Goal: Task Accomplishment & Management: Use online tool/utility

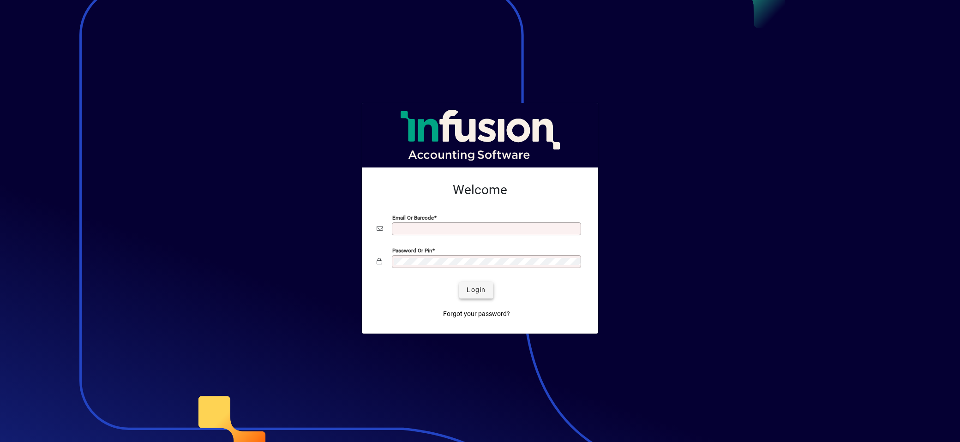
type input "**********"
click at [482, 291] on span "Login" at bounding box center [476, 290] width 19 height 10
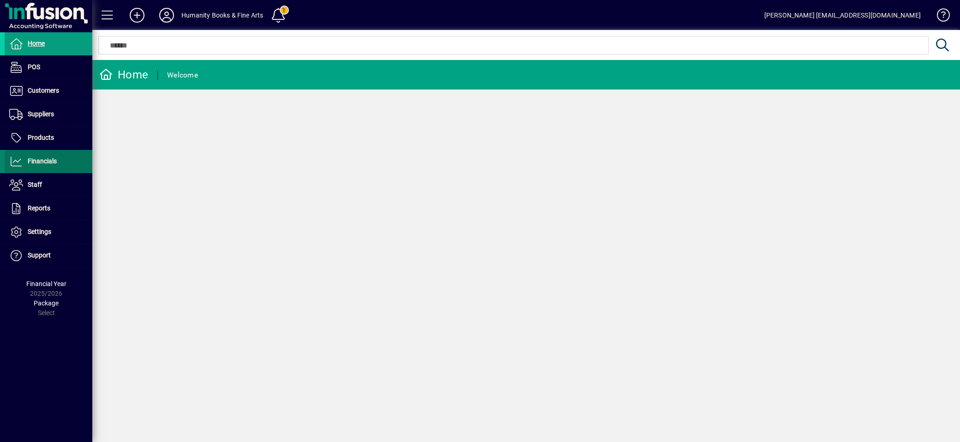
click at [40, 158] on span "Financials" at bounding box center [42, 160] width 29 height 7
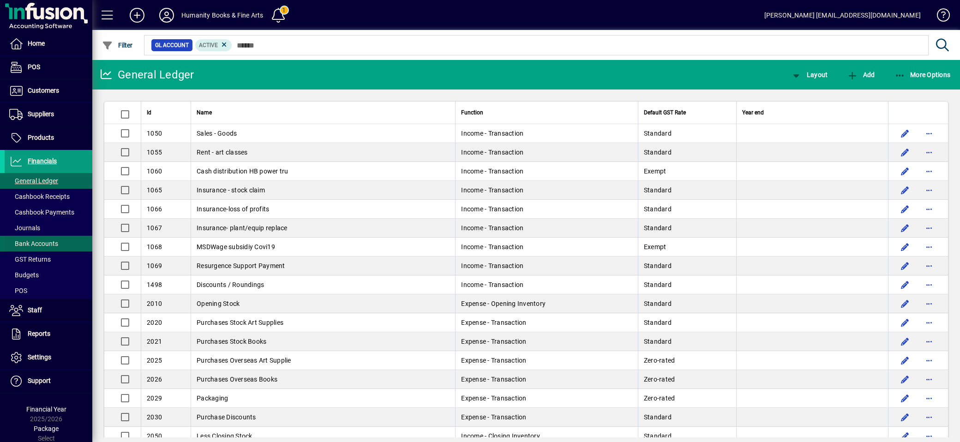
click at [43, 240] on span "Bank Accounts" at bounding box center [33, 243] width 49 height 7
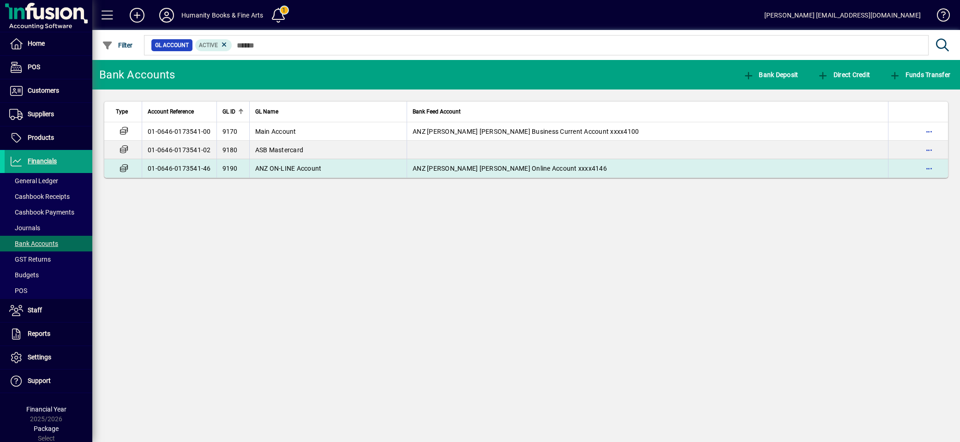
click at [285, 169] on span "ANZ ON-LINE Account" at bounding box center [288, 168] width 66 height 7
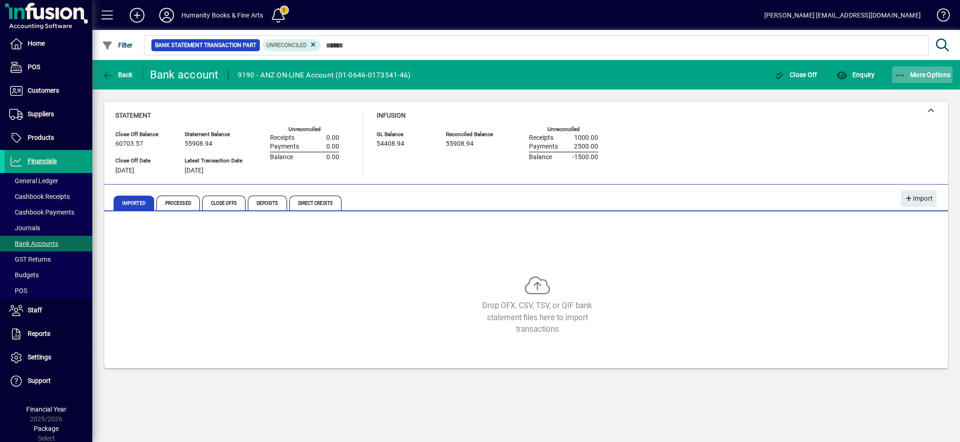
click at [903, 71] on icon "button" at bounding box center [901, 75] width 12 height 9
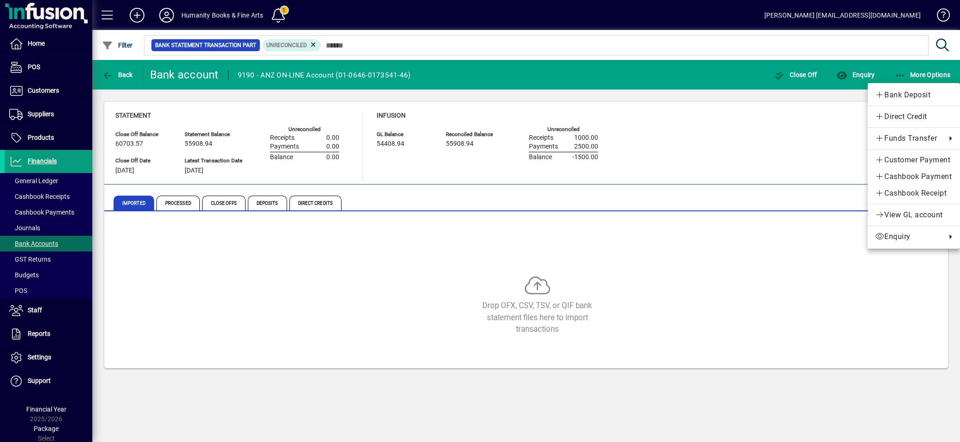
click at [827, 133] on div at bounding box center [480, 221] width 960 height 442
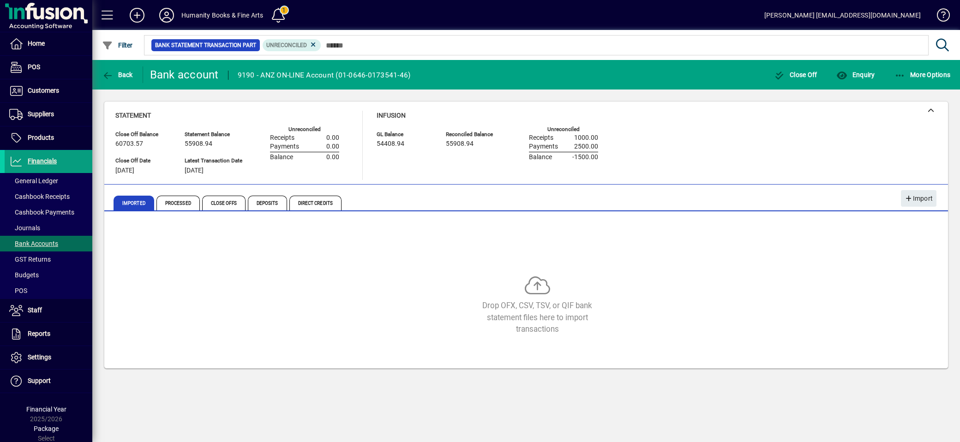
click at [877, 228] on div "Drop OFX, CSV, TSV, or QIF bank statement files here to import transactions" at bounding box center [526, 292] width 822 height 139
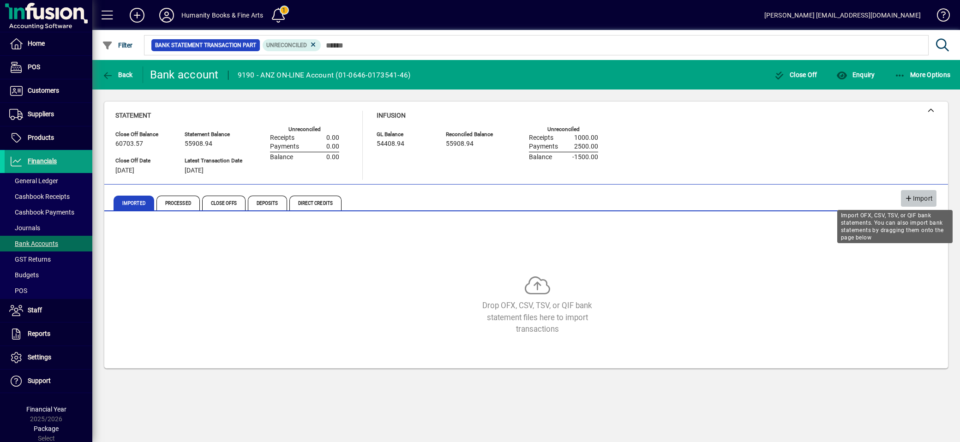
click at [923, 201] on span "Import" at bounding box center [919, 198] width 28 height 15
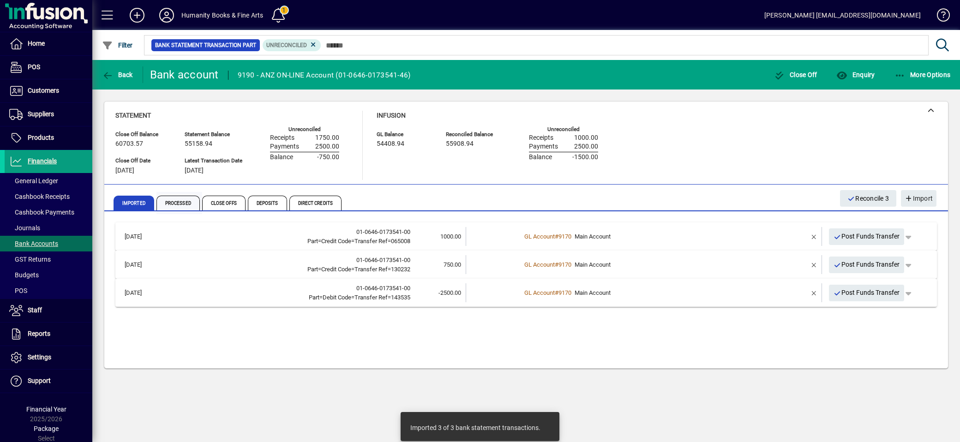
click at [187, 200] on span "Processed" at bounding box center [178, 203] width 43 height 15
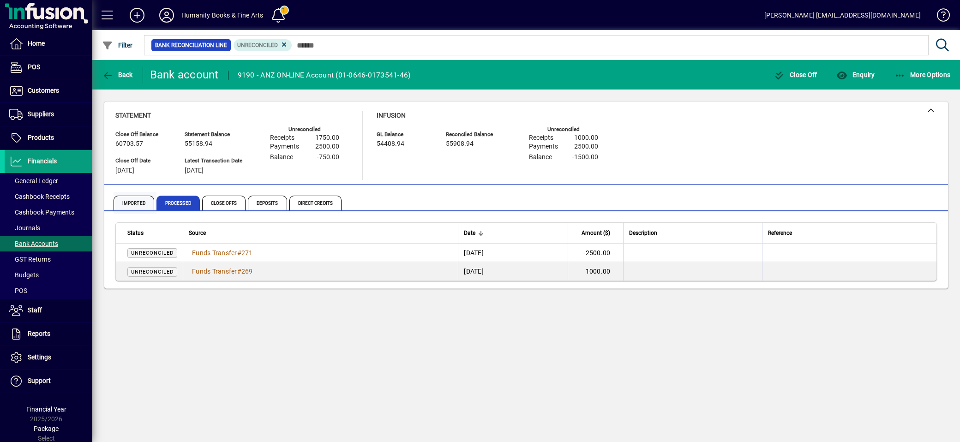
click at [144, 198] on span "Imported" at bounding box center [134, 203] width 41 height 15
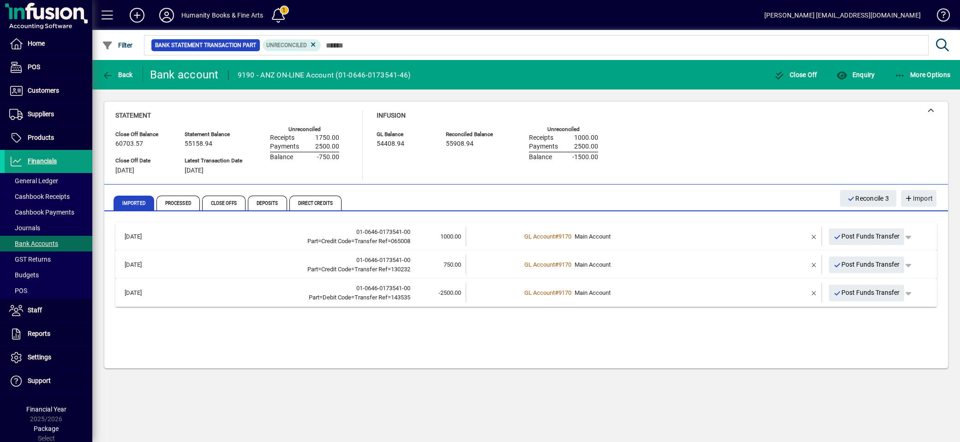
click at [157, 266] on td "[DATE]" at bounding box center [141, 264] width 43 height 19
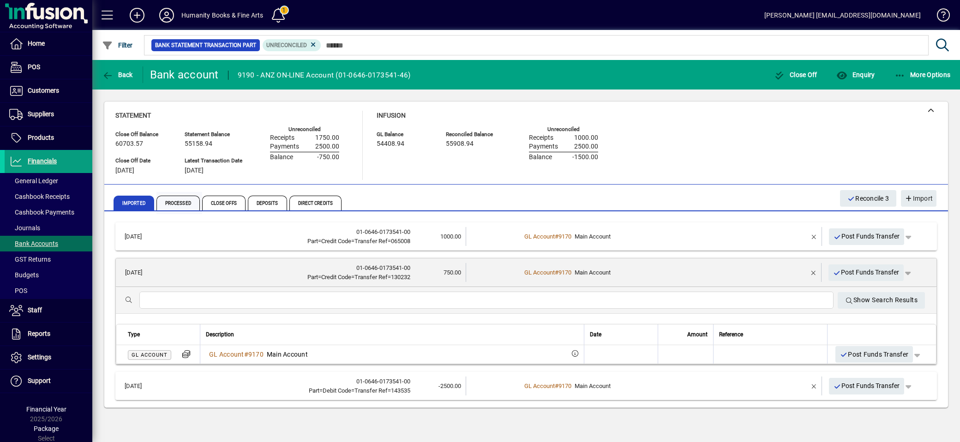
click at [175, 205] on span "Processed" at bounding box center [178, 203] width 43 height 15
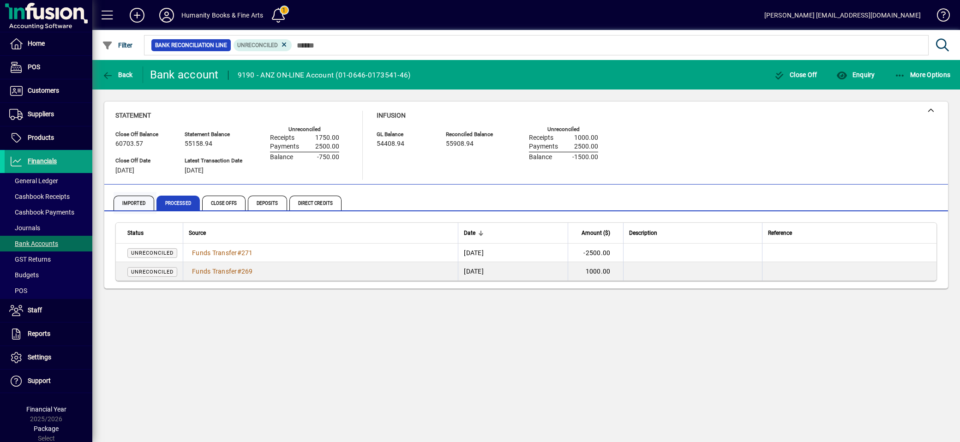
click at [139, 205] on span "Imported" at bounding box center [134, 203] width 41 height 15
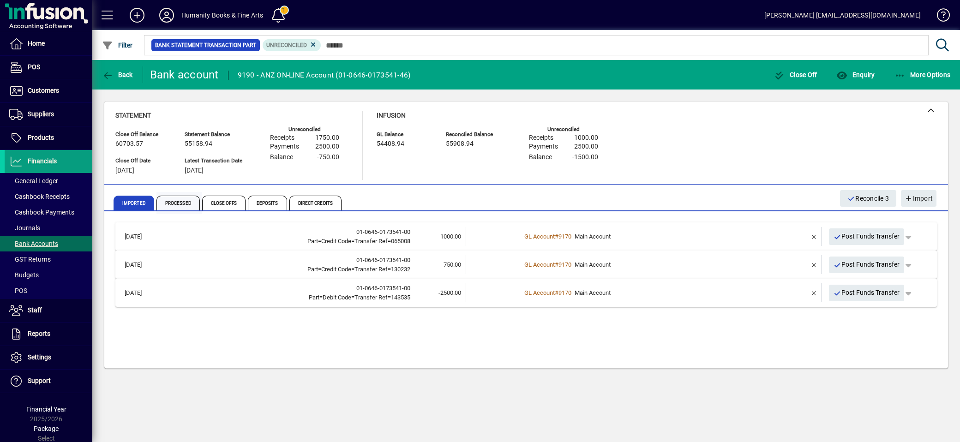
click at [193, 204] on span "Processed" at bounding box center [178, 203] width 43 height 15
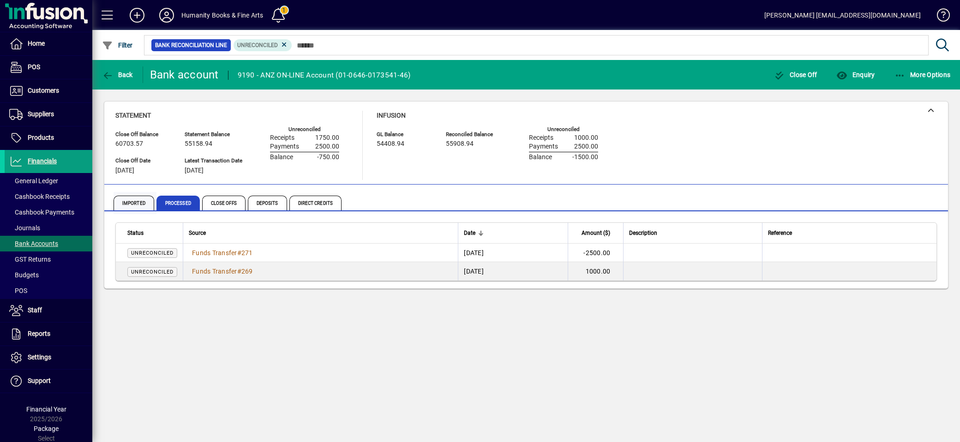
click at [128, 196] on span "Imported" at bounding box center [134, 203] width 41 height 15
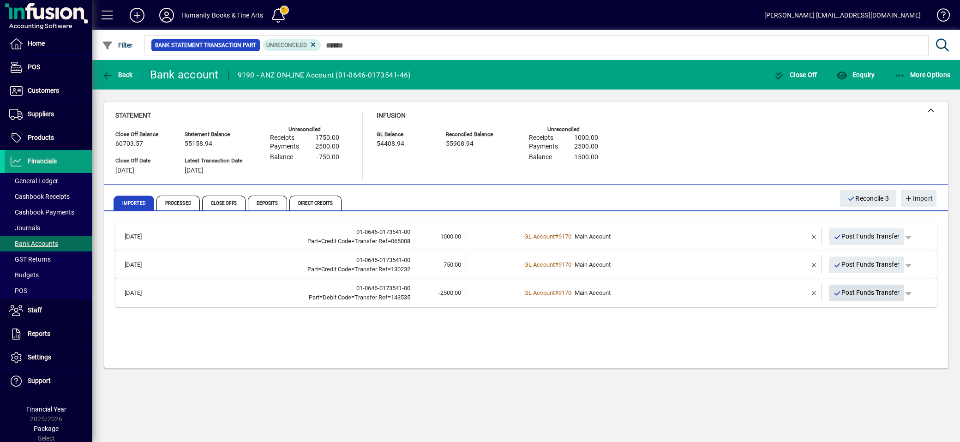
click at [847, 294] on span "Post Funds Transfer" at bounding box center [867, 292] width 66 height 15
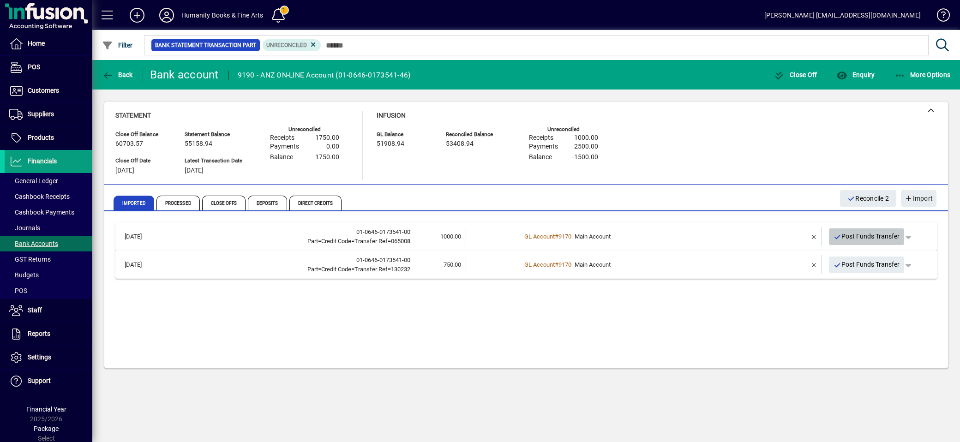
click at [855, 238] on span "Post Funds Transfer" at bounding box center [867, 236] width 66 height 15
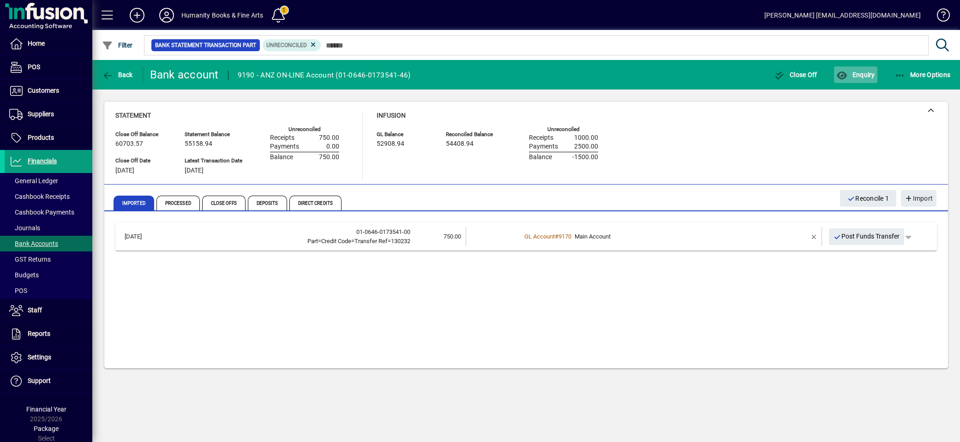
click at [857, 72] on span "Enquiry" at bounding box center [856, 74] width 38 height 7
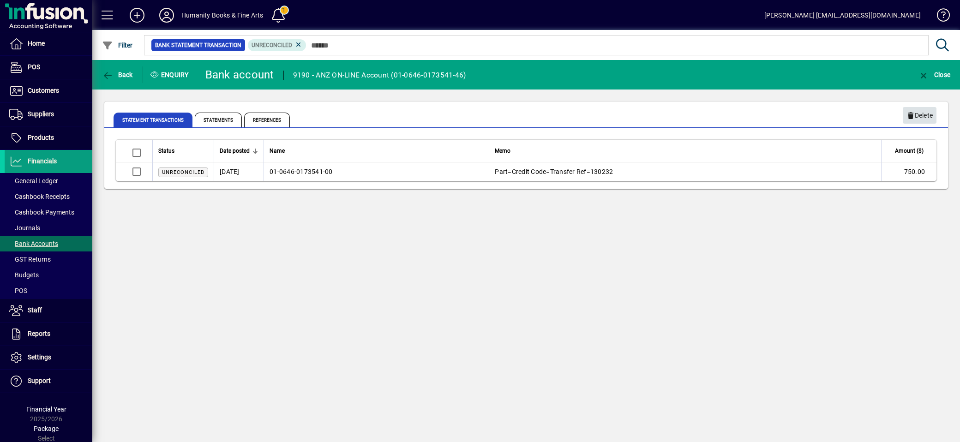
click at [925, 117] on span "Delete" at bounding box center [920, 115] width 26 height 15
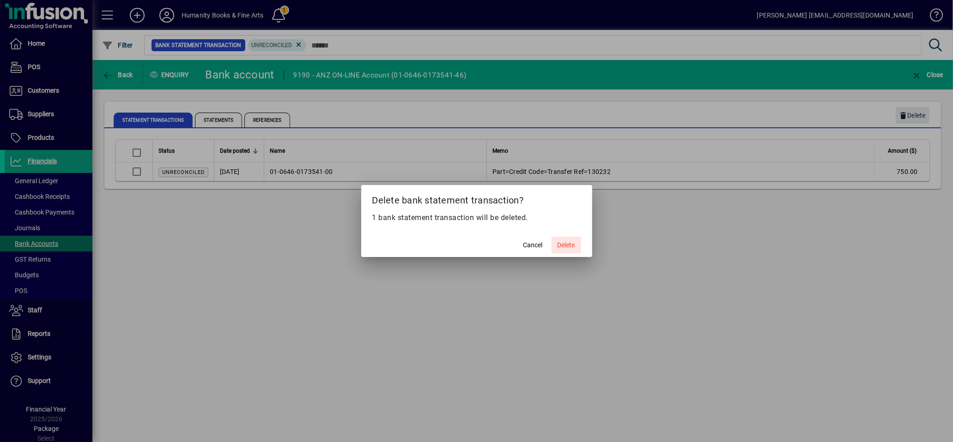
click at [566, 241] on span "Delete" at bounding box center [566, 246] width 18 height 10
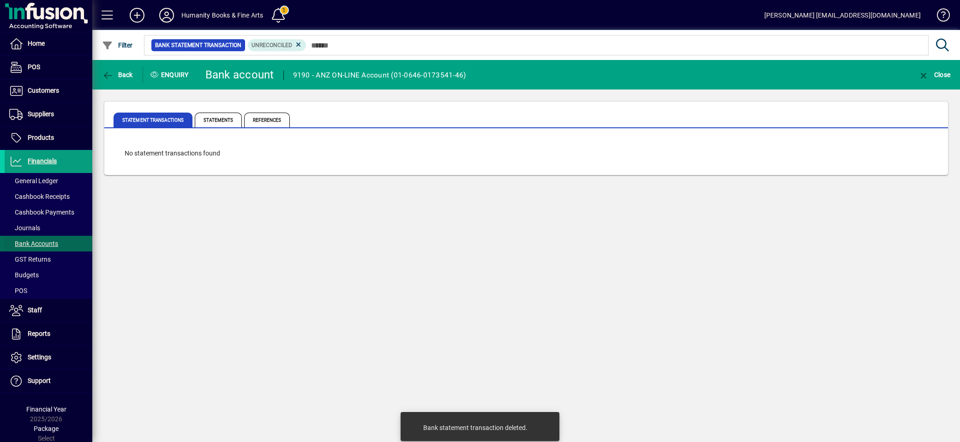
click at [37, 236] on span at bounding box center [49, 244] width 88 height 22
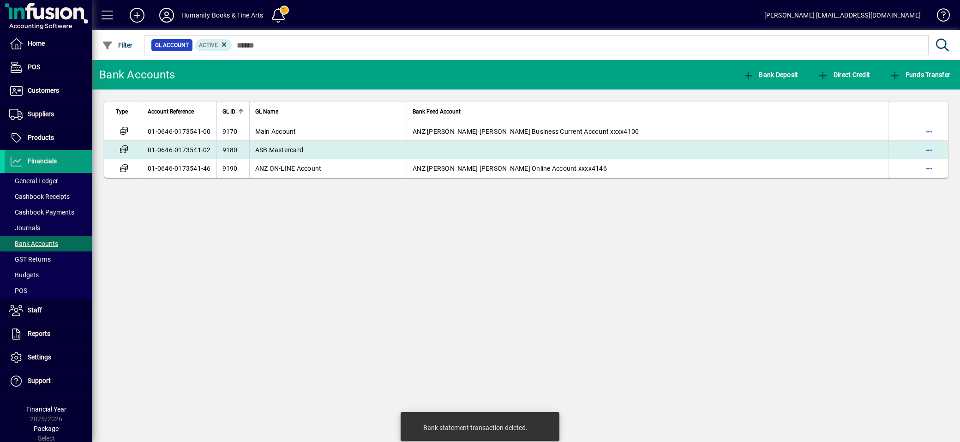
click at [283, 151] on span "ASB Mastercard" at bounding box center [279, 149] width 48 height 7
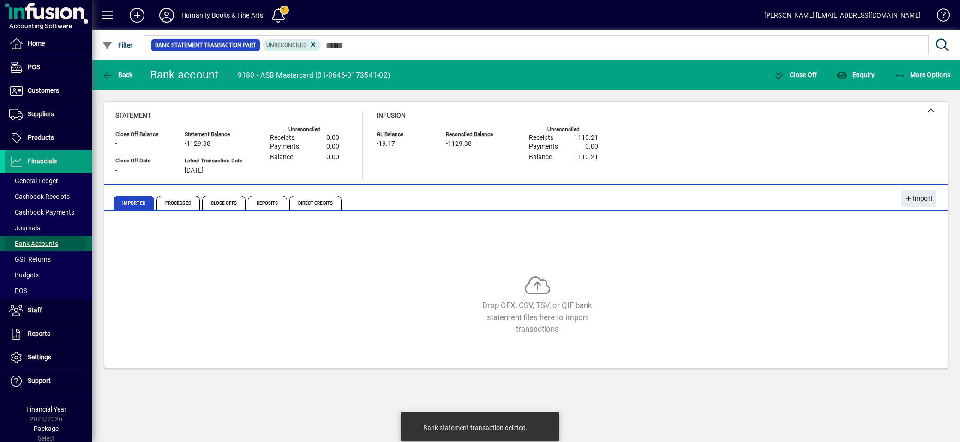
click at [32, 240] on span "Bank Accounts" at bounding box center [33, 243] width 49 height 7
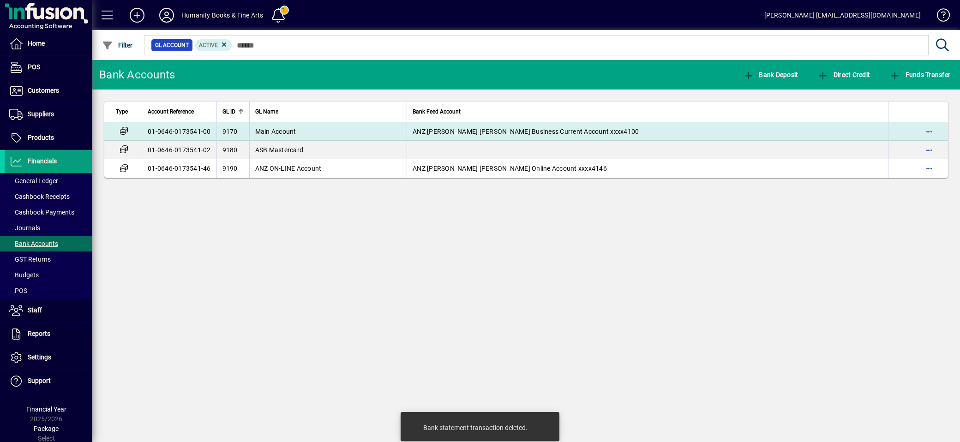
click at [258, 135] on span "Main Account" at bounding box center [275, 131] width 41 height 7
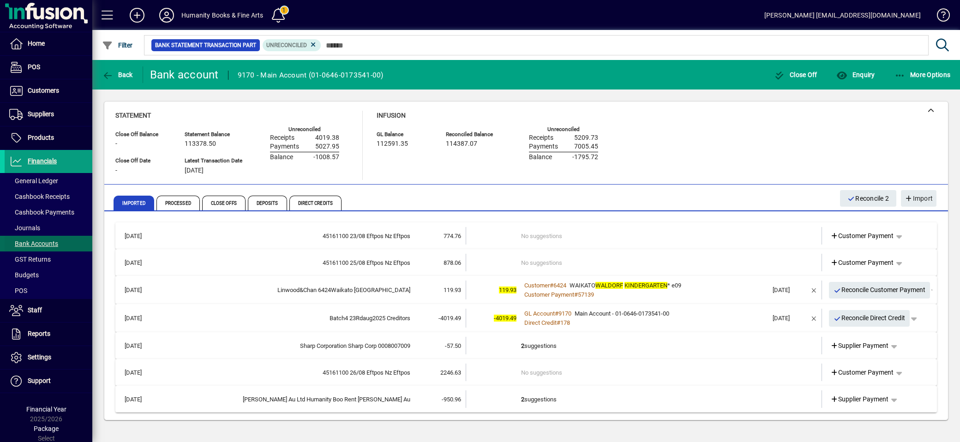
click at [42, 244] on span "Bank Accounts" at bounding box center [33, 243] width 49 height 7
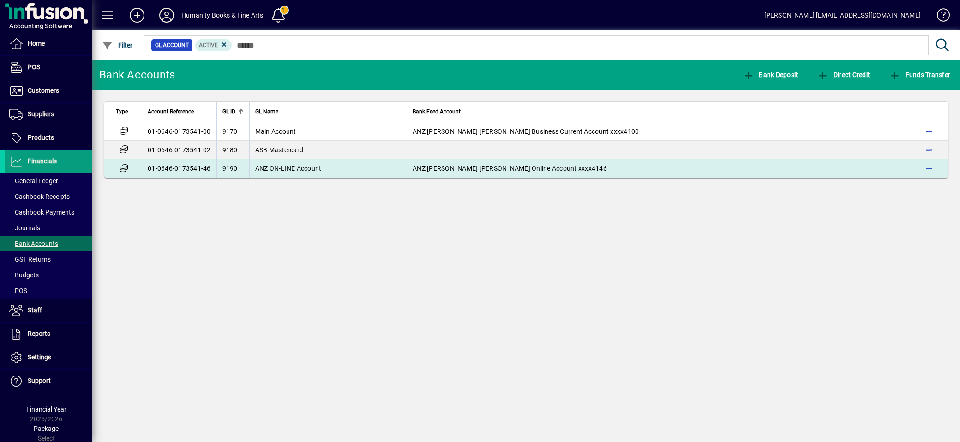
click at [314, 174] on td "ANZ ON-LINE Account" at bounding box center [328, 168] width 158 height 18
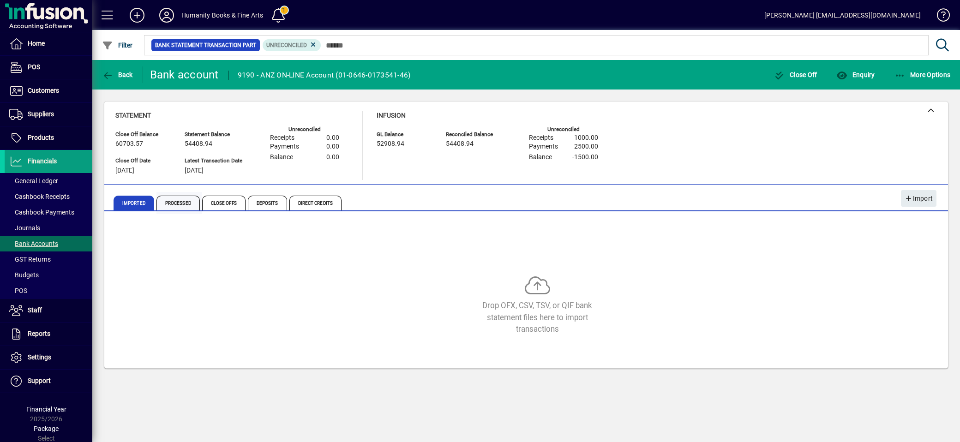
click at [175, 202] on span "Processed" at bounding box center [178, 203] width 43 height 15
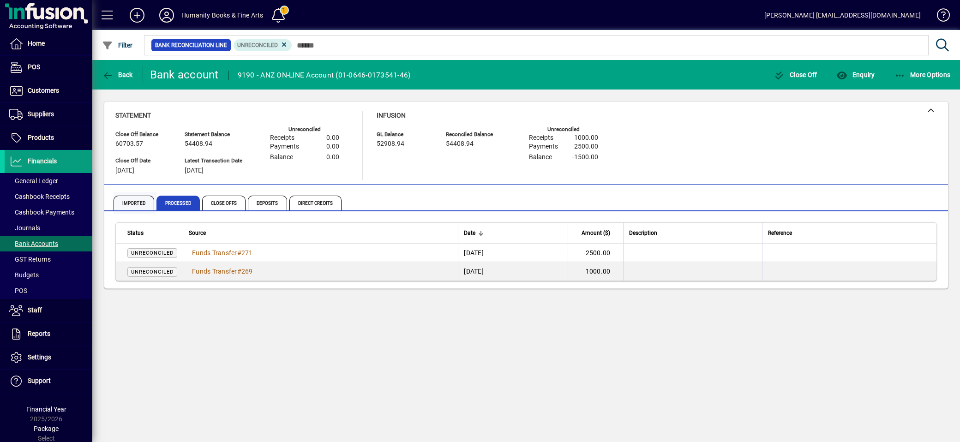
click at [132, 201] on span "Imported" at bounding box center [134, 203] width 41 height 15
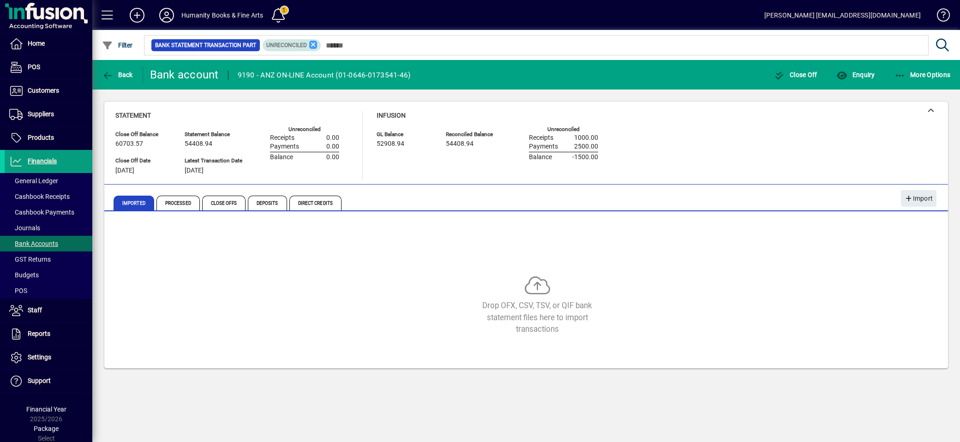
click at [317, 43] on icon at bounding box center [313, 45] width 8 height 8
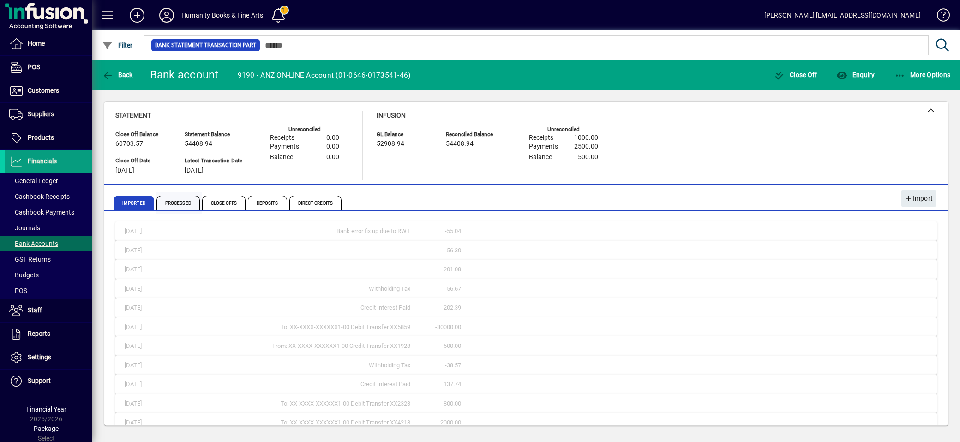
click at [184, 204] on span "Processed" at bounding box center [178, 203] width 43 height 15
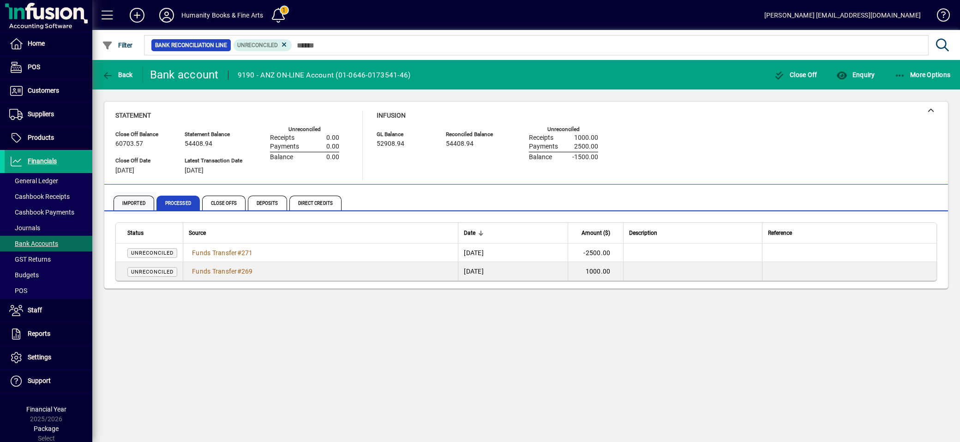
click at [150, 205] on span "Imported" at bounding box center [134, 203] width 41 height 15
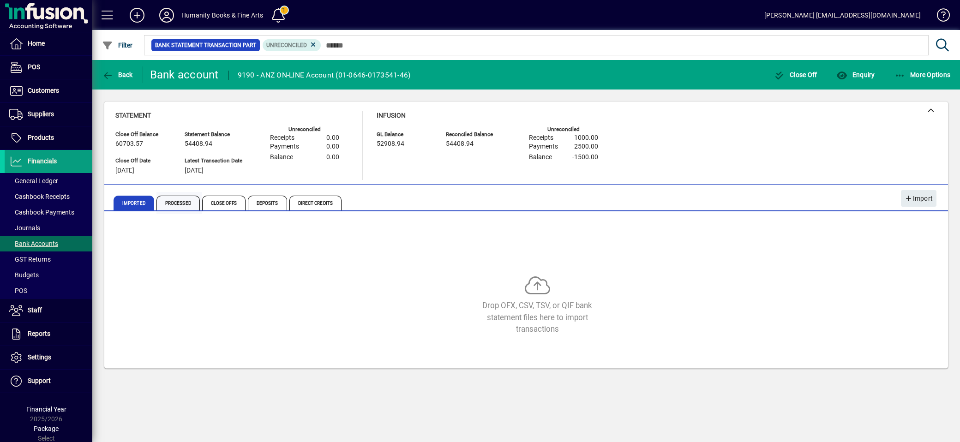
click at [167, 202] on span "Processed" at bounding box center [178, 203] width 43 height 15
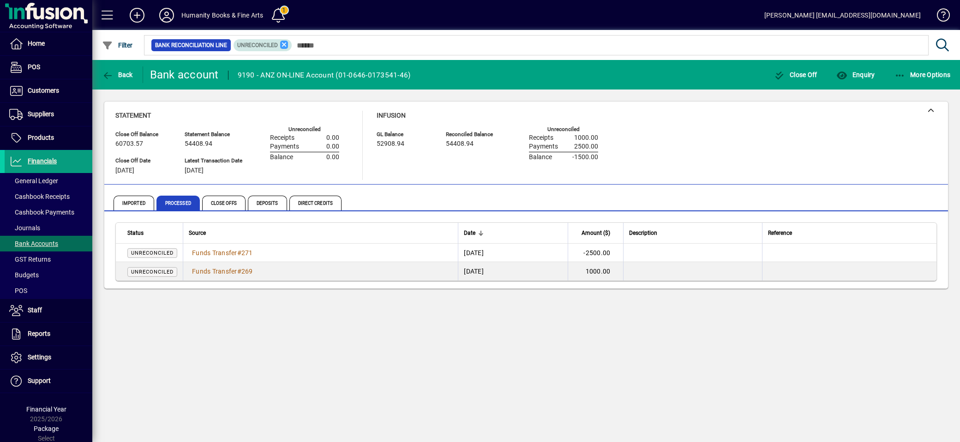
click at [284, 45] on icon at bounding box center [284, 45] width 8 height 8
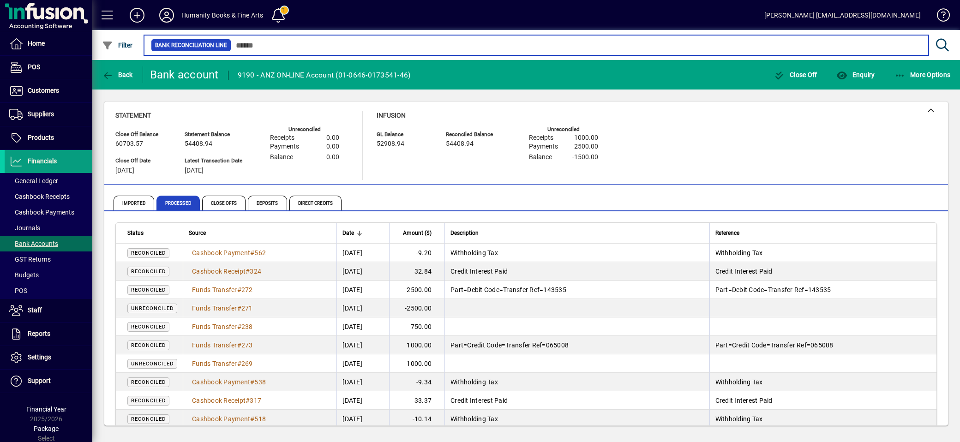
scroll to position [51, 0]
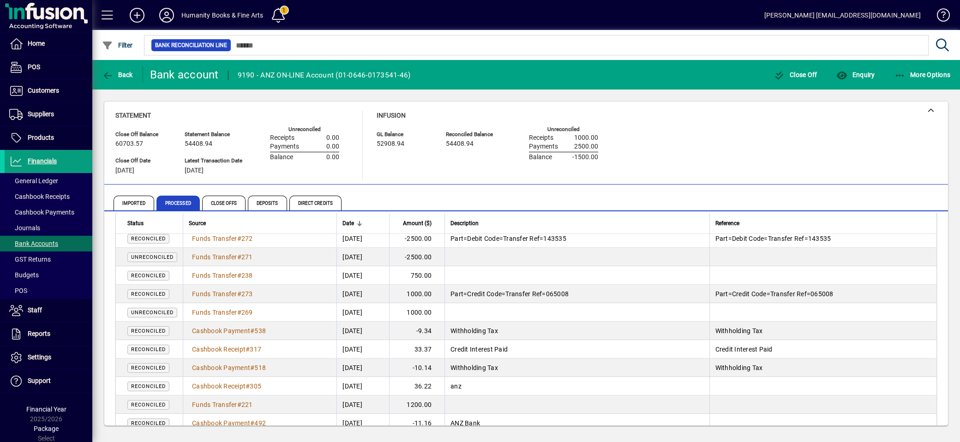
click at [143, 311] on span "Unreconciled" at bounding box center [152, 313] width 42 height 6
click at [907, 77] on span "More Options" at bounding box center [923, 74] width 56 height 7
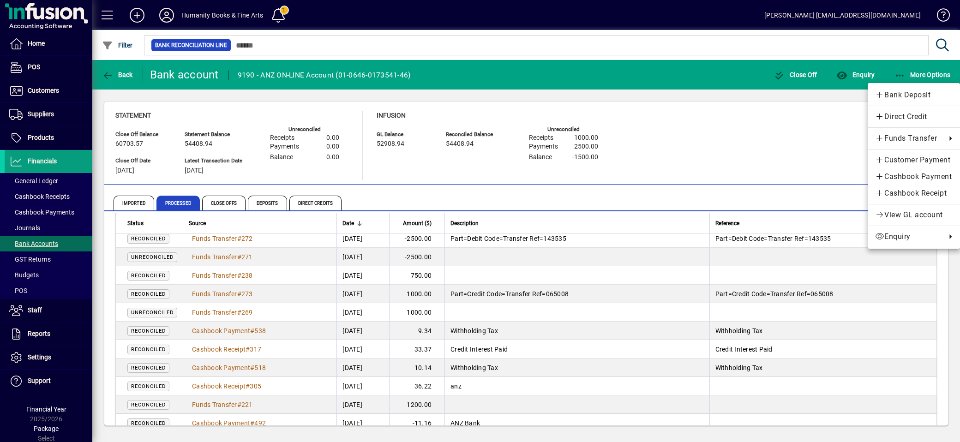
click at [163, 309] on div at bounding box center [480, 221] width 960 height 442
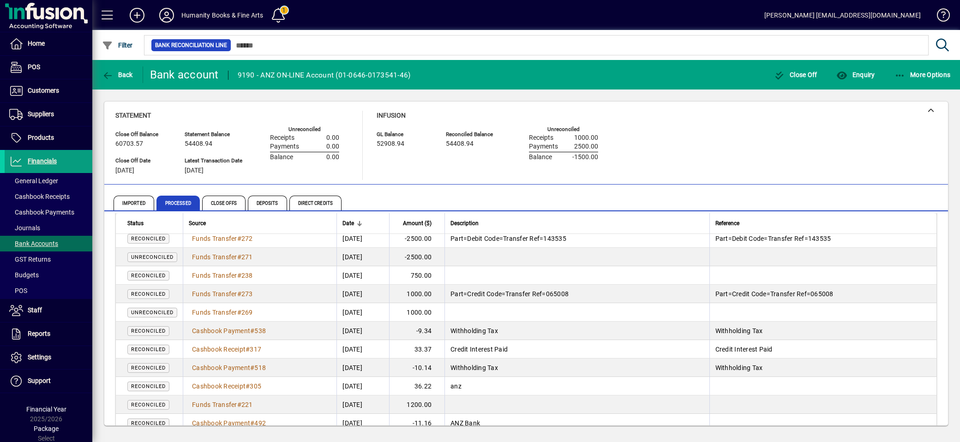
click at [163, 315] on span "Unreconciled" at bounding box center [152, 313] width 42 height 6
click at [216, 313] on span "Funds Transfer" at bounding box center [214, 312] width 45 height 7
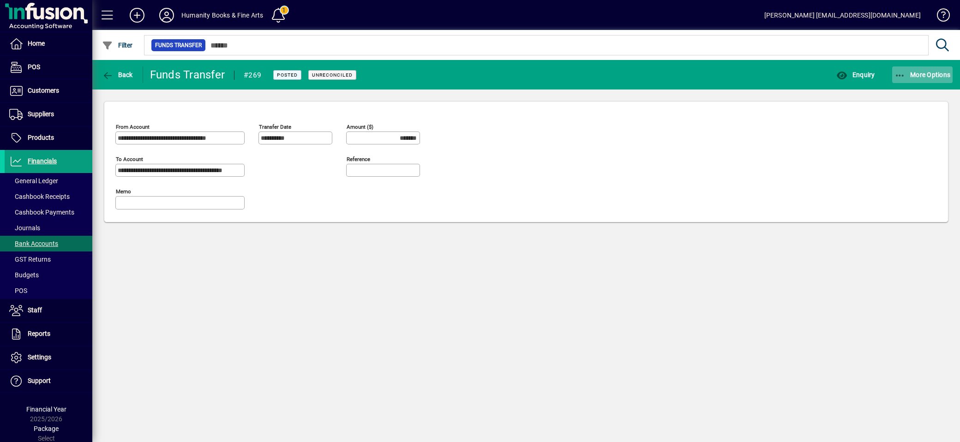
click at [899, 83] on span "button" at bounding box center [923, 75] width 61 height 22
click at [898, 93] on span "Reverse" at bounding box center [914, 95] width 78 height 11
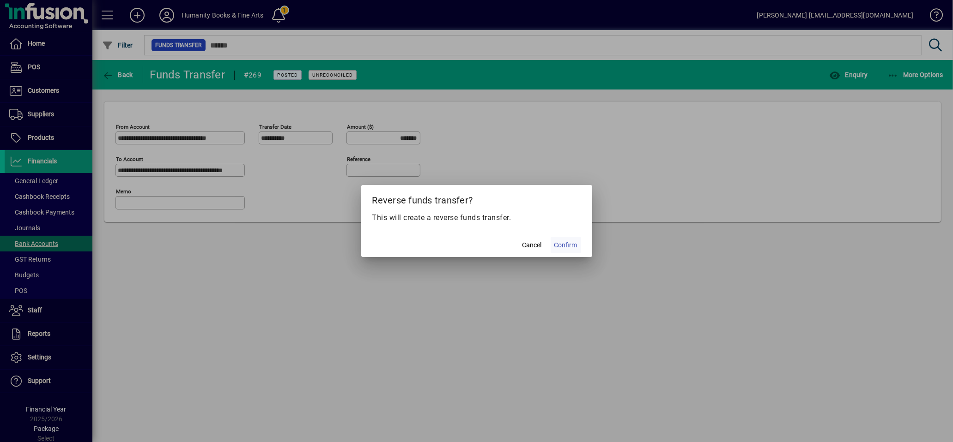
click at [566, 236] on span at bounding box center [565, 245] width 30 height 22
type input "********"
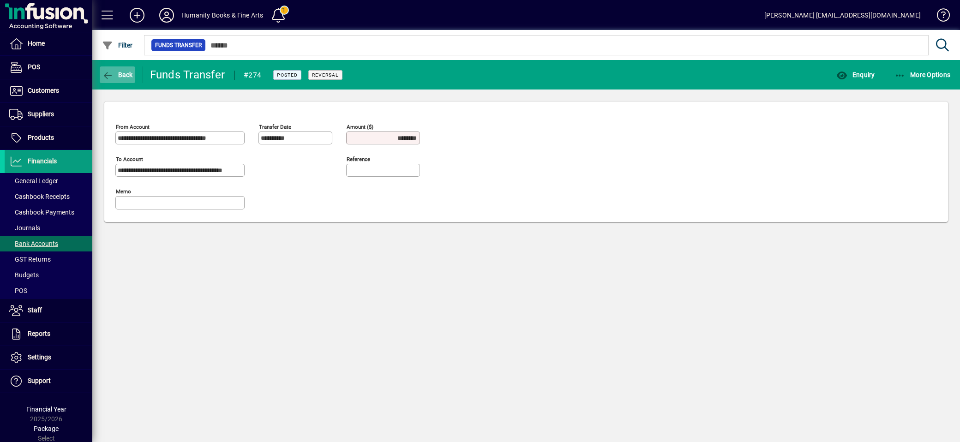
click at [107, 76] on icon "button" at bounding box center [108, 75] width 12 height 9
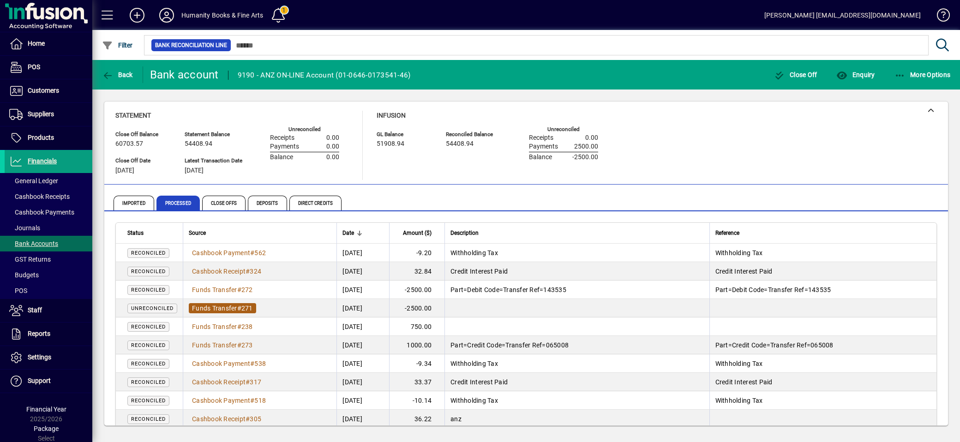
click at [215, 308] on span "Funds Transfer" at bounding box center [214, 308] width 45 height 7
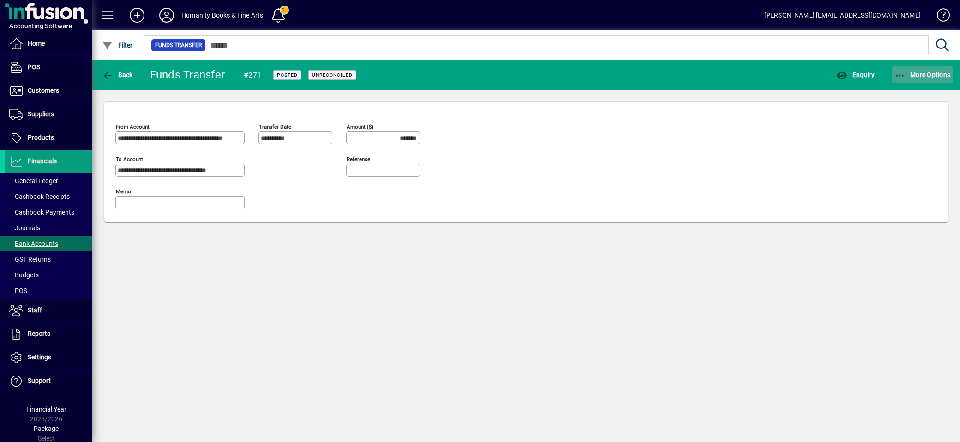
click at [899, 75] on icon "button" at bounding box center [901, 75] width 12 height 9
click at [901, 93] on span "Reverse" at bounding box center [914, 95] width 78 height 11
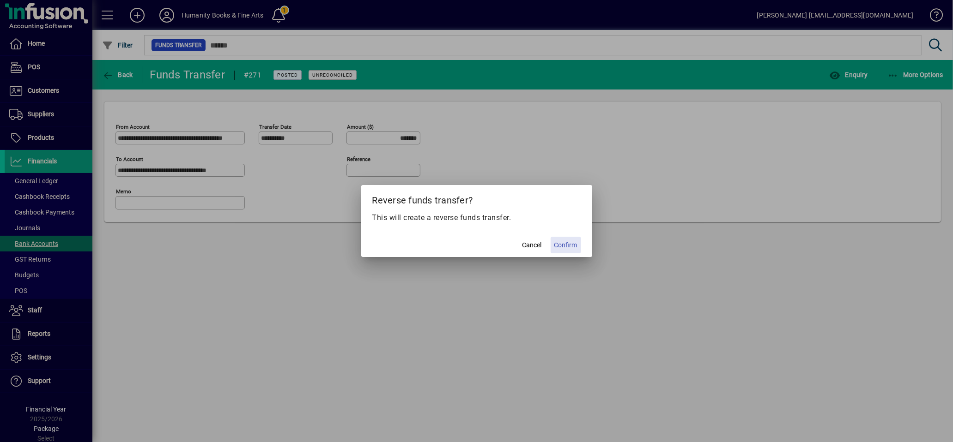
click at [560, 245] on span "Confirm" at bounding box center [565, 246] width 23 height 10
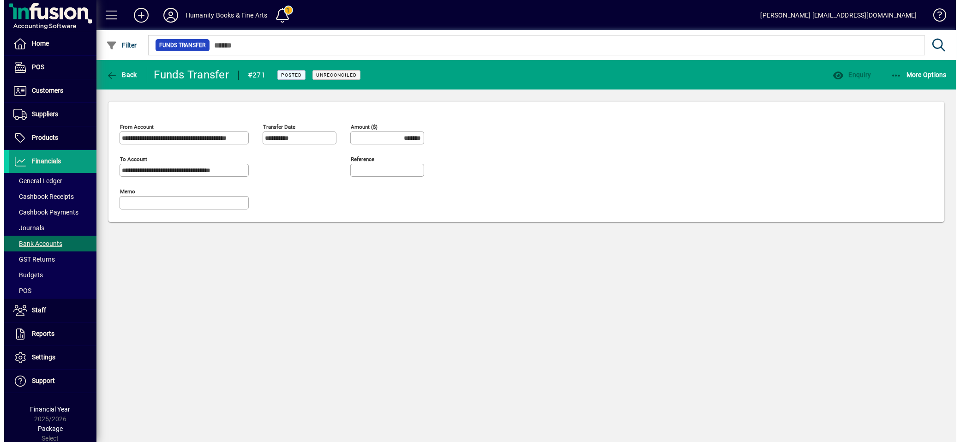
type input "********"
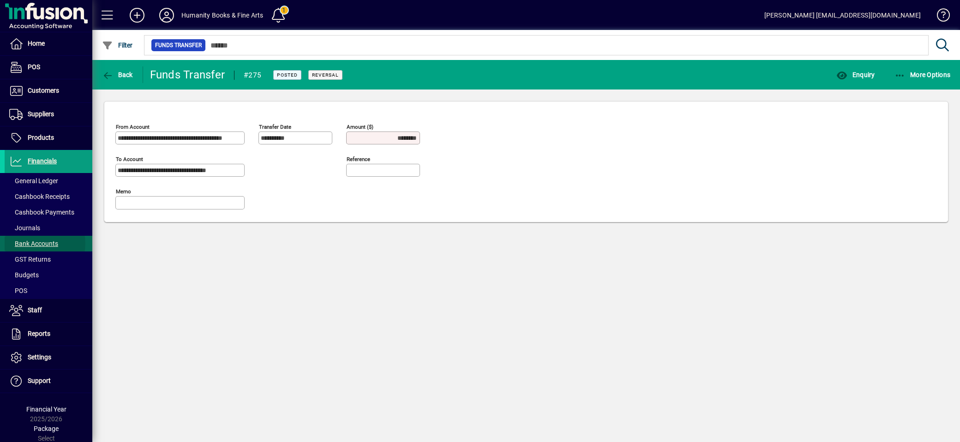
click at [35, 244] on span "Bank Accounts" at bounding box center [33, 243] width 49 height 7
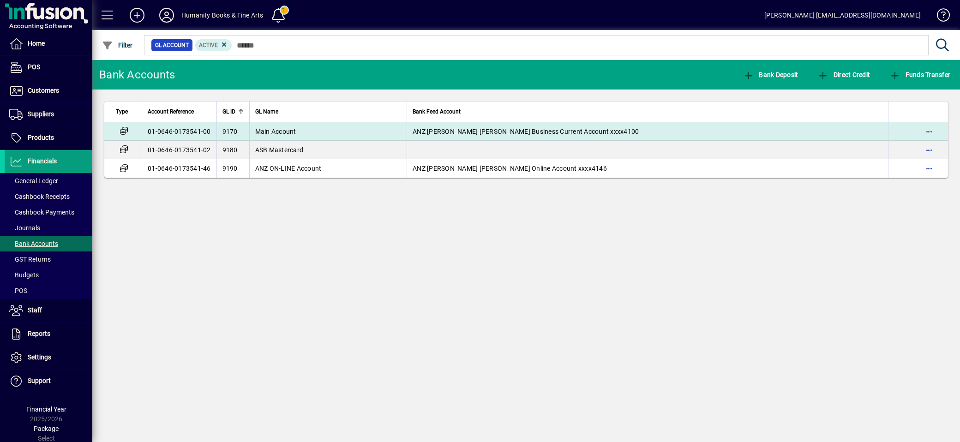
click at [282, 131] on span "Main Account" at bounding box center [275, 131] width 41 height 7
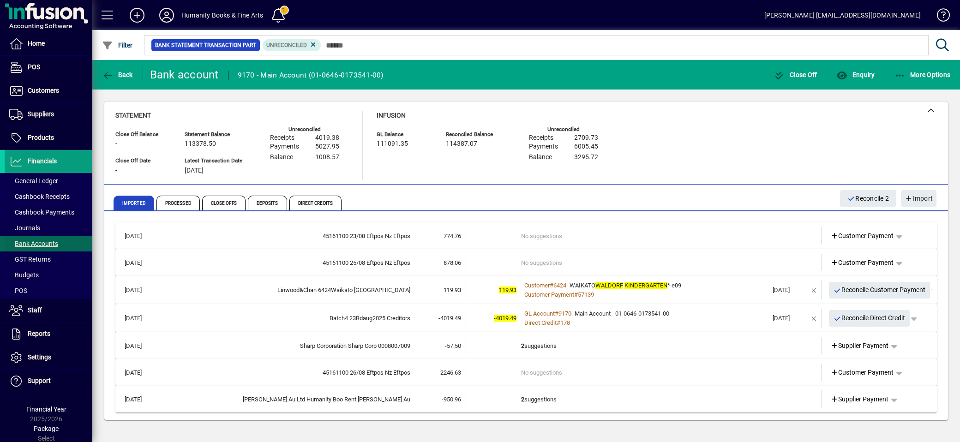
click at [38, 241] on span "Bank Accounts" at bounding box center [33, 243] width 49 height 7
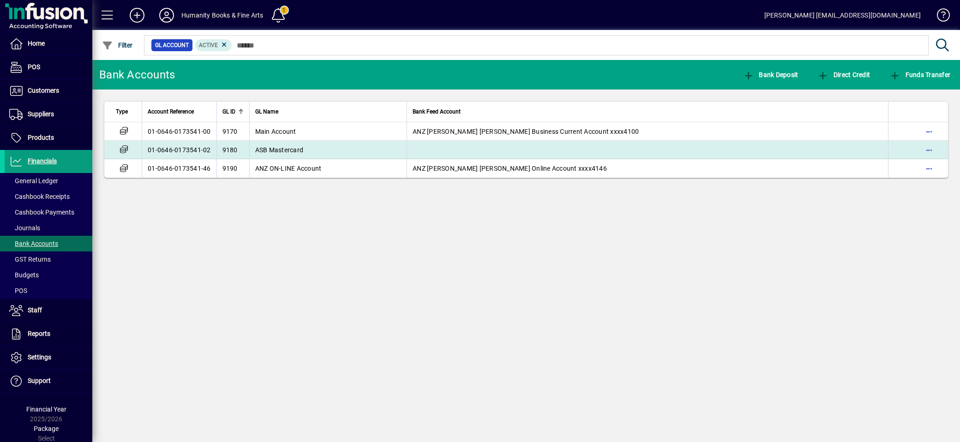
click at [284, 148] on span "ASB Mastercard" at bounding box center [279, 149] width 48 height 7
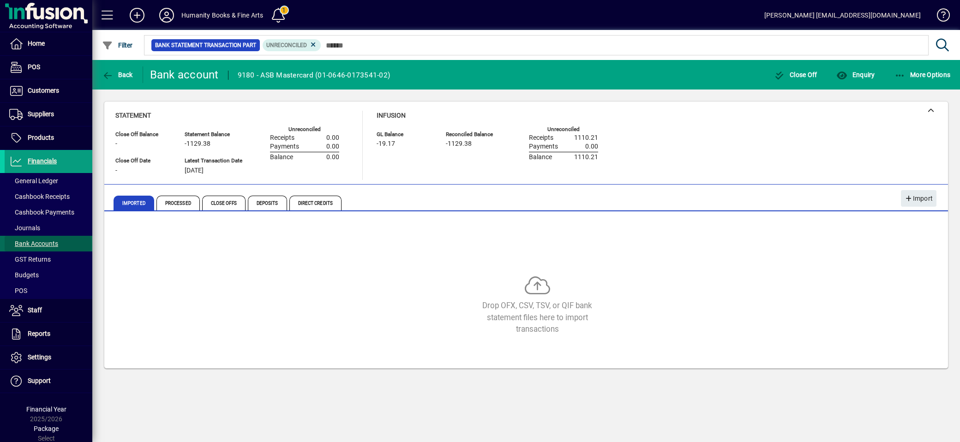
click at [48, 245] on span "Bank Accounts" at bounding box center [33, 243] width 49 height 7
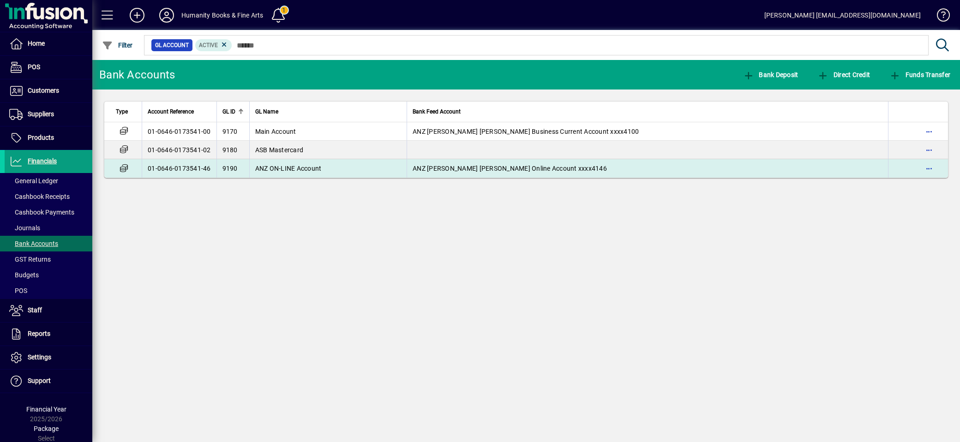
click at [291, 163] on td "ANZ ON-LINE Account" at bounding box center [328, 168] width 158 height 18
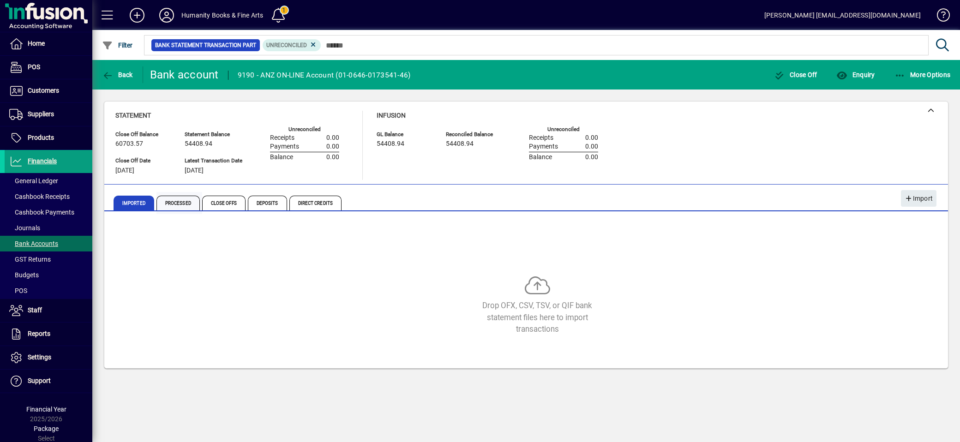
click at [182, 202] on span "Processed" at bounding box center [178, 203] width 43 height 15
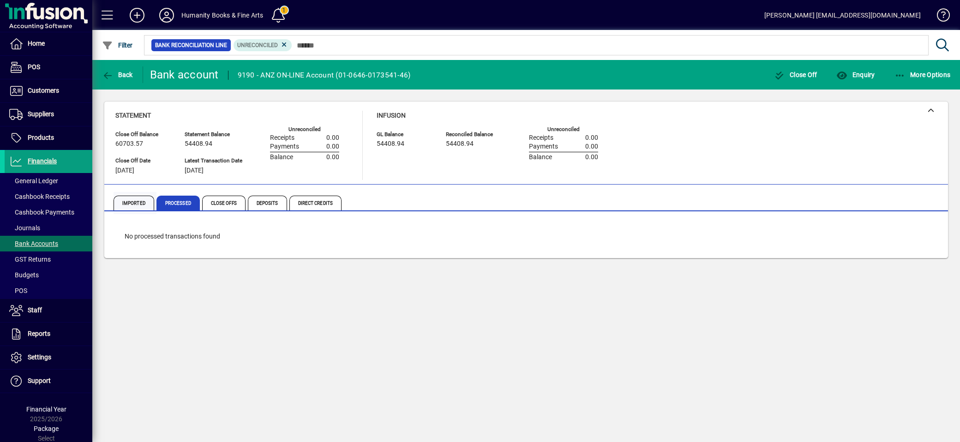
click at [152, 199] on span "Imported" at bounding box center [134, 203] width 41 height 15
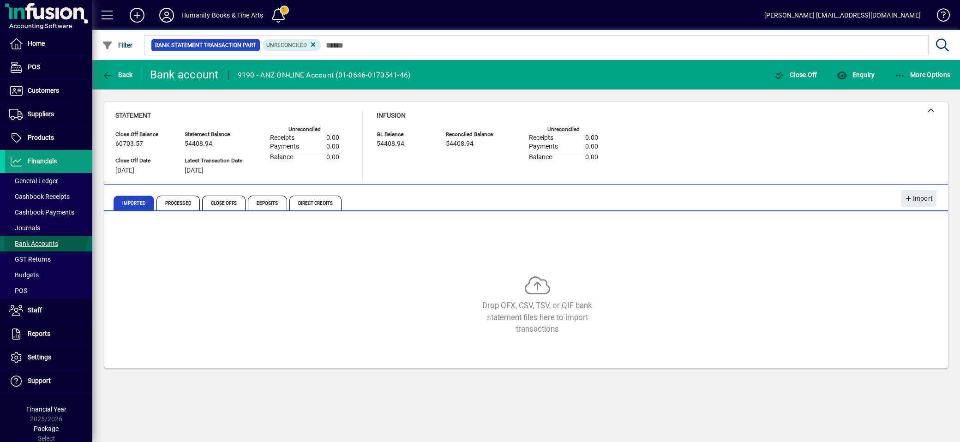
click at [42, 234] on span at bounding box center [49, 244] width 88 height 22
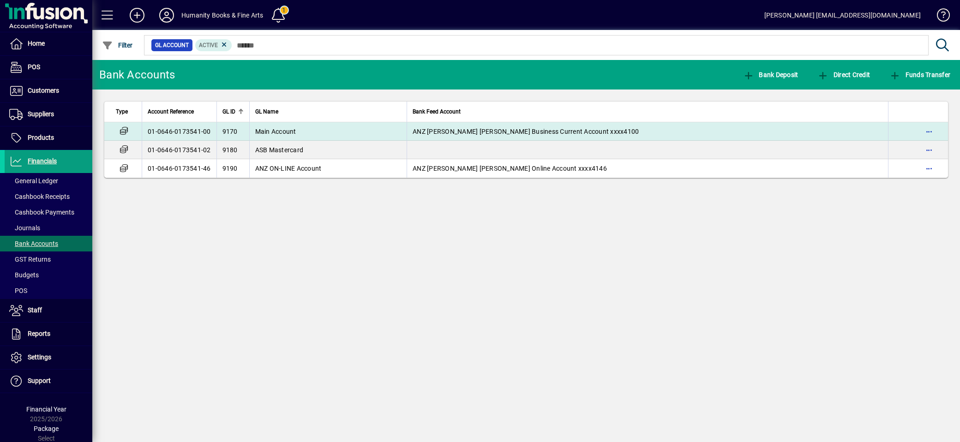
click at [294, 125] on td "Main Account" at bounding box center [328, 131] width 158 height 18
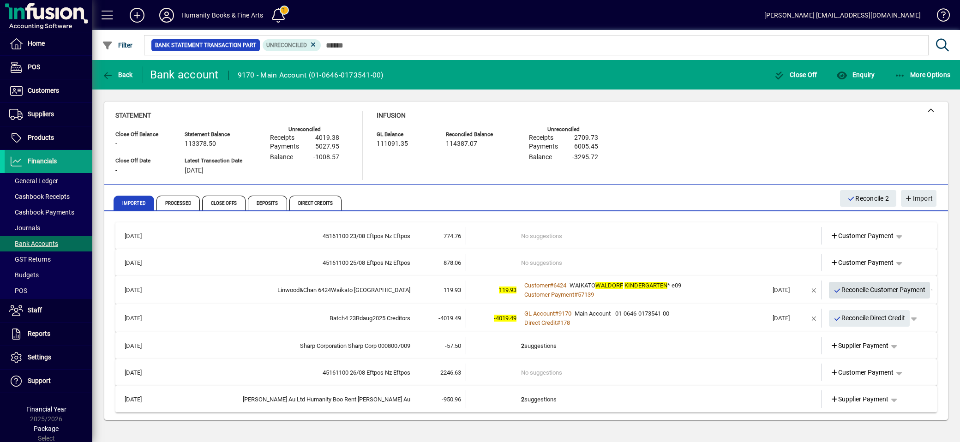
click at [867, 290] on span "Reconcile Customer Payment" at bounding box center [880, 290] width 92 height 15
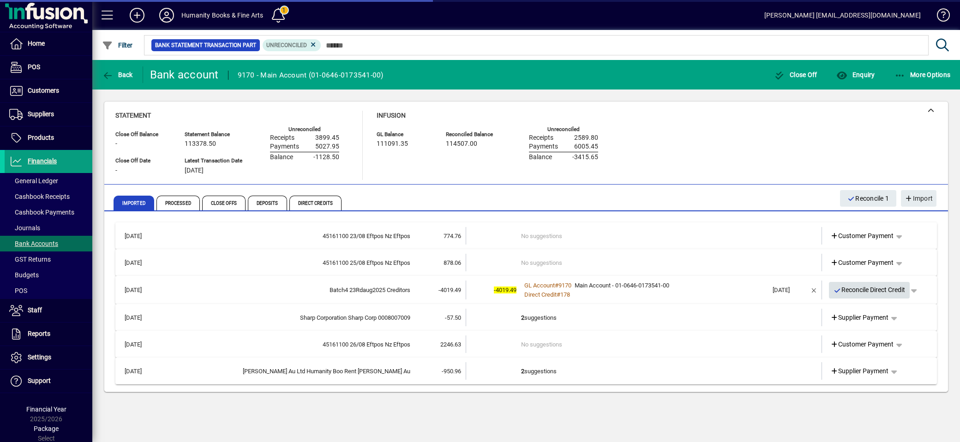
click at [863, 288] on span "Reconcile Direct Credit" at bounding box center [870, 290] width 72 height 15
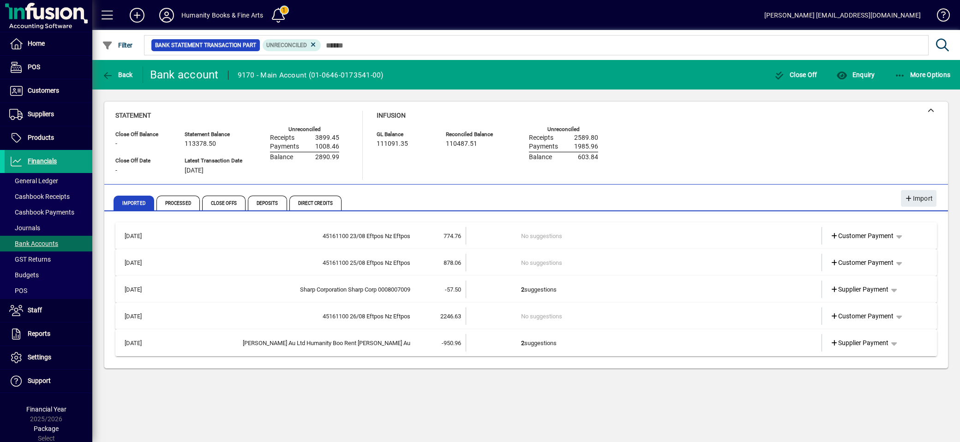
click at [719, 347] on td "2 suggestions" at bounding box center [644, 343] width 247 height 18
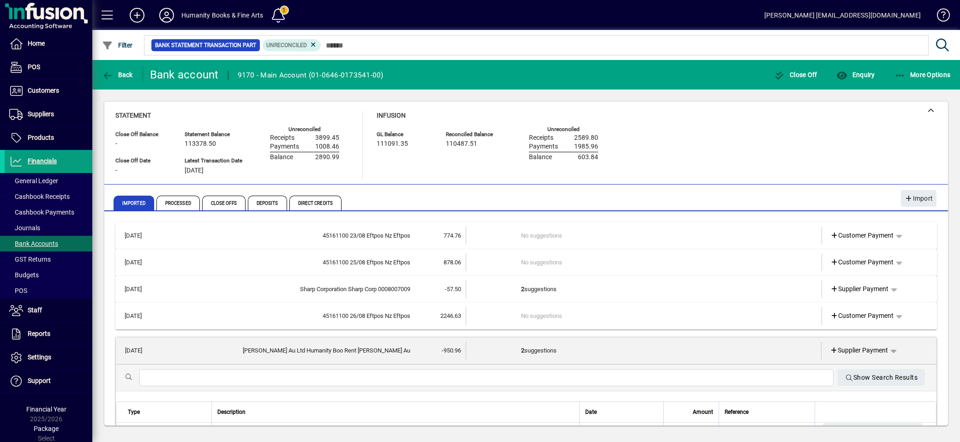
click at [785, 359] on mat-expansion-panel-header "[DATE] [PERSON_NAME] Au Ltd Humanity Boo Rent [PERSON_NAME] Au -950.96 2 sugges…" at bounding box center [526, 351] width 821 height 27
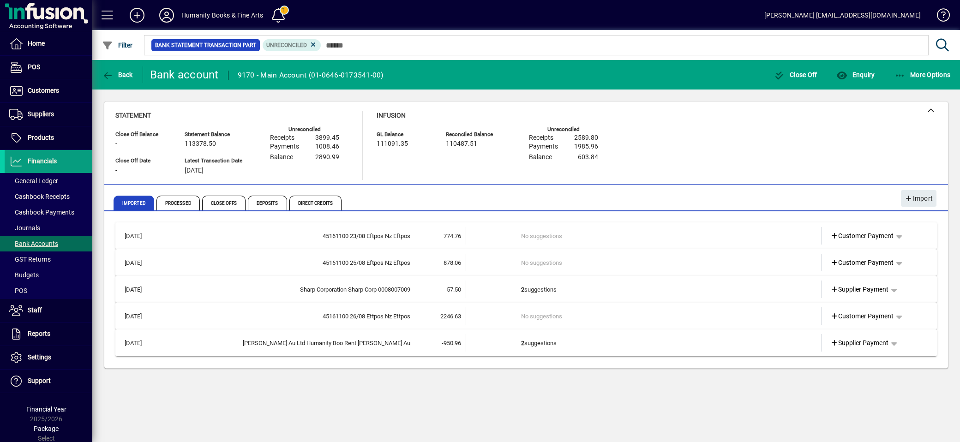
click at [783, 351] on td at bounding box center [787, 343] width 39 height 18
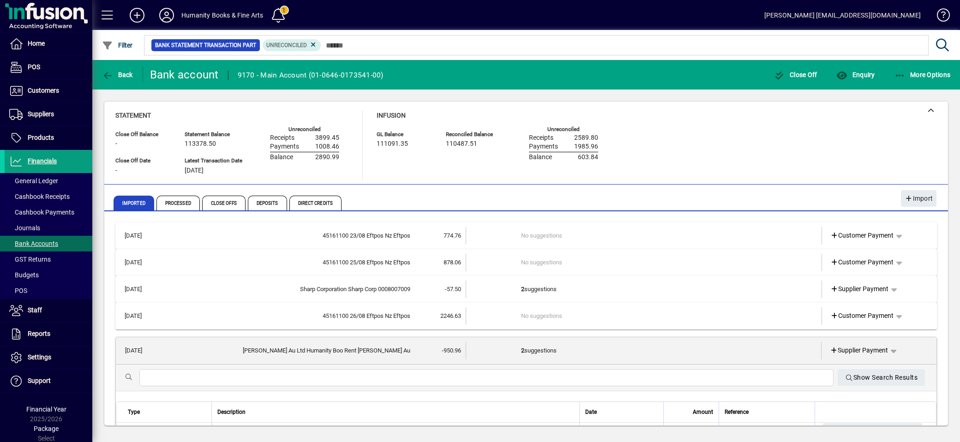
click at [790, 353] on td at bounding box center [787, 351] width 39 height 18
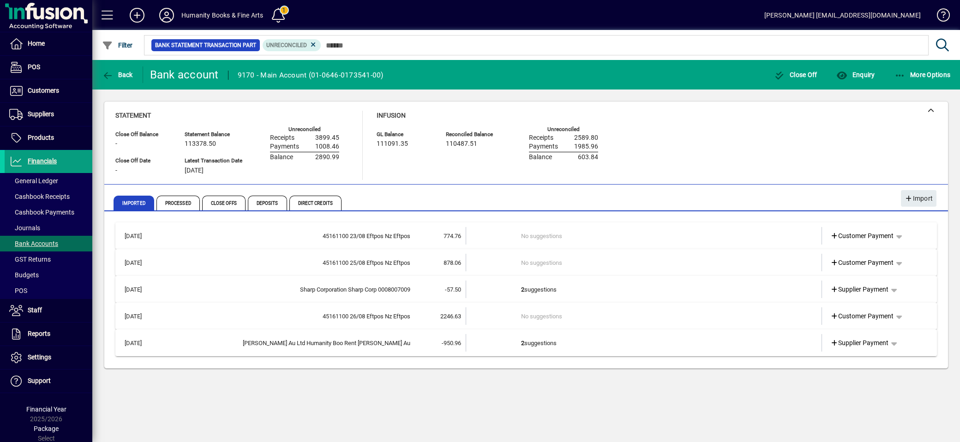
click at [732, 286] on td "2 suggestions" at bounding box center [644, 290] width 247 height 18
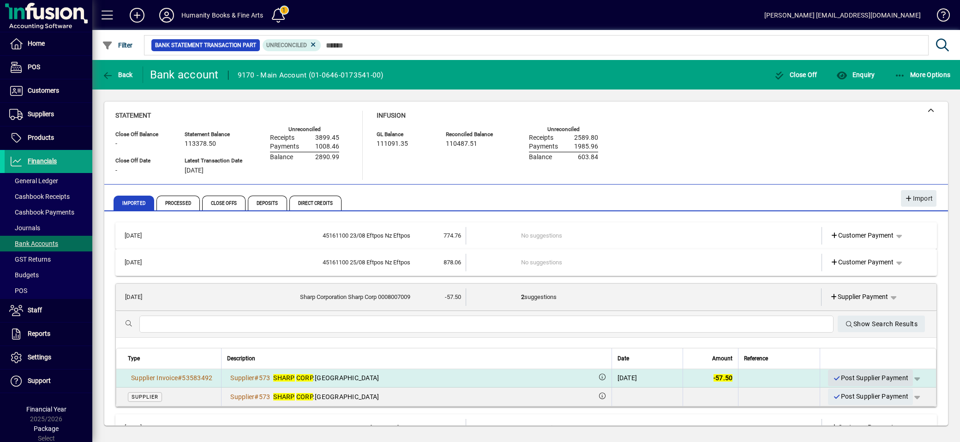
click at [851, 376] on span "Post Supplier Payment" at bounding box center [871, 378] width 76 height 15
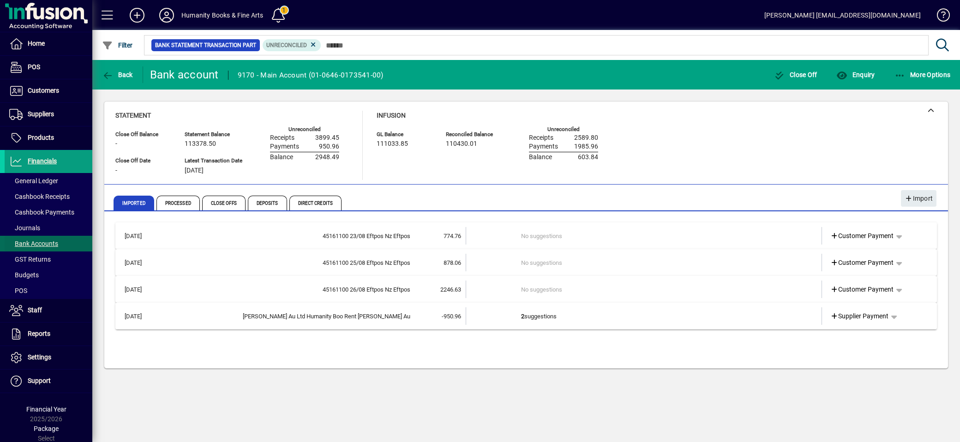
click at [48, 242] on span "Bank Accounts" at bounding box center [33, 243] width 49 height 7
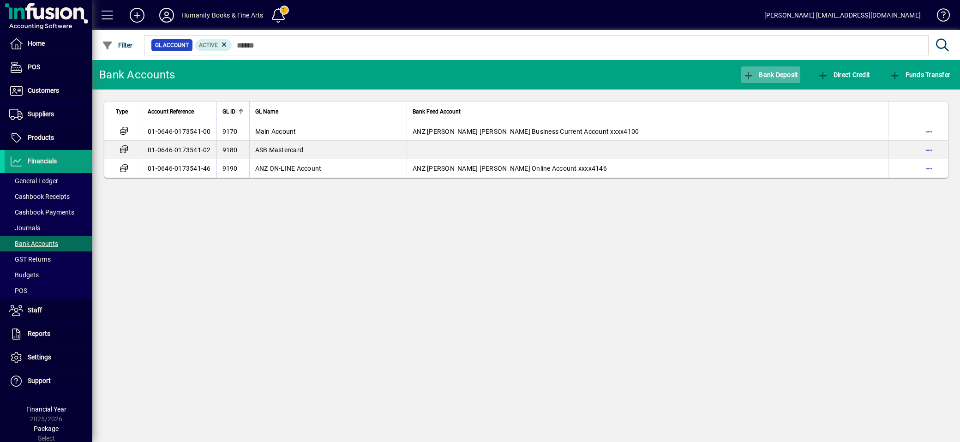
click at [777, 76] on span "Bank Deposit" at bounding box center [770, 74] width 55 height 7
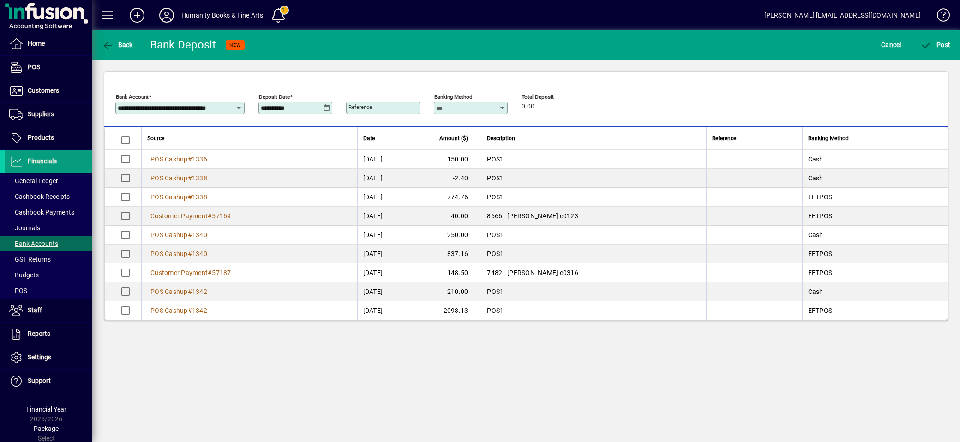
click at [324, 107] on icon at bounding box center [327, 107] width 7 height 7
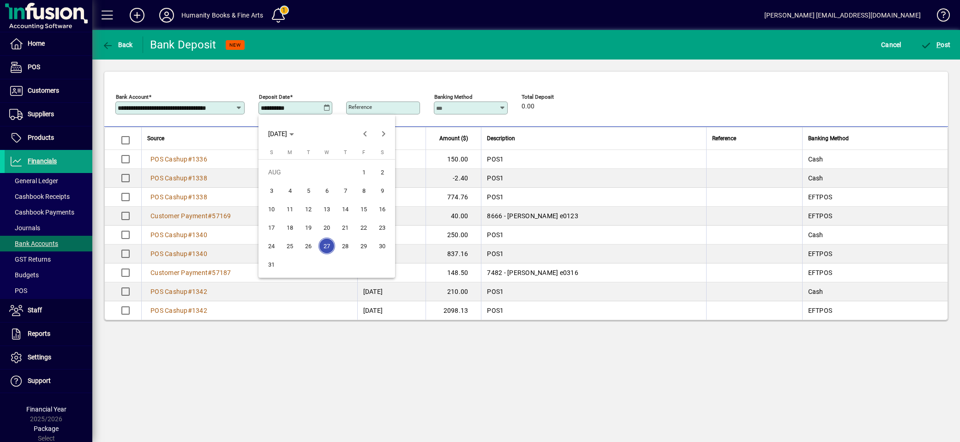
click at [290, 242] on span "25" at bounding box center [290, 246] width 17 height 17
type input "**********"
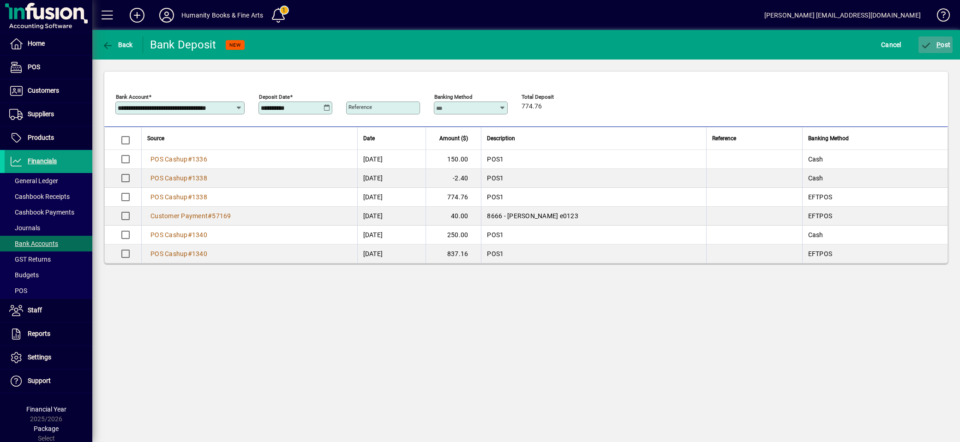
click at [941, 43] on span "P ost" at bounding box center [936, 44] width 30 height 7
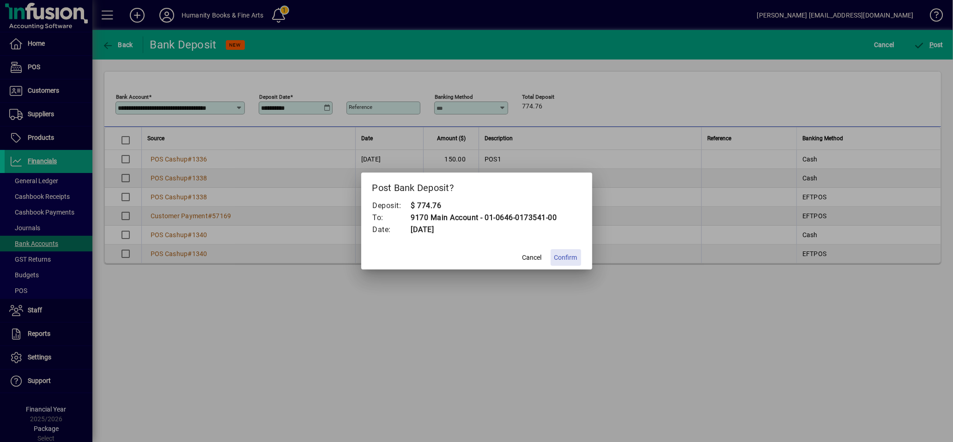
click at [571, 253] on span "Confirm" at bounding box center [565, 258] width 23 height 10
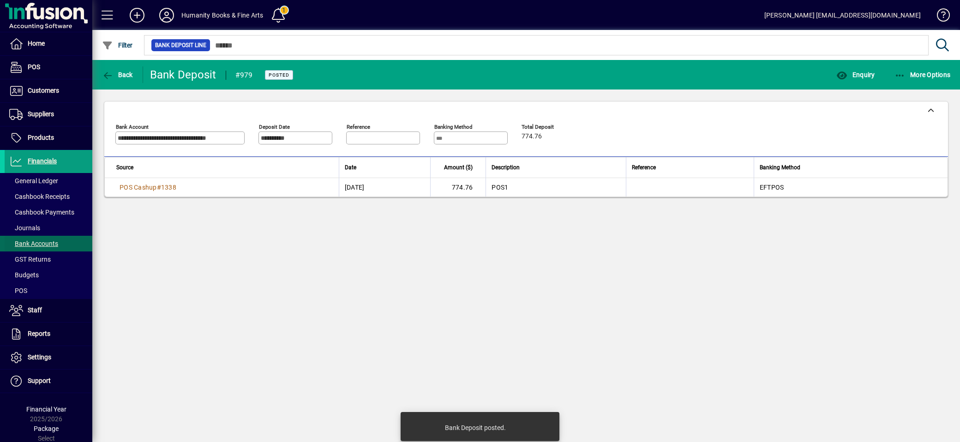
click at [48, 243] on span "Bank Accounts" at bounding box center [33, 243] width 49 height 7
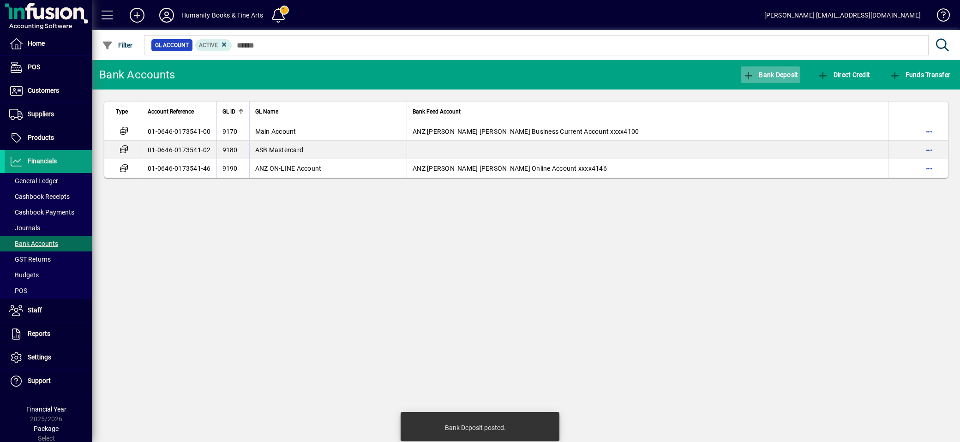
click at [782, 77] on span "Bank Deposit" at bounding box center [770, 74] width 55 height 7
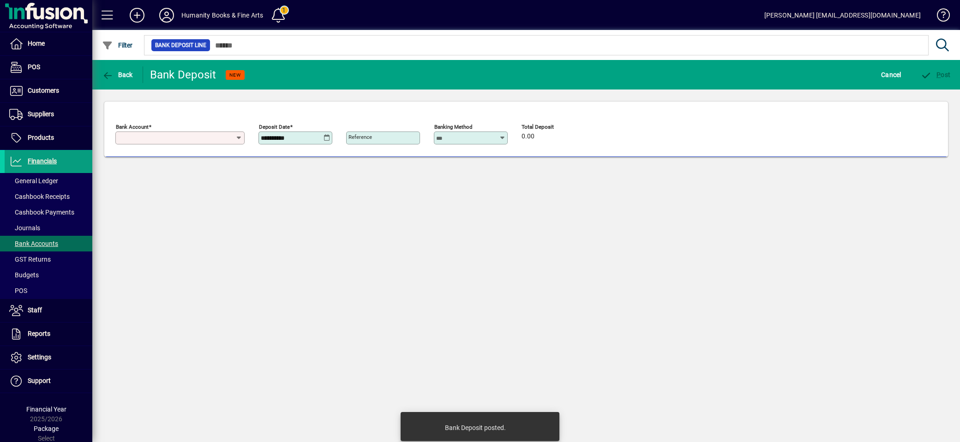
type input "**********"
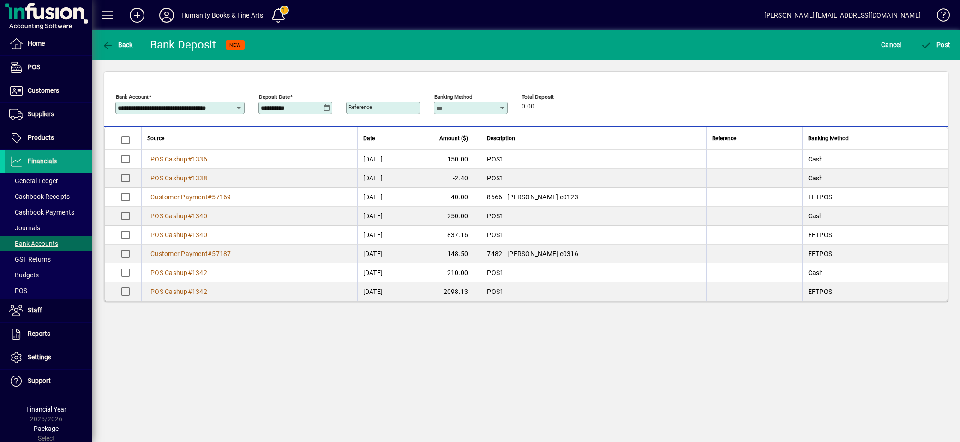
click at [326, 108] on icon at bounding box center [327, 107] width 7 height 7
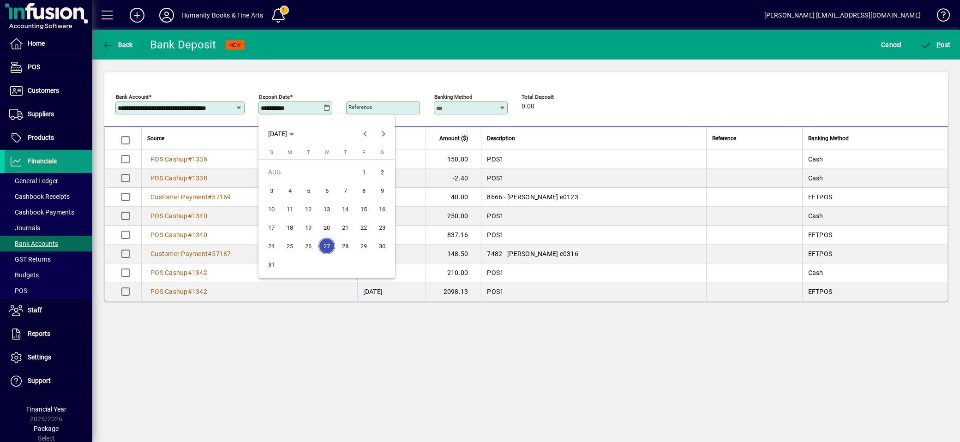
click at [293, 242] on span "25" at bounding box center [290, 246] width 17 height 17
type input "**********"
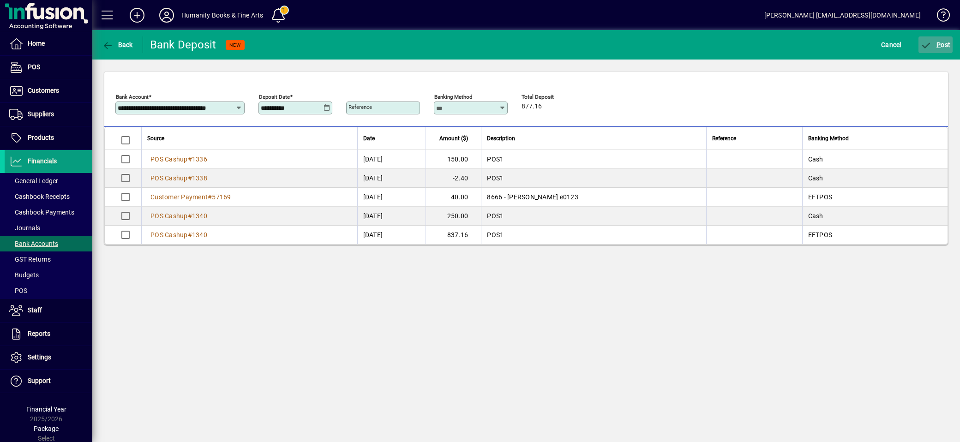
click at [940, 41] on span "P" at bounding box center [939, 44] width 4 height 7
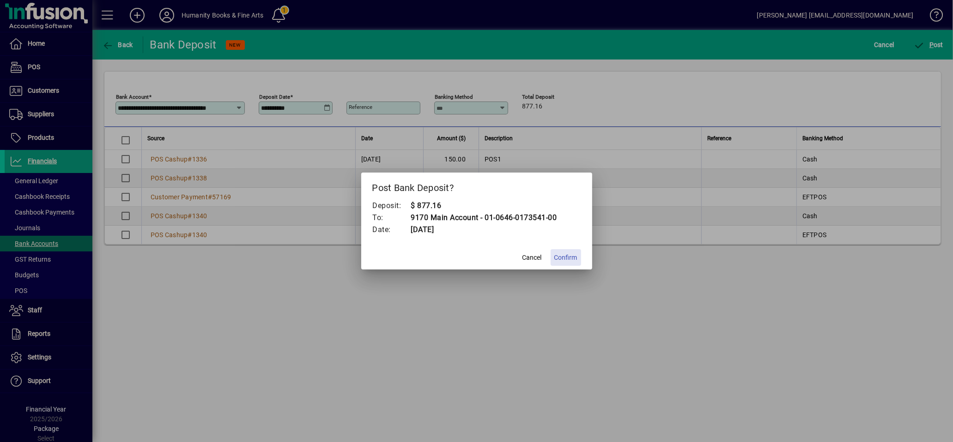
click at [572, 259] on span "Confirm" at bounding box center [565, 258] width 23 height 10
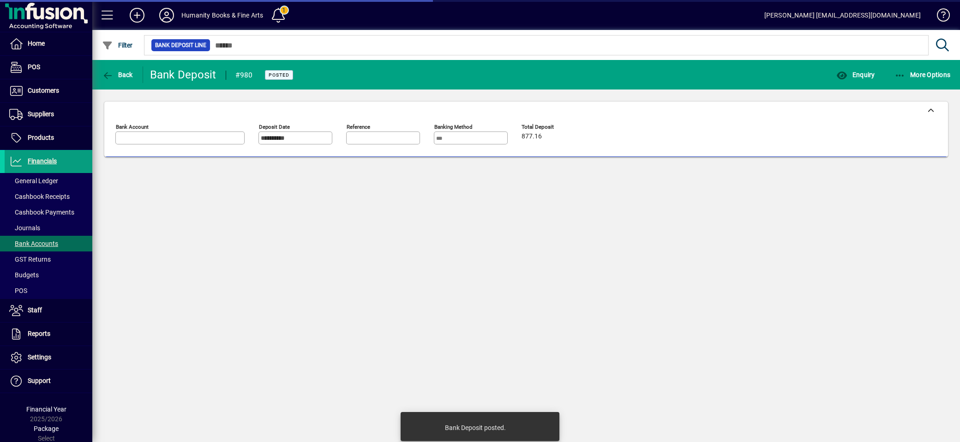
type input "**********"
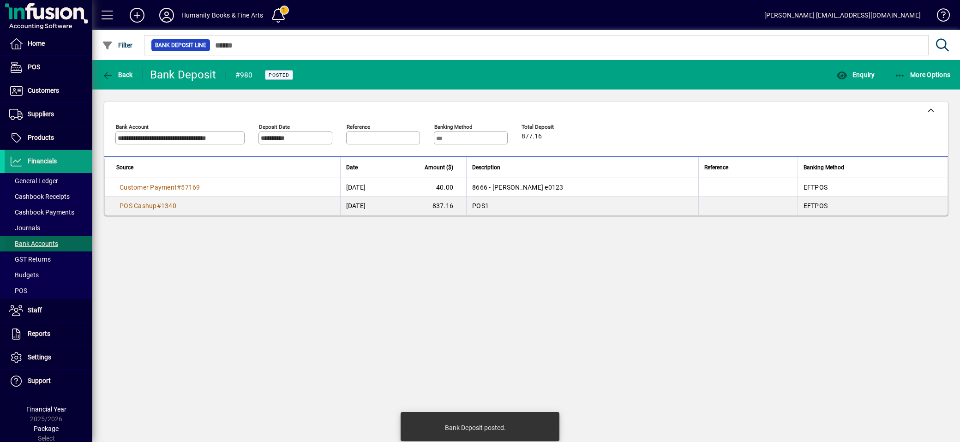
click at [49, 244] on span "Bank Accounts" at bounding box center [33, 243] width 49 height 7
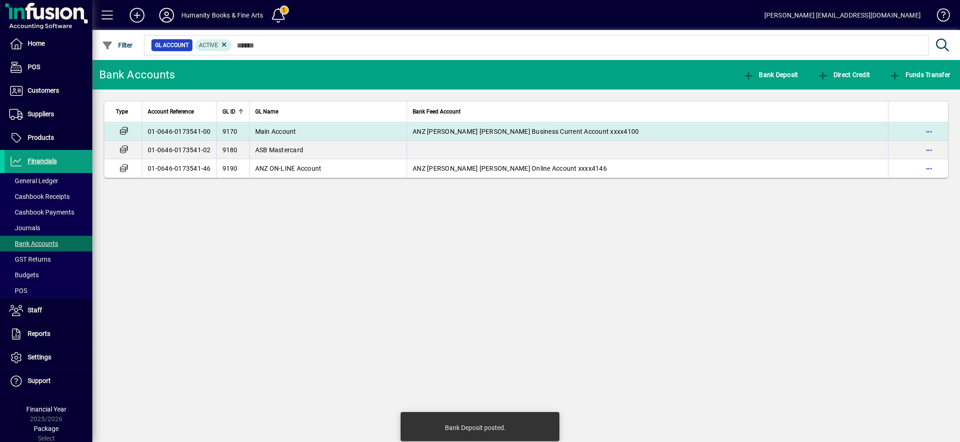
click at [323, 135] on td "Main Account" at bounding box center [328, 131] width 158 height 18
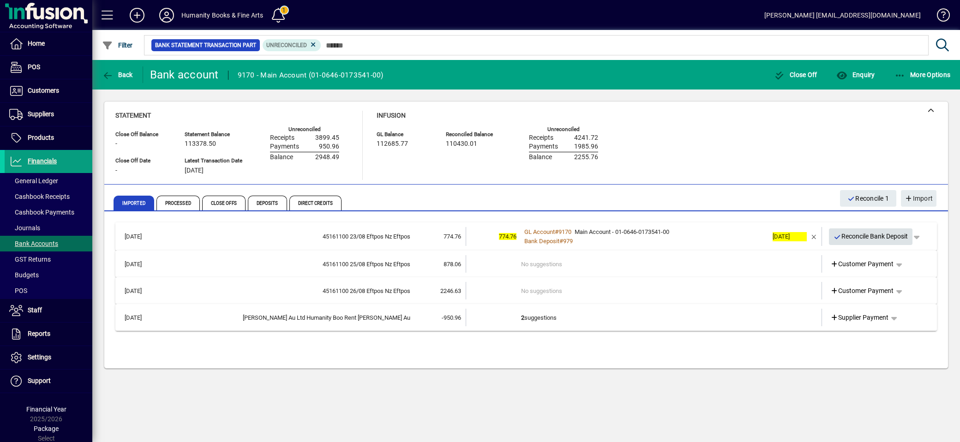
click at [854, 238] on span "Reconcile Bank Deposit" at bounding box center [871, 236] width 75 height 15
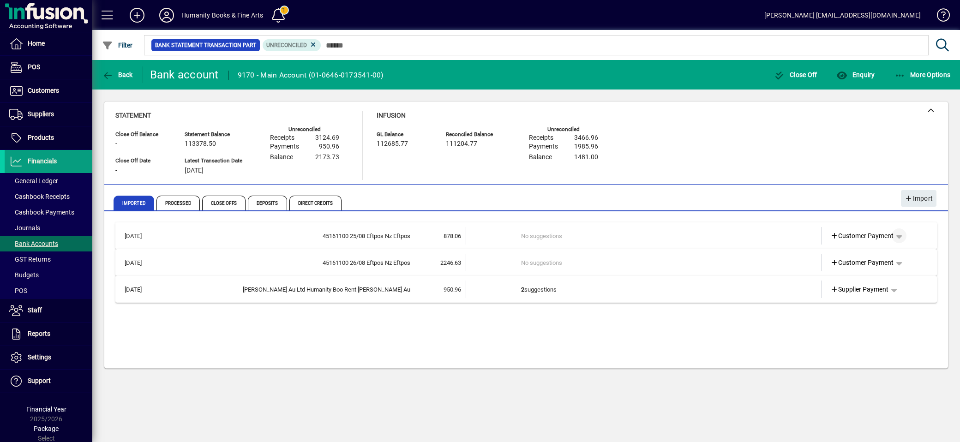
click at [902, 238] on span "button" at bounding box center [899, 236] width 22 height 22
click at [855, 296] on span "button" at bounding box center [873, 305] width 71 height 22
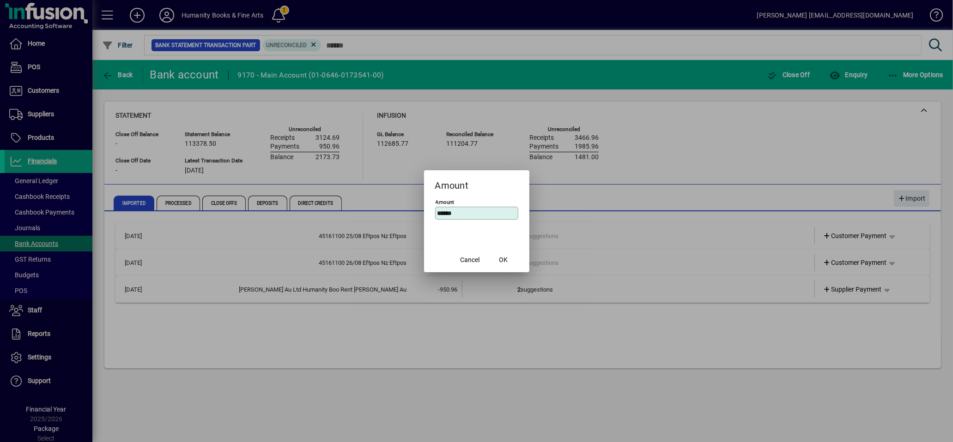
click at [463, 218] on div "Amount ******" at bounding box center [476, 213] width 83 height 13
click at [463, 215] on input "******" at bounding box center [477, 213] width 80 height 7
drag, startPoint x: 462, startPoint y: 215, endPoint x: 449, endPoint y: 216, distance: 13.0
click at [449, 216] on input "******" at bounding box center [477, 213] width 80 height 7
type input "******"
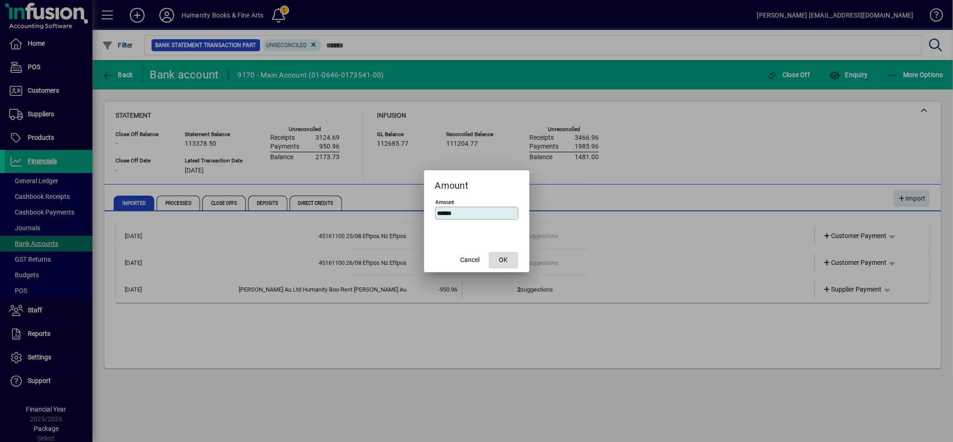
click at [514, 259] on span "button" at bounding box center [504, 260] width 30 height 22
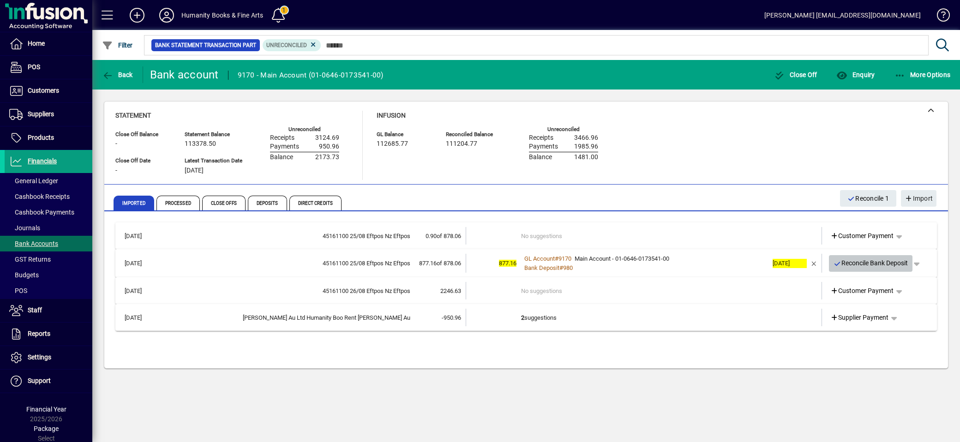
click at [848, 262] on span "Reconcile Bank Deposit" at bounding box center [871, 263] width 75 height 15
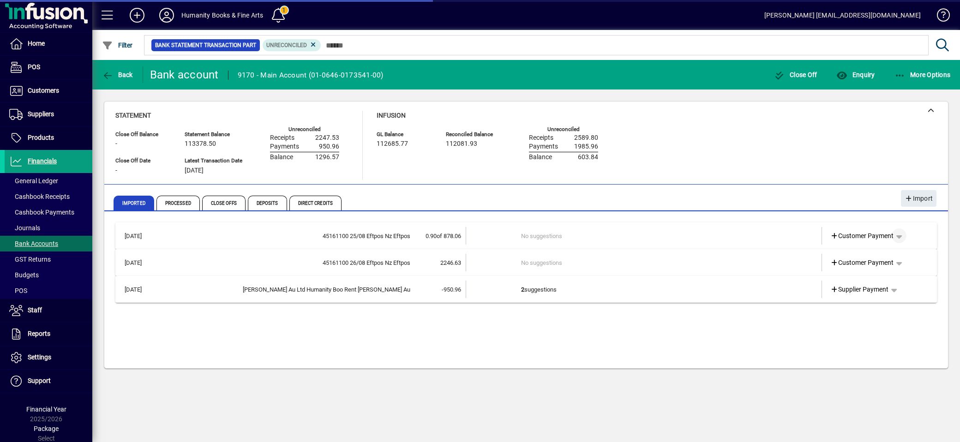
click at [901, 238] on span "button" at bounding box center [899, 236] width 22 height 22
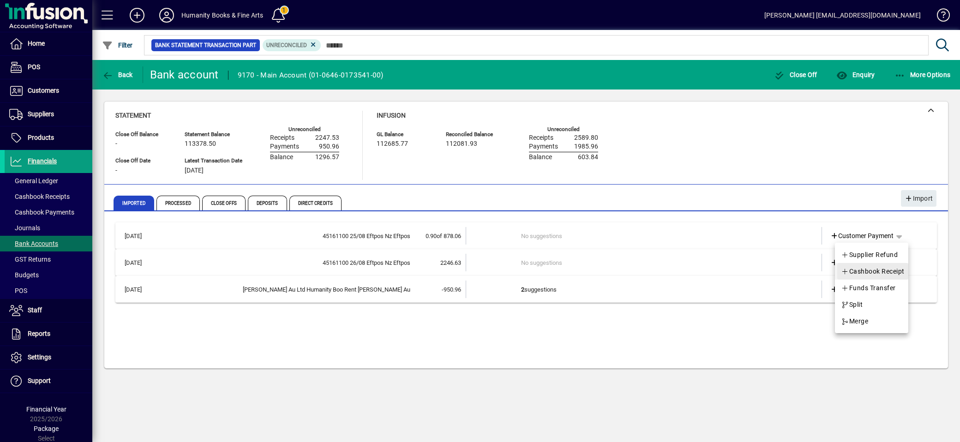
click at [874, 272] on span "Cashbook Receipt" at bounding box center [873, 271] width 64 height 11
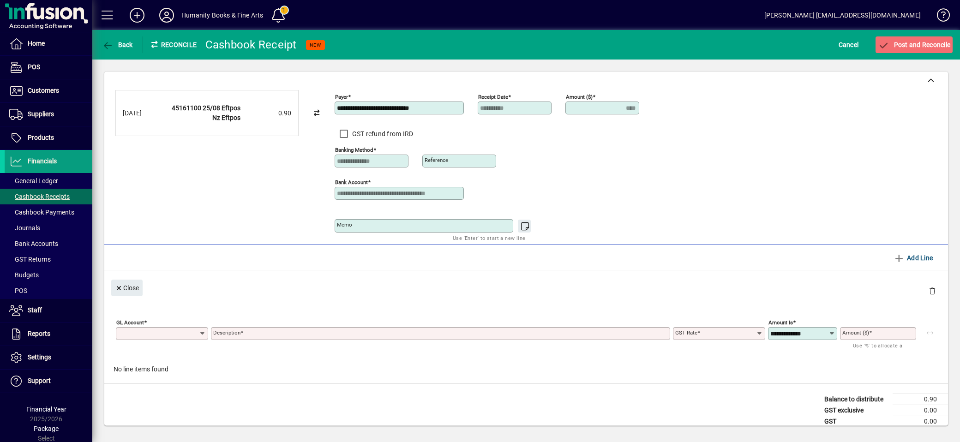
type input "****"
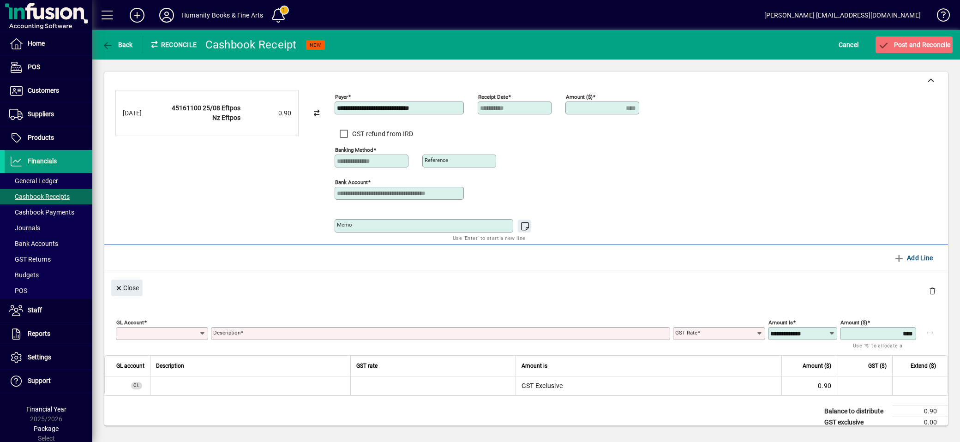
click at [140, 338] on input "GL Account" at bounding box center [158, 333] width 81 height 7
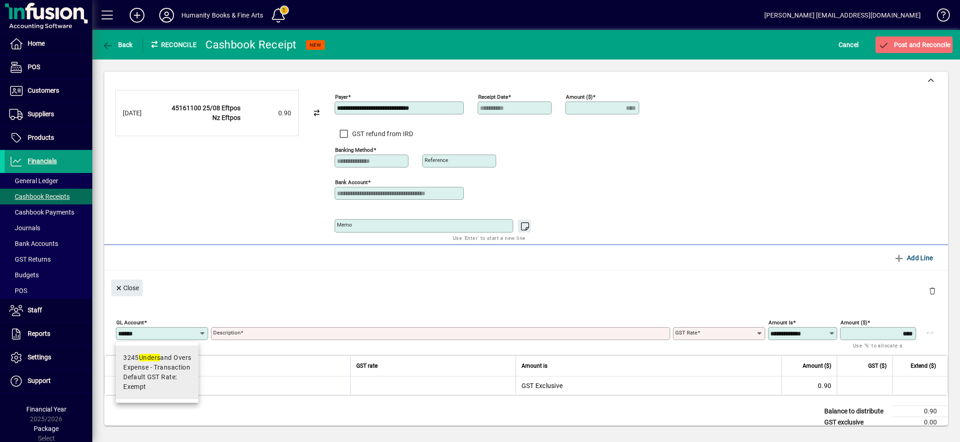
click at [151, 359] on em "Unders" at bounding box center [150, 357] width 22 height 7
type input "****"
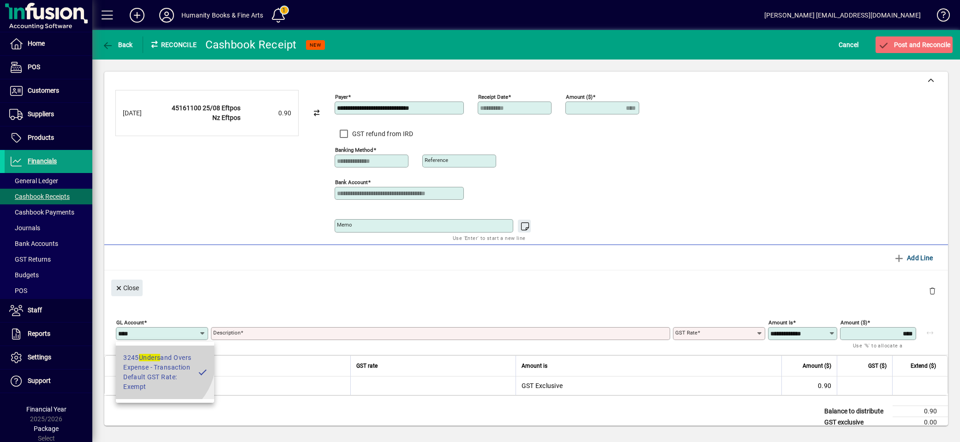
type input "**********"
type input "******"
type input "**********"
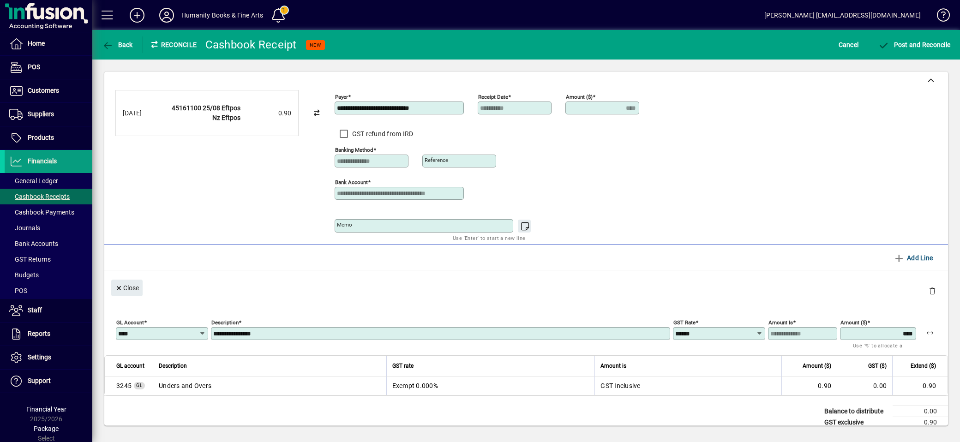
scroll to position [35, 0]
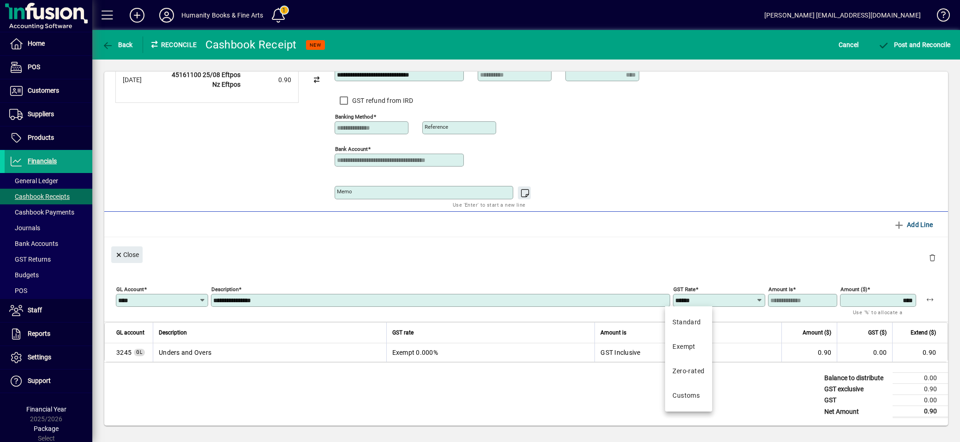
click at [746, 298] on input "******" at bounding box center [716, 300] width 81 height 7
click at [690, 322] on div "Standard" at bounding box center [687, 323] width 29 height 10
type input "********"
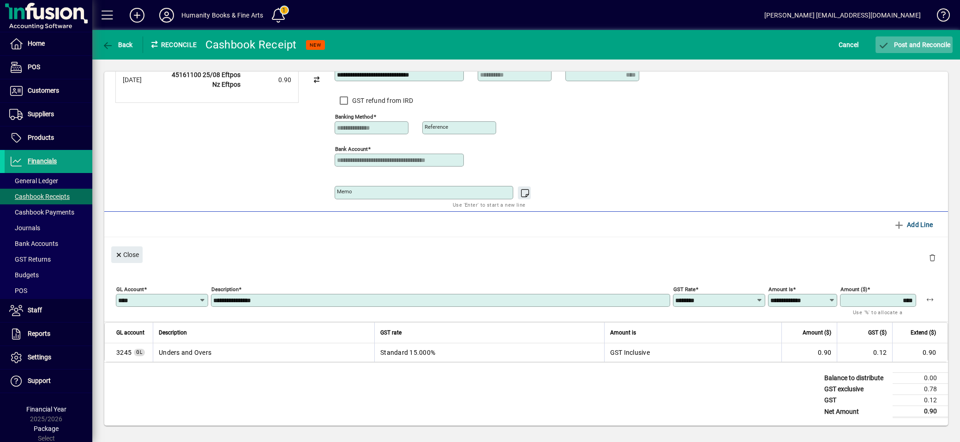
click at [906, 44] on span "Post and Reconcile" at bounding box center [914, 44] width 72 height 7
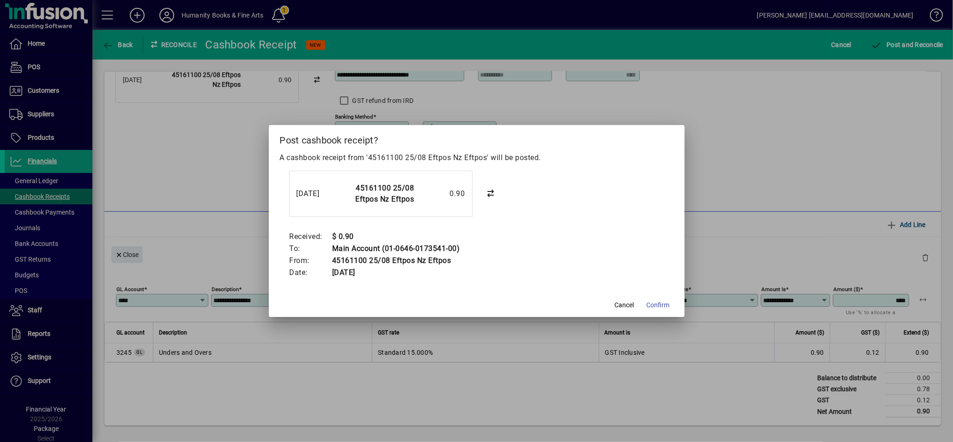
click at [663, 303] on span "Confirm" at bounding box center [657, 306] width 23 height 10
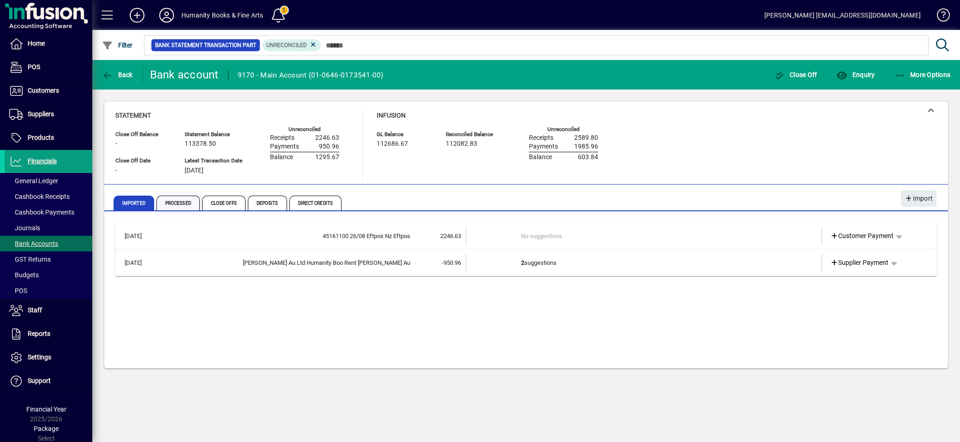
click at [178, 210] on span "Processed" at bounding box center [178, 203] width 43 height 15
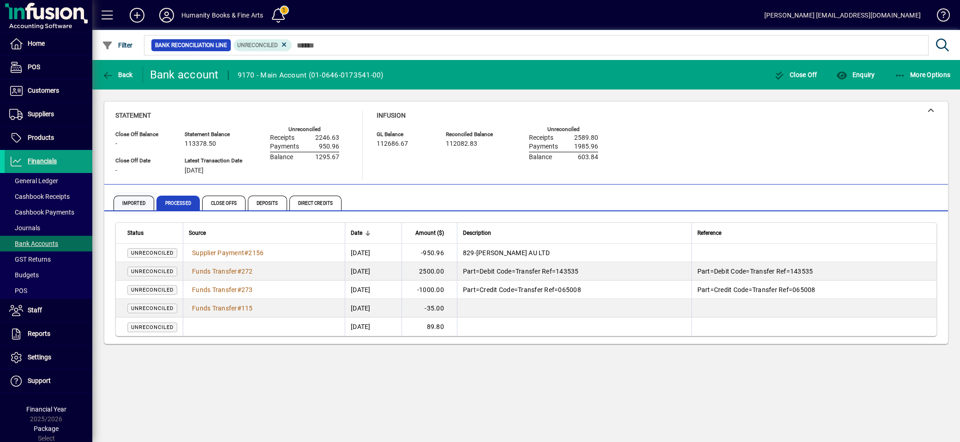
click at [124, 205] on span "Imported" at bounding box center [134, 203] width 41 height 15
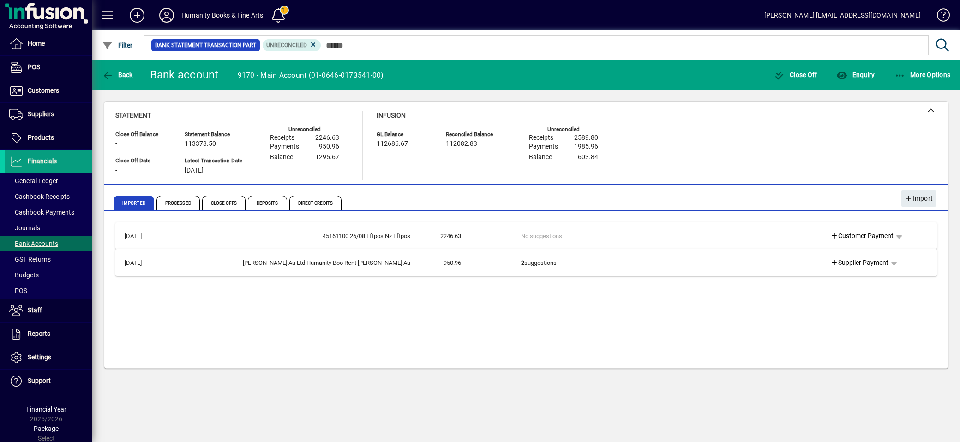
click at [662, 261] on td "2 suggestions" at bounding box center [644, 263] width 247 height 18
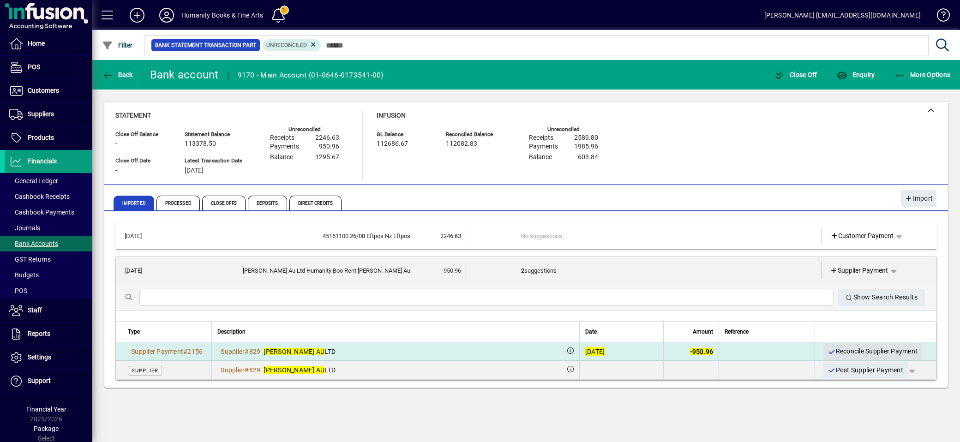
click at [866, 347] on span "Reconcile Supplier Payment" at bounding box center [873, 351] width 90 height 15
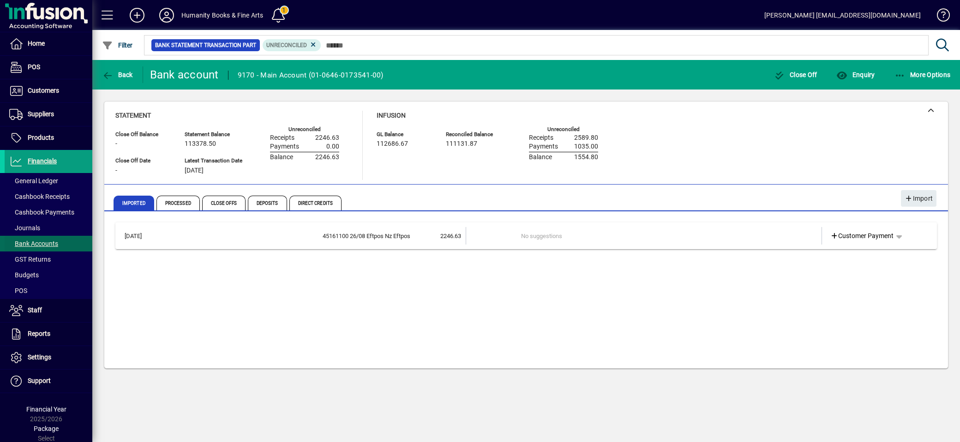
click at [48, 243] on span "Bank Accounts" at bounding box center [33, 243] width 49 height 7
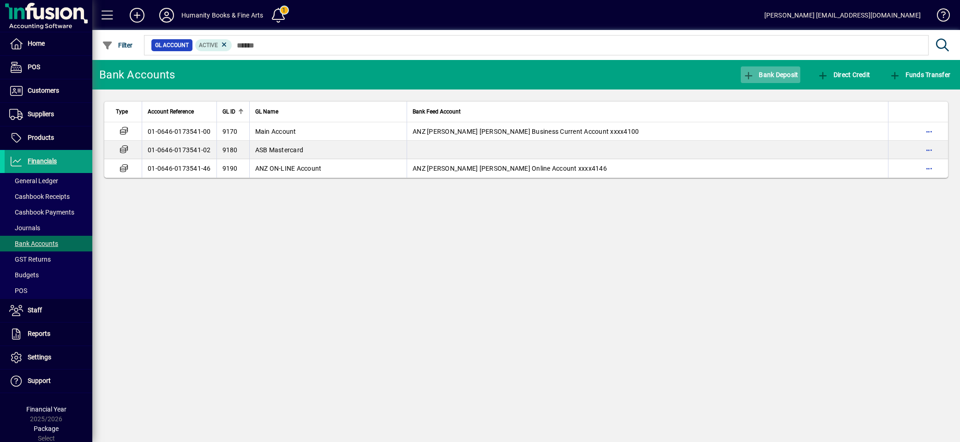
click at [790, 74] on span "Bank Deposit" at bounding box center [770, 74] width 55 height 7
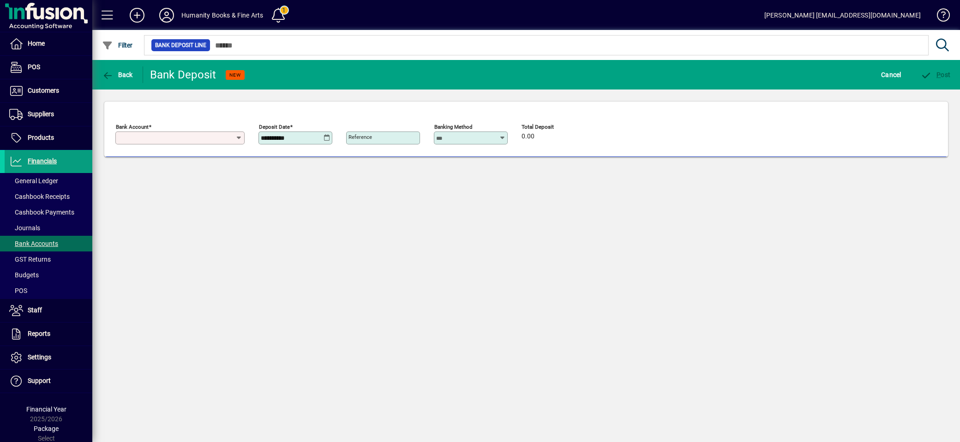
type input "**********"
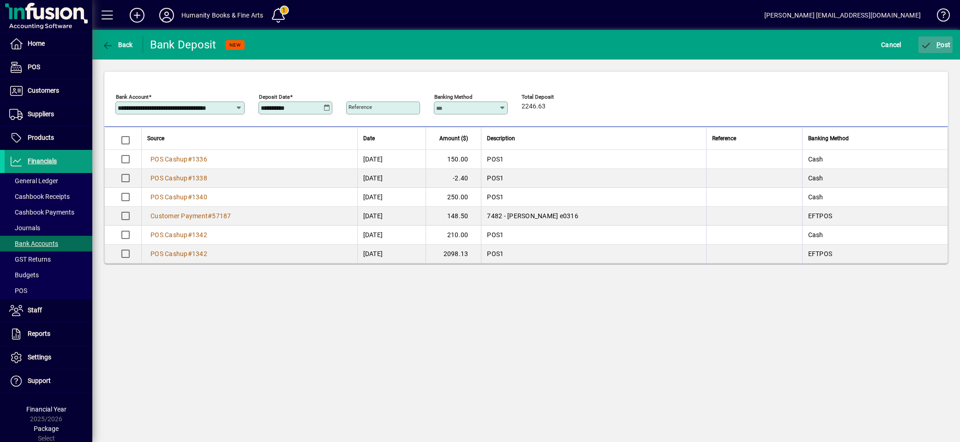
click at [947, 41] on span "P ost" at bounding box center [936, 44] width 30 height 7
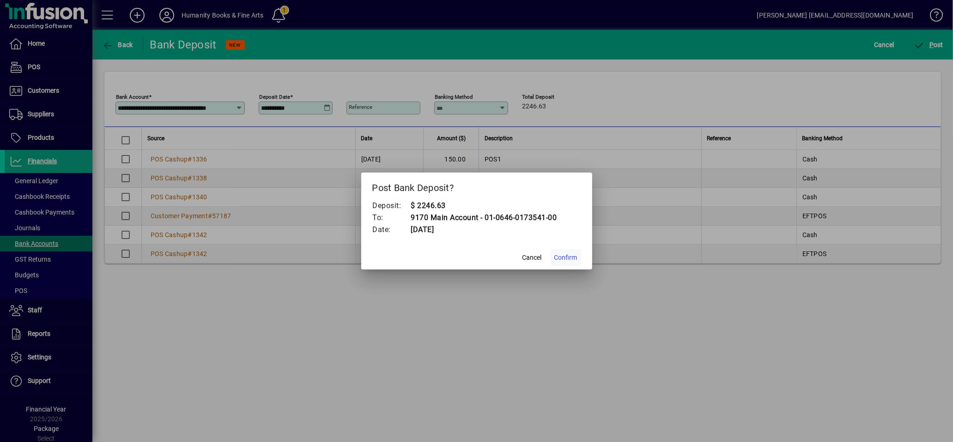
click at [561, 255] on span "Confirm" at bounding box center [565, 258] width 23 height 10
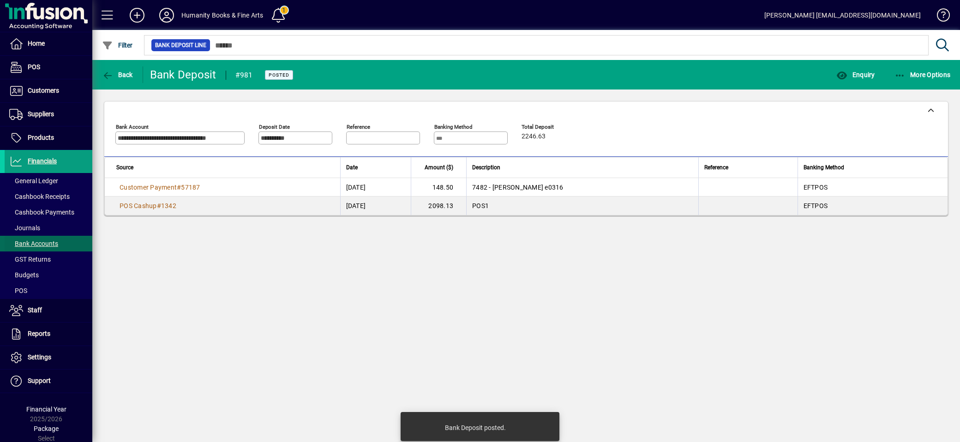
click at [34, 236] on span at bounding box center [49, 244] width 88 height 22
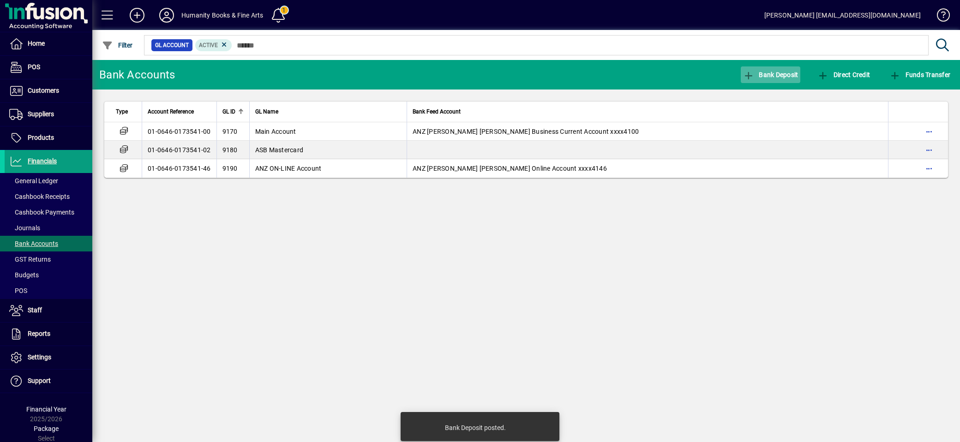
click at [778, 75] on span "Bank Deposit" at bounding box center [770, 74] width 55 height 7
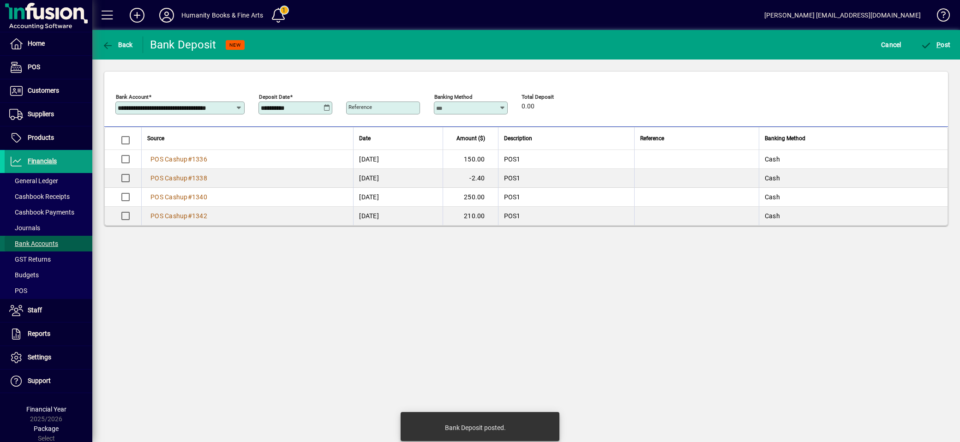
click at [48, 241] on span "Bank Accounts" at bounding box center [33, 243] width 49 height 7
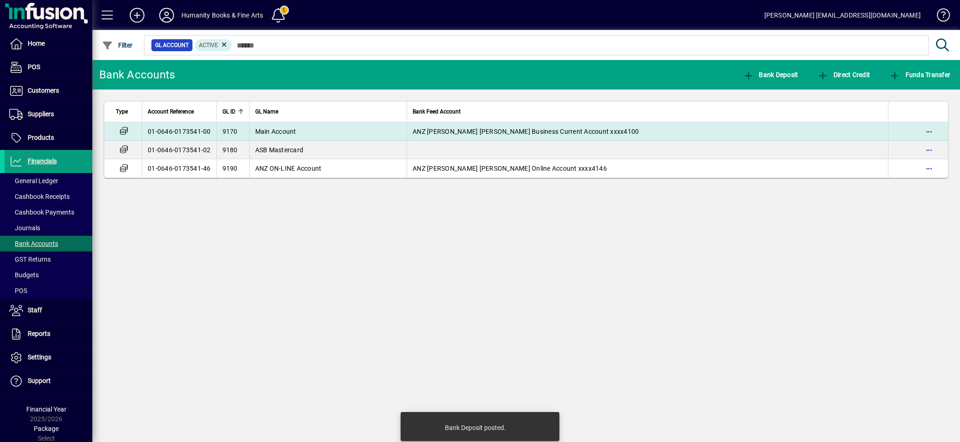
click at [263, 132] on span "Main Account" at bounding box center [275, 131] width 41 height 7
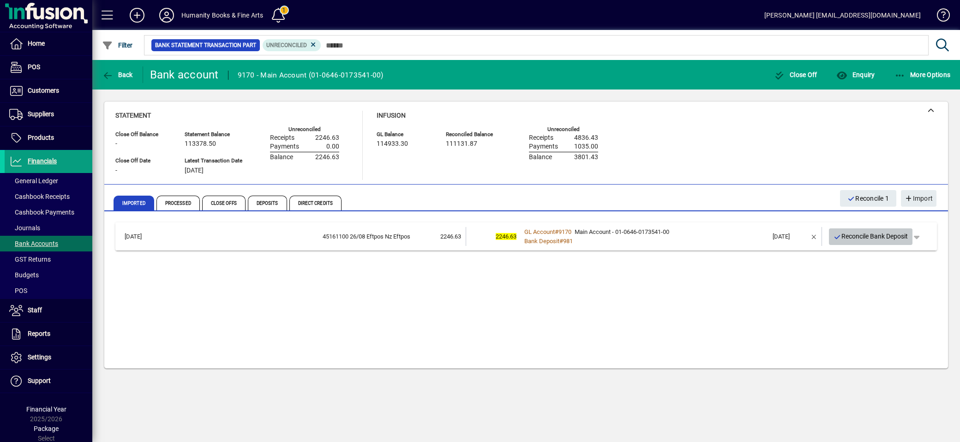
click at [861, 233] on span "Reconcile Bank Deposit" at bounding box center [871, 236] width 75 height 15
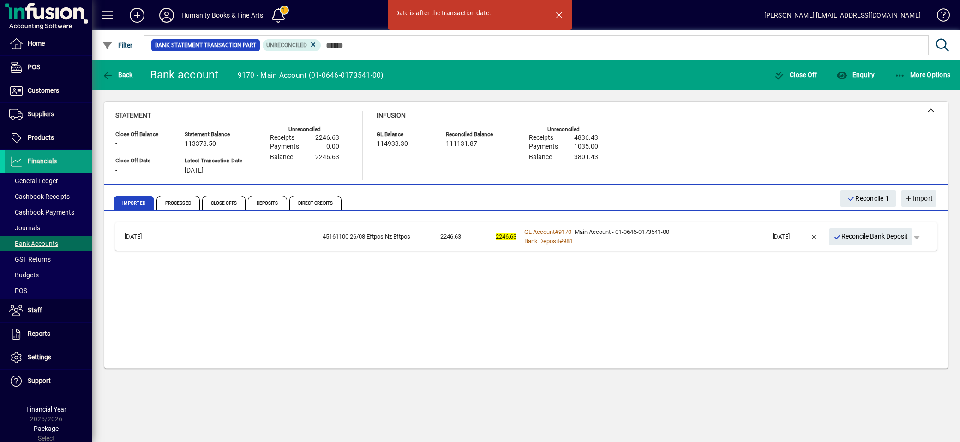
click at [744, 298] on div "[DATE] 45161100 26/08 Eftpos Nz Eftpos 2246.63 2246.63 GL Account # 9170 Main A…" at bounding box center [526, 292] width 822 height 139
click at [131, 205] on span "Imported" at bounding box center [134, 203] width 41 height 15
click at [49, 241] on span "Bank Accounts" at bounding box center [33, 243] width 49 height 7
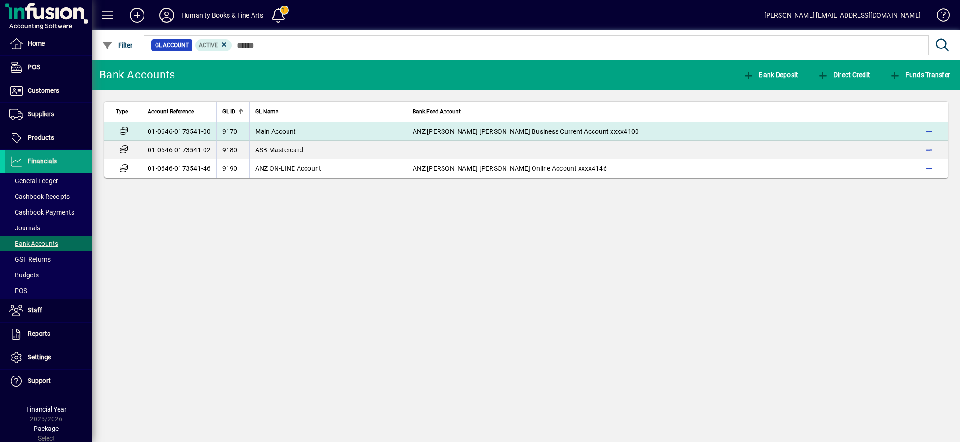
click at [329, 139] on td "Main Account" at bounding box center [328, 131] width 158 height 18
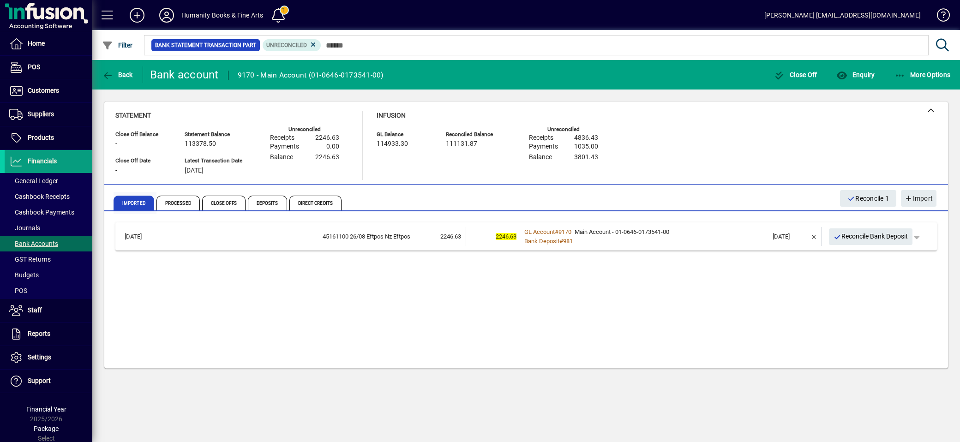
click at [133, 205] on span "Imported" at bounding box center [134, 203] width 41 height 15
click at [160, 200] on span "Processed" at bounding box center [178, 203] width 43 height 15
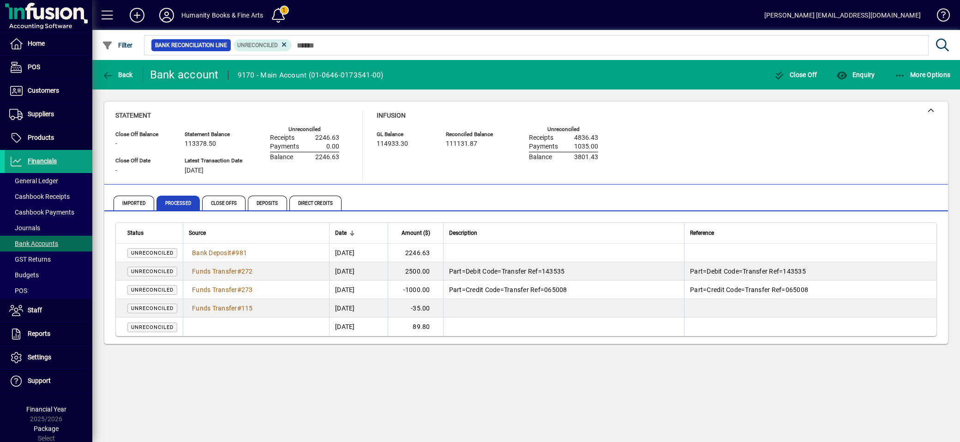
click at [386, 253] on td "[DATE]" at bounding box center [358, 253] width 58 height 18
click at [443, 249] on td "2246.63" at bounding box center [415, 253] width 55 height 18
click at [180, 254] on td "Unreconciled" at bounding box center [149, 253] width 67 height 18
click at [140, 251] on span "Unreconciled" at bounding box center [152, 253] width 42 height 6
click at [235, 256] on span "#" at bounding box center [233, 252] width 4 height 7
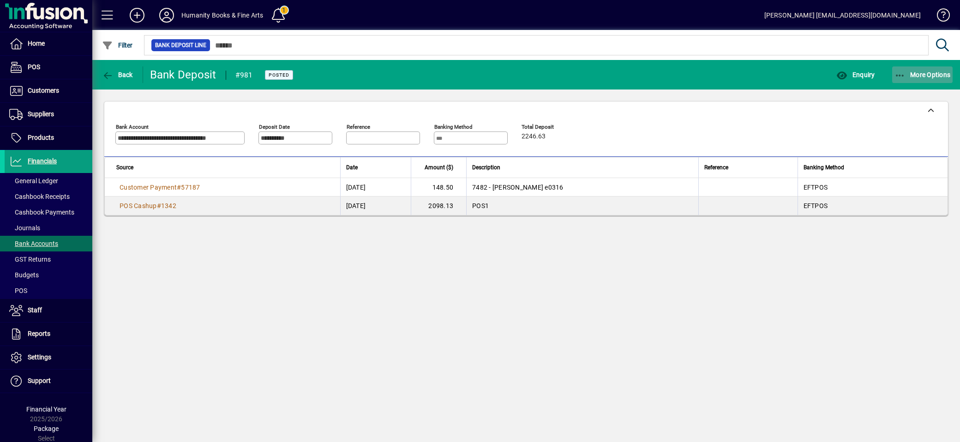
click at [901, 76] on icon "button" at bounding box center [901, 75] width 12 height 9
click at [889, 96] on span "Reverse" at bounding box center [914, 95] width 78 height 11
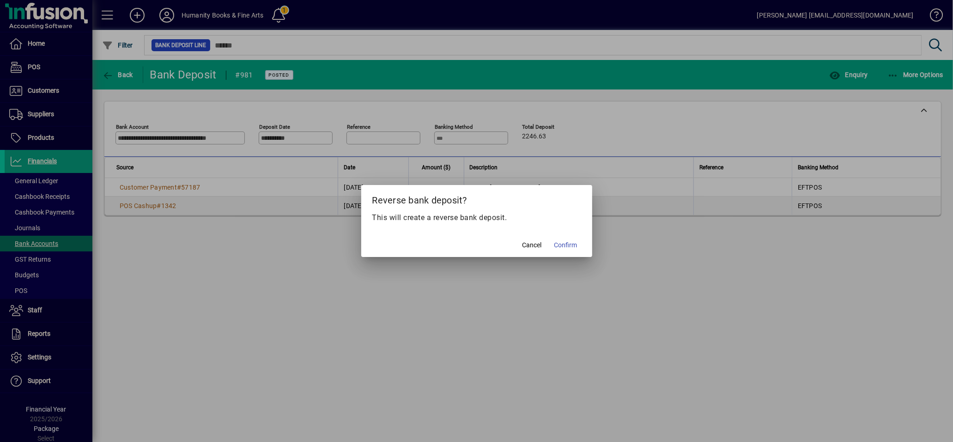
click at [569, 244] on span "Confirm" at bounding box center [565, 246] width 23 height 10
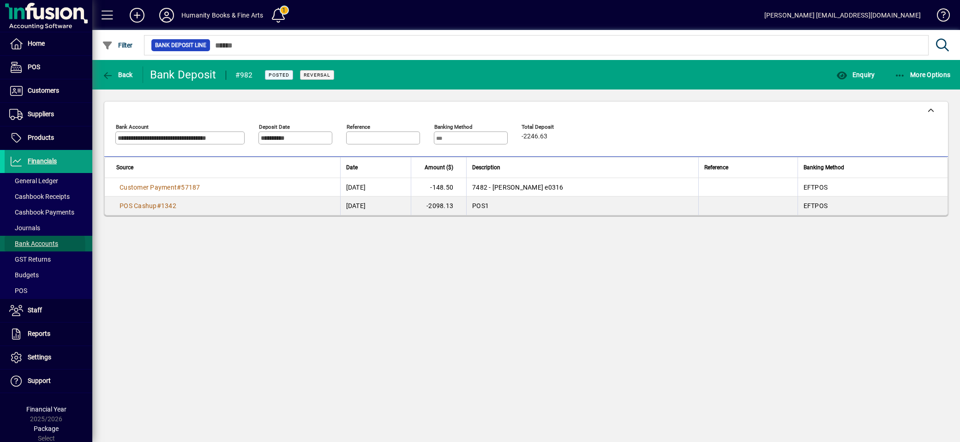
click at [28, 247] on span "Bank Accounts" at bounding box center [33, 243] width 49 height 7
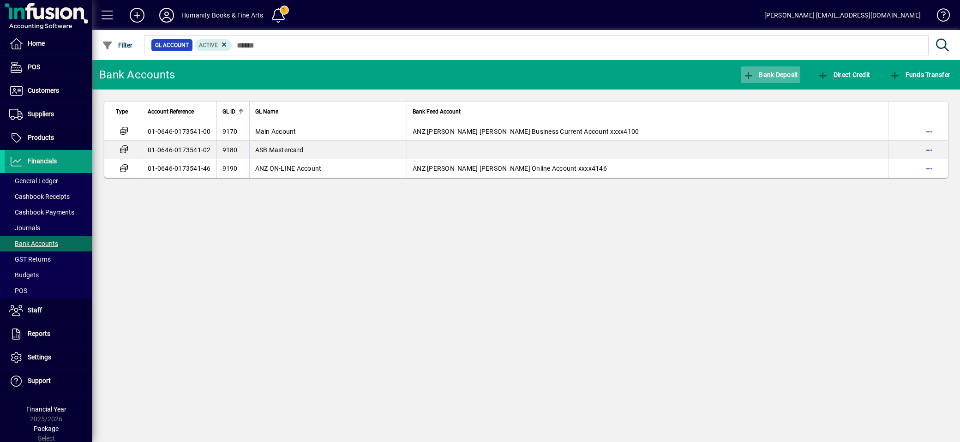
click at [786, 67] on span "button" at bounding box center [771, 75] width 60 height 22
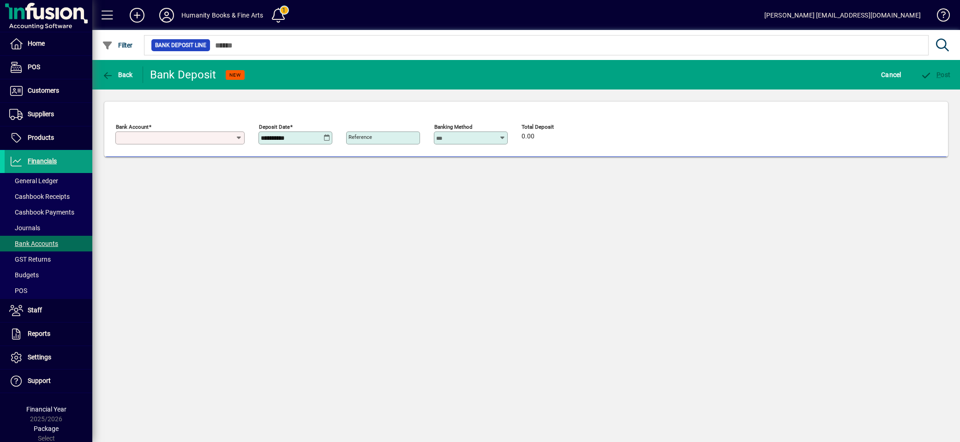
type input "**********"
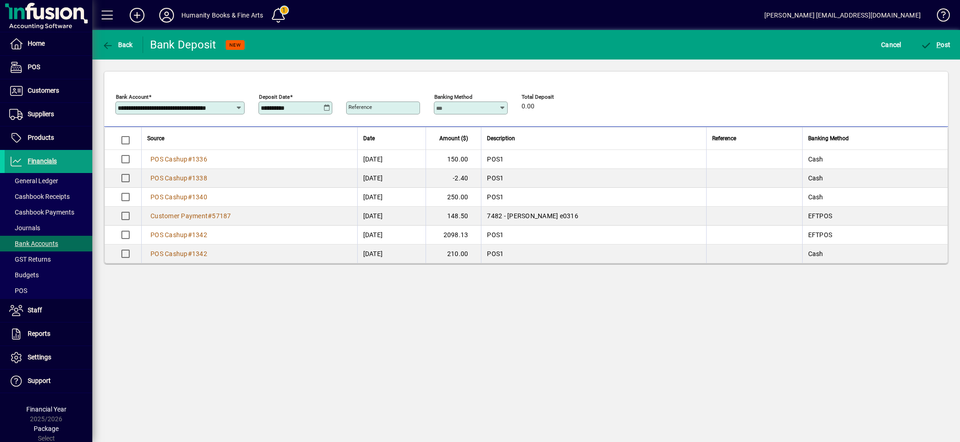
click at [328, 106] on icon at bounding box center [327, 107] width 7 height 7
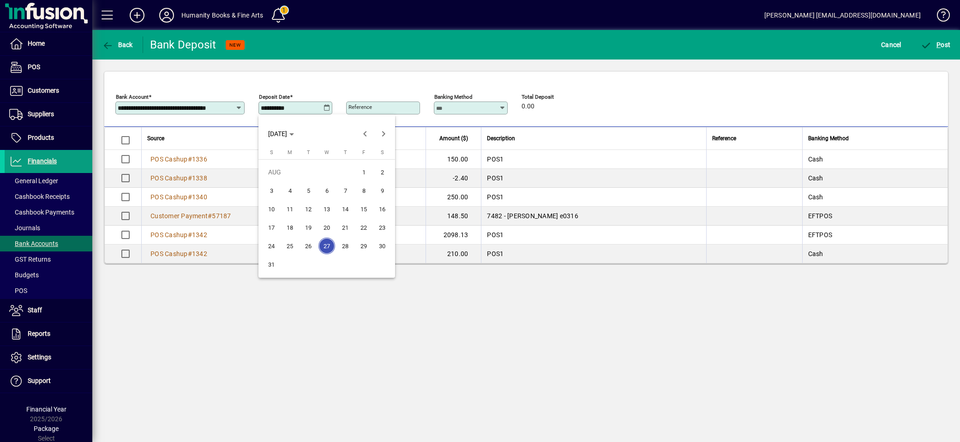
click at [314, 241] on span "26" at bounding box center [308, 246] width 17 height 17
type input "**********"
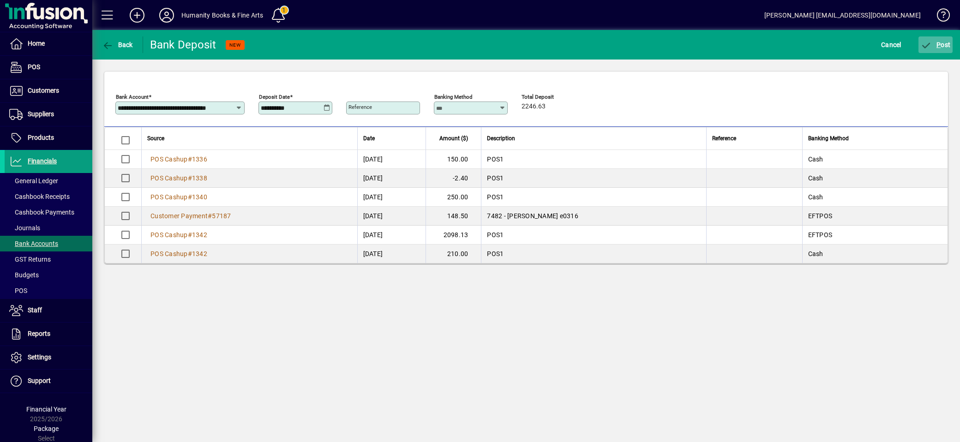
click at [937, 43] on span "P" at bounding box center [939, 44] width 4 height 7
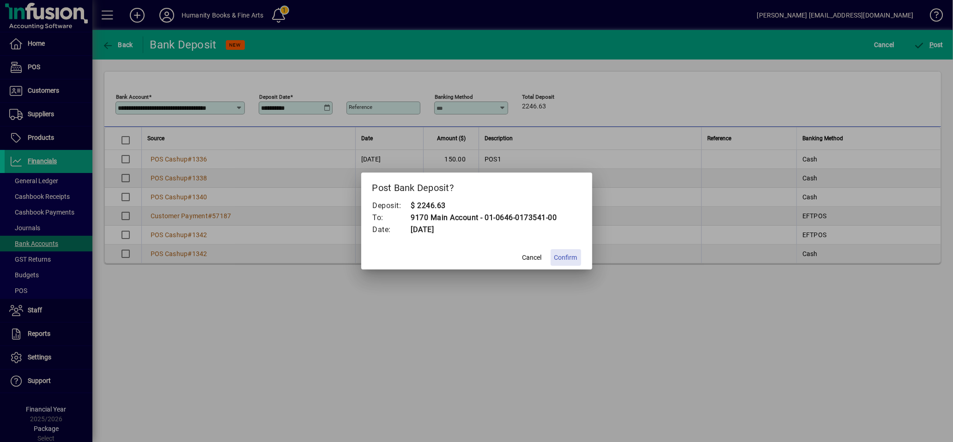
click at [559, 257] on span "Confirm" at bounding box center [565, 258] width 23 height 10
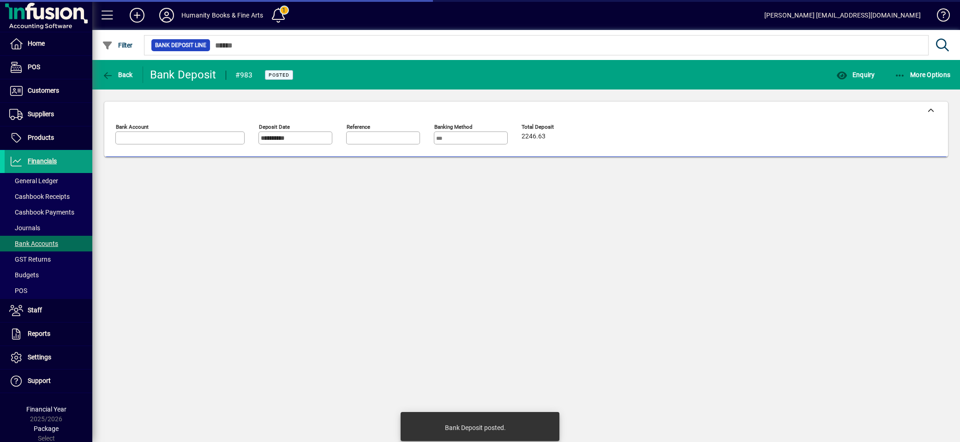
type input "**********"
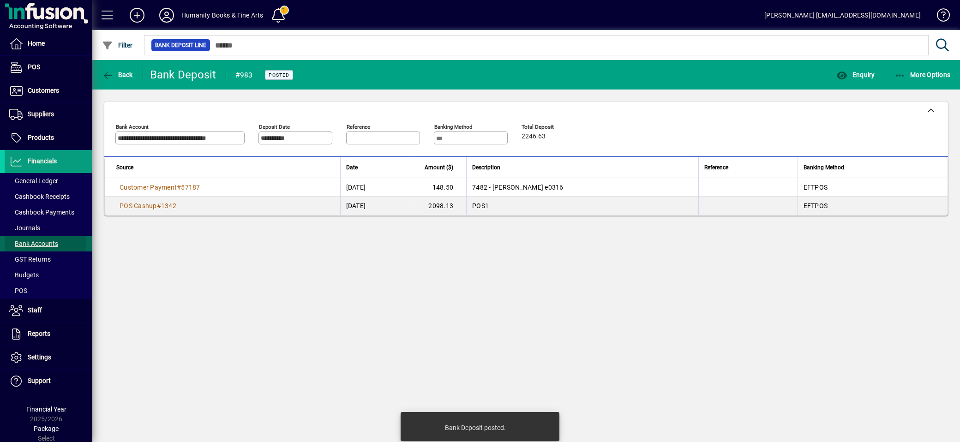
click at [37, 242] on span "Bank Accounts" at bounding box center [33, 243] width 49 height 7
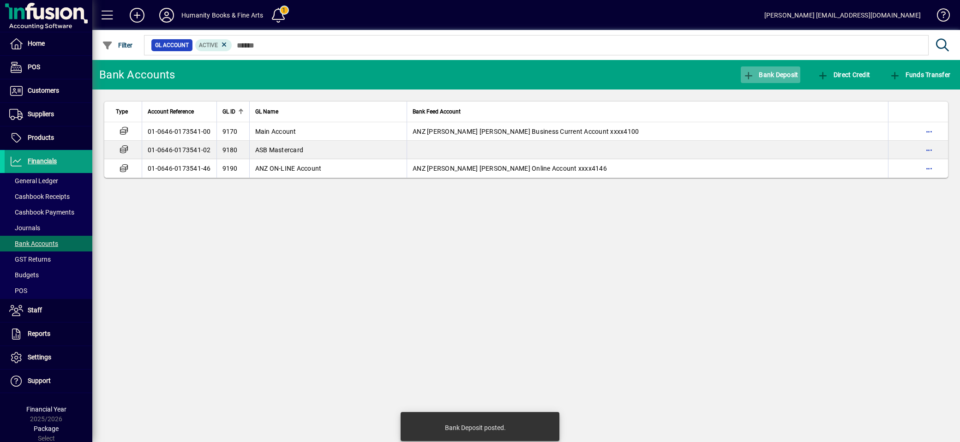
click at [784, 72] on span "Bank Deposit" at bounding box center [770, 74] width 55 height 7
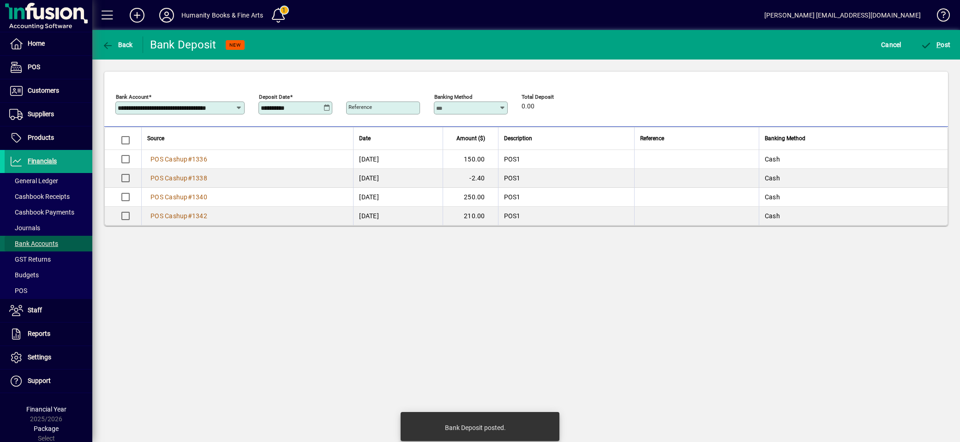
click at [53, 240] on span "Bank Accounts" at bounding box center [33, 243] width 49 height 7
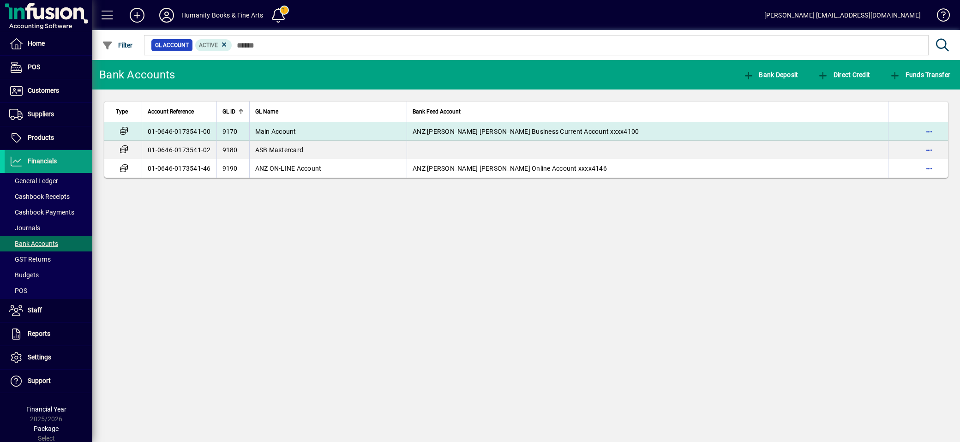
click at [277, 130] on span "Main Account" at bounding box center [275, 131] width 41 height 7
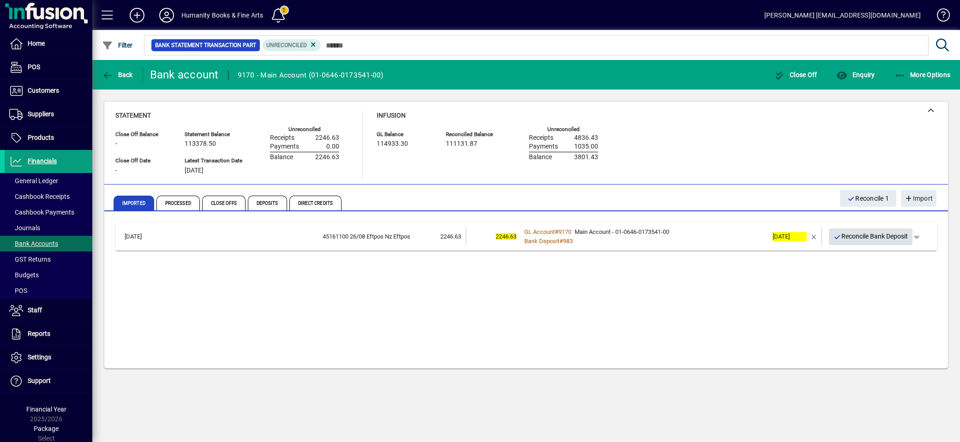
click at [857, 235] on span "Reconcile Bank Deposit" at bounding box center [871, 236] width 75 height 15
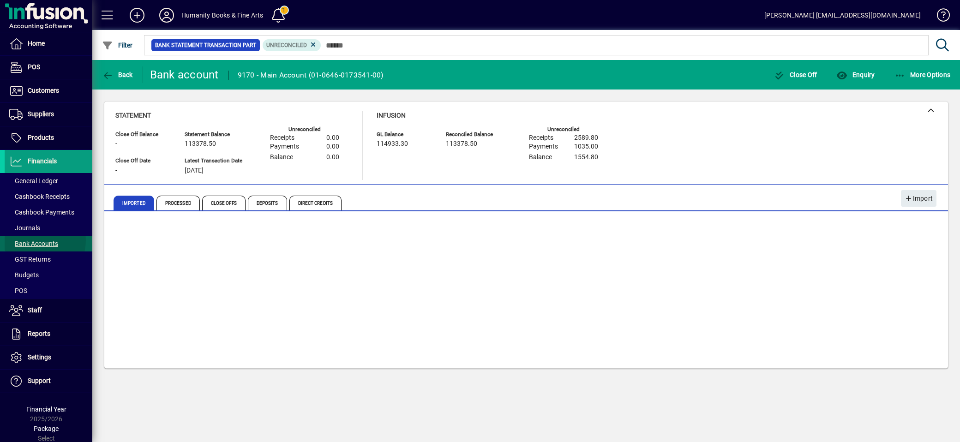
click at [33, 241] on span "Bank Accounts" at bounding box center [33, 243] width 49 height 7
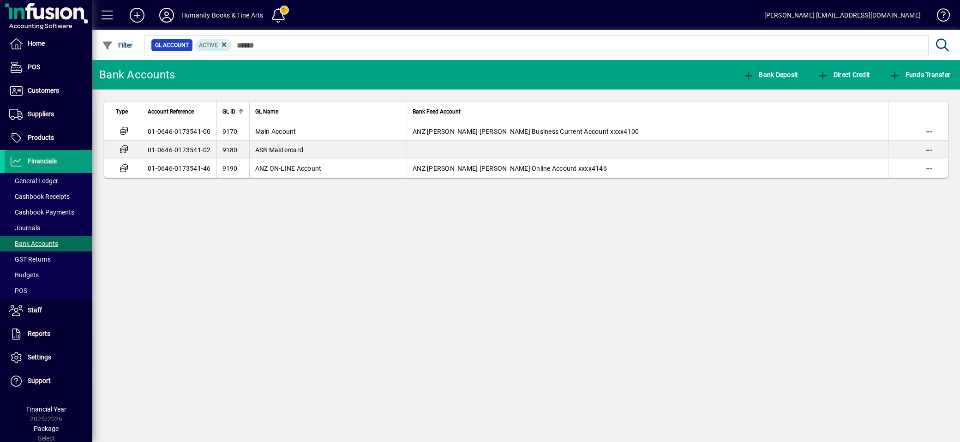
click at [296, 122] on th "GL Name" at bounding box center [328, 112] width 158 height 21
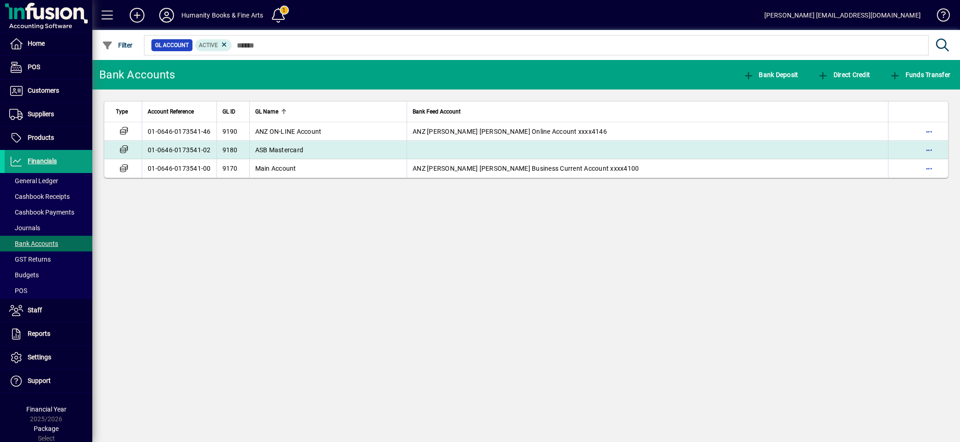
click at [301, 147] on span "ASB Mastercard" at bounding box center [279, 149] width 48 height 7
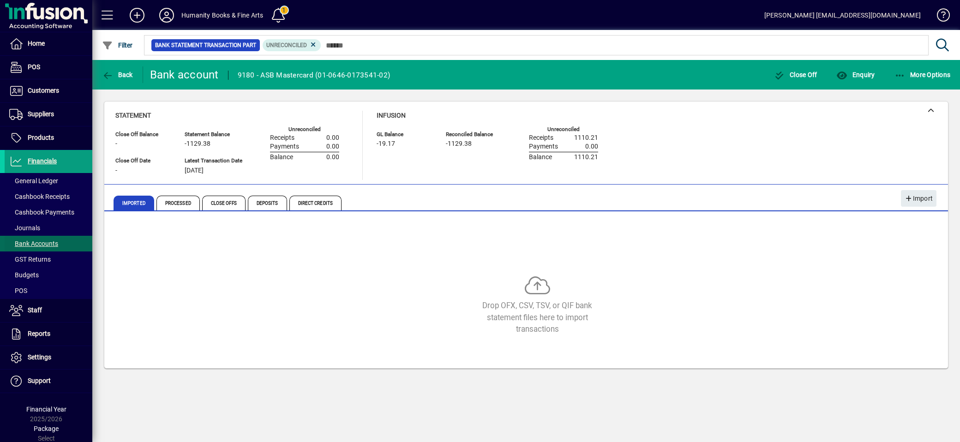
click at [39, 247] on span "Bank Accounts" at bounding box center [33, 243] width 49 height 7
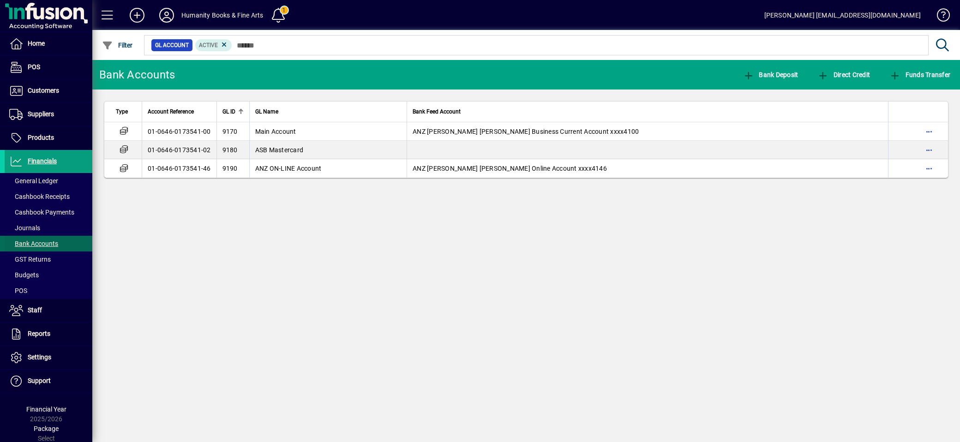
click at [51, 243] on span "Bank Accounts" at bounding box center [33, 243] width 49 height 7
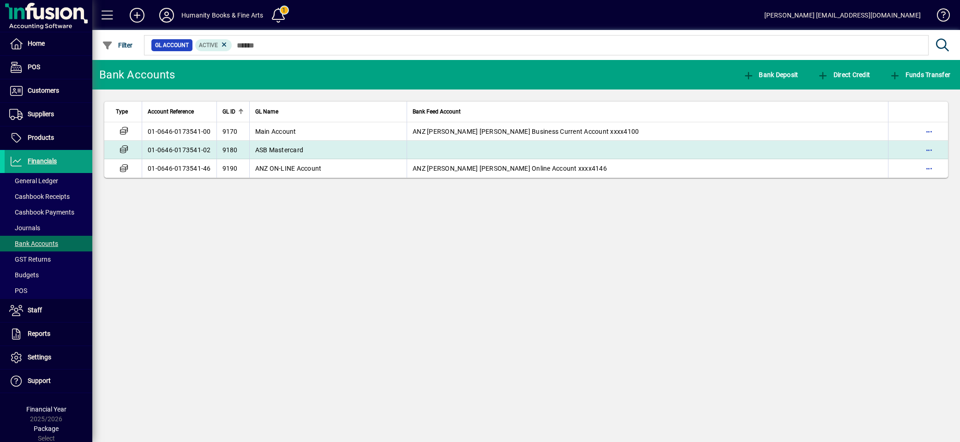
click at [285, 151] on span "ASB Mastercard" at bounding box center [279, 149] width 48 height 7
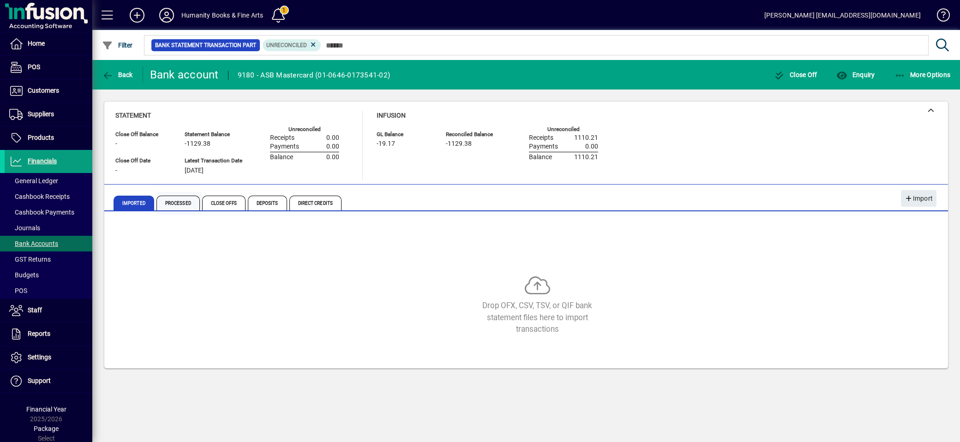
click at [179, 205] on span "Processed" at bounding box center [178, 203] width 43 height 15
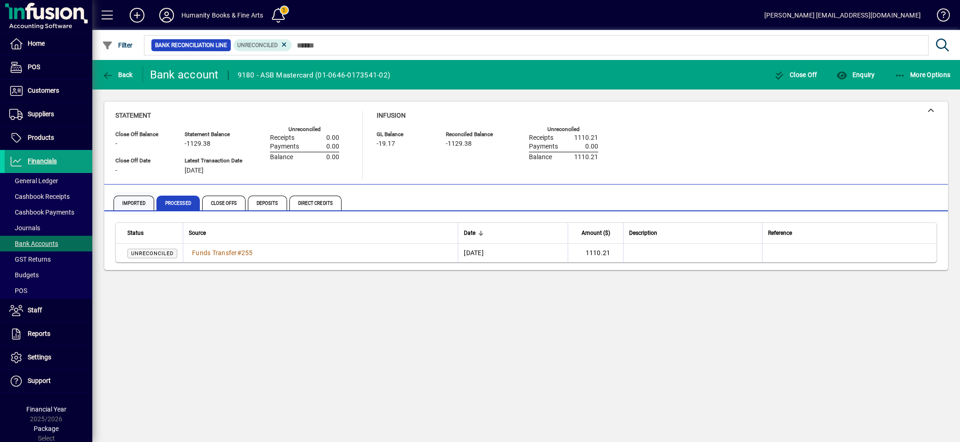
click at [118, 199] on span "Imported" at bounding box center [134, 203] width 41 height 15
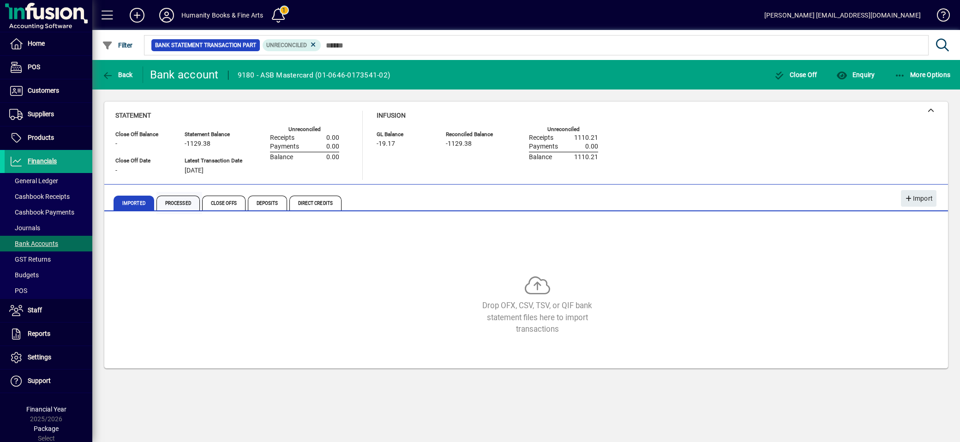
click at [173, 202] on span "Processed" at bounding box center [178, 203] width 43 height 15
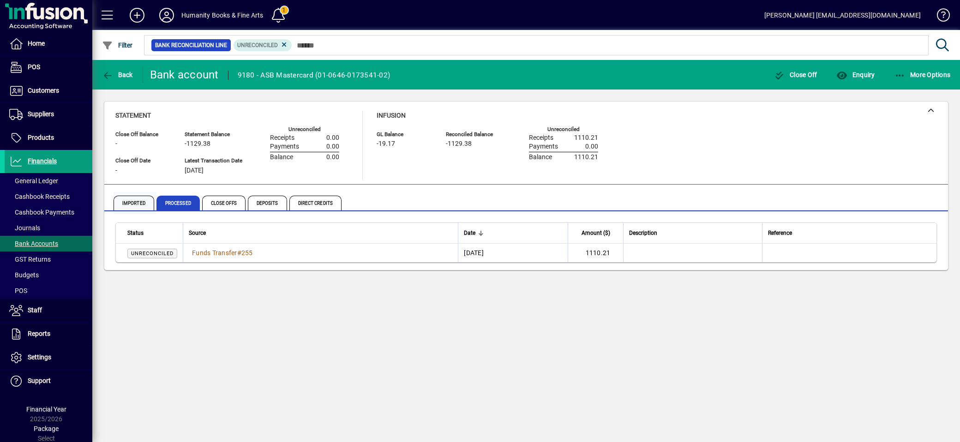
click at [140, 206] on span "Imported" at bounding box center [134, 203] width 41 height 15
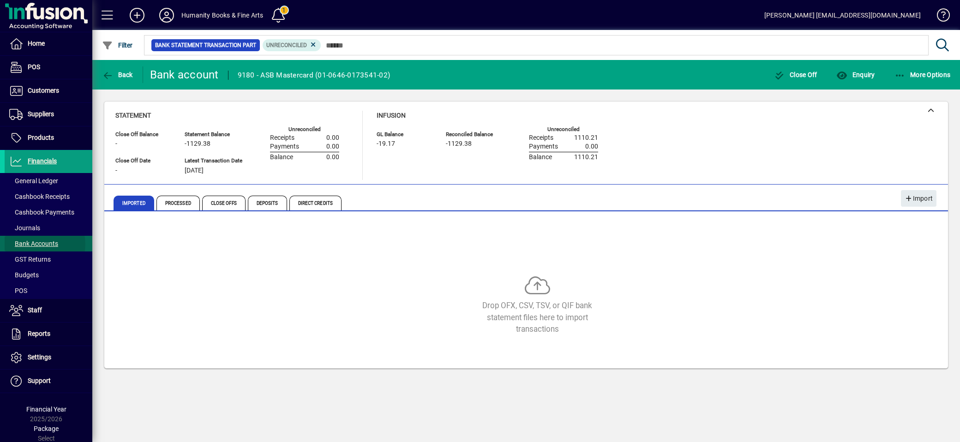
click at [37, 245] on span "Bank Accounts" at bounding box center [33, 243] width 49 height 7
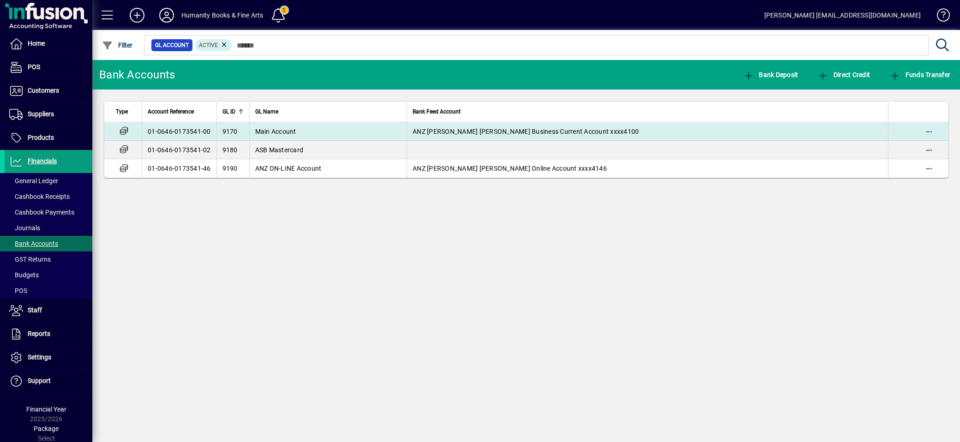
click at [277, 127] on td "Main Account" at bounding box center [328, 131] width 158 height 18
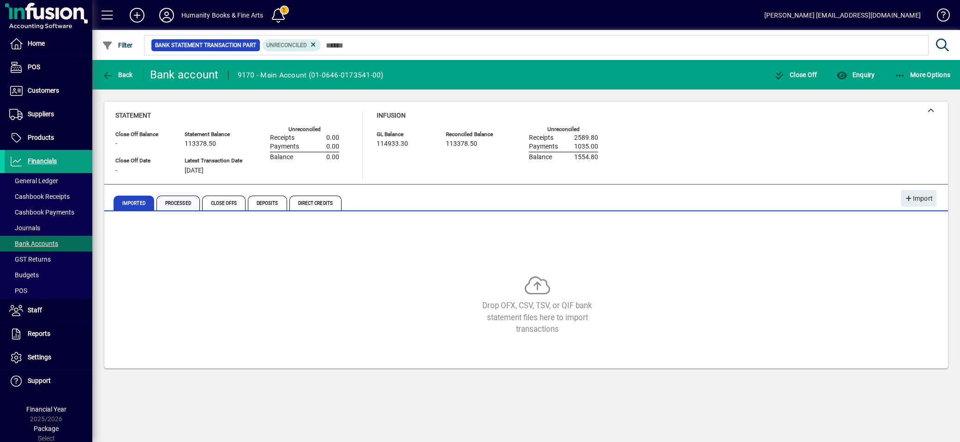
click at [169, 205] on span "Processed" at bounding box center [178, 203] width 43 height 15
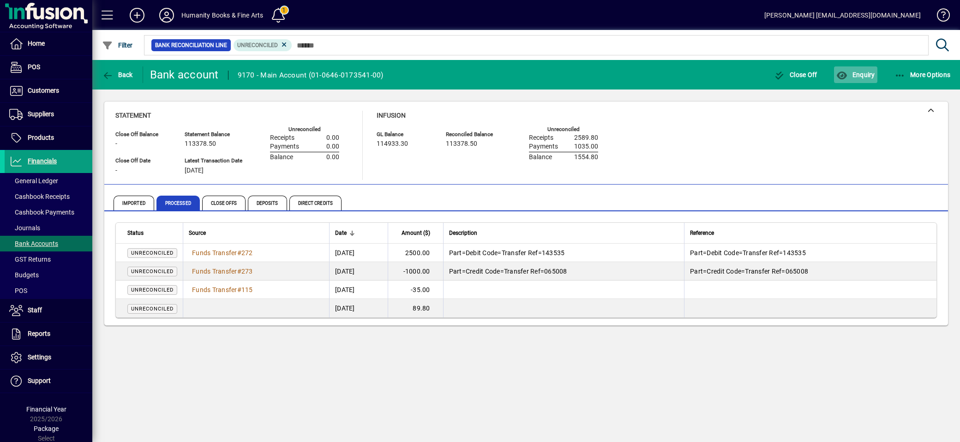
click at [866, 75] on span "Enquiry" at bounding box center [856, 74] width 38 height 7
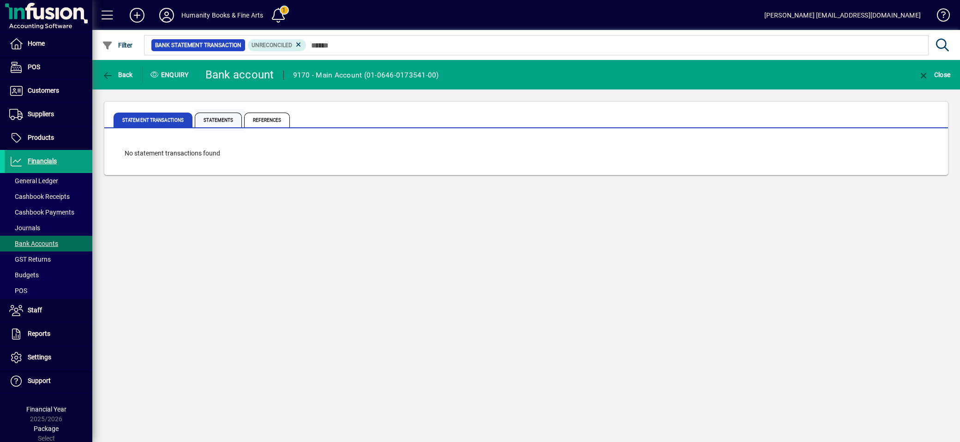
click at [209, 121] on span "Statements" at bounding box center [218, 120] width 47 height 15
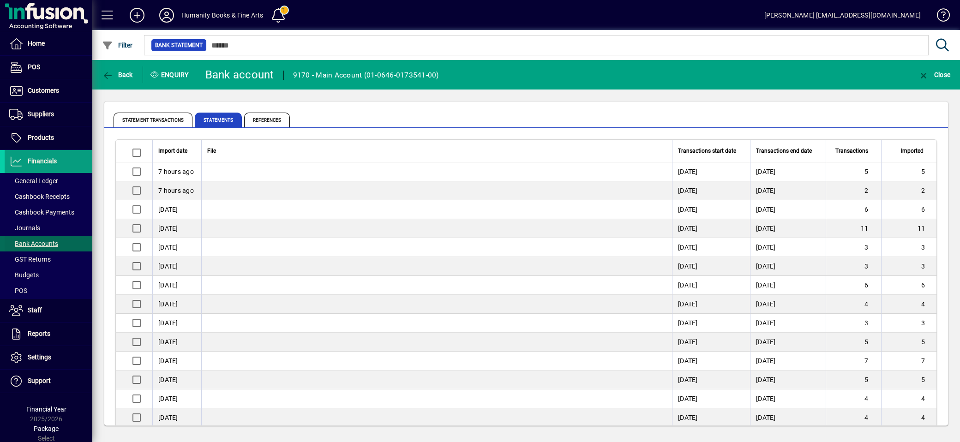
click at [28, 237] on span at bounding box center [49, 244] width 88 height 22
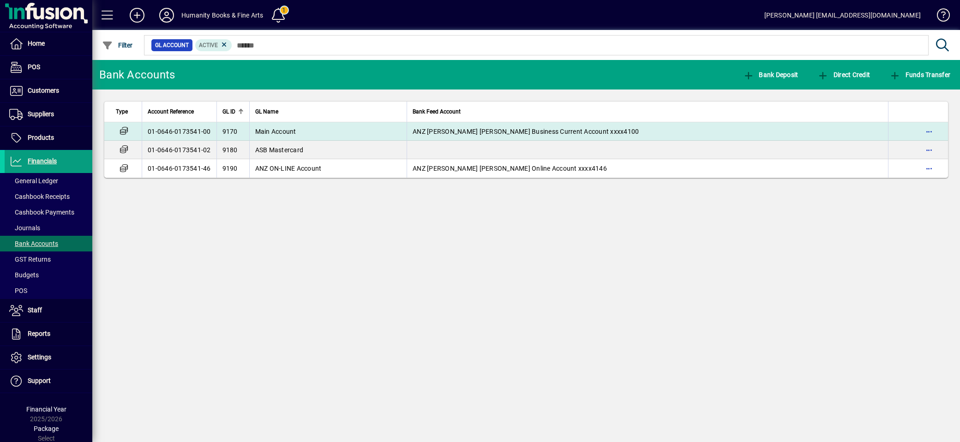
click at [280, 134] on span "Main Account" at bounding box center [275, 131] width 41 height 7
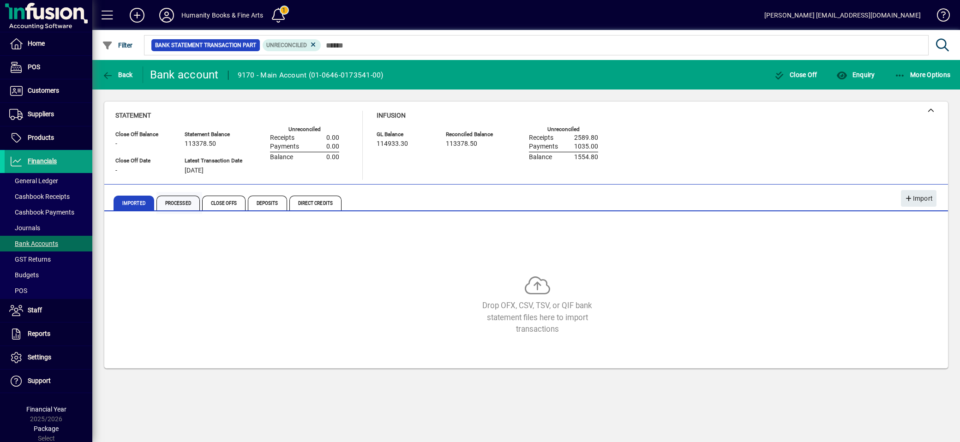
click at [175, 205] on span "Processed" at bounding box center [178, 203] width 43 height 15
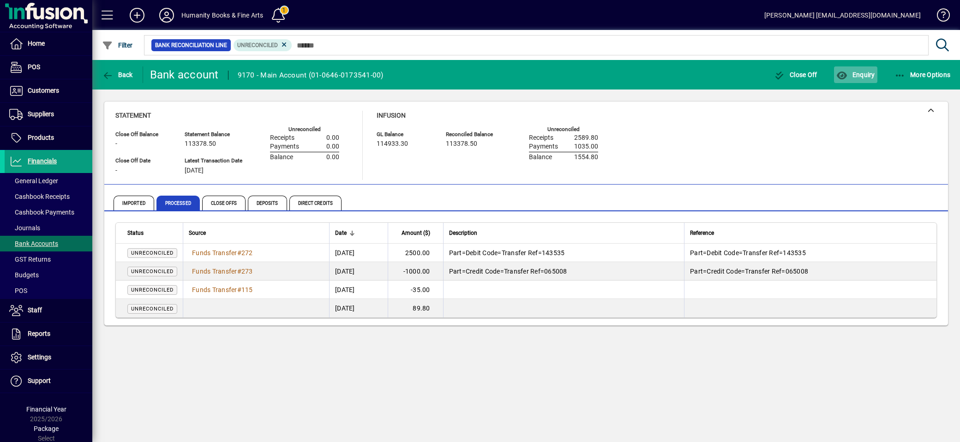
click at [864, 76] on span "Enquiry" at bounding box center [856, 74] width 38 height 7
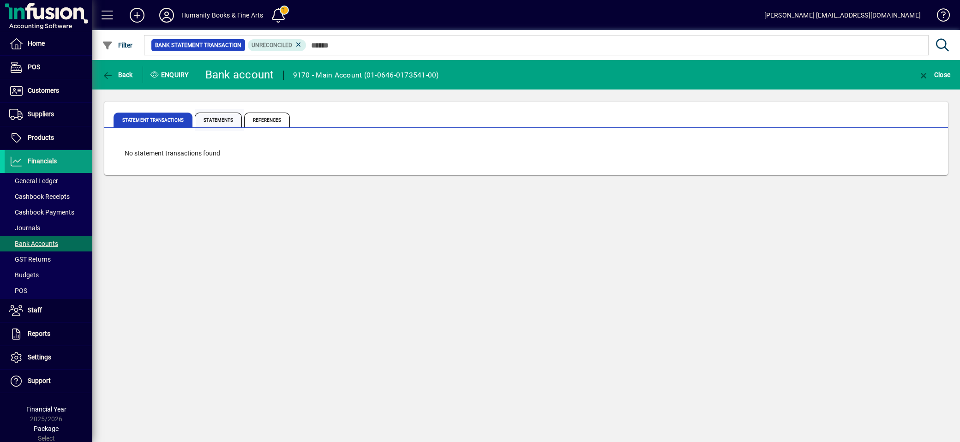
click at [216, 116] on span "Statements" at bounding box center [218, 120] width 47 height 15
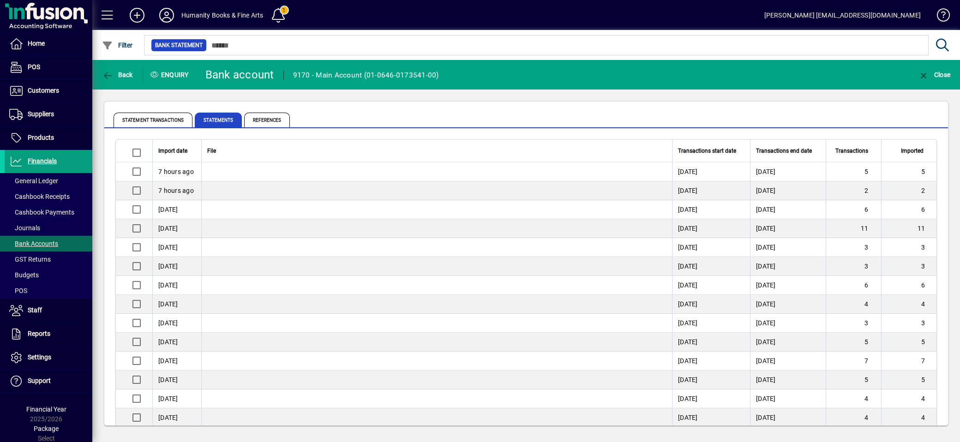
scroll to position [154, 0]
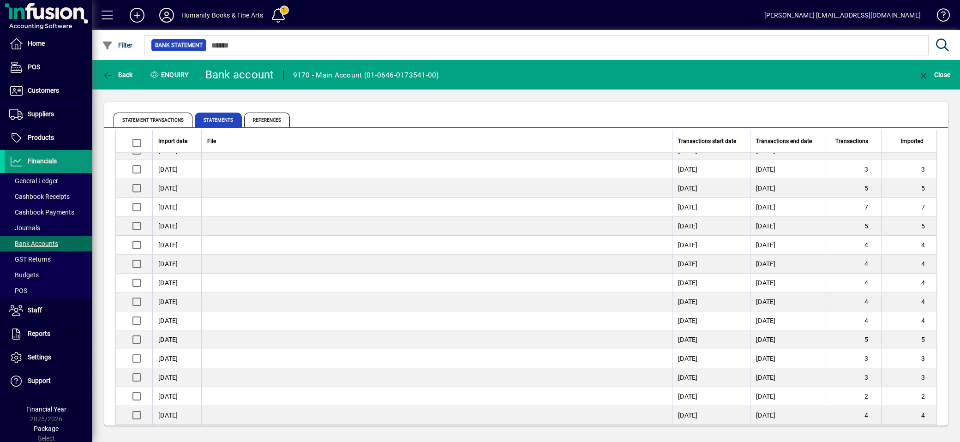
click at [44, 163] on span "Financials" at bounding box center [42, 160] width 29 height 7
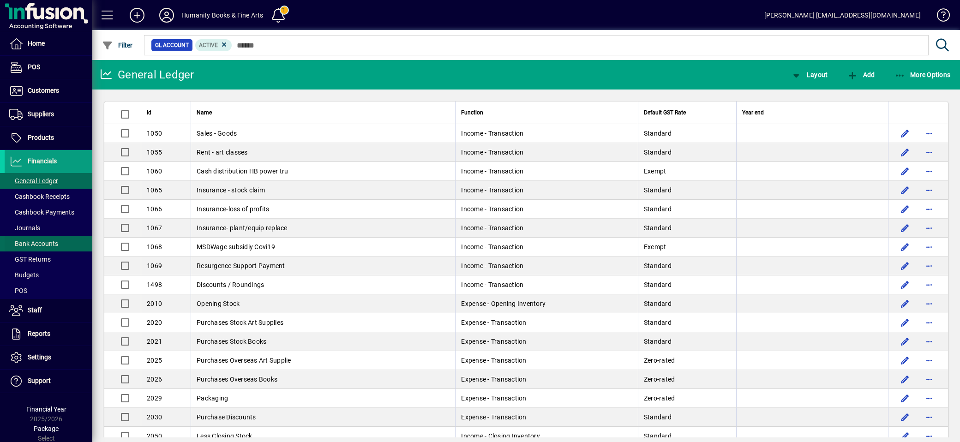
drag, startPoint x: 37, startPoint y: 242, endPoint x: 38, endPoint y: 234, distance: 8.4
click at [37, 242] on span "Bank Accounts" at bounding box center [33, 243] width 49 height 7
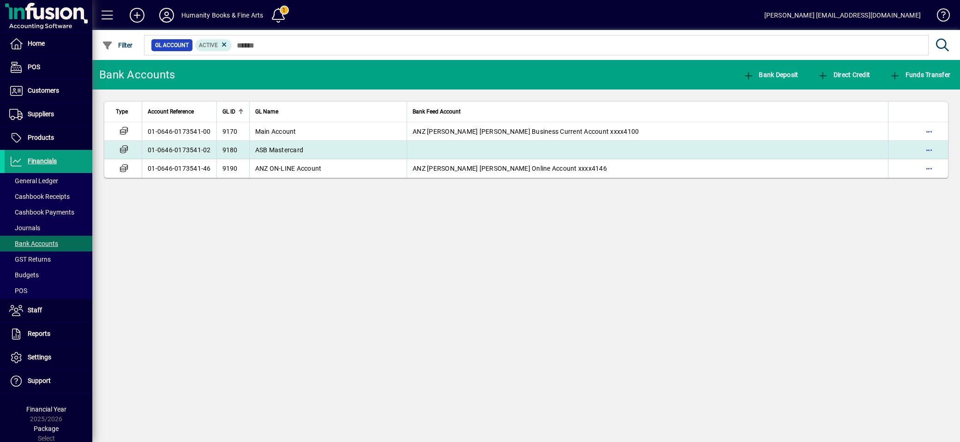
click at [280, 148] on span "ASB Mastercard" at bounding box center [279, 149] width 48 height 7
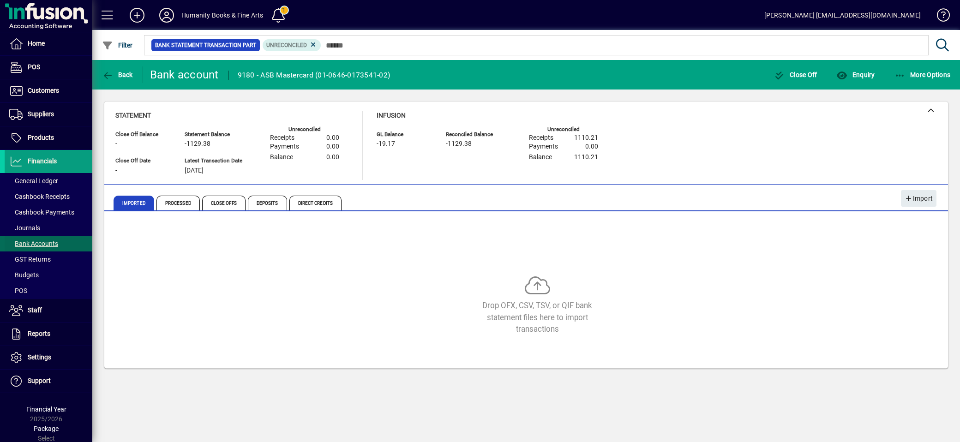
click at [44, 241] on span "Bank Accounts" at bounding box center [33, 243] width 49 height 7
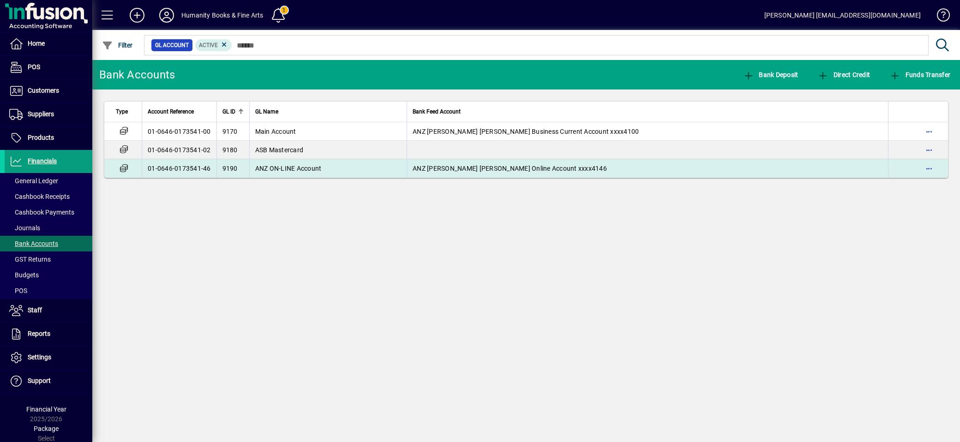
click at [280, 167] on span "ANZ ON-LINE Account" at bounding box center [288, 168] width 66 height 7
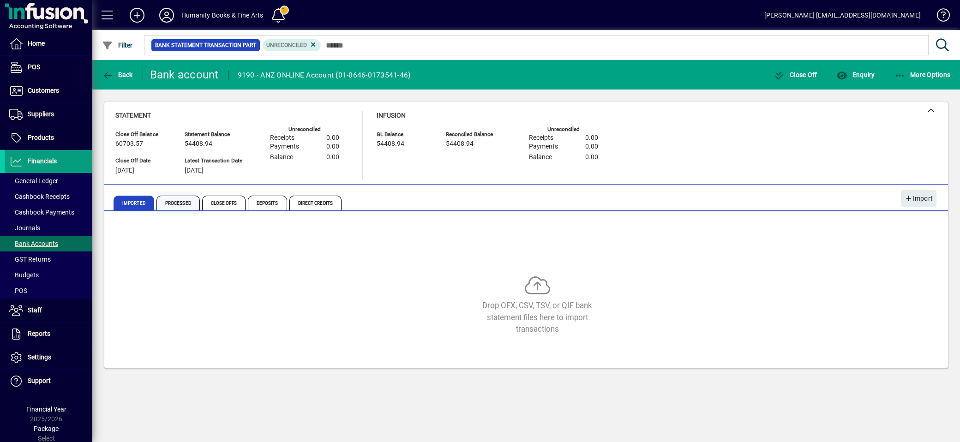
click at [182, 205] on span "Processed" at bounding box center [178, 203] width 43 height 15
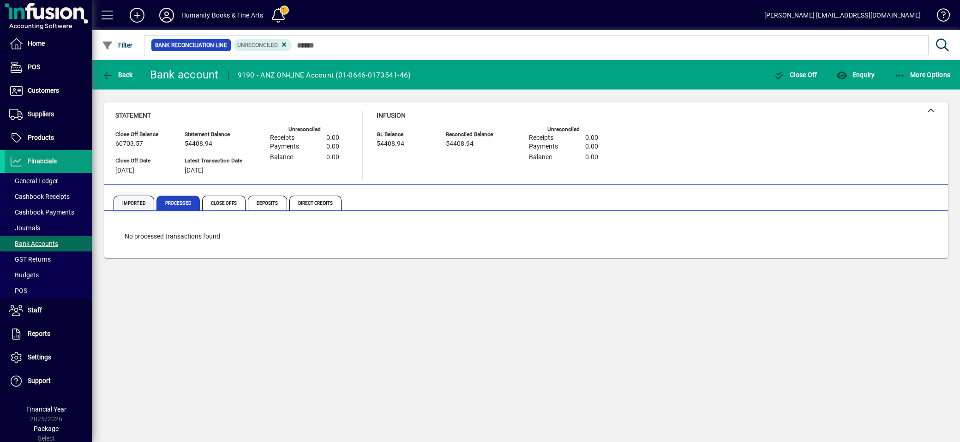
click at [133, 202] on span "Imported" at bounding box center [134, 203] width 41 height 15
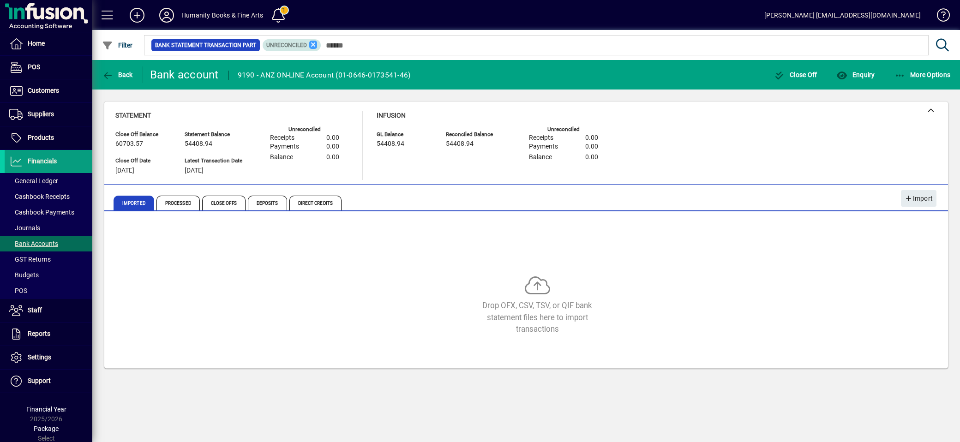
click at [314, 42] on icon at bounding box center [313, 45] width 8 height 8
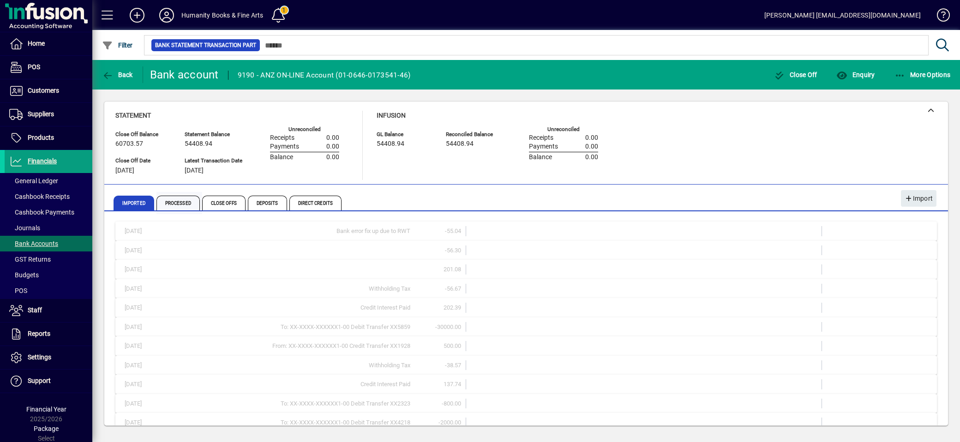
click at [178, 204] on span "Processed" at bounding box center [178, 203] width 43 height 15
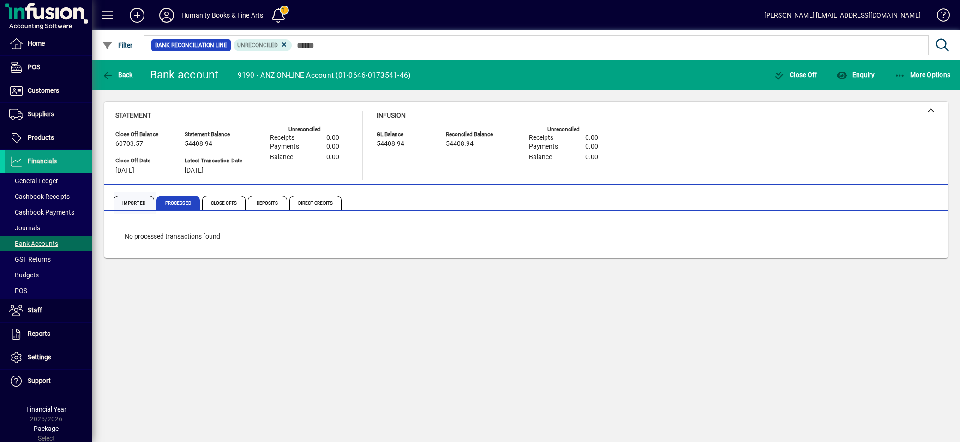
click at [134, 198] on span "Imported" at bounding box center [134, 203] width 41 height 15
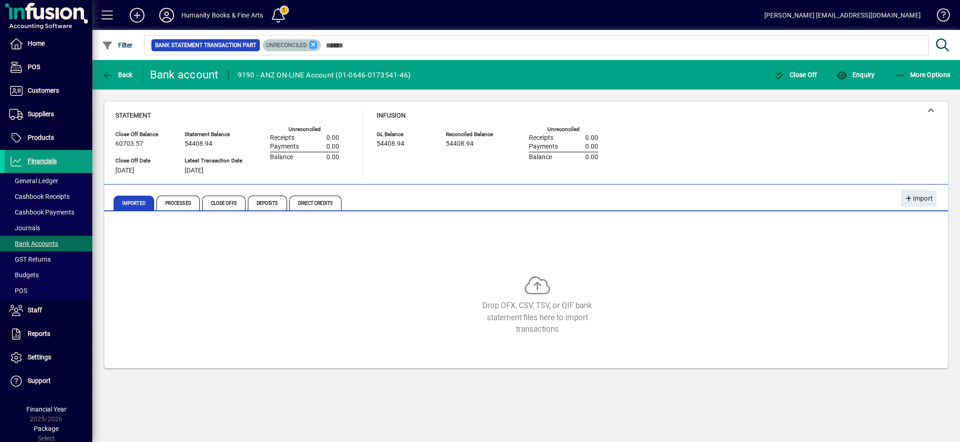
click at [315, 45] on icon at bounding box center [313, 45] width 8 height 8
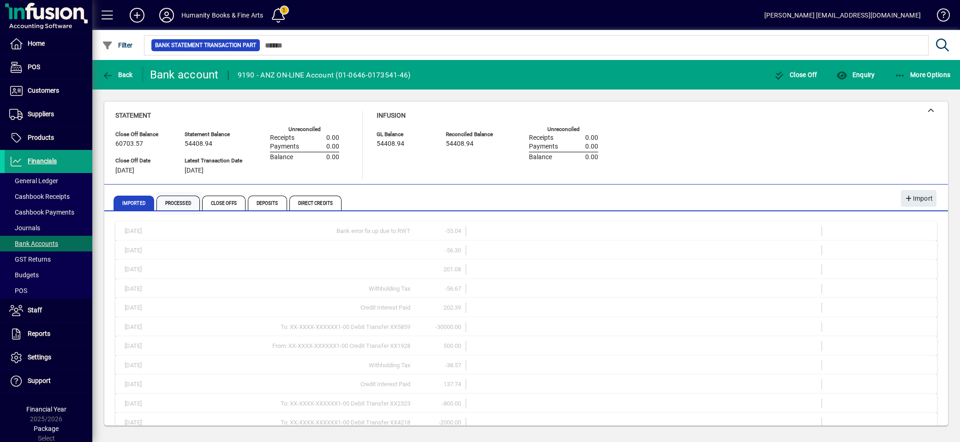
click at [192, 199] on span "Processed" at bounding box center [178, 203] width 43 height 15
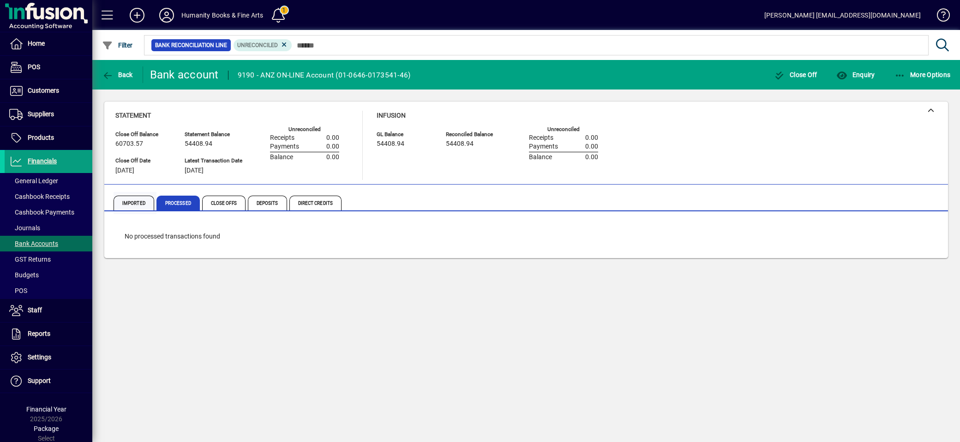
click at [129, 200] on span "Imported" at bounding box center [134, 203] width 41 height 15
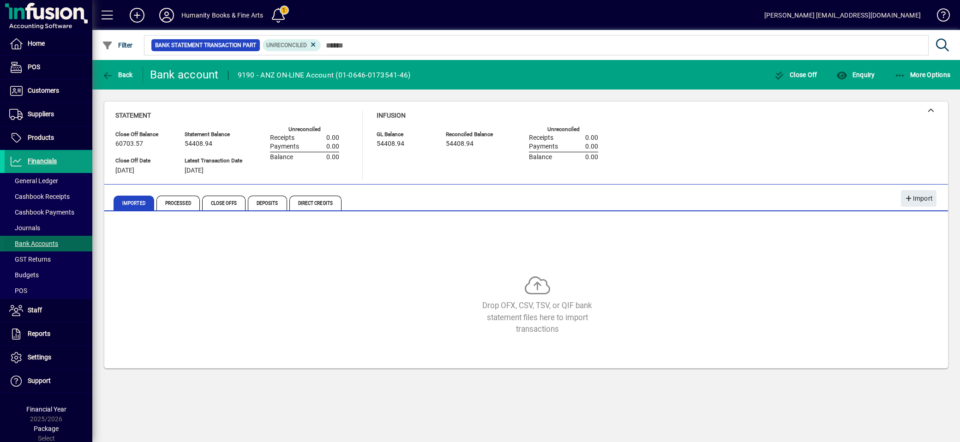
click at [38, 247] on span "Bank Accounts" at bounding box center [33, 243] width 49 height 7
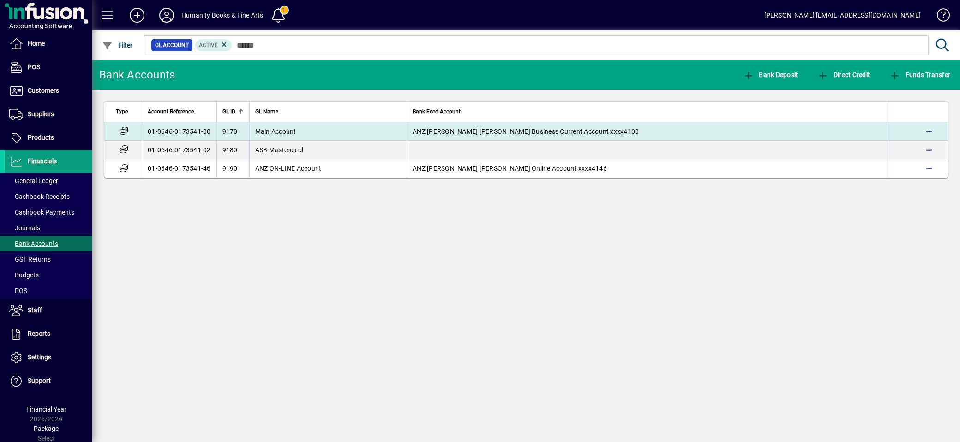
click at [288, 133] on span "Main Account" at bounding box center [275, 131] width 41 height 7
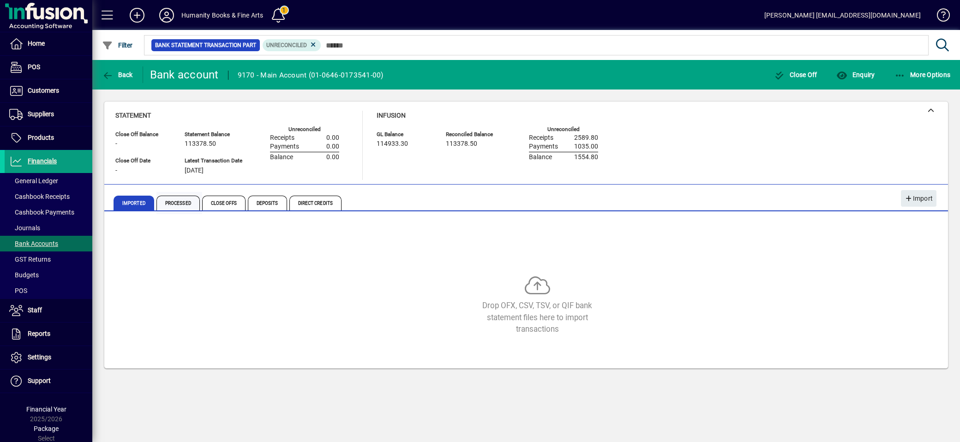
click at [178, 201] on span "Processed" at bounding box center [178, 203] width 43 height 15
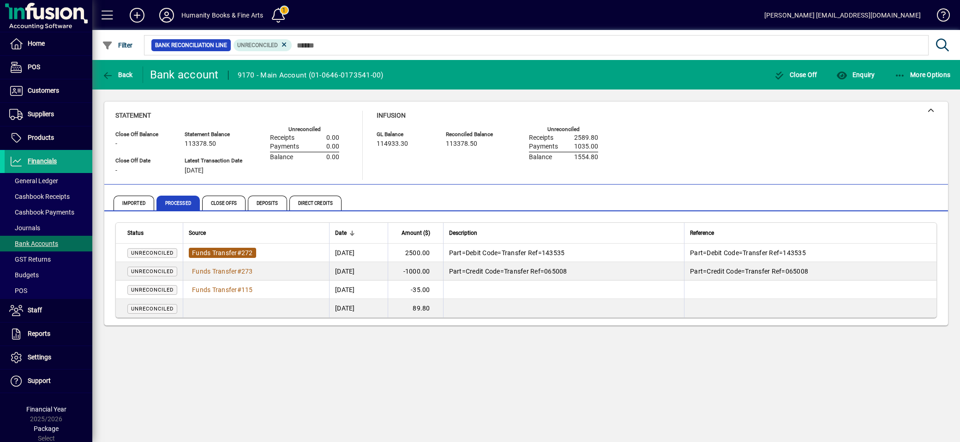
click at [230, 255] on span "Funds Transfer" at bounding box center [214, 252] width 45 height 7
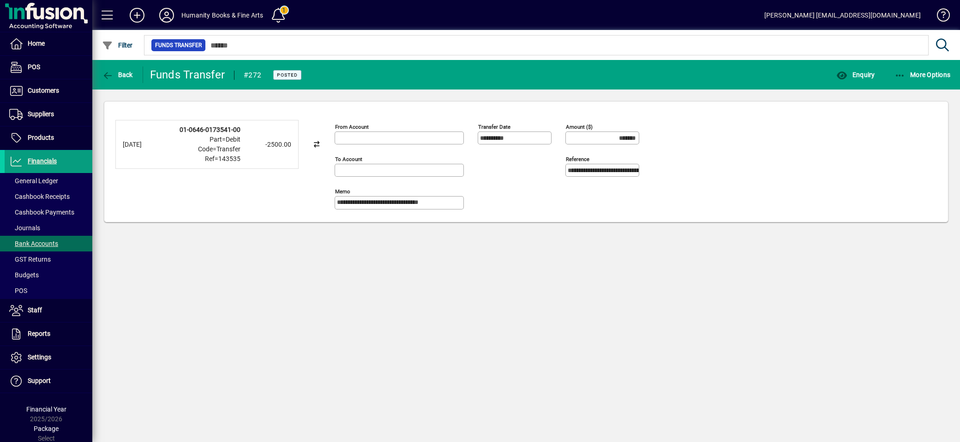
type input "**********"
click at [869, 75] on span "Enquiry" at bounding box center [856, 74] width 38 height 7
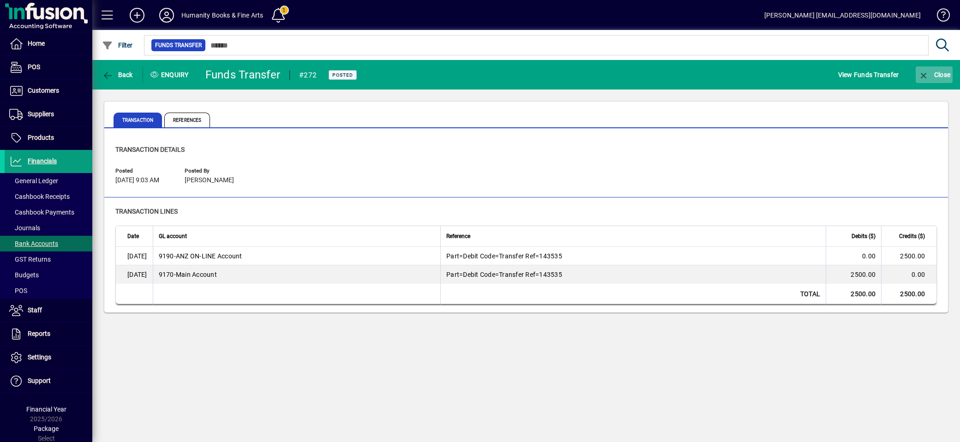
click at [924, 73] on icon "button" at bounding box center [924, 75] width 12 height 9
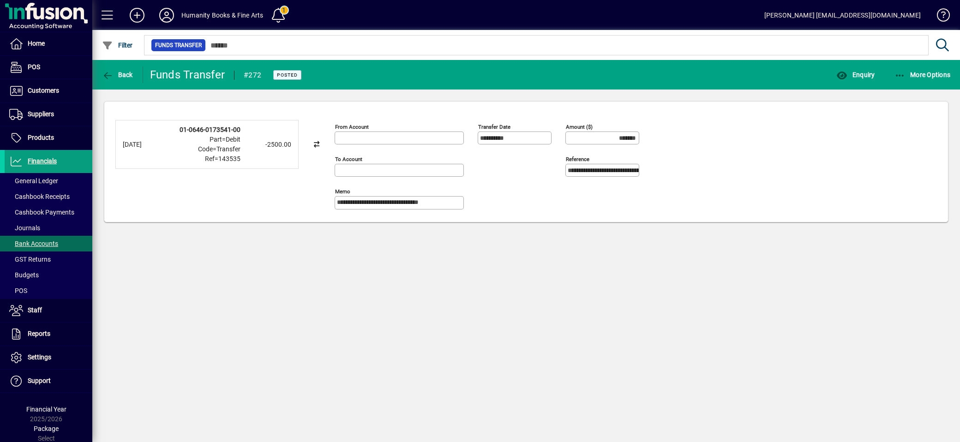
type input "**********"
click at [900, 71] on icon "button" at bounding box center [901, 75] width 12 height 9
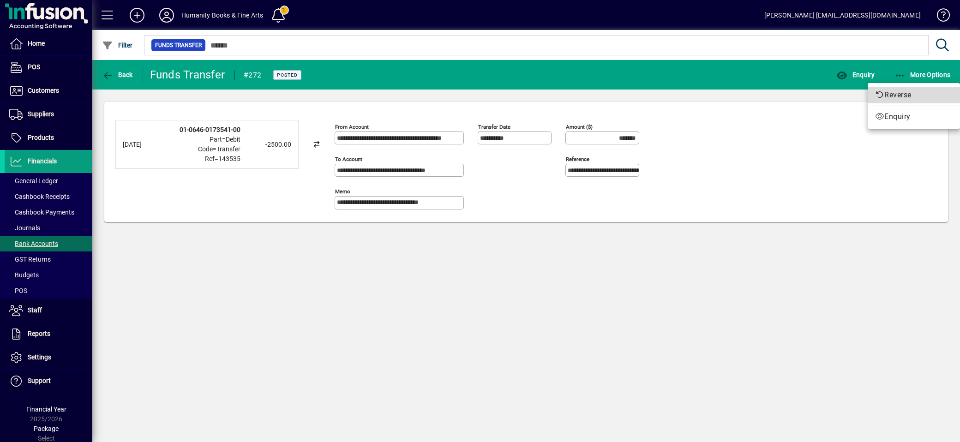
click at [908, 97] on span "Reverse" at bounding box center [914, 95] width 78 height 11
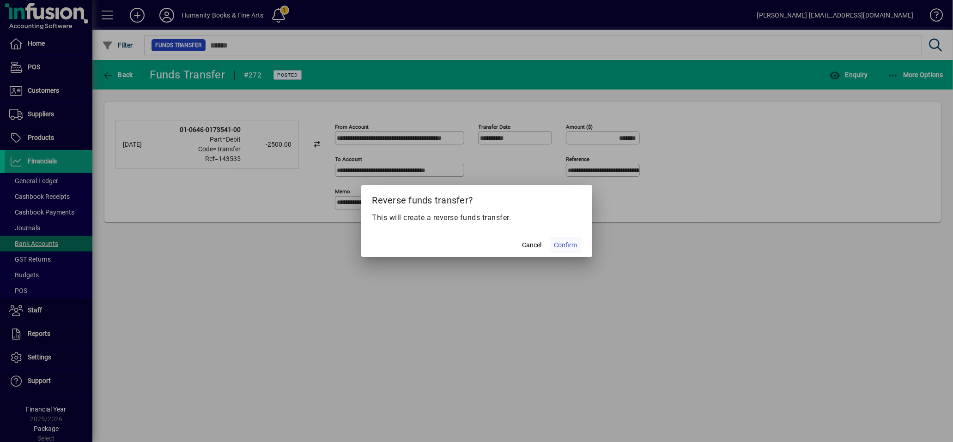
click at [570, 247] on span "Confirm" at bounding box center [565, 246] width 23 height 10
type input "********"
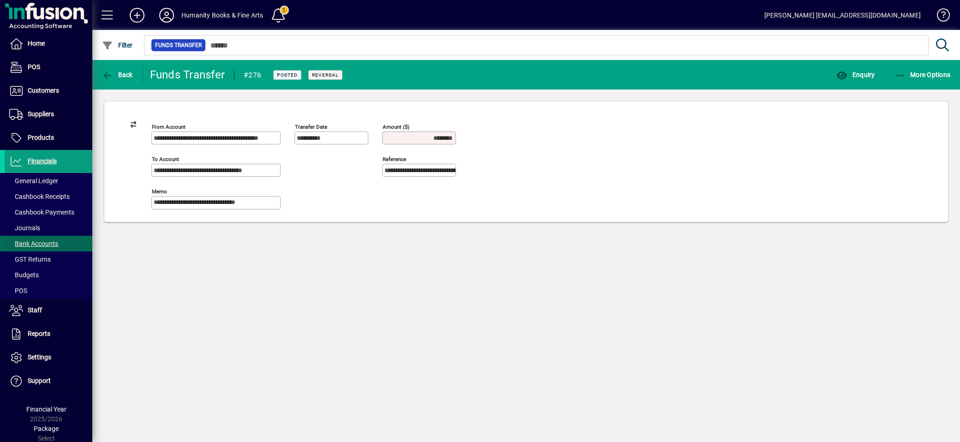
click at [38, 245] on span "Bank Accounts" at bounding box center [33, 243] width 49 height 7
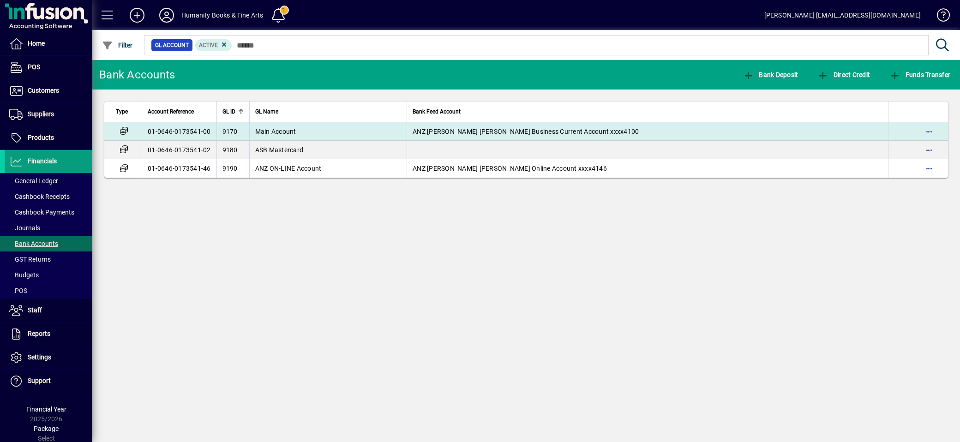
click at [277, 130] on span "Main Account" at bounding box center [275, 131] width 41 height 7
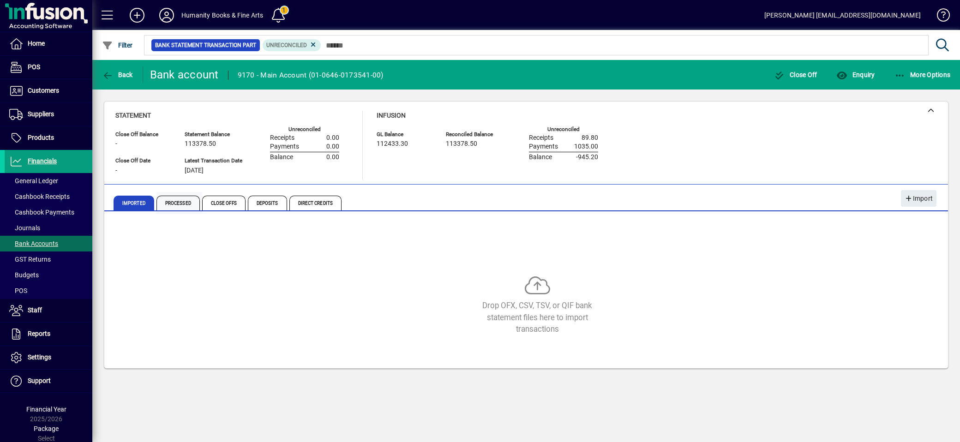
drag, startPoint x: 195, startPoint y: 209, endPoint x: 190, endPoint y: 209, distance: 5.1
click at [195, 209] on span "Processed" at bounding box center [178, 203] width 43 height 15
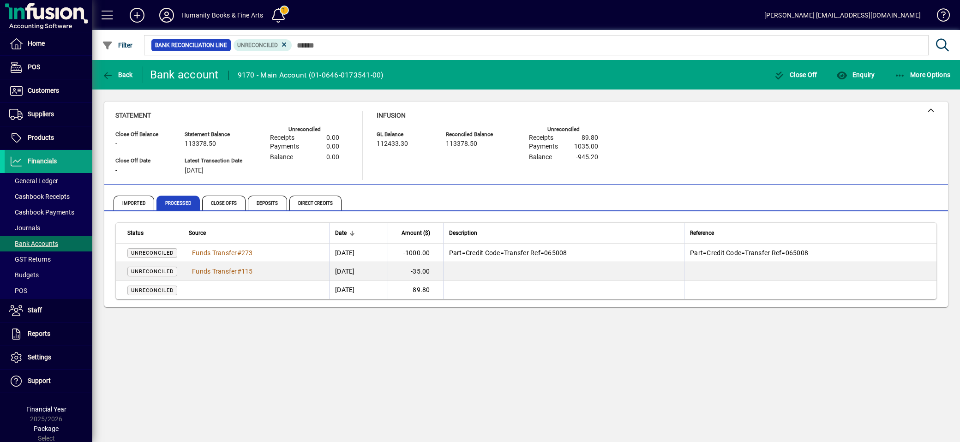
click at [387, 252] on td "[DATE]" at bounding box center [358, 253] width 58 height 18
click at [898, 77] on icon "button" at bounding box center [901, 75] width 12 height 9
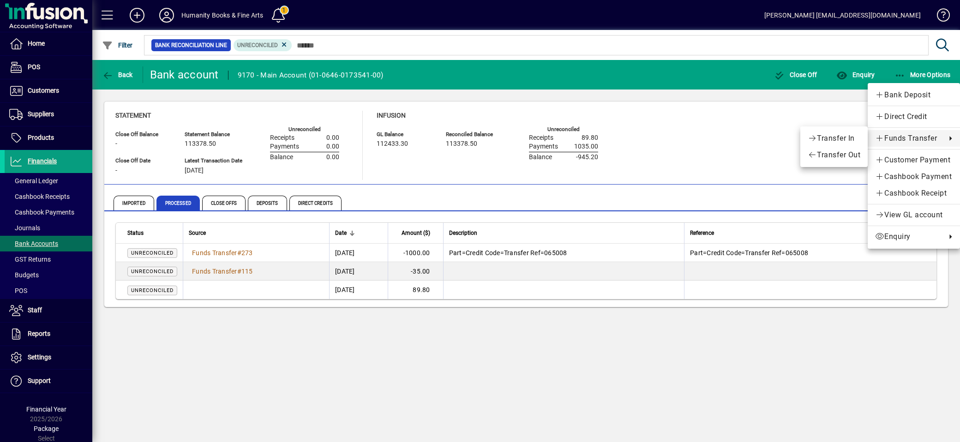
click at [356, 254] on div at bounding box center [480, 221] width 960 height 442
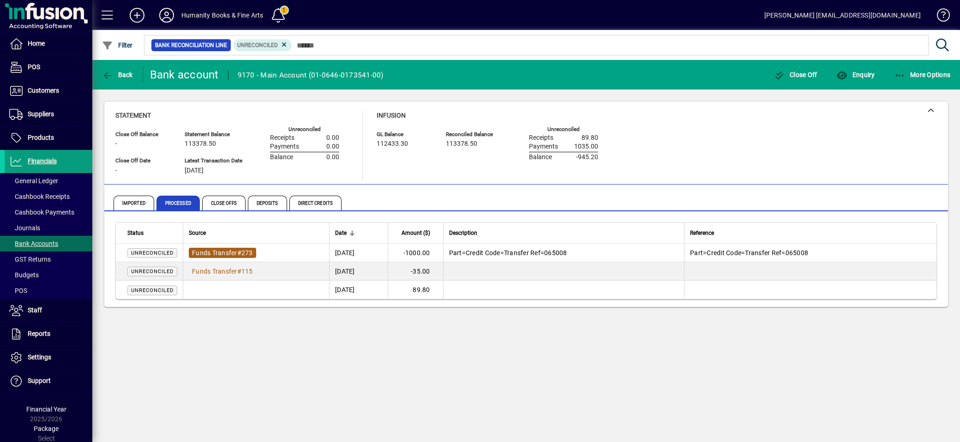
click at [222, 255] on span "Funds Transfer" at bounding box center [214, 252] width 45 height 7
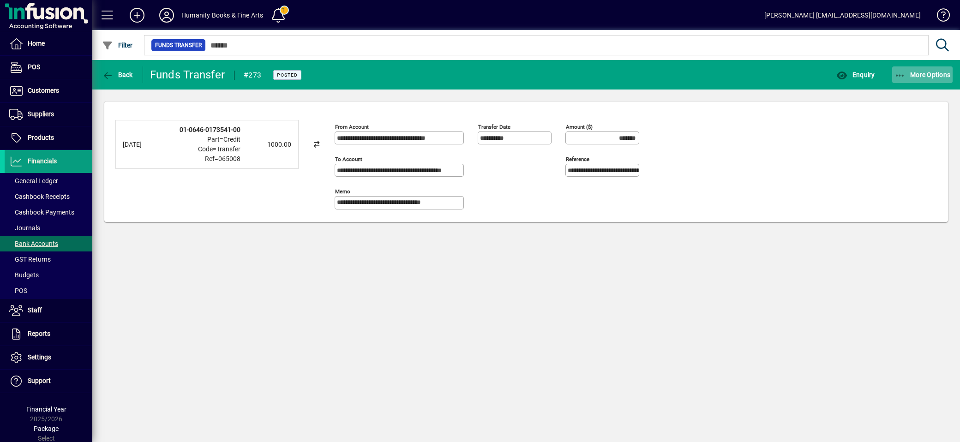
click at [896, 80] on span "button" at bounding box center [923, 75] width 61 height 22
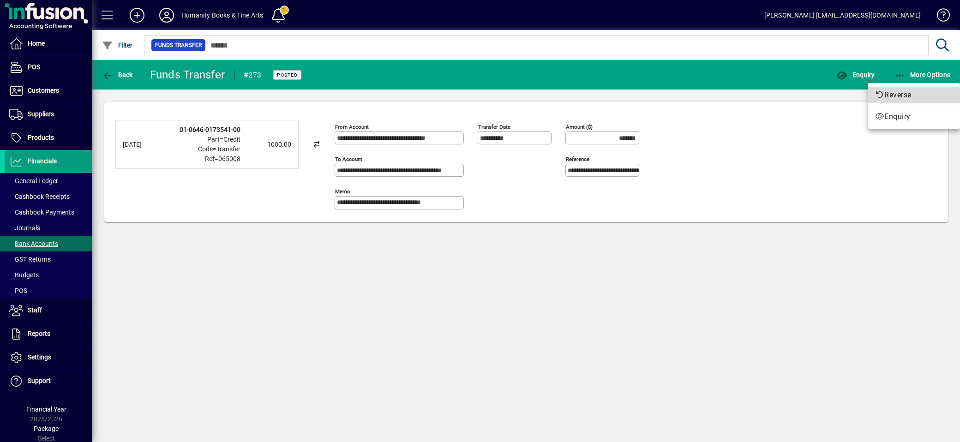
click at [893, 95] on span "Reverse" at bounding box center [914, 95] width 78 height 11
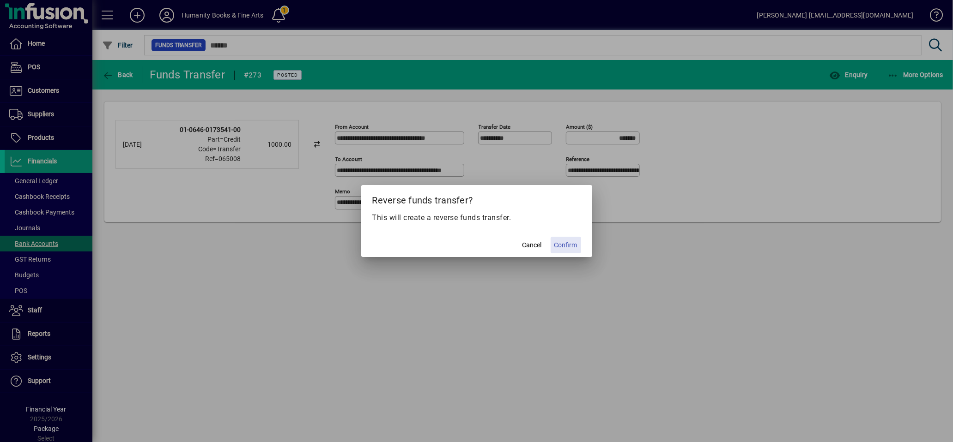
click at [561, 242] on span "Confirm" at bounding box center [565, 246] width 23 height 10
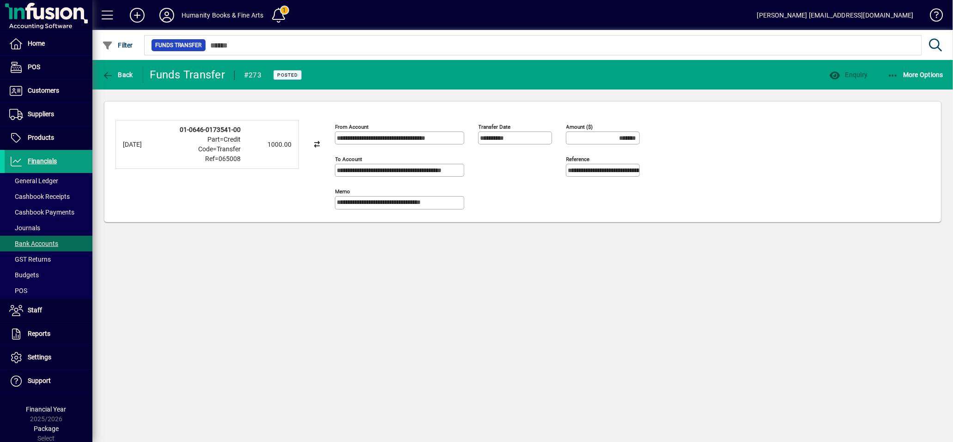
type input "********"
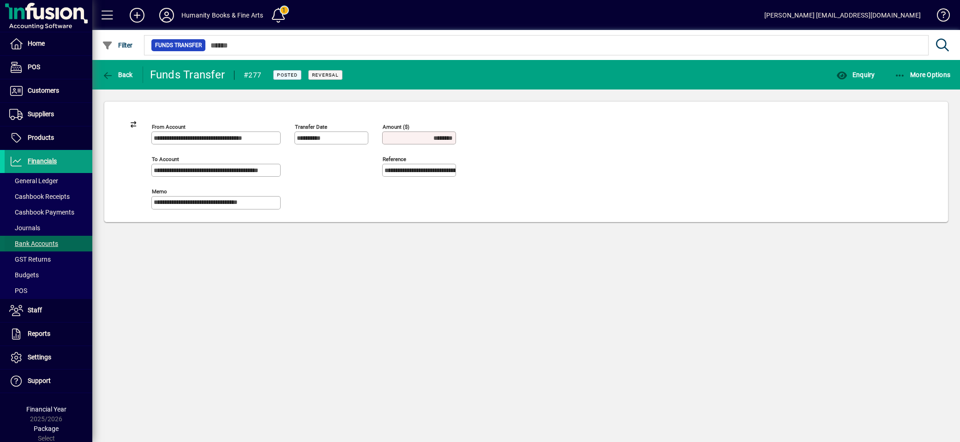
click at [43, 245] on span "Bank Accounts" at bounding box center [33, 243] width 49 height 7
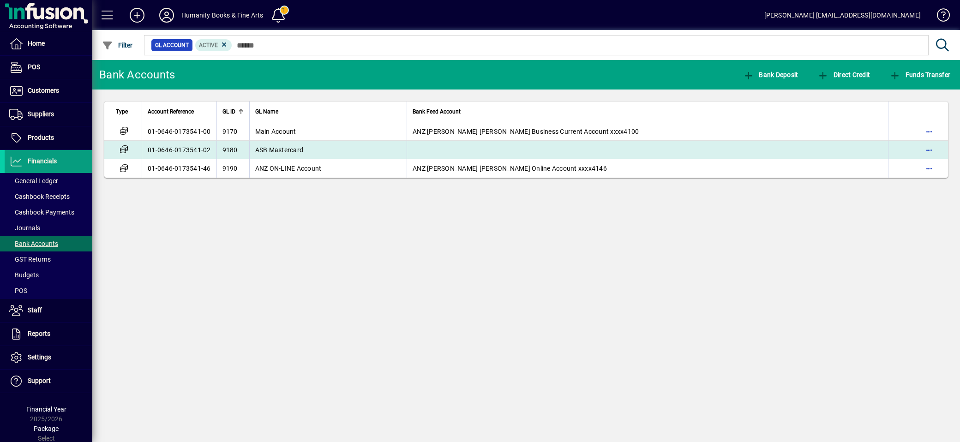
click at [293, 155] on td "ASB Mastercard" at bounding box center [328, 150] width 158 height 18
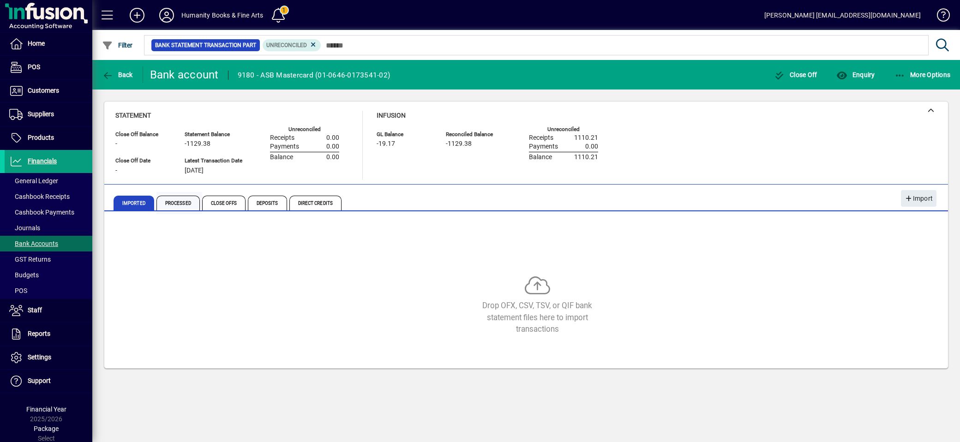
click at [177, 204] on span "Processed" at bounding box center [178, 203] width 43 height 15
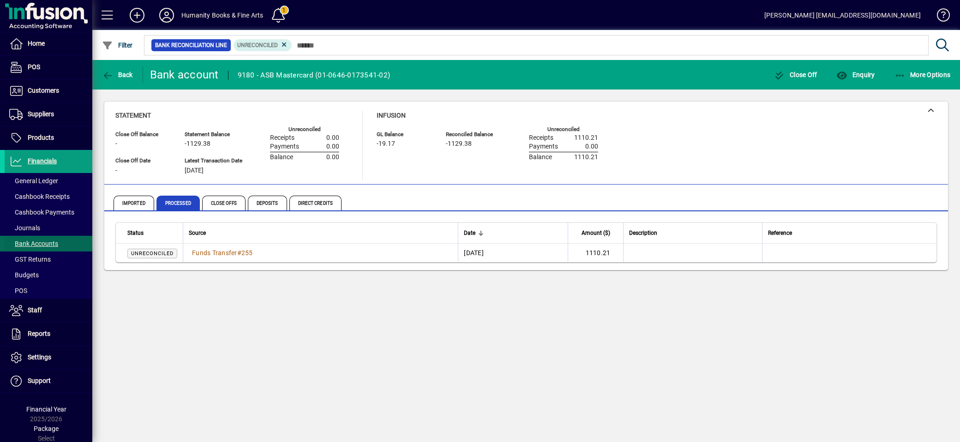
click at [61, 245] on span at bounding box center [49, 244] width 88 height 22
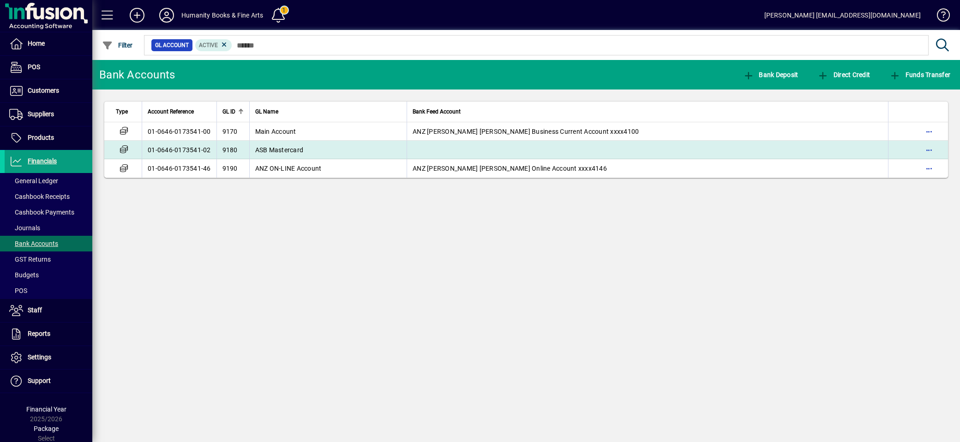
click at [299, 152] on span "ASB Mastercard" at bounding box center [279, 149] width 48 height 7
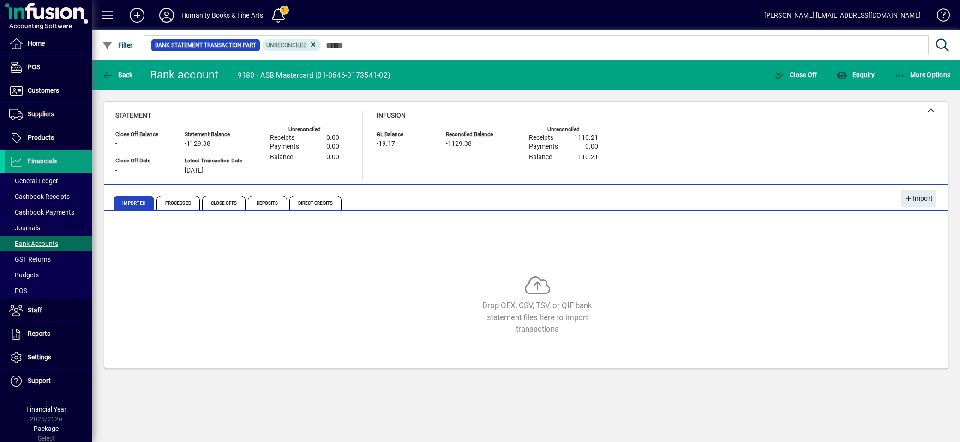
drag, startPoint x: 48, startPoint y: 239, endPoint x: 177, endPoint y: 200, distance: 134.8
click at [48, 238] on link "Bank Accounts" at bounding box center [49, 244] width 88 height 16
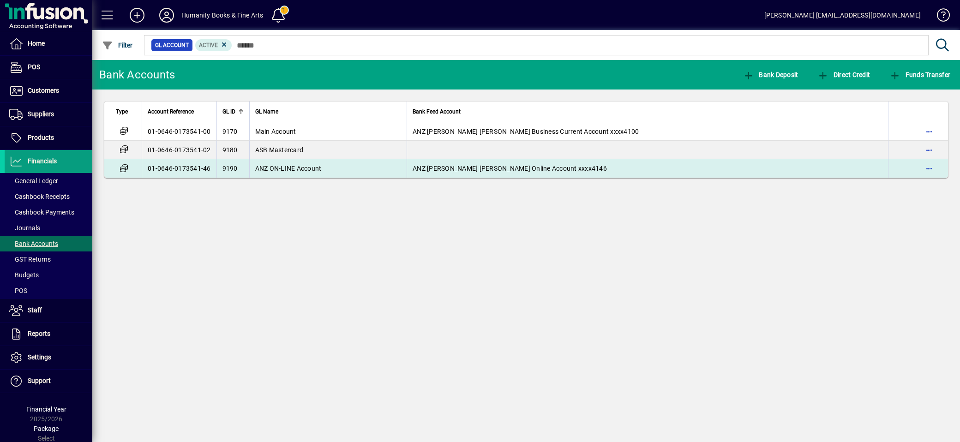
click at [312, 165] on span "ANZ ON-LINE Account" at bounding box center [288, 168] width 66 height 7
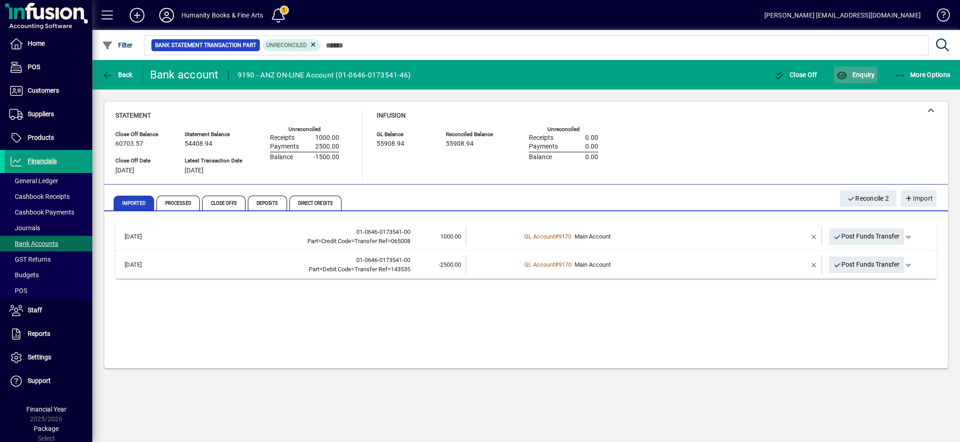
click at [868, 72] on span "Enquiry" at bounding box center [856, 74] width 38 height 7
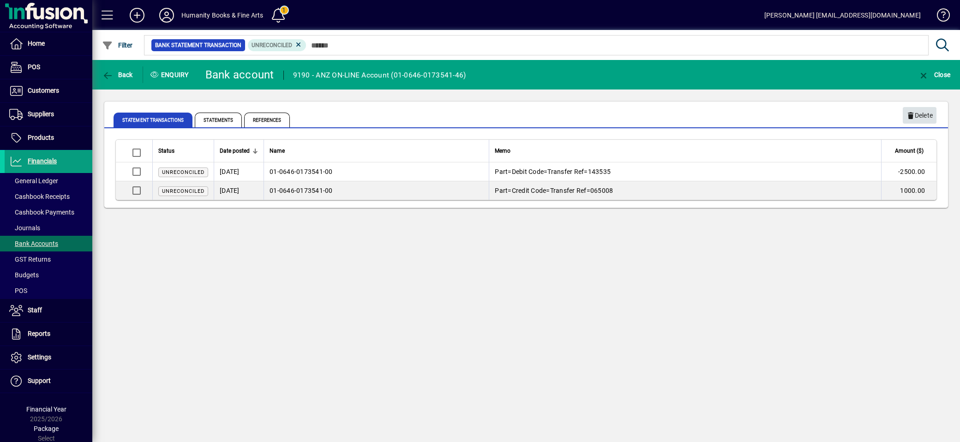
click at [928, 116] on span "Delete" at bounding box center [920, 115] width 26 height 15
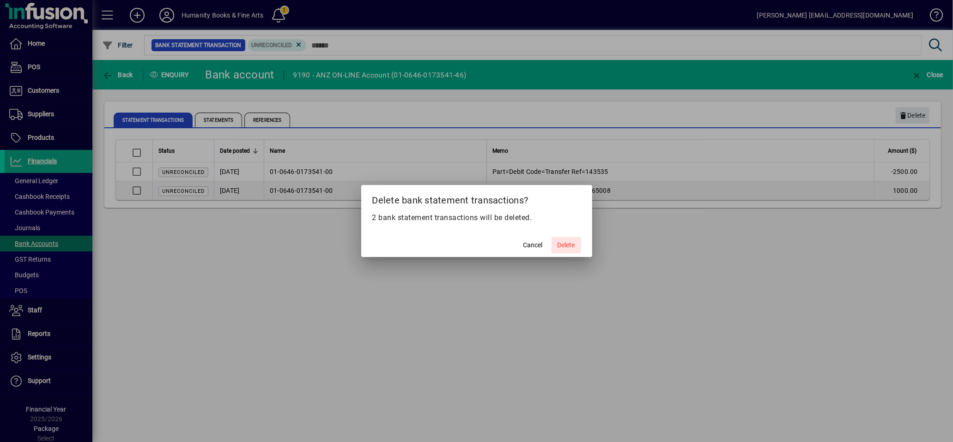
click at [562, 247] on span "Delete" at bounding box center [566, 246] width 18 height 10
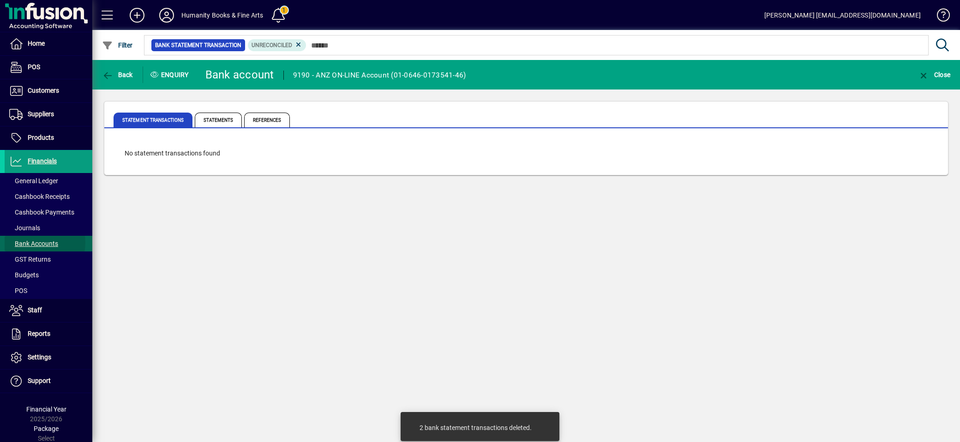
click at [38, 243] on span "Bank Accounts" at bounding box center [33, 243] width 49 height 7
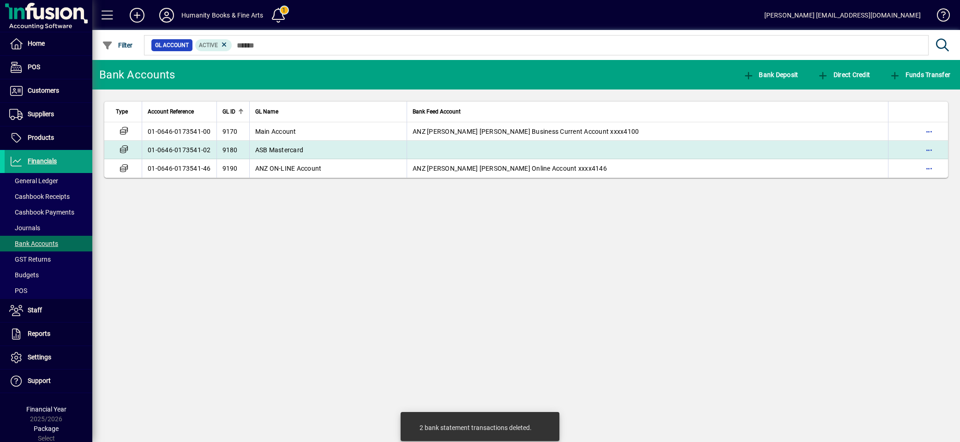
click at [303, 149] on span "ASB Mastercard" at bounding box center [279, 149] width 48 height 7
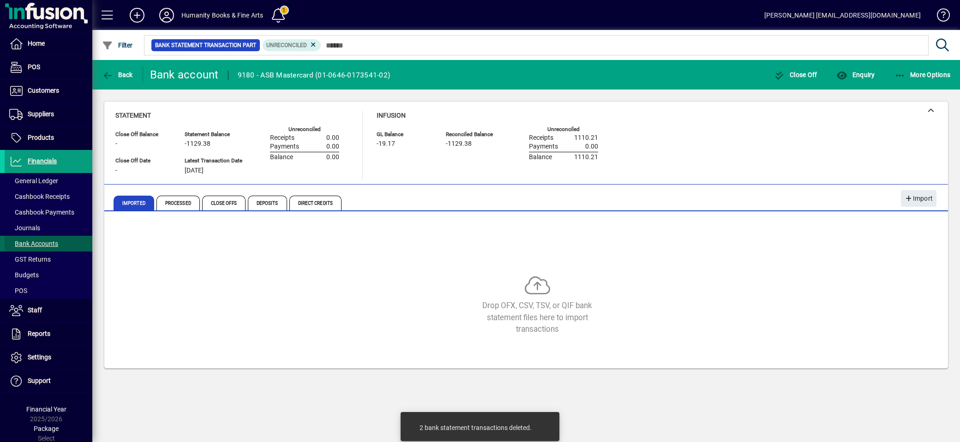
click at [52, 243] on span "Bank Accounts" at bounding box center [33, 243] width 49 height 7
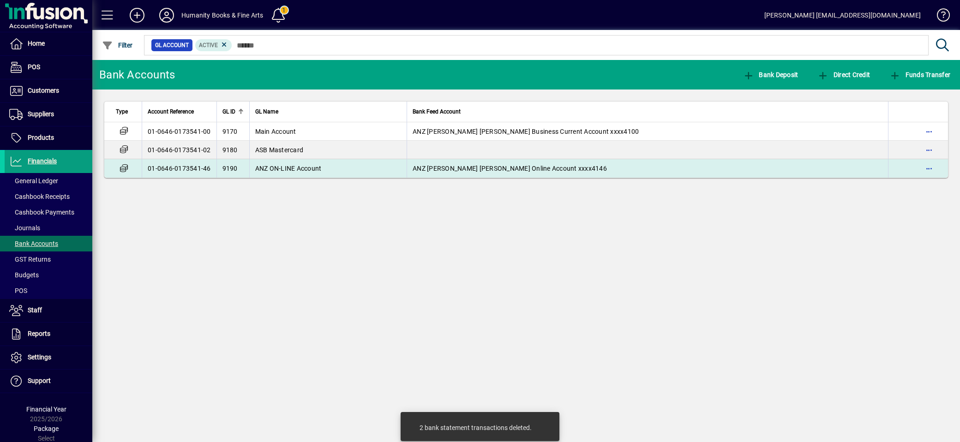
click at [290, 169] on span "ANZ ON-LINE Account" at bounding box center [288, 168] width 66 height 7
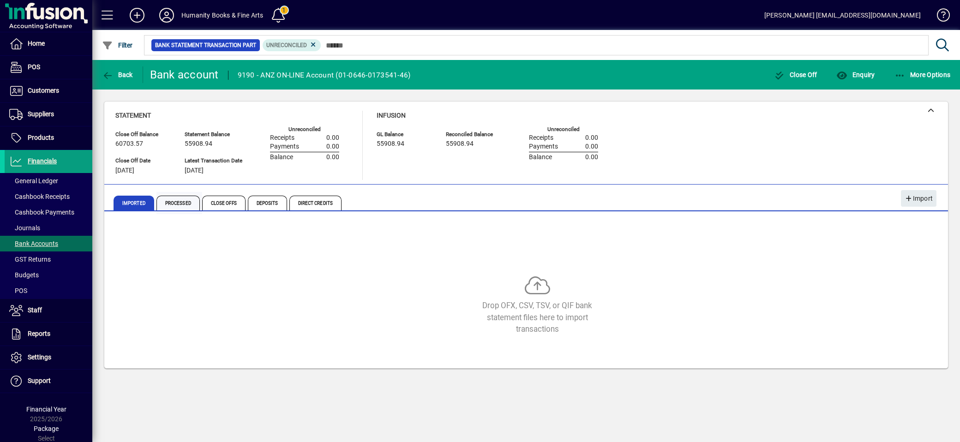
click at [179, 203] on span "Processed" at bounding box center [178, 203] width 43 height 15
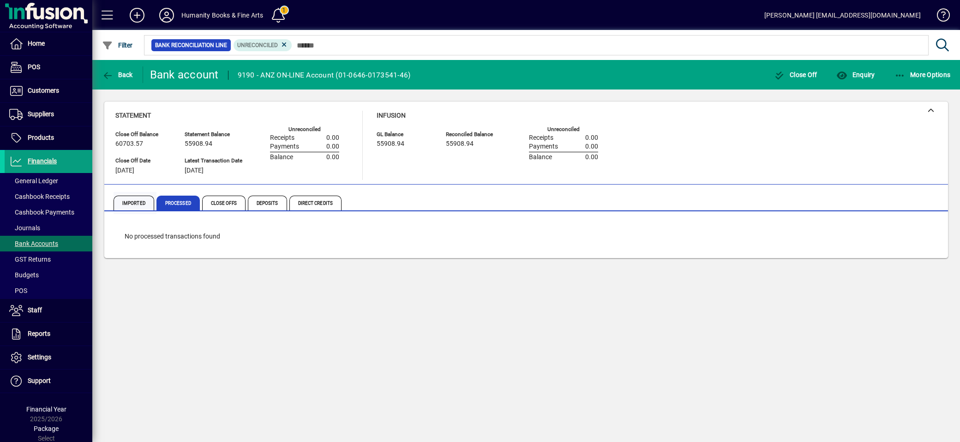
click at [130, 200] on span "Imported" at bounding box center [134, 203] width 41 height 15
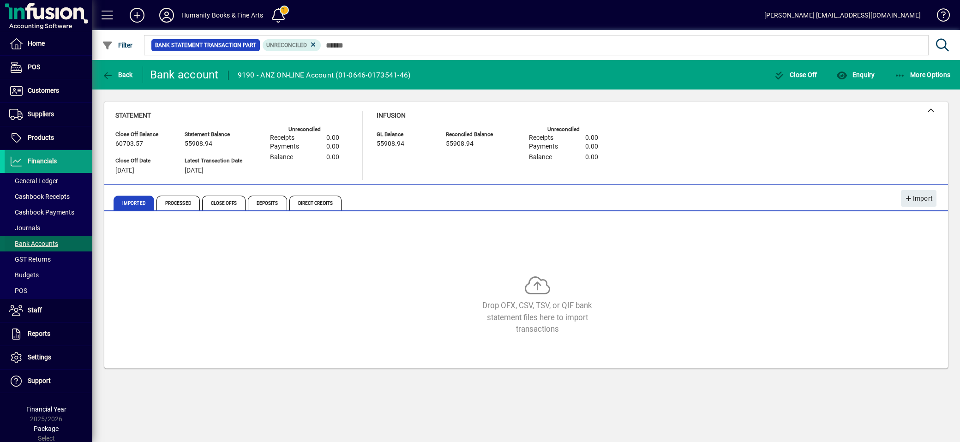
click at [45, 243] on span "Bank Accounts" at bounding box center [33, 243] width 49 height 7
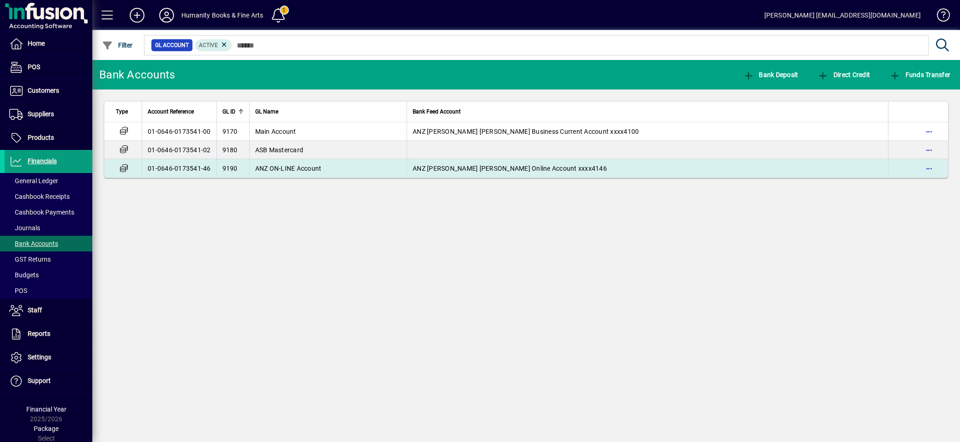
click at [283, 163] on td "ANZ ON-LINE Account" at bounding box center [328, 168] width 158 height 18
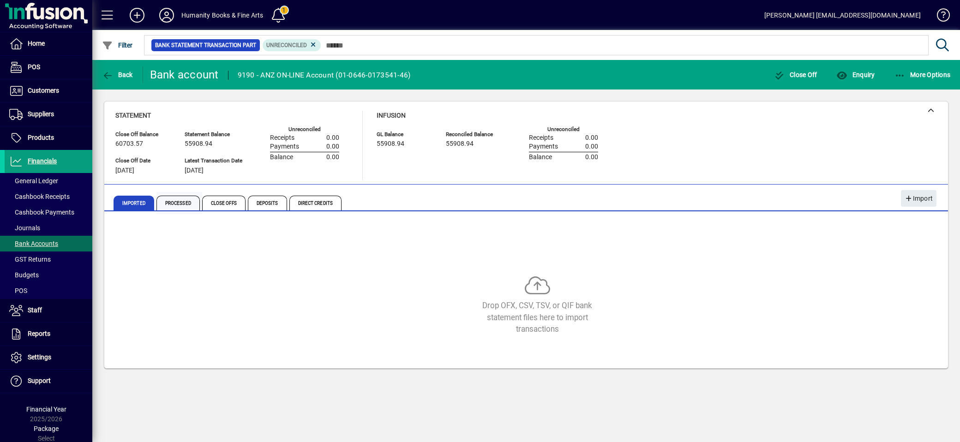
click at [182, 203] on span "Processed" at bounding box center [178, 203] width 43 height 15
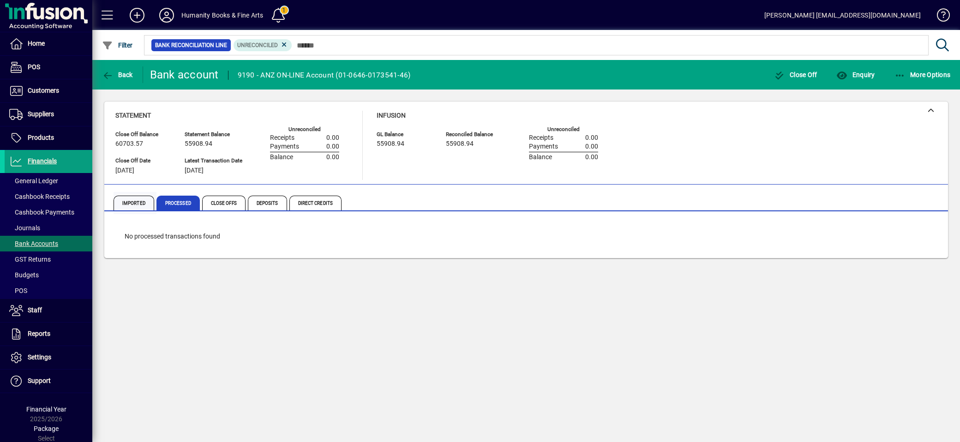
click at [141, 201] on span "Imported" at bounding box center [134, 203] width 41 height 15
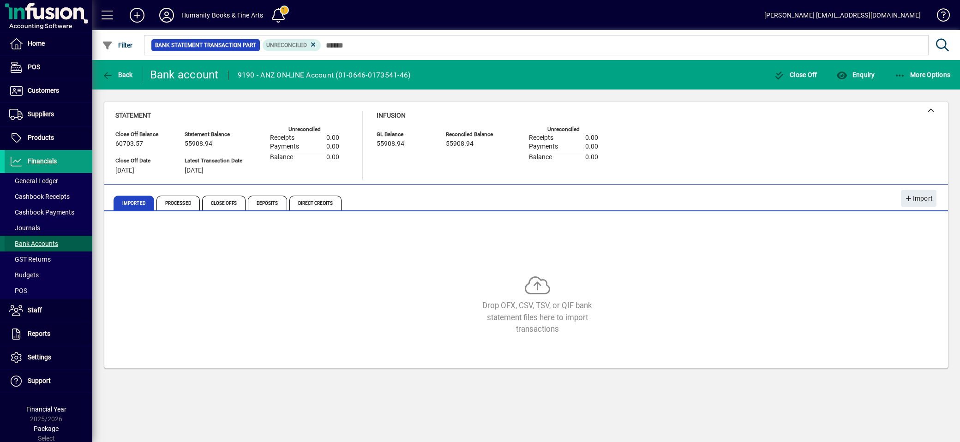
click at [49, 240] on span "Bank Accounts" at bounding box center [33, 243] width 49 height 7
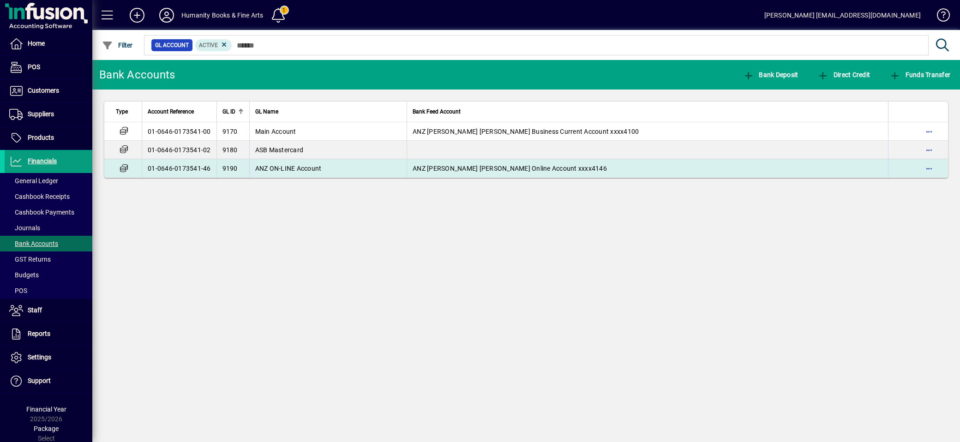
click at [280, 163] on td "ANZ ON-LINE Account" at bounding box center [328, 168] width 158 height 18
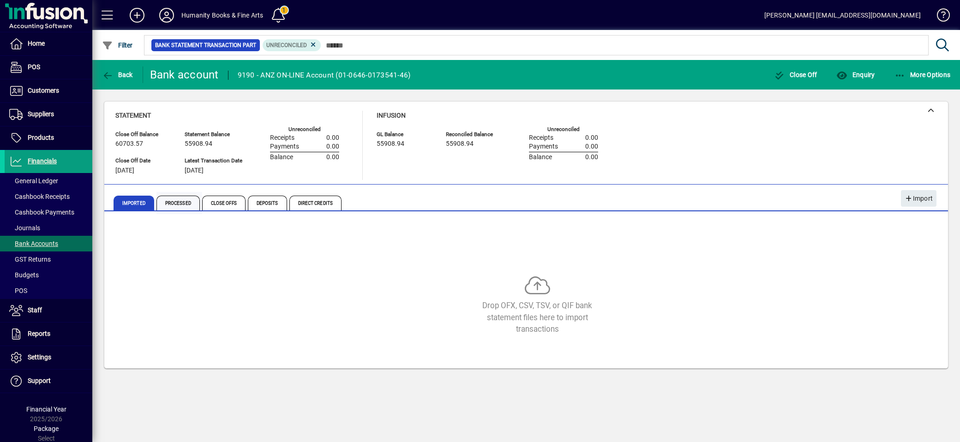
click at [173, 205] on span "Processed" at bounding box center [178, 203] width 43 height 15
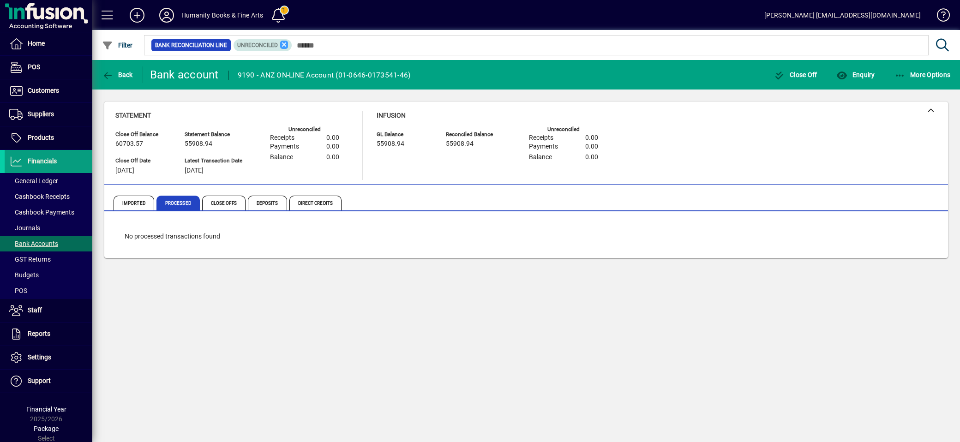
click at [287, 44] on icon at bounding box center [284, 45] width 8 height 8
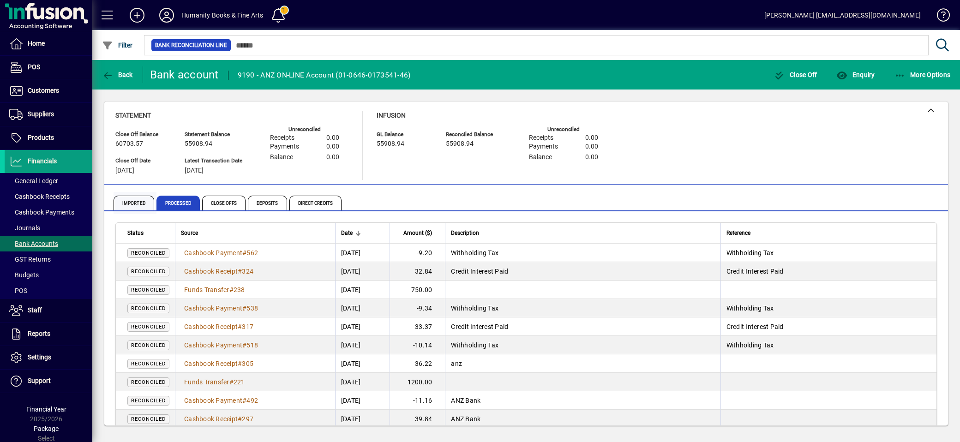
click at [132, 202] on span "Imported" at bounding box center [134, 203] width 41 height 15
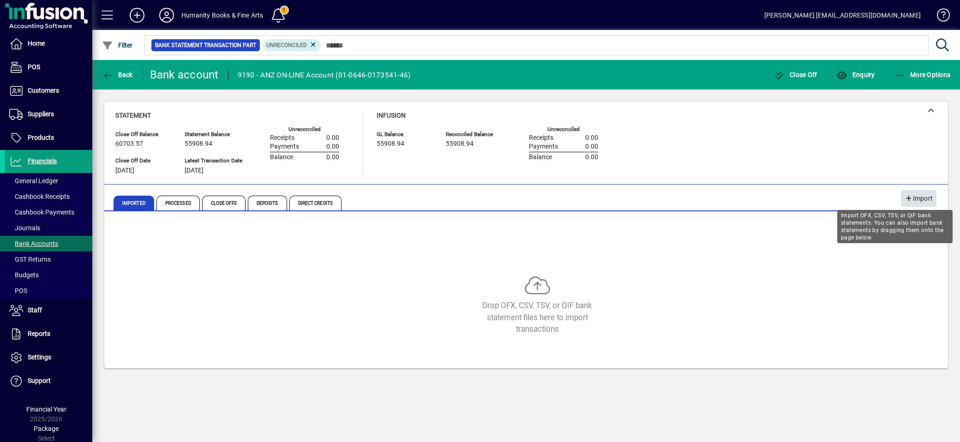
click at [927, 201] on span "Import" at bounding box center [919, 198] width 28 height 15
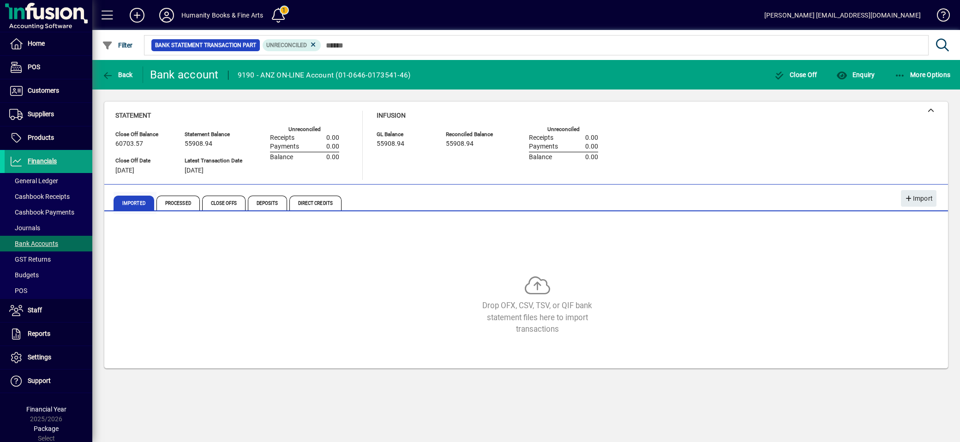
click at [128, 205] on span "Imported" at bounding box center [134, 203] width 41 height 15
click at [909, 76] on span "More Options" at bounding box center [923, 74] width 56 height 7
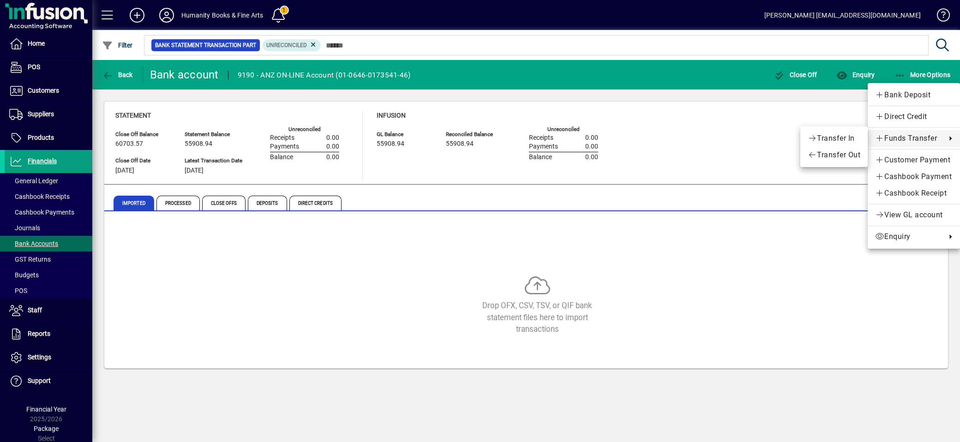
click at [906, 141] on span "Funds Transfer" at bounding box center [908, 138] width 66 height 11
click at [21, 240] on div at bounding box center [480, 221] width 960 height 442
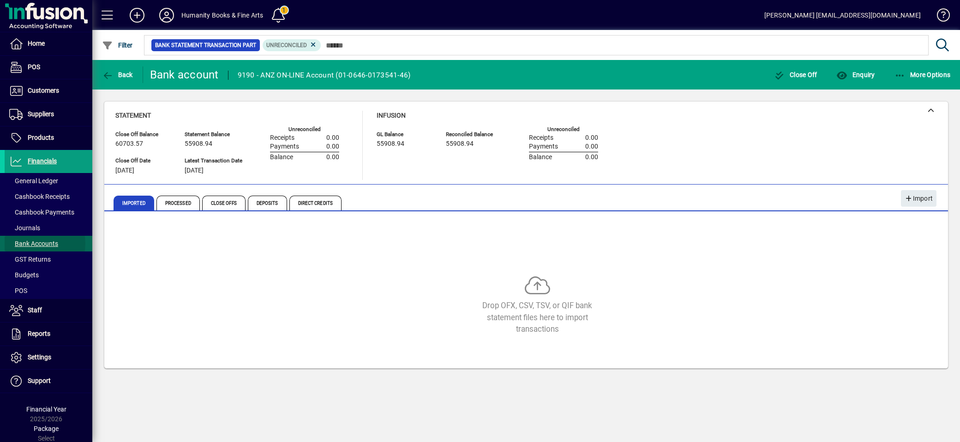
click at [30, 244] on span "Bank Accounts" at bounding box center [33, 243] width 49 height 7
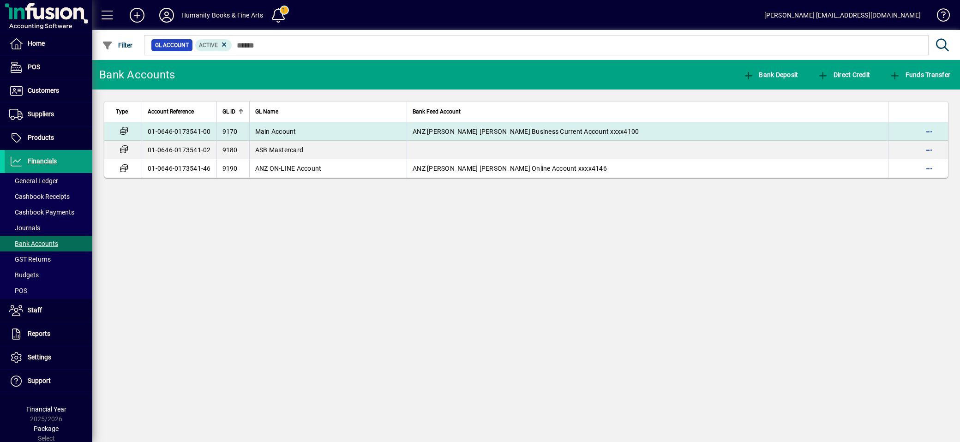
click at [290, 134] on span "Main Account" at bounding box center [275, 131] width 41 height 7
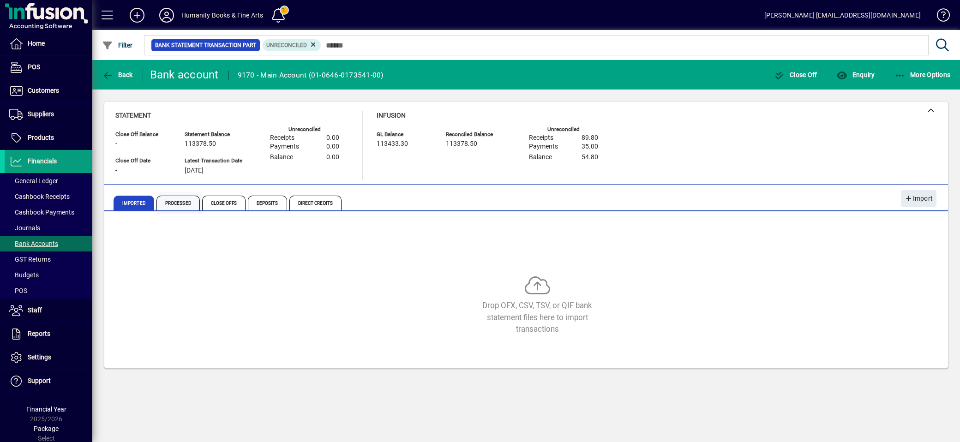
click at [193, 205] on span "Processed" at bounding box center [178, 203] width 43 height 15
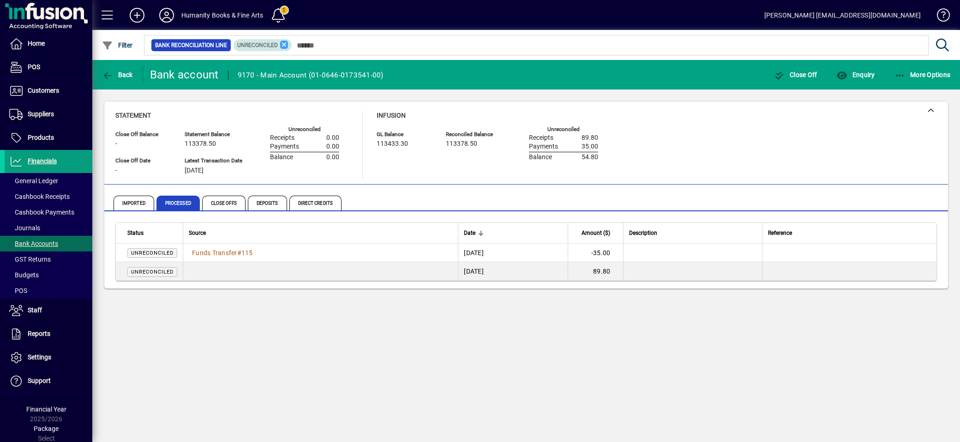
click at [284, 42] on icon at bounding box center [284, 45] width 8 height 8
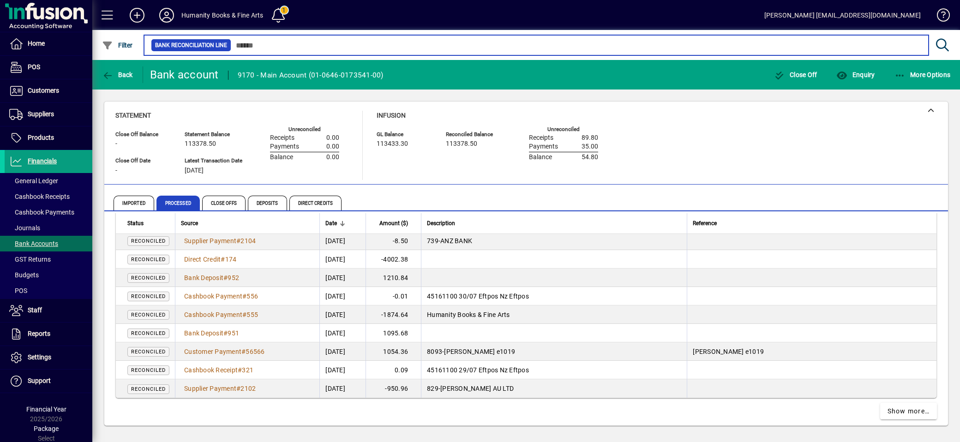
scroll to position [1697, 0]
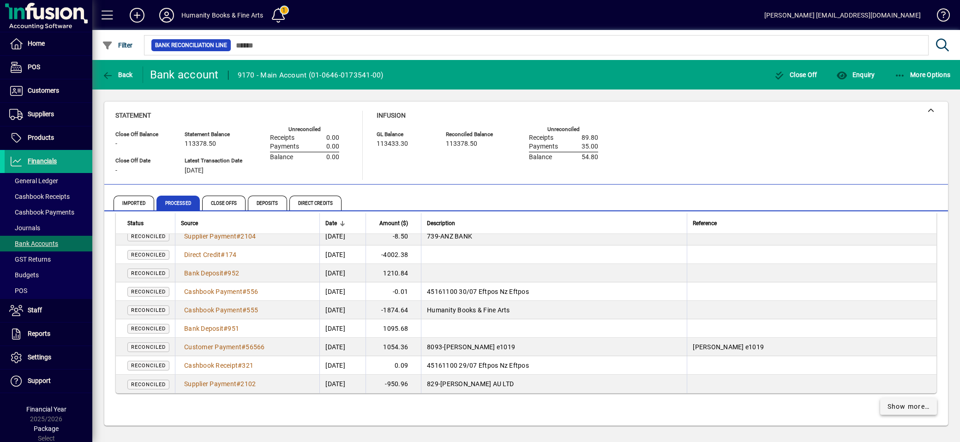
click at [888, 405] on span "Show more…" at bounding box center [909, 407] width 42 height 10
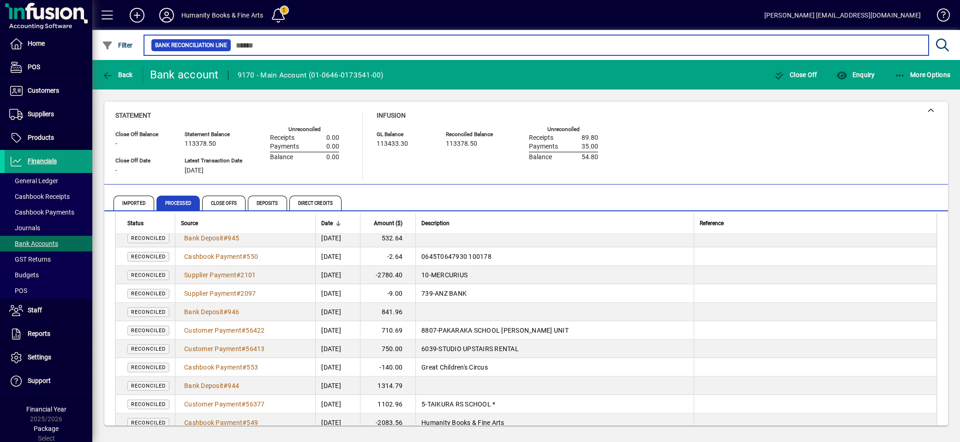
scroll to position [1852, 0]
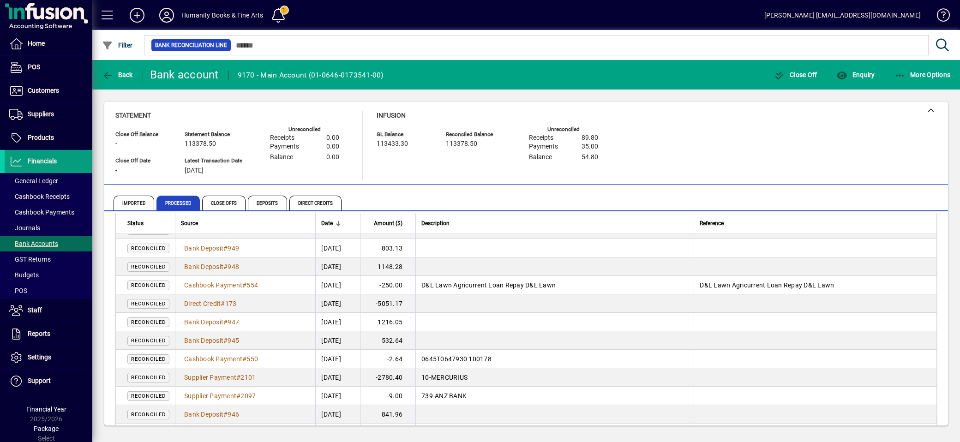
click at [892, 149] on div "Statement Close Off Balance - Close Off Date - Statement Balance 113378.50 Late…" at bounding box center [526, 145] width 822 height 69
click at [905, 74] on icon "button" at bounding box center [901, 75] width 12 height 9
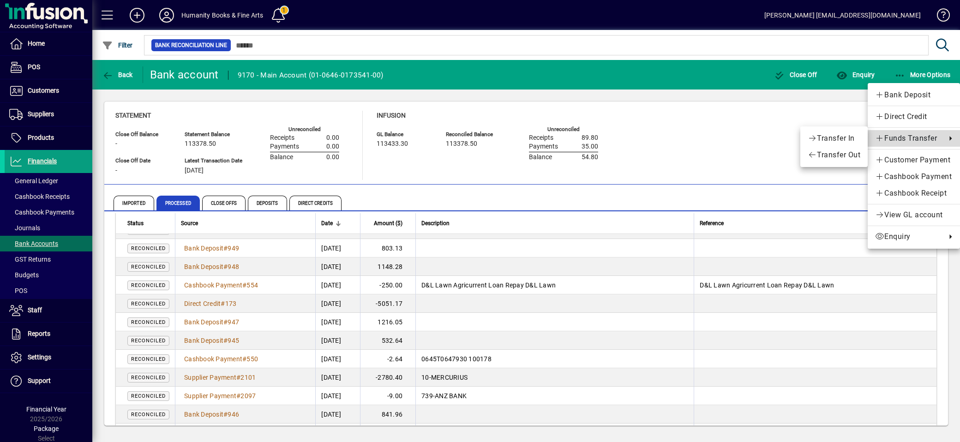
click at [916, 138] on span "Funds Transfer" at bounding box center [908, 138] width 66 height 11
click at [846, 151] on span "Transfer Out" at bounding box center [834, 155] width 53 height 11
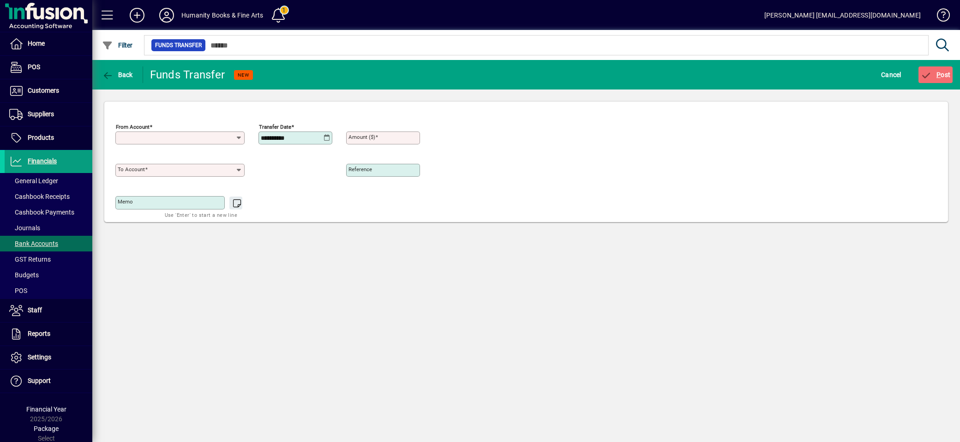
type input "**********"
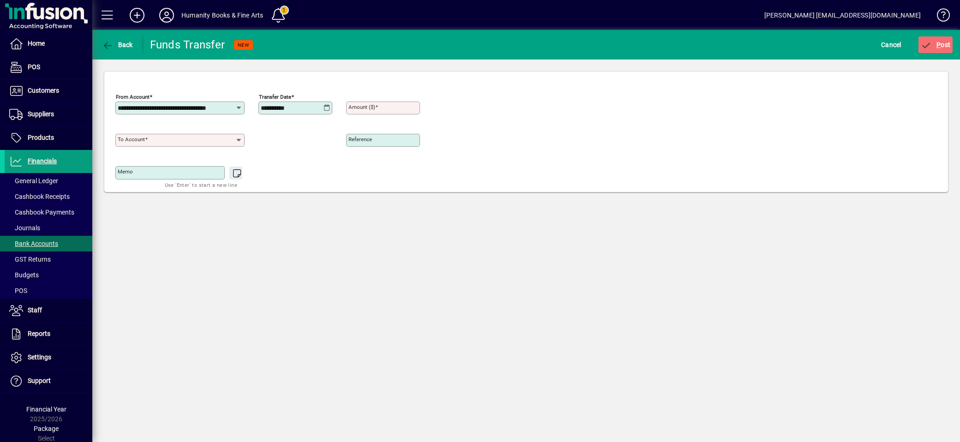
click at [154, 137] on input "To account" at bounding box center [177, 140] width 118 height 7
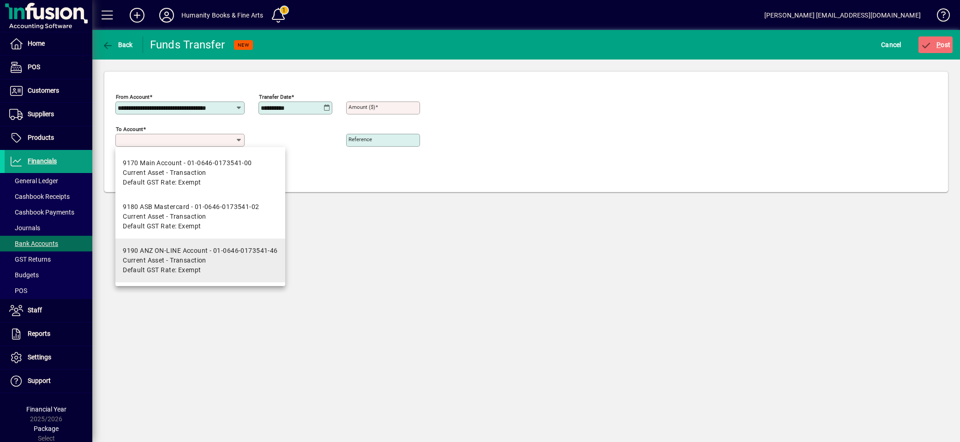
click at [166, 245] on mat-option "9190 ANZ ON-LINE Account - 01-0646-0173541-46 Current Asset - Transaction Defau…" at bounding box center [200, 261] width 170 height 44
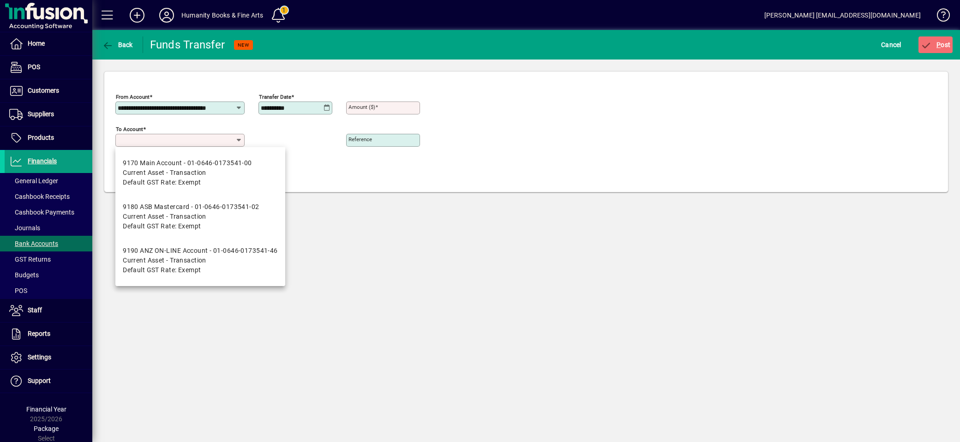
type input "**********"
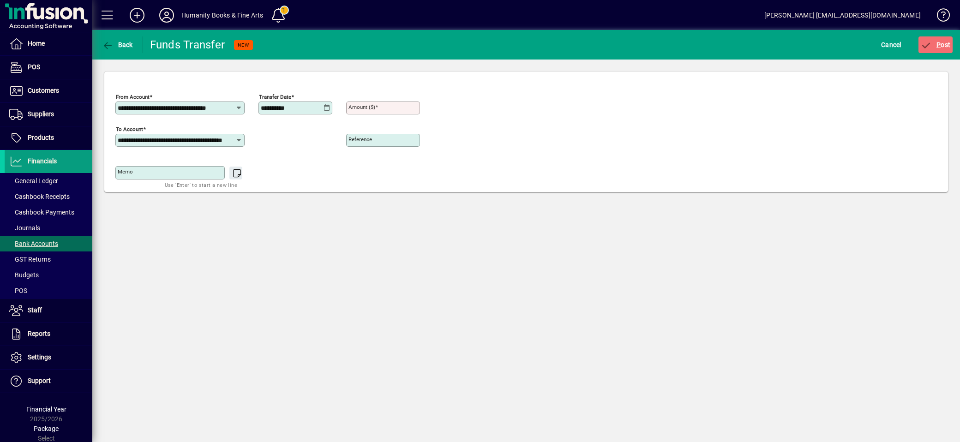
click at [371, 104] on mat-label "Amount ($)" at bounding box center [362, 107] width 27 height 6
click at [371, 104] on input "Amount ($)" at bounding box center [384, 107] width 71 height 7
type input "*******"
click at [328, 108] on icon at bounding box center [327, 107] width 7 height 7
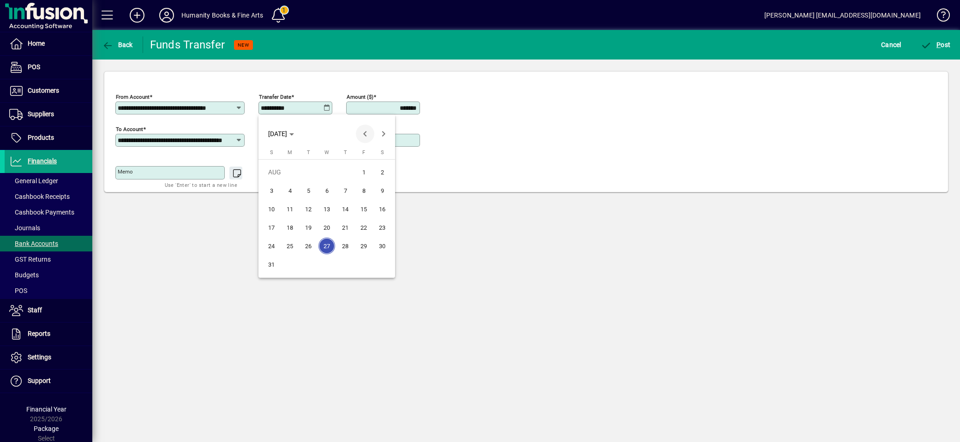
click at [370, 133] on span "Previous month" at bounding box center [365, 134] width 18 height 18
click at [367, 243] on span "25" at bounding box center [364, 246] width 17 height 17
type input "**********"
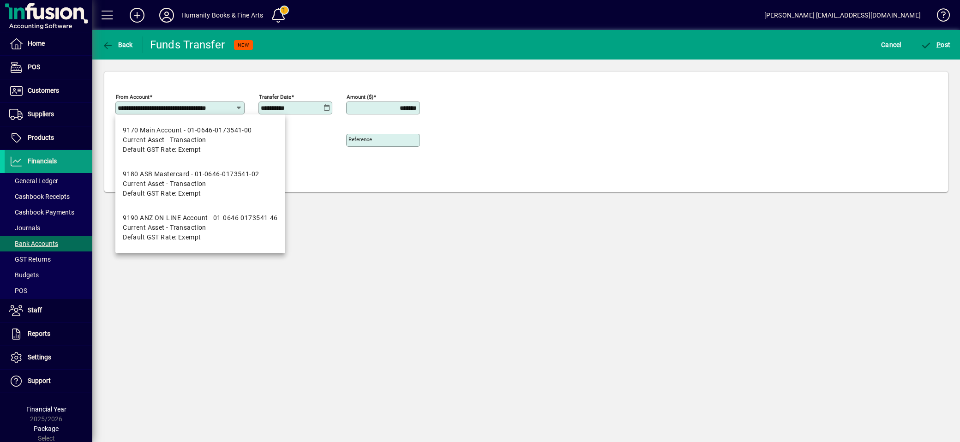
click at [187, 109] on input "**********" at bounding box center [177, 107] width 118 height 7
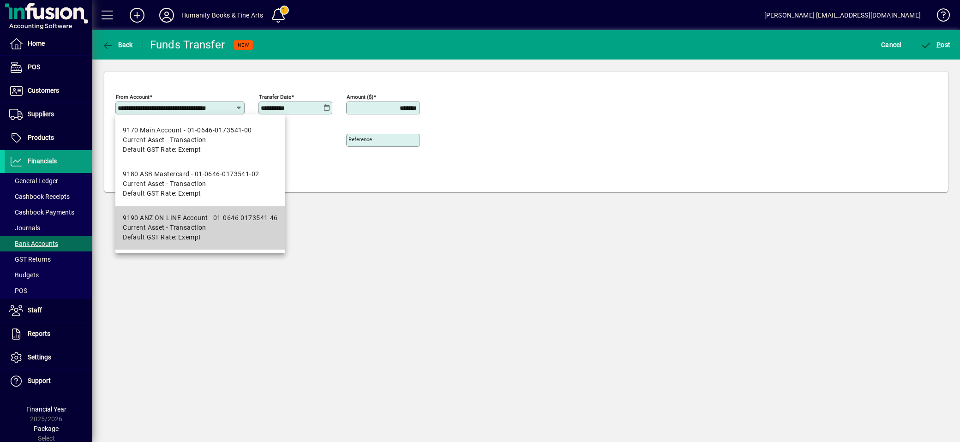
click at [175, 218] on div "9190 ANZ ON-LINE Account - 01-0646-0173541-46" at bounding box center [200, 218] width 155 height 10
type input "**********"
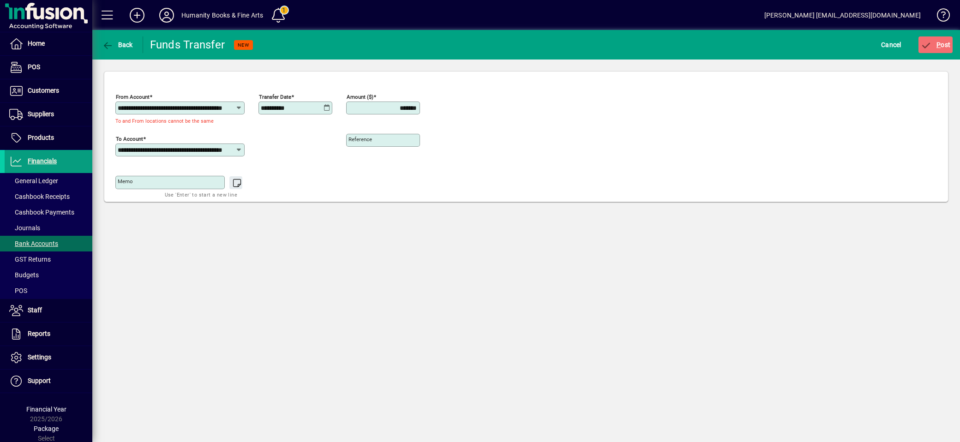
click at [237, 151] on icon at bounding box center [238, 149] width 7 height 7
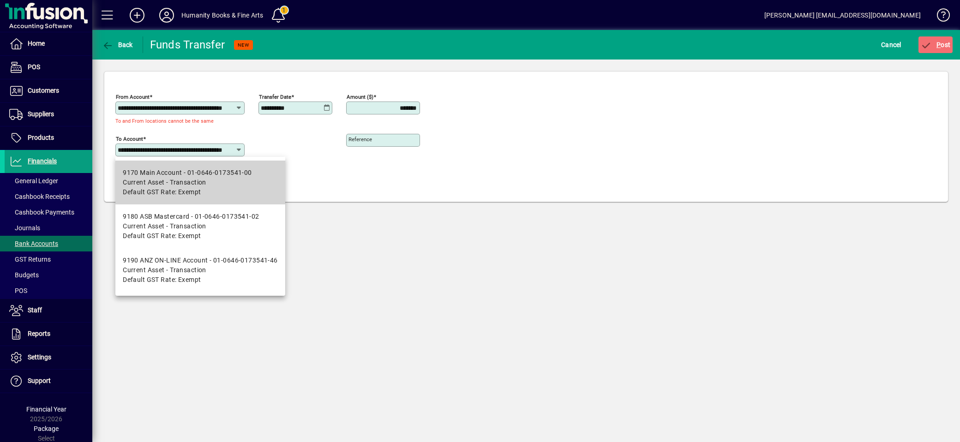
scroll to position [0, 8]
click at [190, 176] on div "9170 Main Account - 01-0646-0173541-00" at bounding box center [187, 173] width 129 height 10
type input "**********"
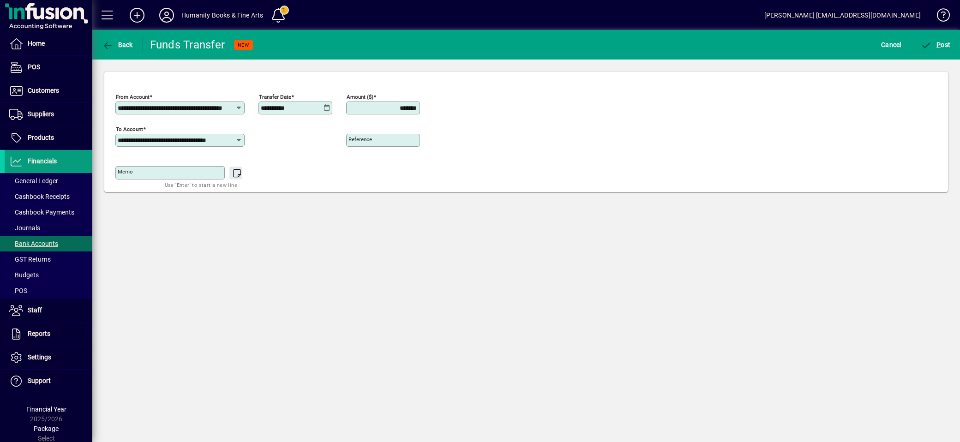
scroll to position [0, 0]
click at [941, 44] on span "P ost" at bounding box center [936, 44] width 30 height 7
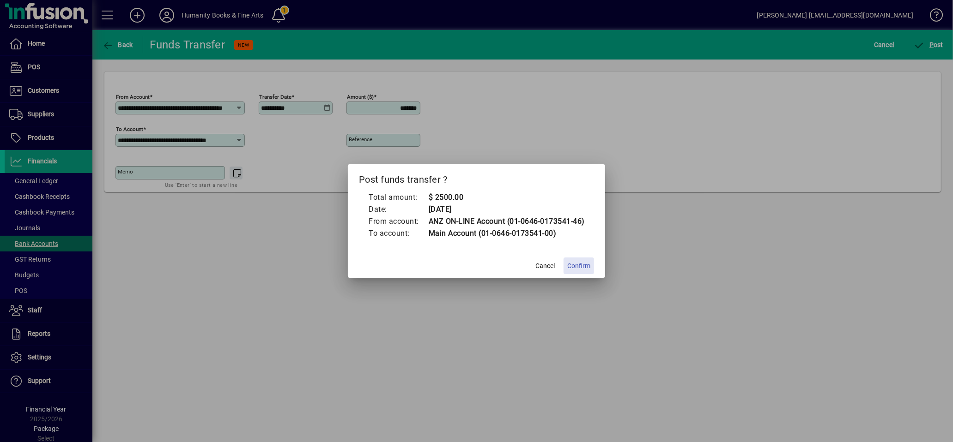
click at [579, 268] on span "Confirm" at bounding box center [578, 266] width 23 height 10
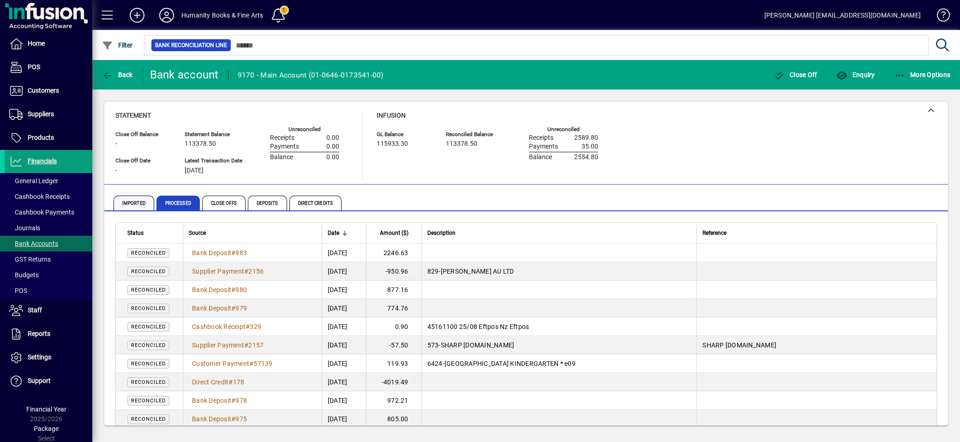
click at [135, 205] on span "Imported" at bounding box center [134, 203] width 41 height 15
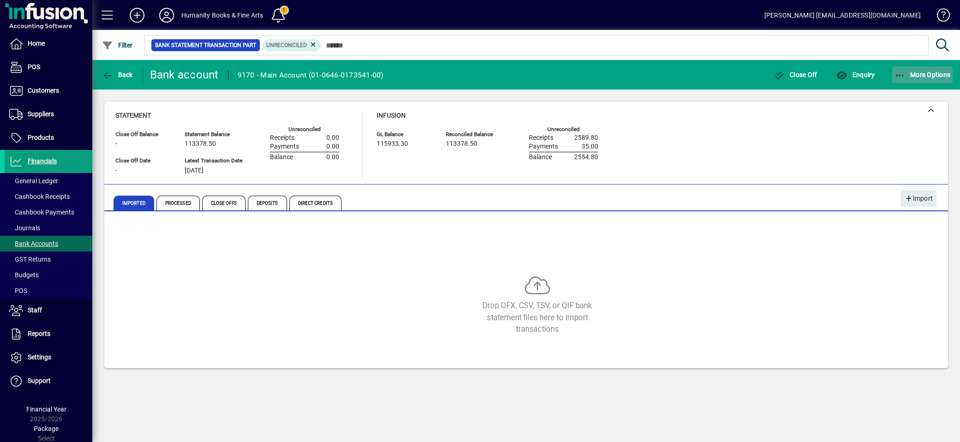
click at [897, 71] on icon "button" at bounding box center [901, 75] width 12 height 9
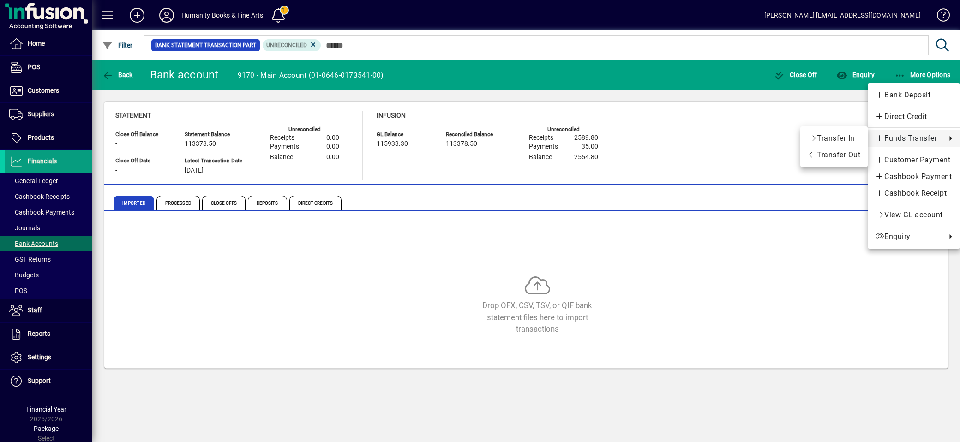
click at [916, 140] on span "Funds Transfer" at bounding box center [908, 138] width 66 height 11
click at [847, 155] on span "Transfer Out" at bounding box center [834, 155] width 53 height 11
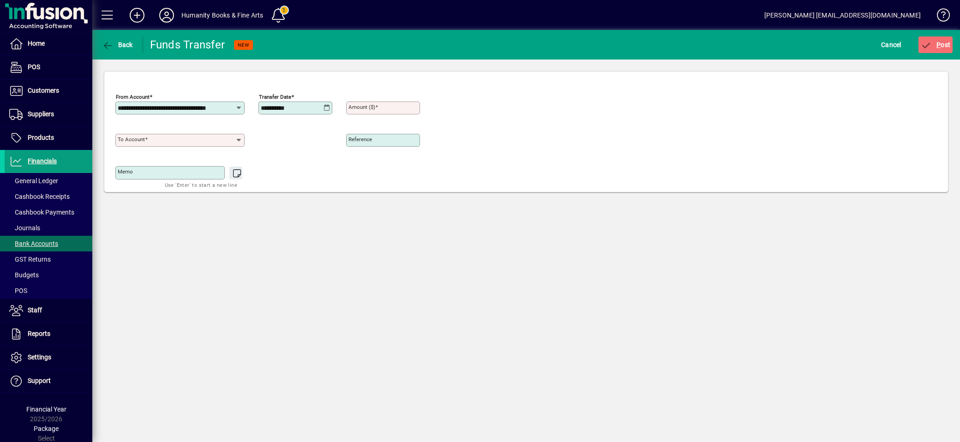
click at [357, 108] on mat-label "Amount ($)" at bounding box center [362, 107] width 27 height 6
click at [357, 108] on input "Amount ($)" at bounding box center [384, 107] width 71 height 7
type input "*******"
click at [177, 138] on input "To account" at bounding box center [177, 140] width 118 height 7
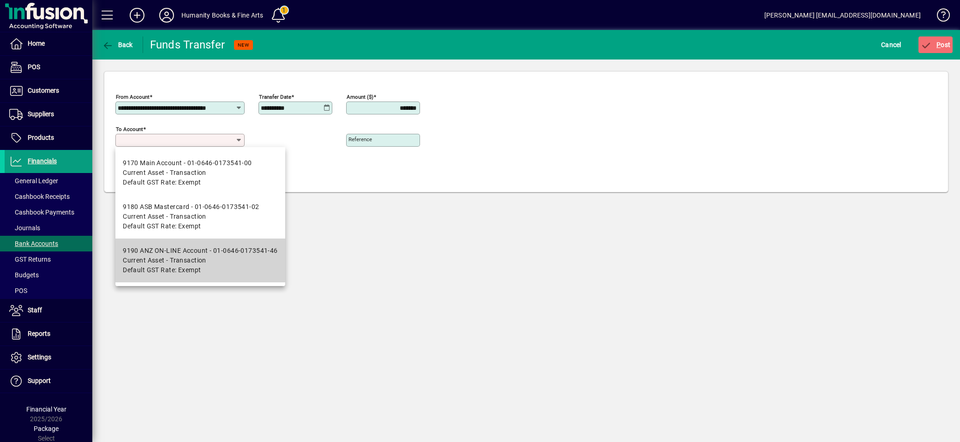
click at [175, 247] on div "9190 ANZ ON-LINE Account - 01-0646-0173541-46" at bounding box center [200, 251] width 155 height 10
type input "**********"
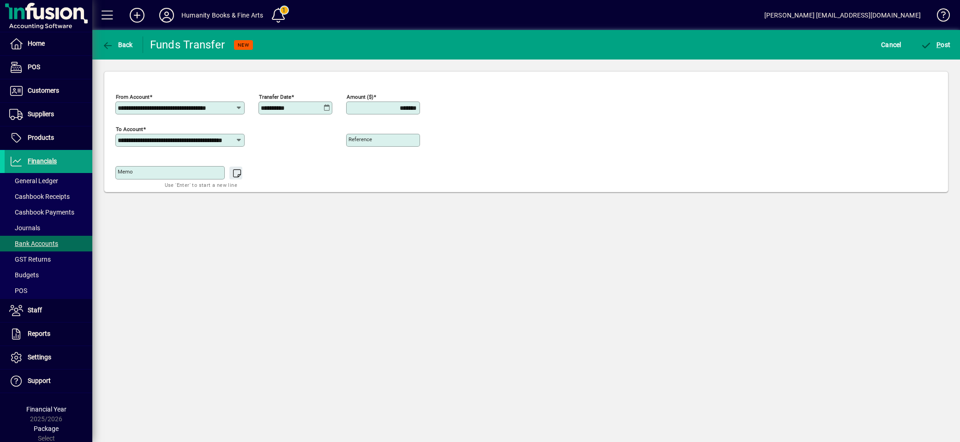
click at [326, 105] on icon at bounding box center [327, 107] width 7 height 7
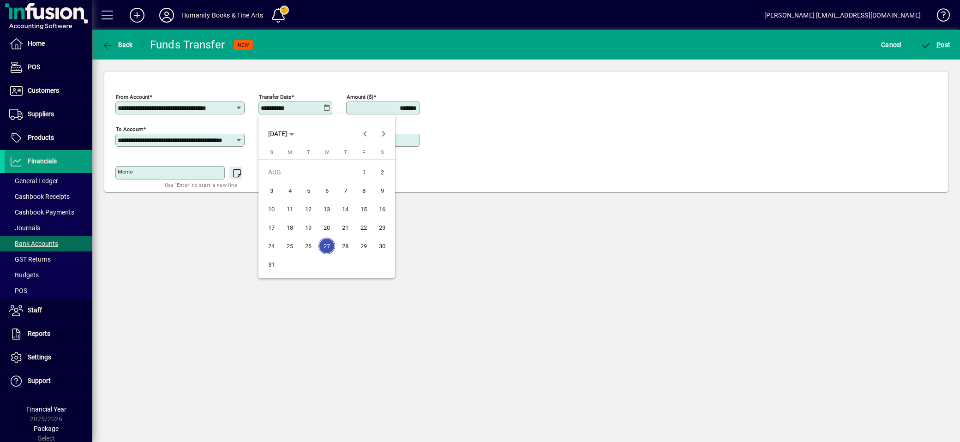
click at [291, 223] on span "18" at bounding box center [290, 227] width 17 height 17
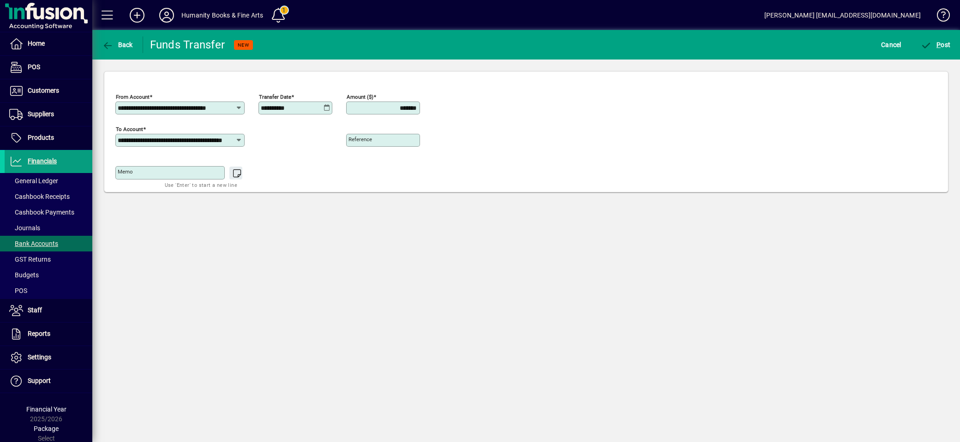
click at [546, 139] on div "**********" at bounding box center [526, 138] width 822 height 97
click at [328, 109] on icon at bounding box center [327, 107] width 7 height 7
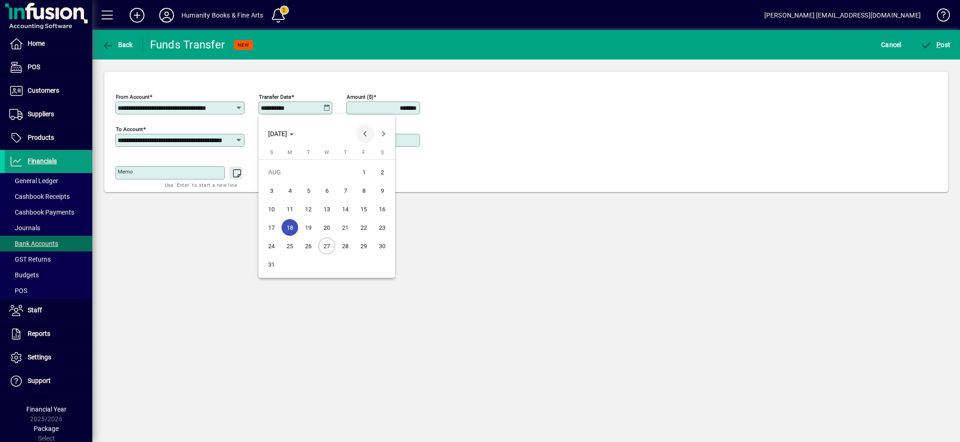
click at [362, 131] on span "Previous month" at bounding box center [365, 134] width 18 height 18
click at [367, 228] on span "18" at bounding box center [364, 227] width 17 height 17
type input "**********"
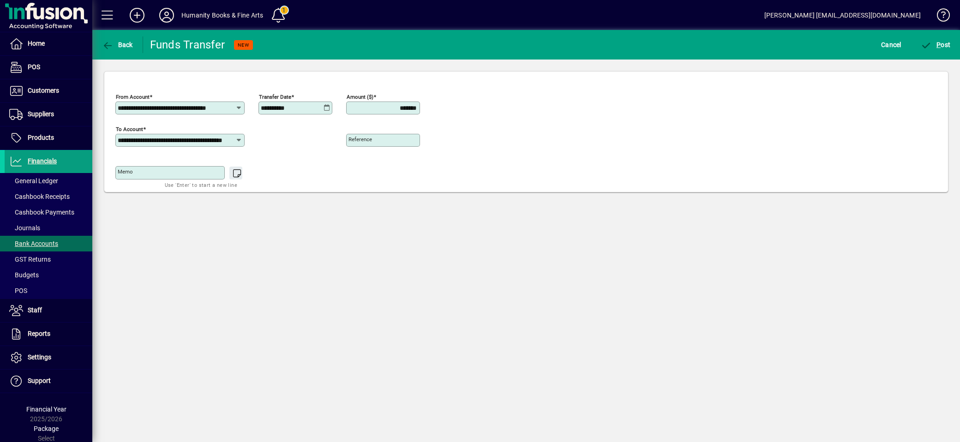
click at [466, 167] on div "**********" at bounding box center [526, 138] width 822 height 97
click at [947, 48] on span "P ost" at bounding box center [936, 44] width 30 height 7
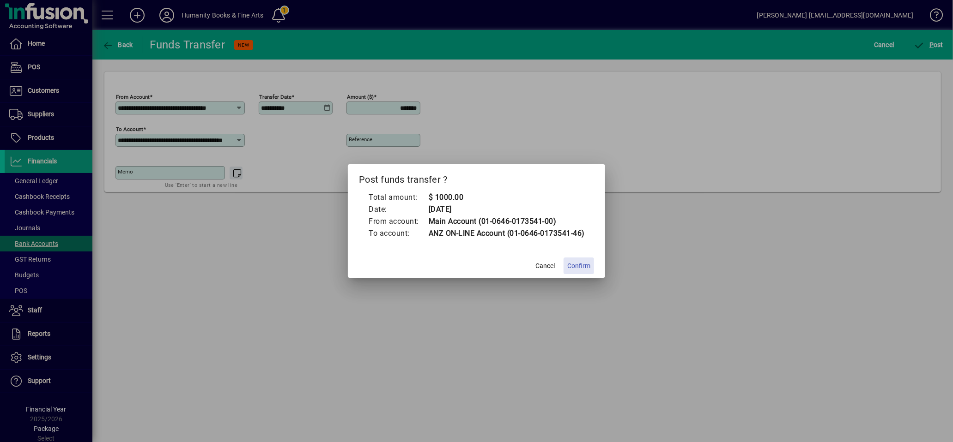
click at [581, 268] on span "Confirm" at bounding box center [578, 266] width 23 height 10
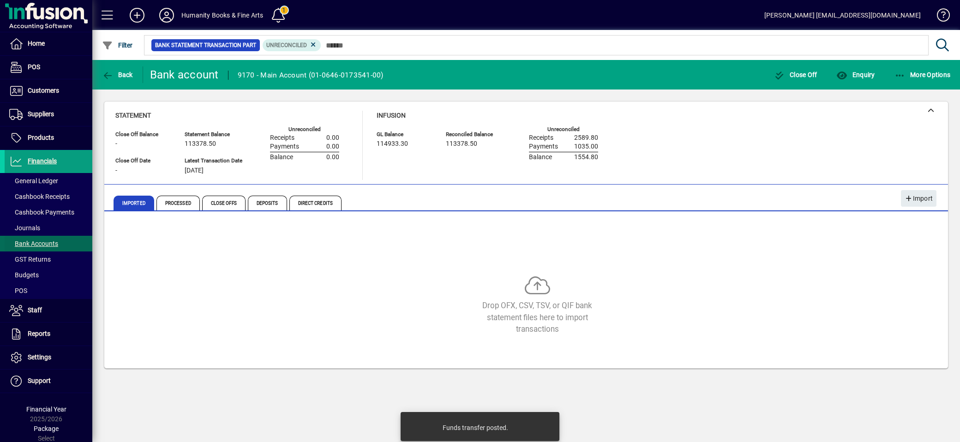
click at [40, 245] on span "Bank Accounts" at bounding box center [33, 243] width 49 height 7
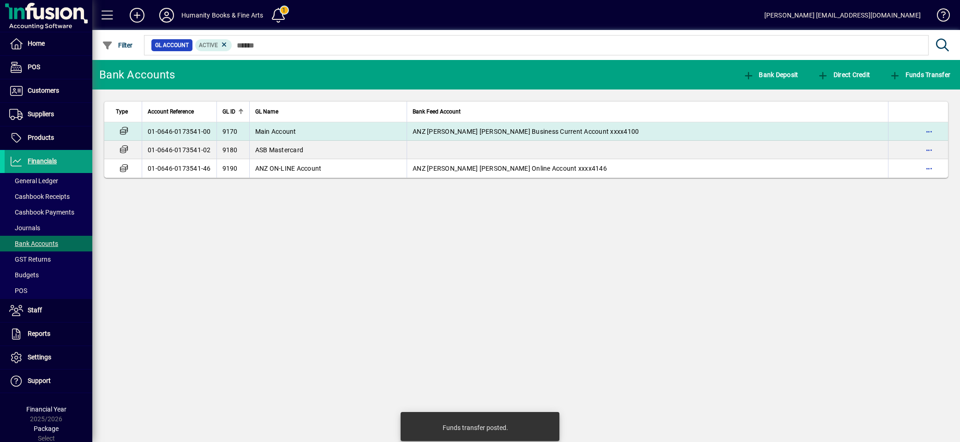
click at [273, 130] on span "Main Account" at bounding box center [275, 131] width 41 height 7
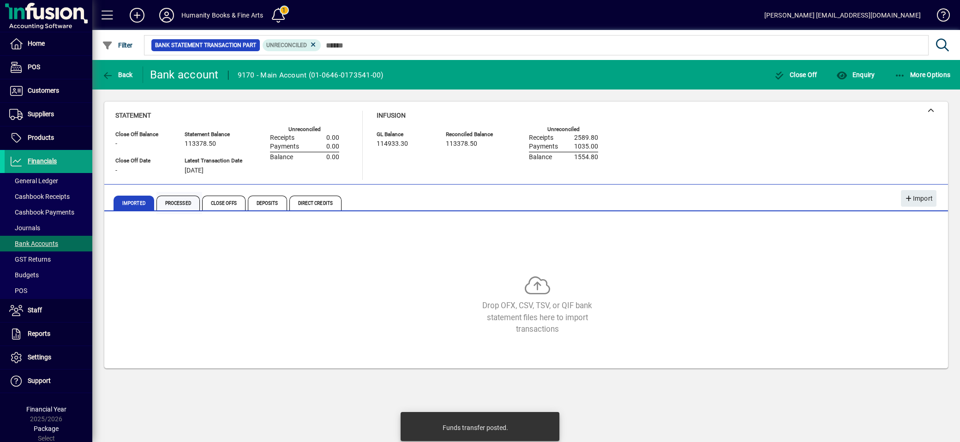
click at [171, 206] on span "Processed" at bounding box center [178, 203] width 43 height 15
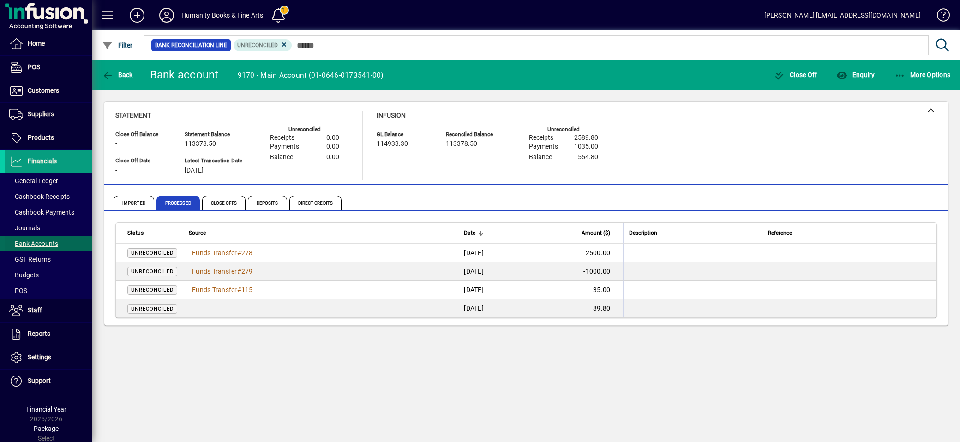
click at [45, 246] on span "Bank Accounts" at bounding box center [33, 243] width 49 height 7
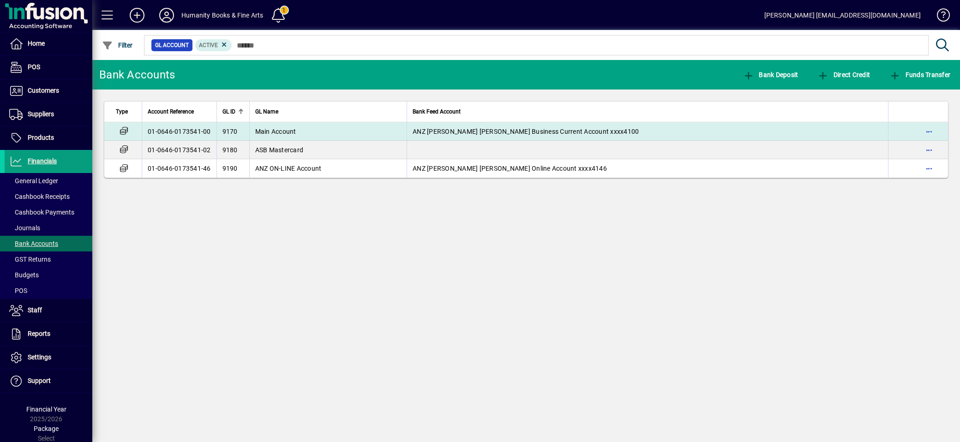
click at [282, 135] on td "Main Account" at bounding box center [328, 131] width 158 height 18
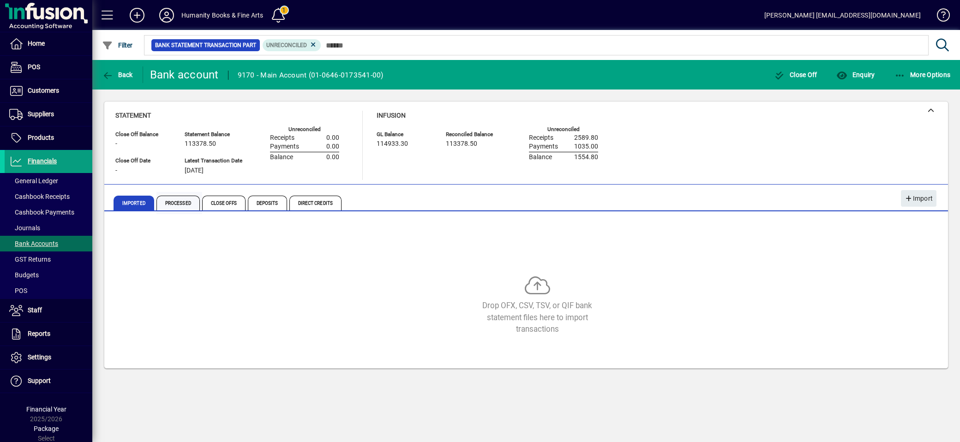
click at [180, 201] on span "Processed" at bounding box center [178, 203] width 43 height 15
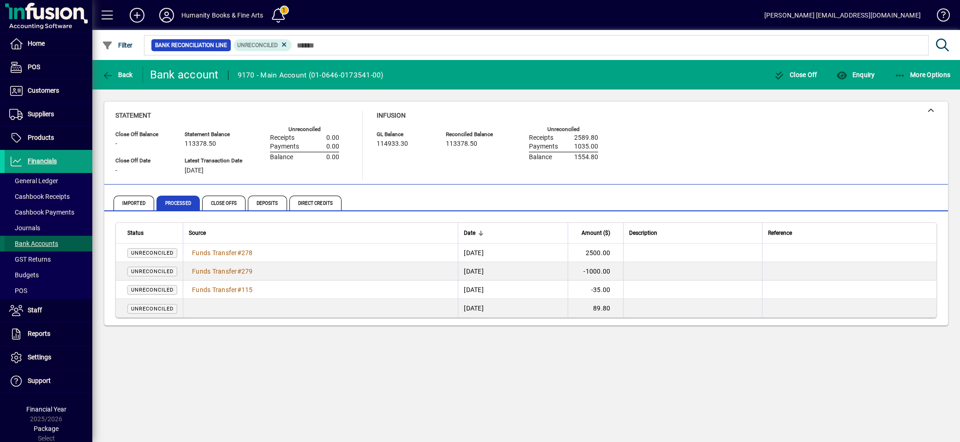
click at [61, 244] on span at bounding box center [49, 244] width 88 height 22
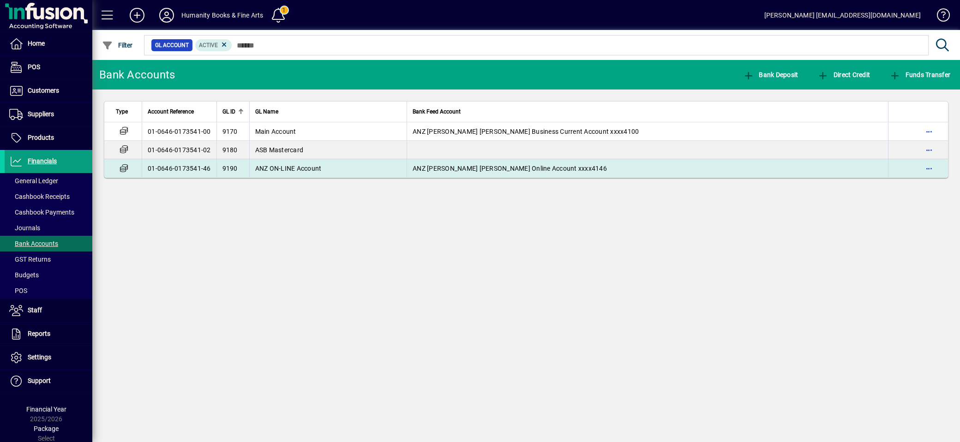
click at [279, 168] on span "ANZ ON-LINE Account" at bounding box center [288, 168] width 66 height 7
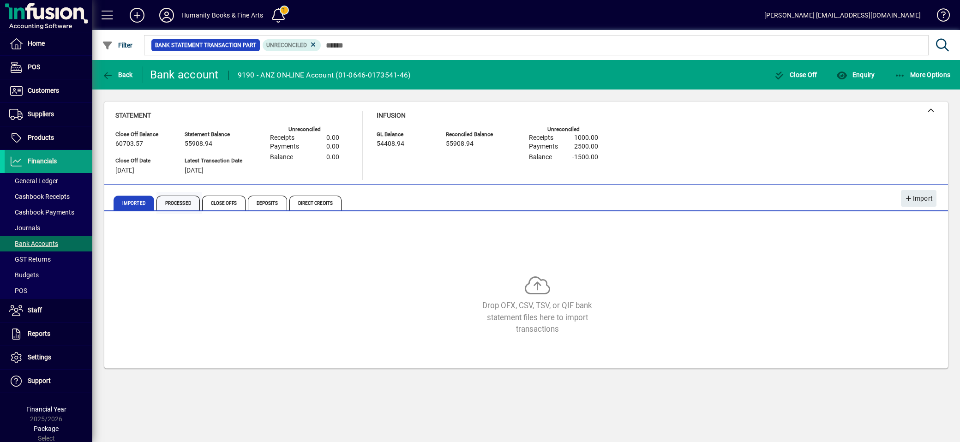
click at [186, 204] on span "Processed" at bounding box center [178, 203] width 43 height 15
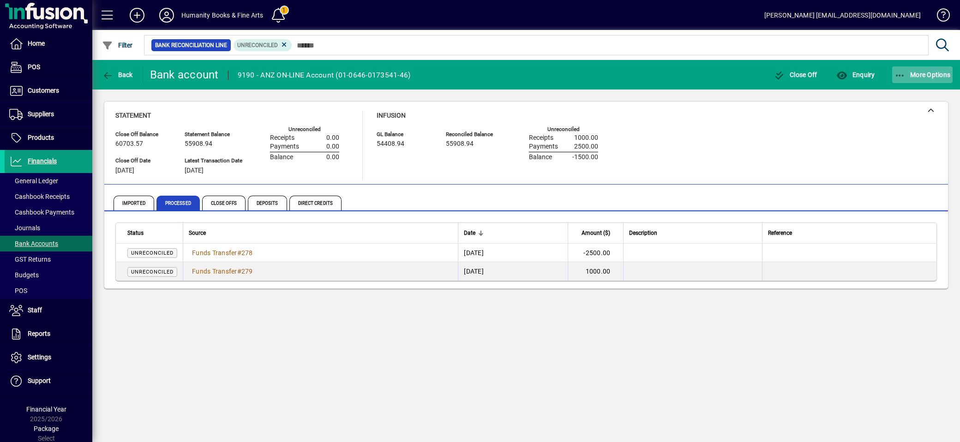
click at [898, 74] on icon "button" at bounding box center [901, 75] width 12 height 9
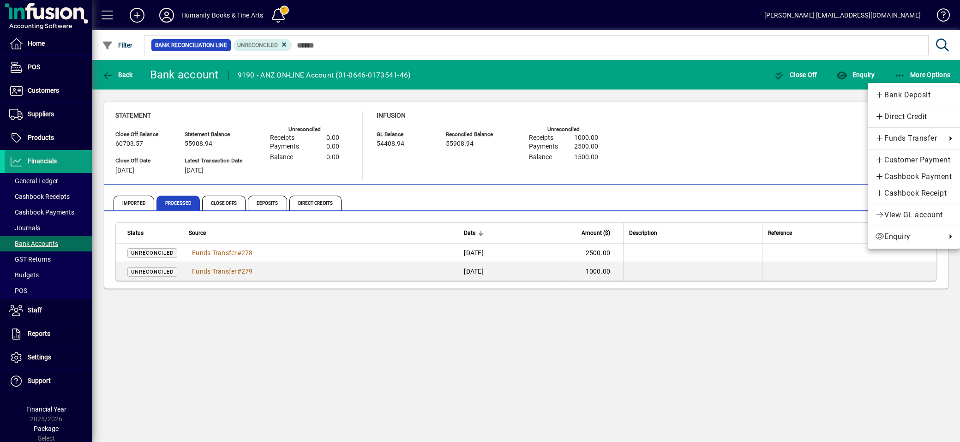
click at [792, 172] on div at bounding box center [480, 221] width 960 height 442
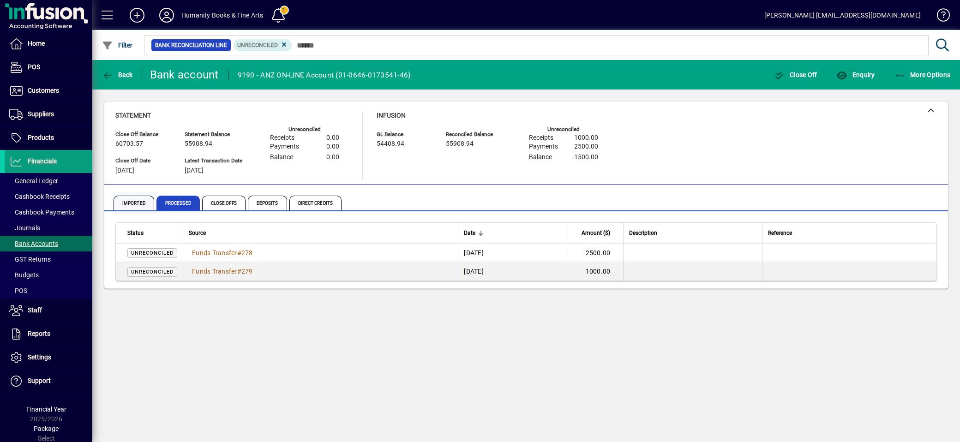
click at [136, 202] on span "Imported" at bounding box center [134, 203] width 41 height 15
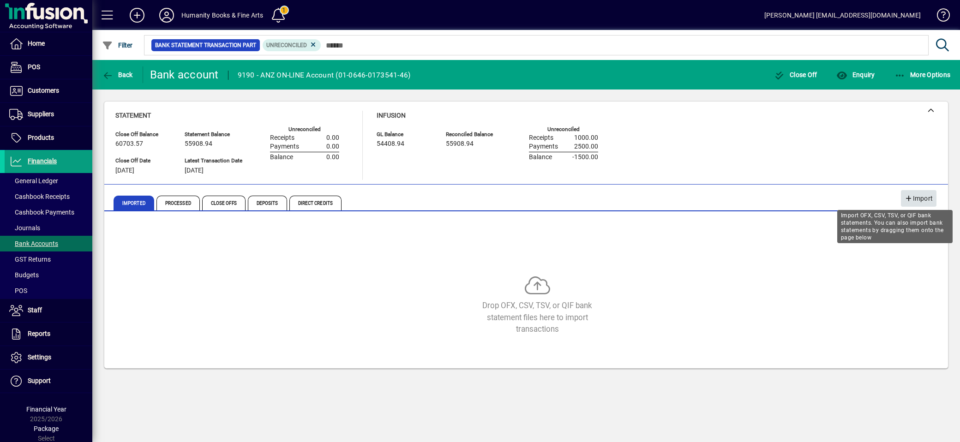
click at [919, 195] on span "Import" at bounding box center [919, 198] width 28 height 15
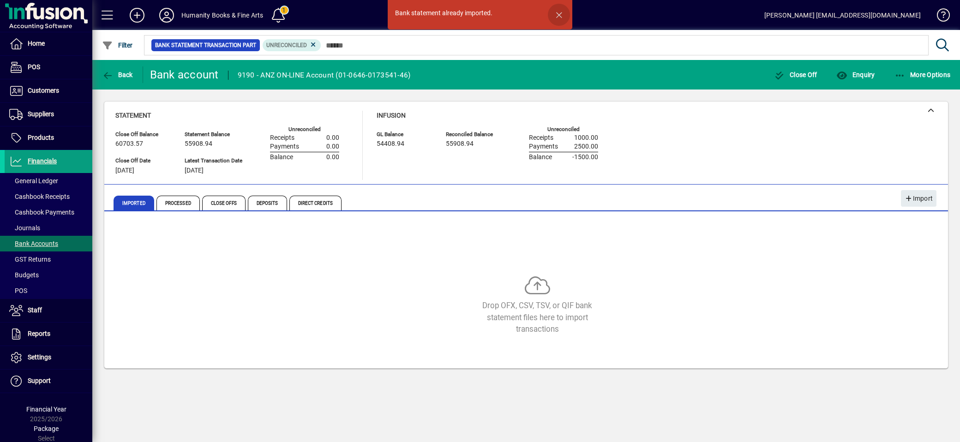
click at [558, 12] on span "button" at bounding box center [559, 15] width 22 height 22
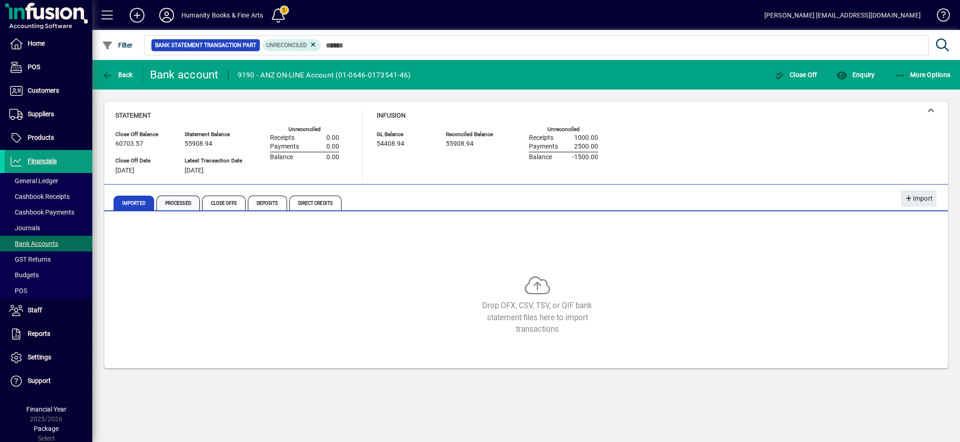
click at [183, 207] on span "Processed" at bounding box center [178, 203] width 43 height 15
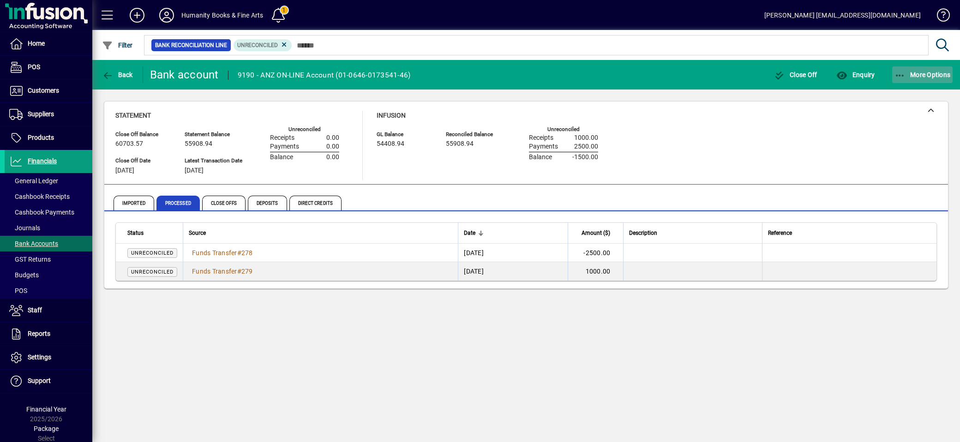
click at [899, 77] on icon "button" at bounding box center [901, 75] width 12 height 9
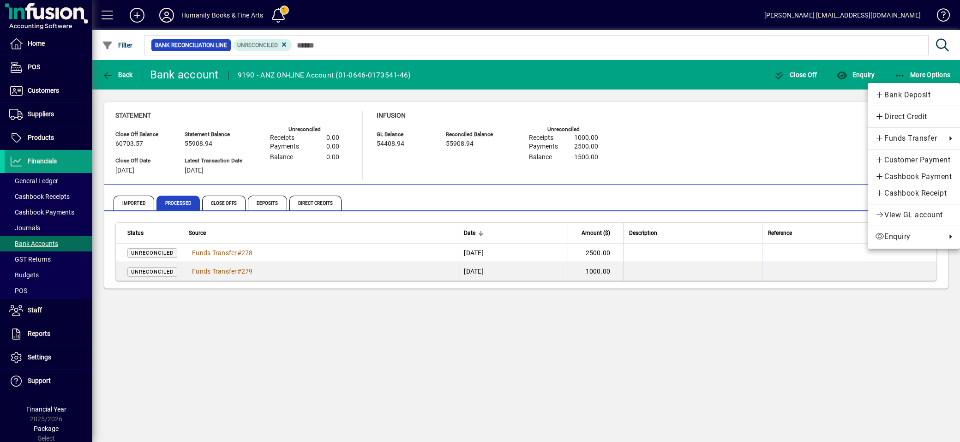
click at [815, 123] on div at bounding box center [480, 221] width 960 height 442
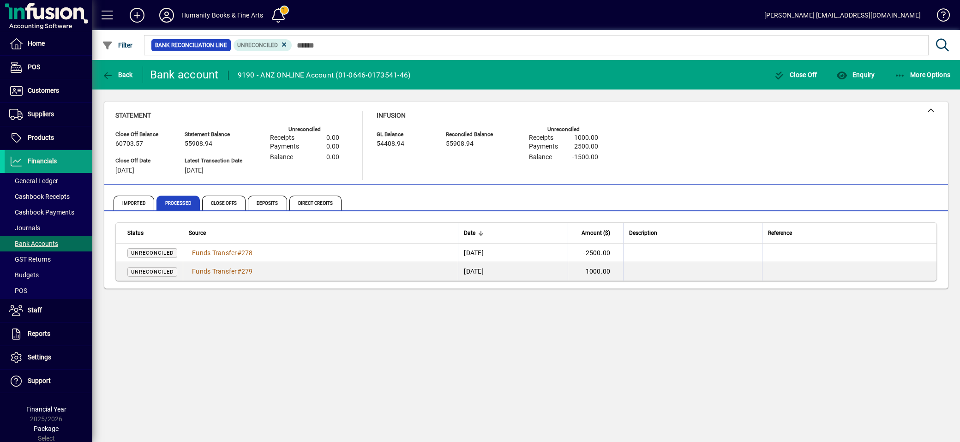
click at [873, 157] on div "Statement Close Off Balance 60703.57 Close Off Date [DATE] Statement Balance 55…" at bounding box center [526, 145] width 822 height 69
click at [898, 78] on icon "button" at bounding box center [901, 75] width 12 height 9
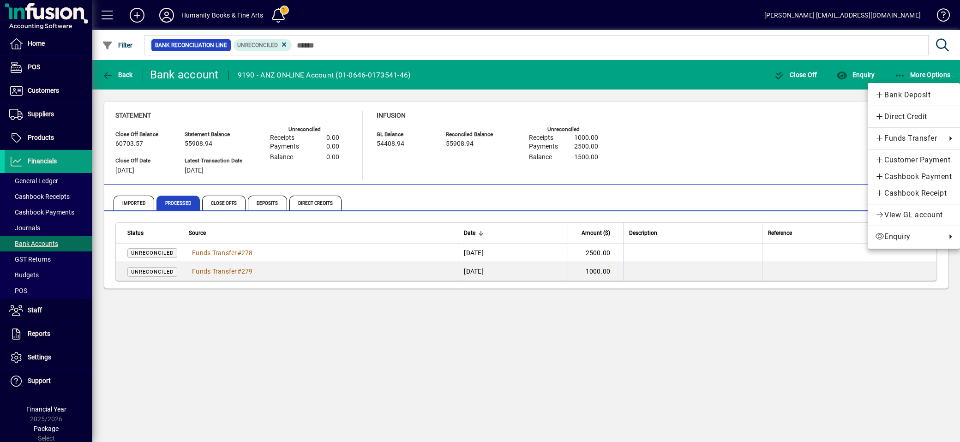
click at [831, 172] on div at bounding box center [480, 221] width 960 height 442
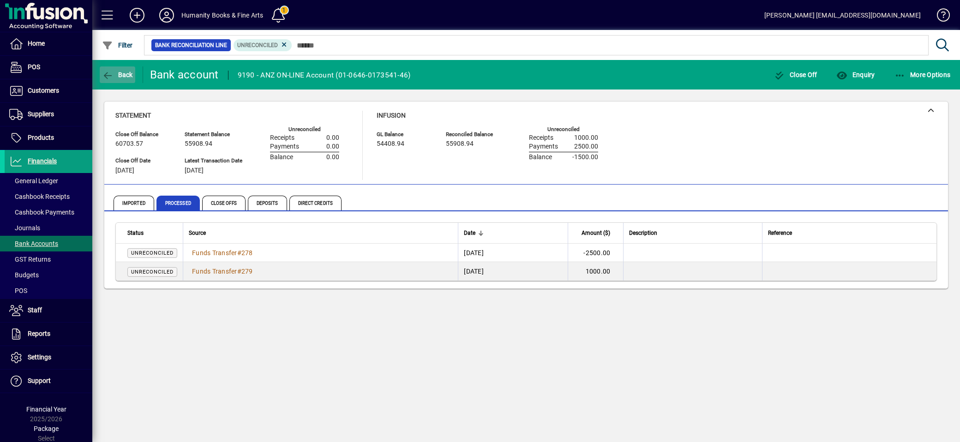
click at [112, 75] on icon "button" at bounding box center [108, 75] width 12 height 9
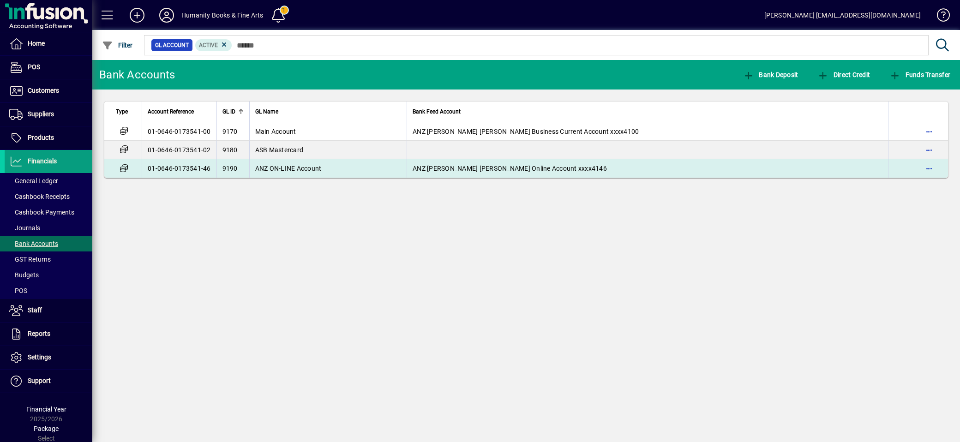
click at [296, 169] on span "ANZ ON-LINE Account" at bounding box center [288, 168] width 66 height 7
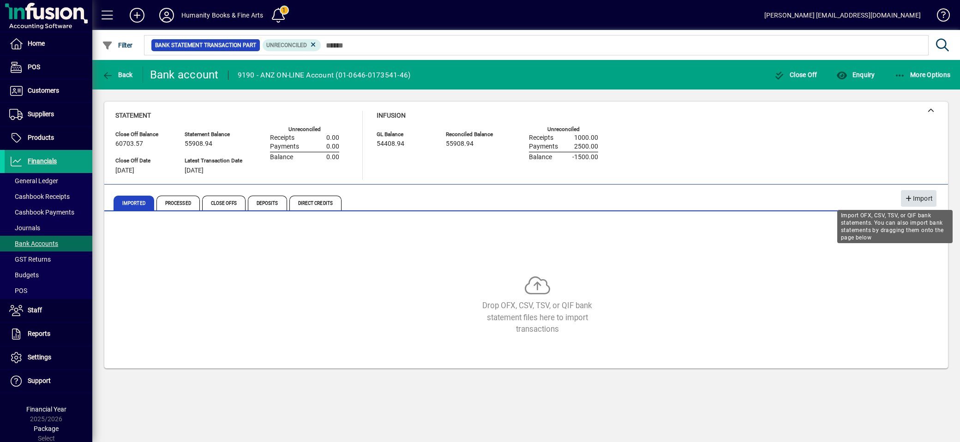
click at [923, 196] on span "Import" at bounding box center [919, 198] width 28 height 15
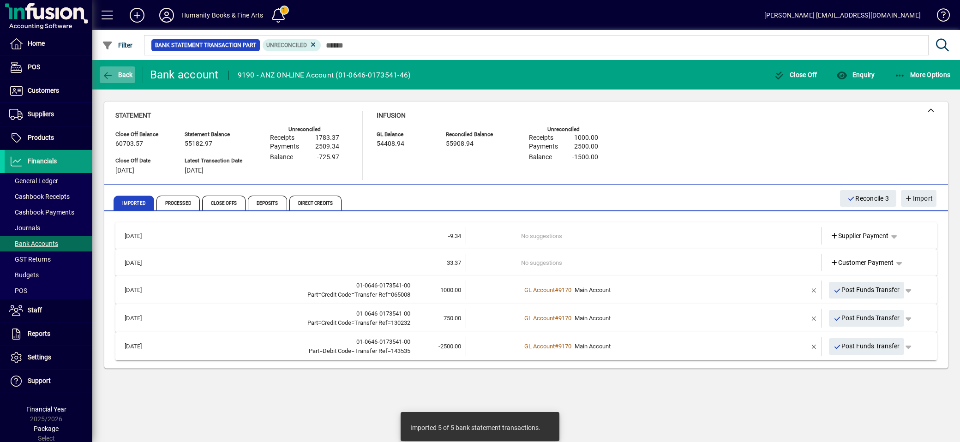
click at [104, 73] on icon "button" at bounding box center [108, 75] width 12 height 9
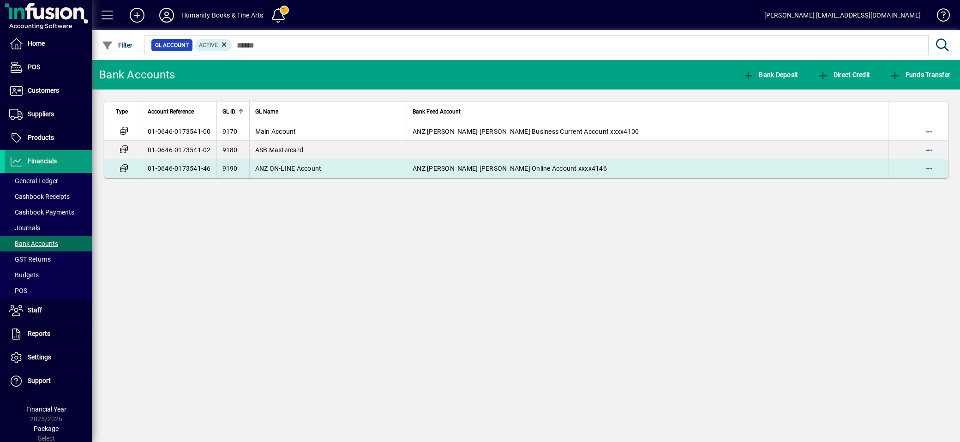
click at [299, 170] on span "ANZ ON-LINE Account" at bounding box center [288, 168] width 66 height 7
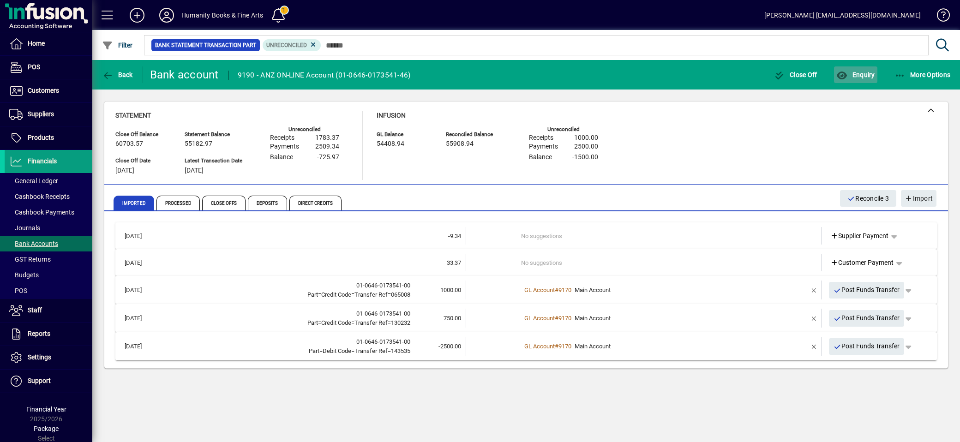
click at [868, 75] on span "Enquiry" at bounding box center [856, 74] width 38 height 7
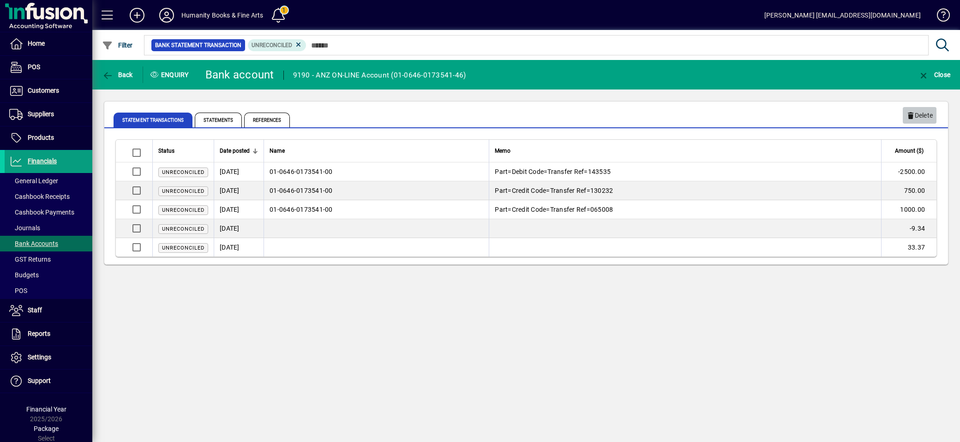
click at [924, 112] on span "Delete" at bounding box center [920, 115] width 26 height 15
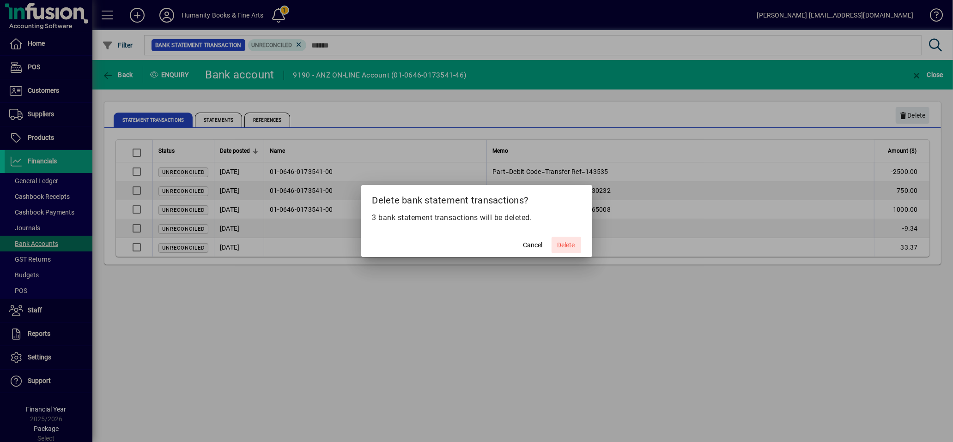
click at [566, 243] on span "Delete" at bounding box center [566, 246] width 18 height 10
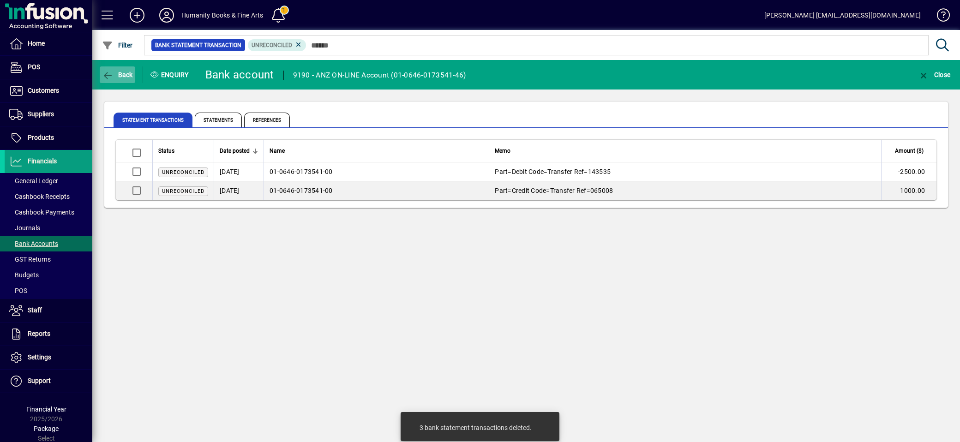
click at [110, 79] on span "button" at bounding box center [118, 75] width 36 height 22
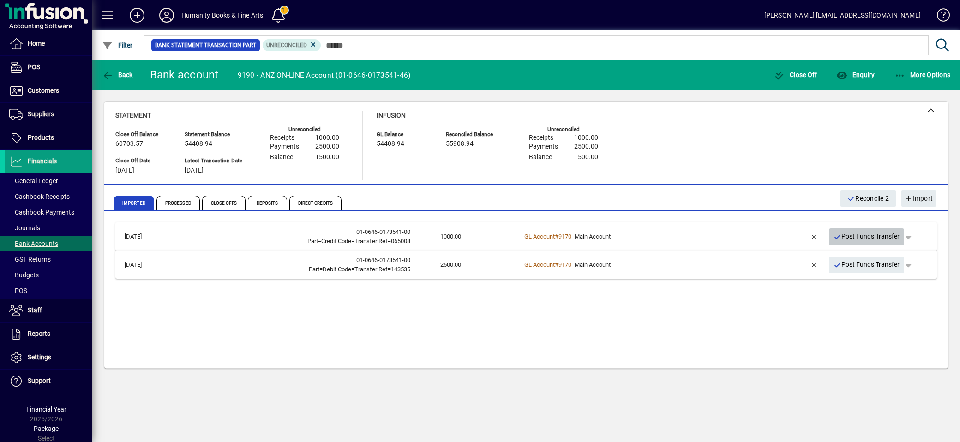
click at [859, 235] on span "Post Funds Transfer" at bounding box center [867, 236] width 66 height 15
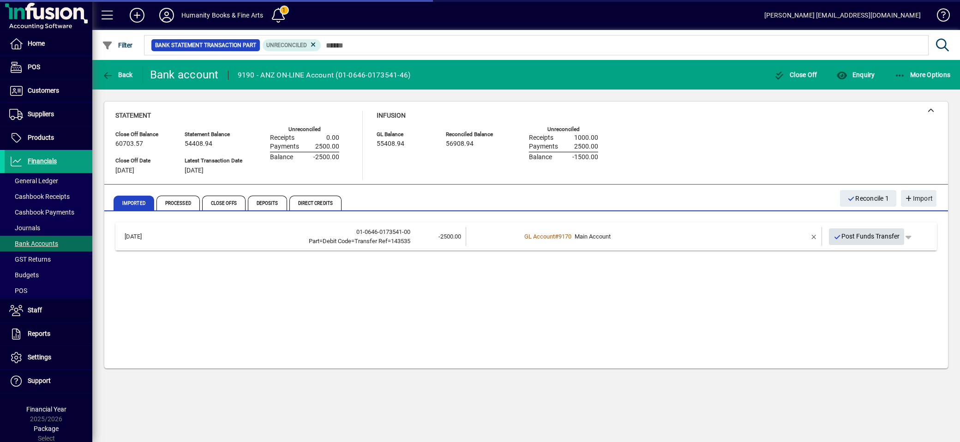
click at [867, 238] on span "Post Funds Transfer" at bounding box center [867, 236] width 66 height 15
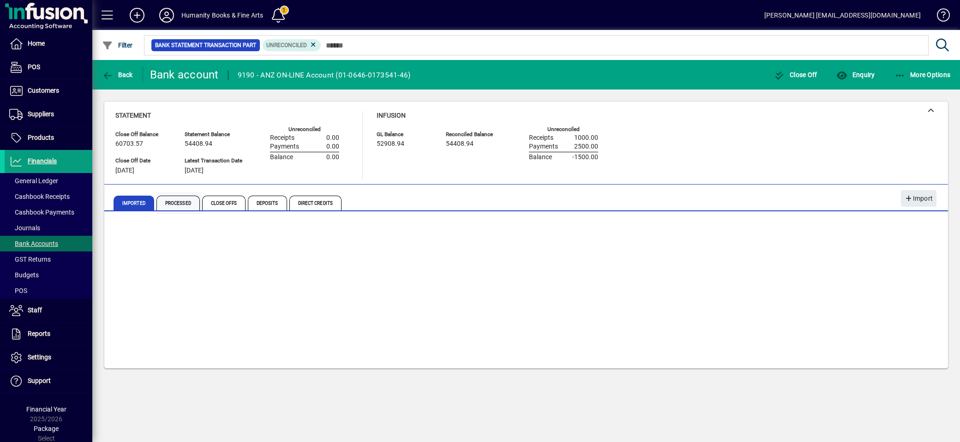
click at [176, 199] on span "Processed" at bounding box center [178, 203] width 43 height 15
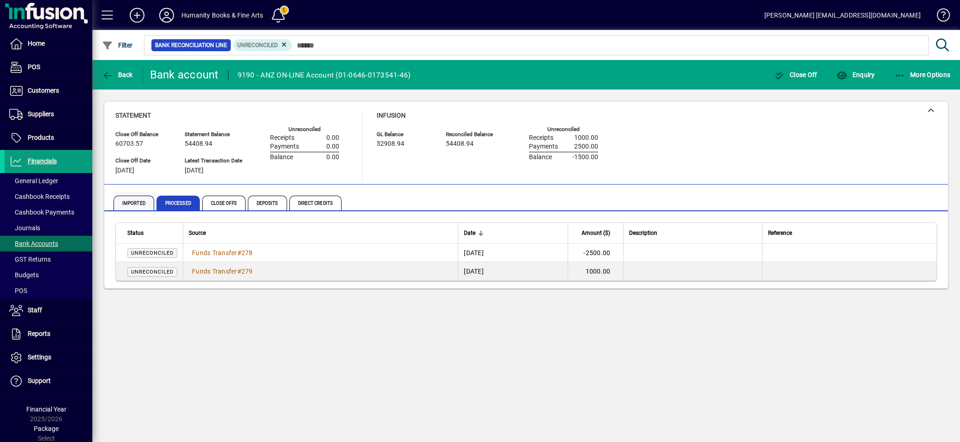
click at [130, 204] on span "Imported" at bounding box center [134, 203] width 41 height 15
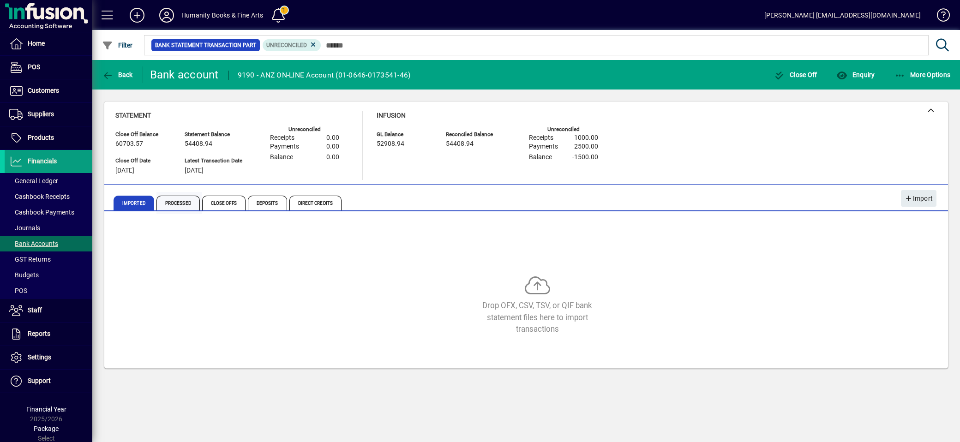
click at [162, 204] on span "Processed" at bounding box center [178, 203] width 43 height 15
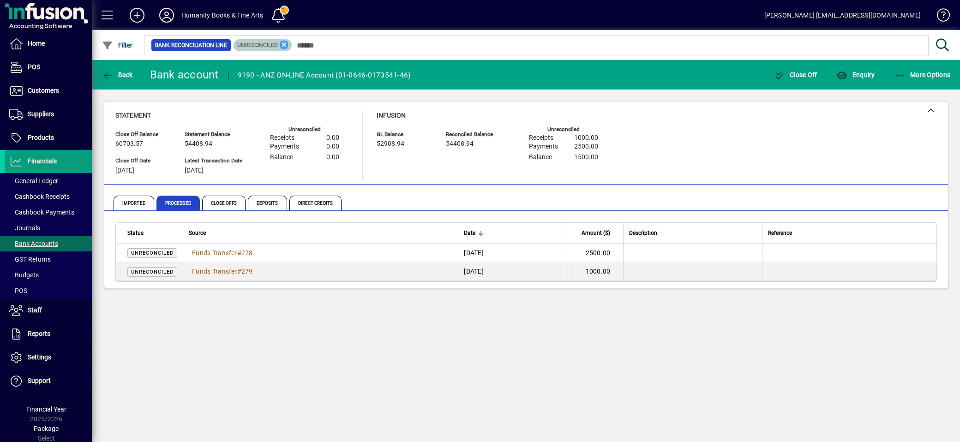
click at [284, 42] on icon at bounding box center [284, 45] width 8 height 8
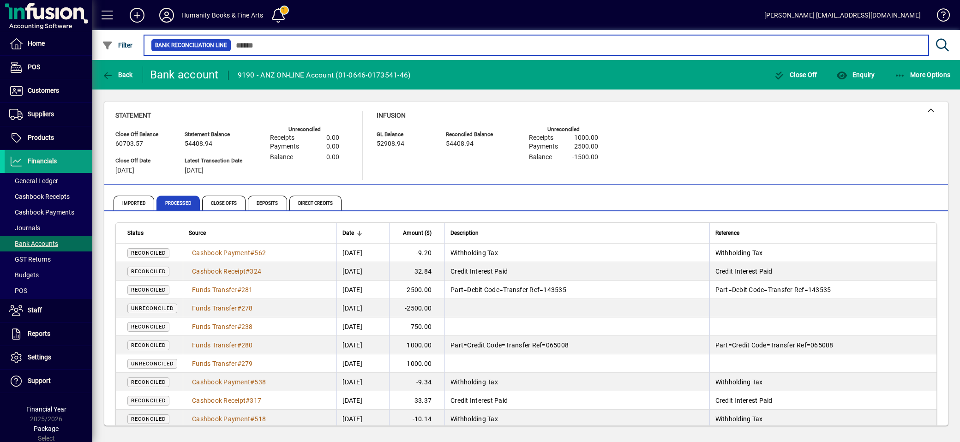
scroll to position [51, 0]
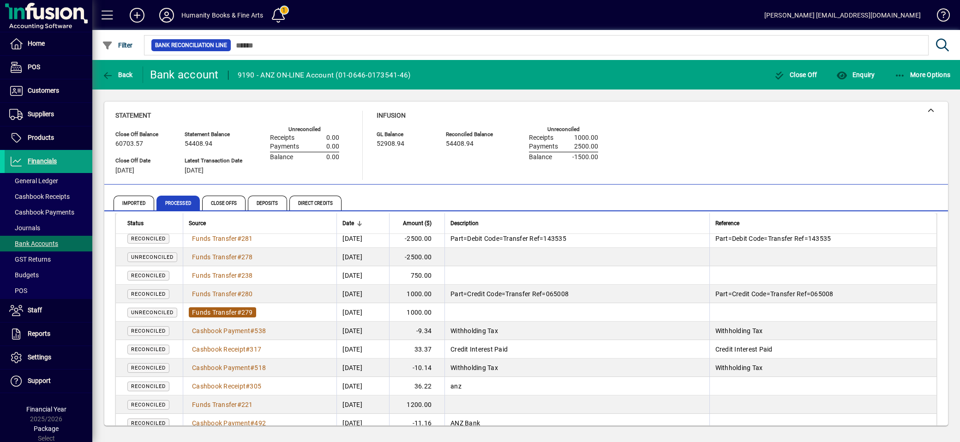
click at [230, 311] on span "Funds Transfer" at bounding box center [214, 312] width 45 height 7
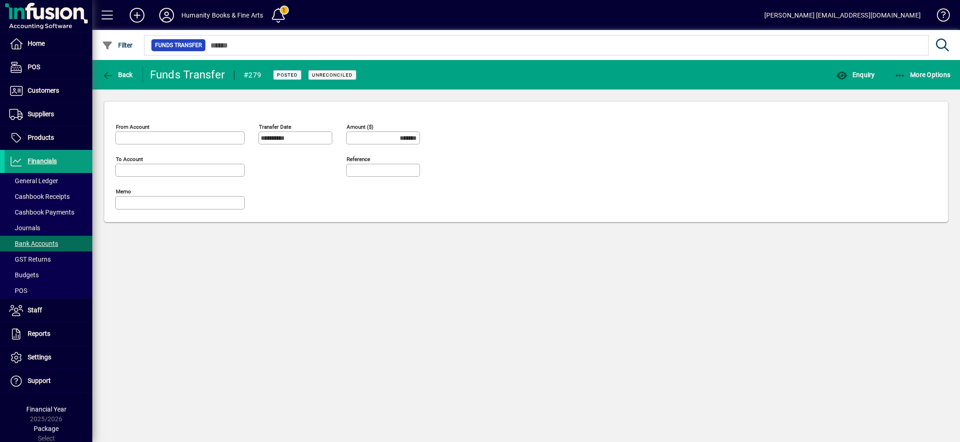
type input "**********"
click at [901, 69] on span "button" at bounding box center [923, 75] width 61 height 22
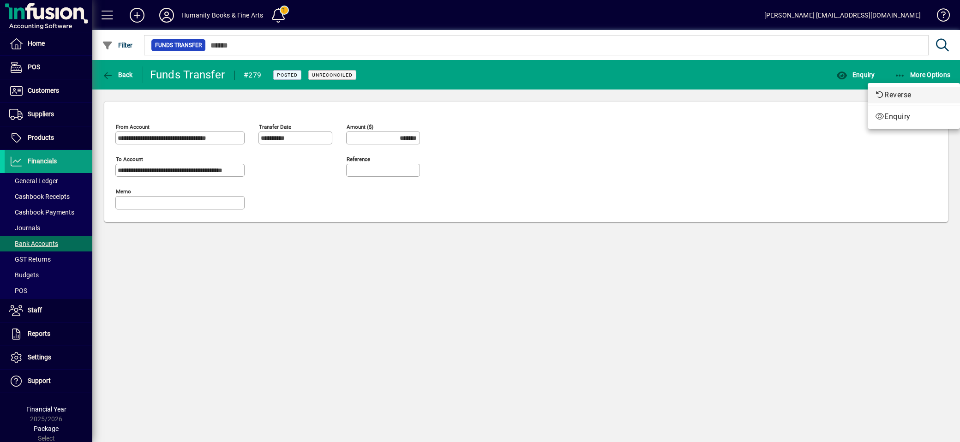
click at [896, 92] on span "Reverse" at bounding box center [914, 95] width 78 height 11
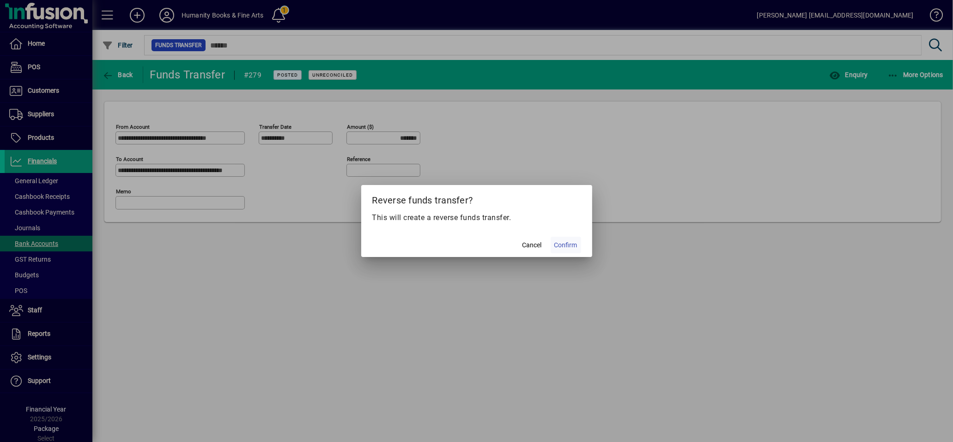
click at [565, 247] on span "Confirm" at bounding box center [565, 246] width 23 height 10
type input "********"
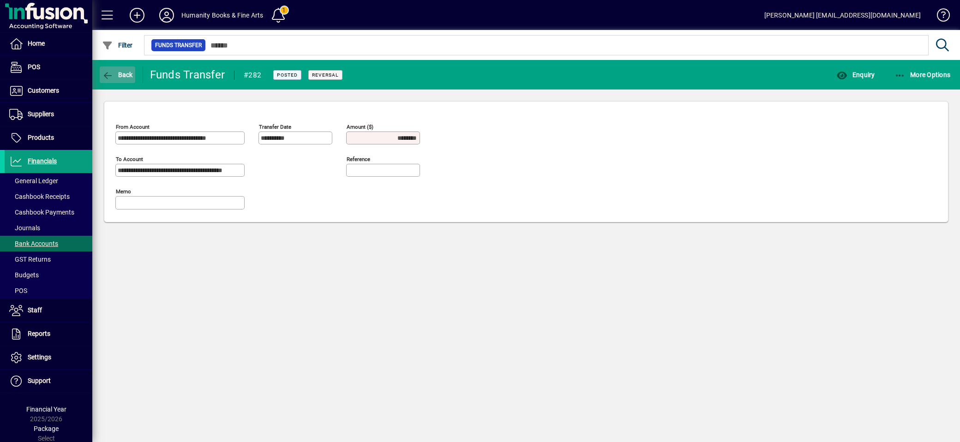
click at [107, 74] on icon "button" at bounding box center [108, 75] width 12 height 9
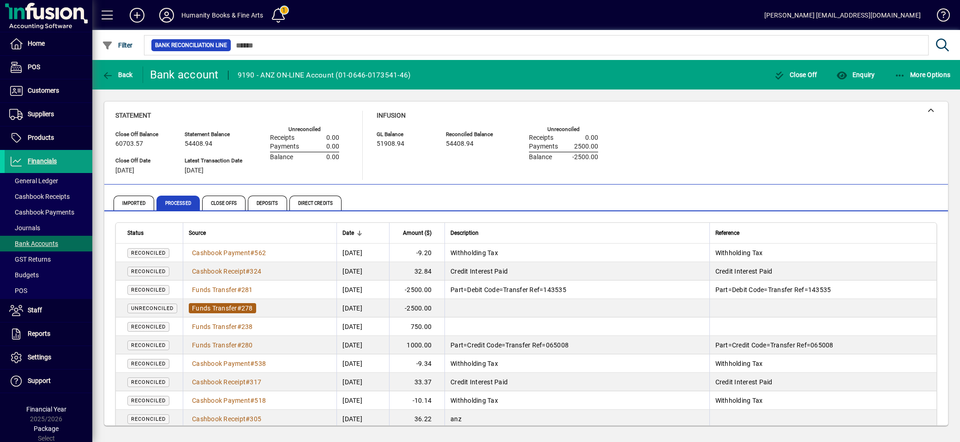
click at [246, 309] on span "278" at bounding box center [247, 308] width 12 height 7
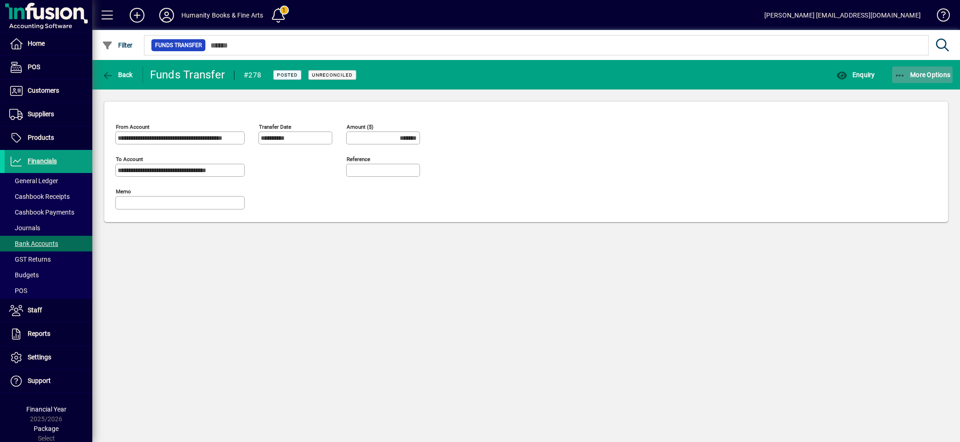
click at [901, 75] on icon "button" at bounding box center [901, 75] width 12 height 9
click at [886, 94] on span "Reverse" at bounding box center [914, 95] width 78 height 11
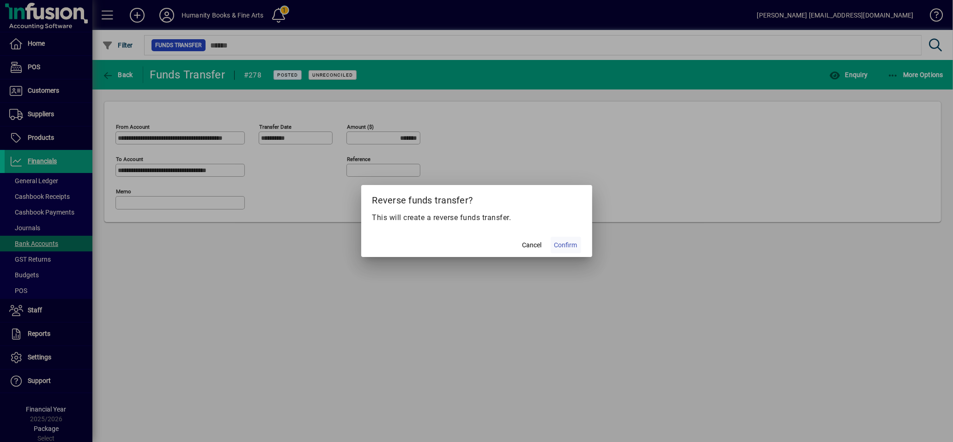
click at [566, 247] on span "Confirm" at bounding box center [565, 246] width 23 height 10
type input "********"
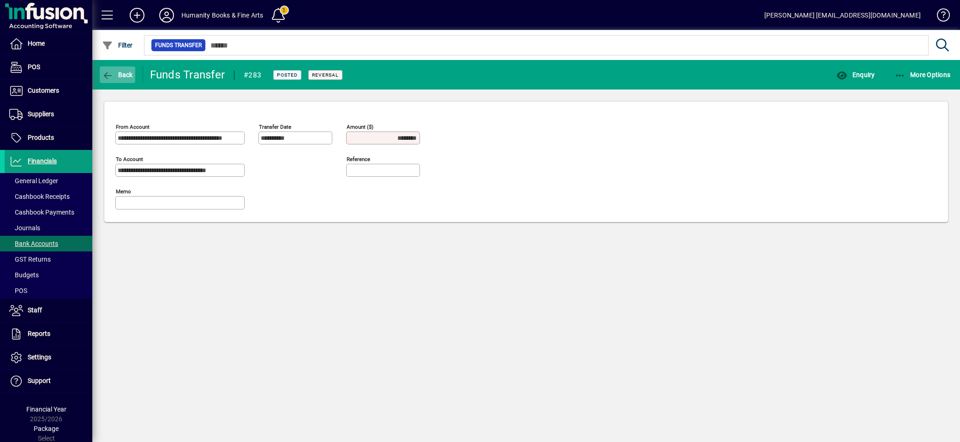
click at [110, 72] on icon "button" at bounding box center [108, 75] width 12 height 9
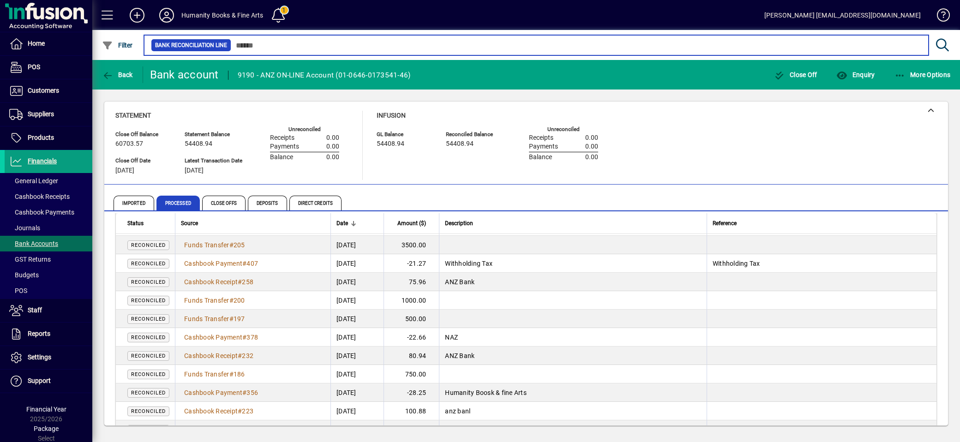
scroll to position [615, 0]
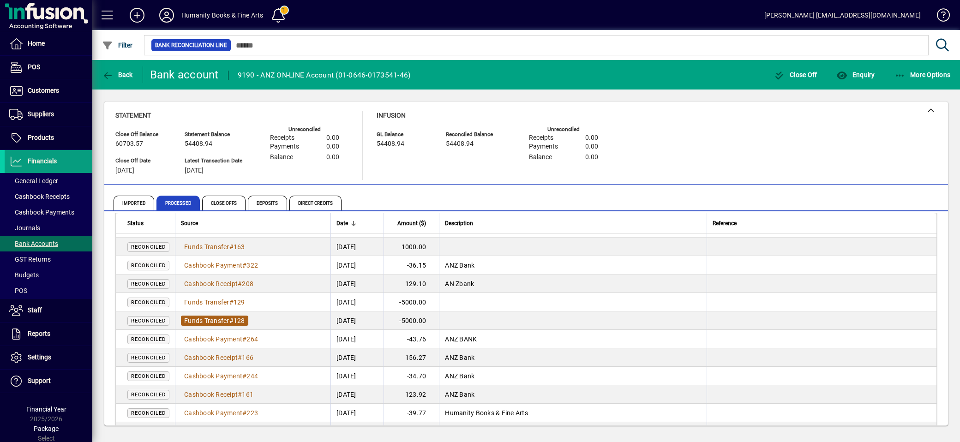
click at [237, 321] on span "128" at bounding box center [240, 320] width 12 height 7
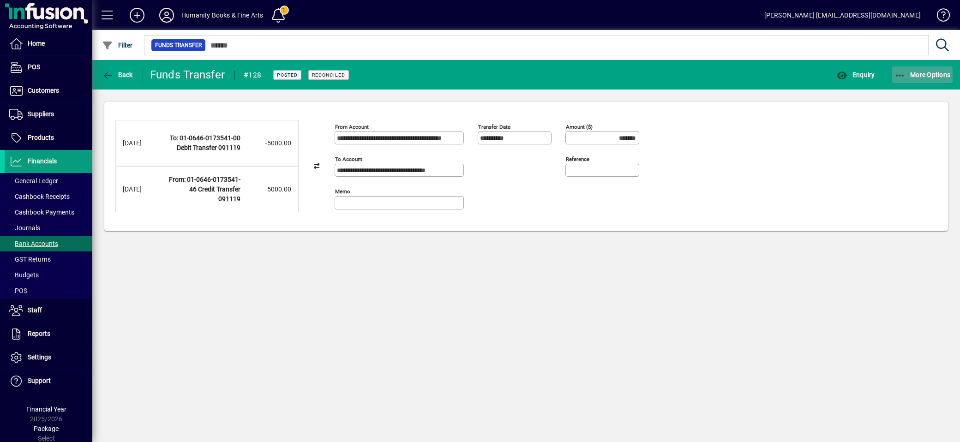
click at [899, 67] on span "button" at bounding box center [923, 75] width 61 height 22
click at [884, 93] on span "Reverse" at bounding box center [914, 95] width 78 height 11
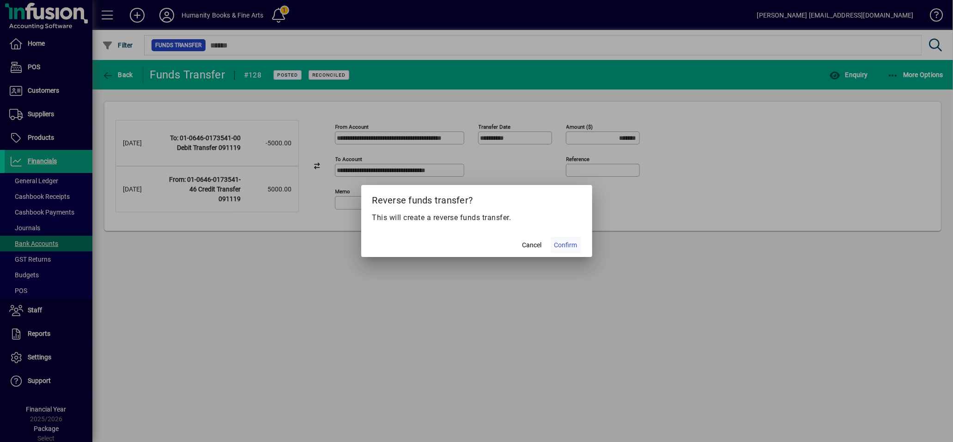
click at [565, 246] on span "Confirm" at bounding box center [565, 246] width 23 height 10
type input "********"
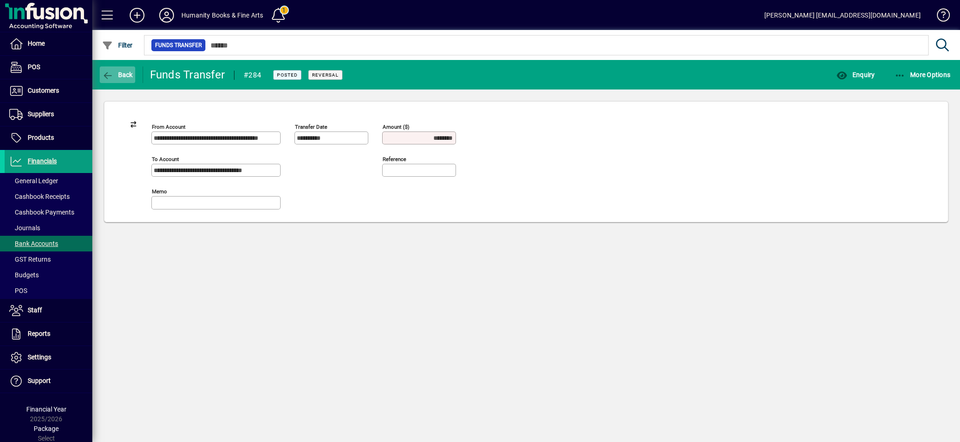
click at [114, 74] on span "Back" at bounding box center [117, 74] width 31 height 7
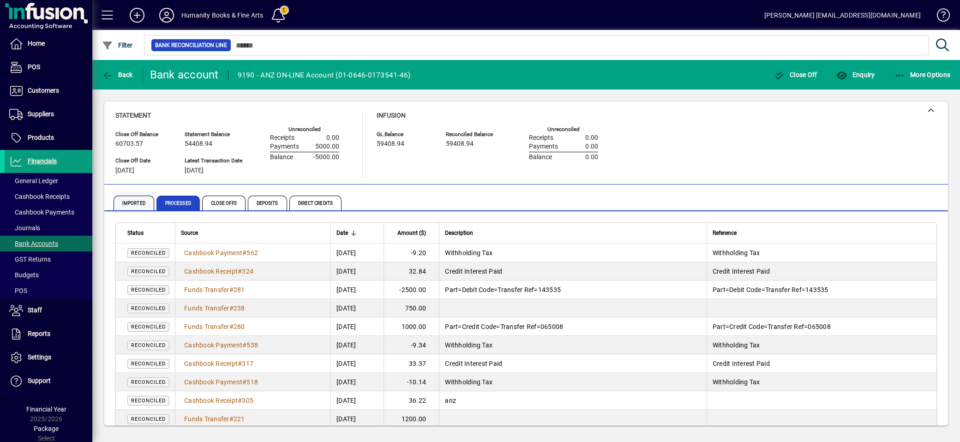
click at [136, 200] on span "Imported" at bounding box center [134, 203] width 41 height 15
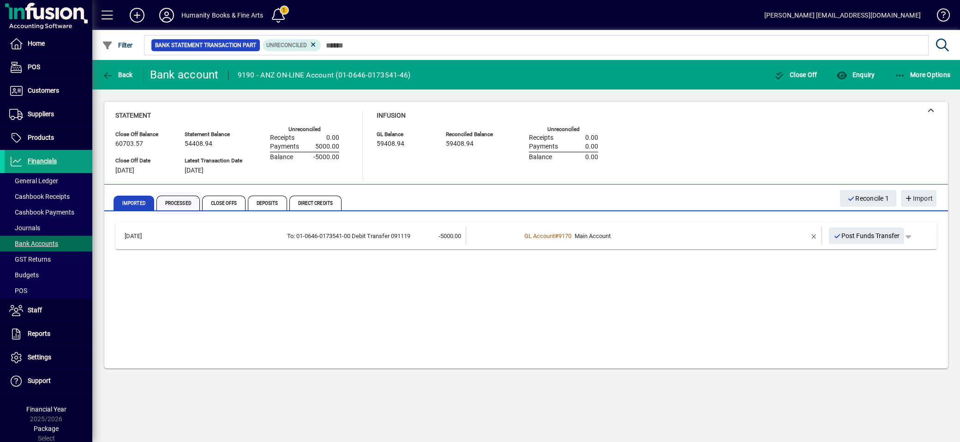
click at [181, 205] on span "Processed" at bounding box center [178, 203] width 43 height 15
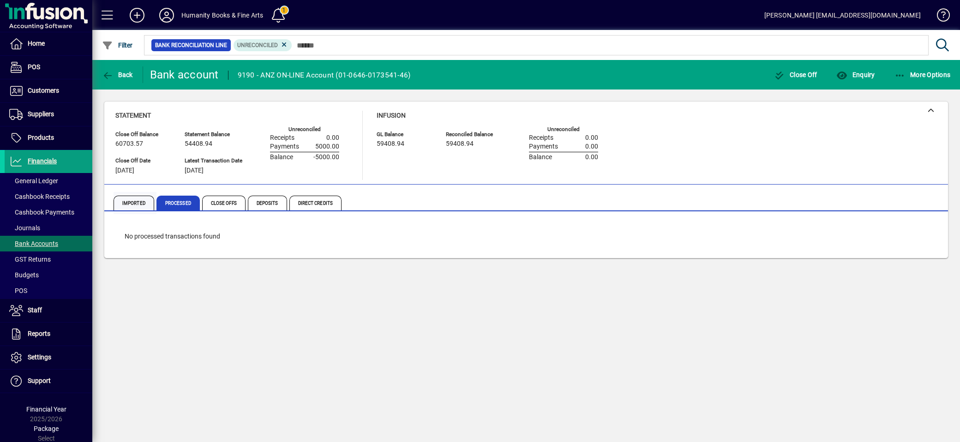
click at [131, 202] on span "Imported" at bounding box center [134, 203] width 41 height 15
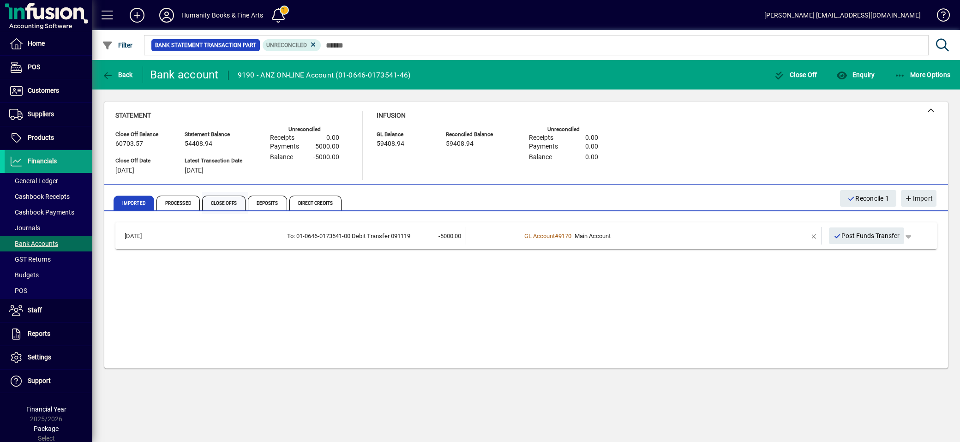
click at [225, 205] on span "Close Offs" at bounding box center [223, 203] width 43 height 15
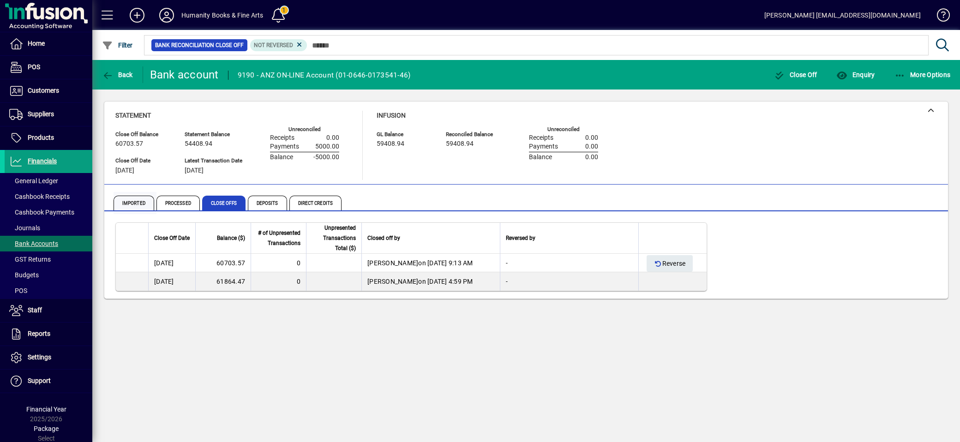
click at [141, 205] on span "Imported" at bounding box center [134, 203] width 41 height 15
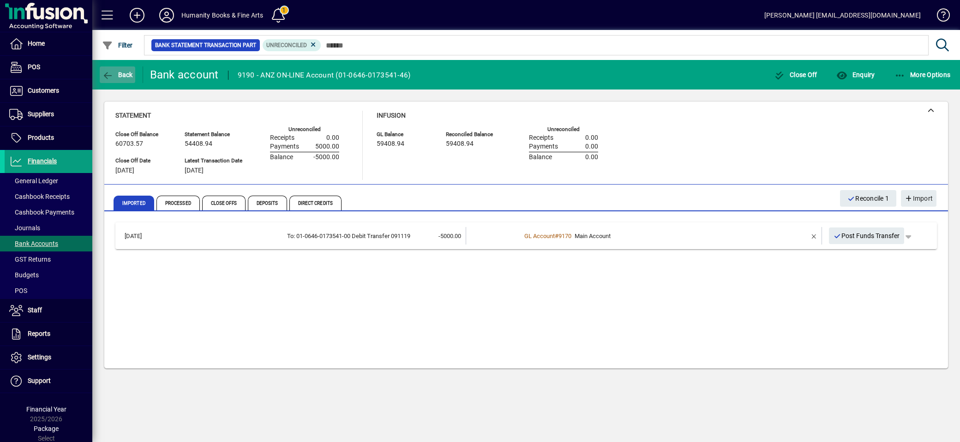
click at [116, 68] on span "button" at bounding box center [118, 75] width 36 height 22
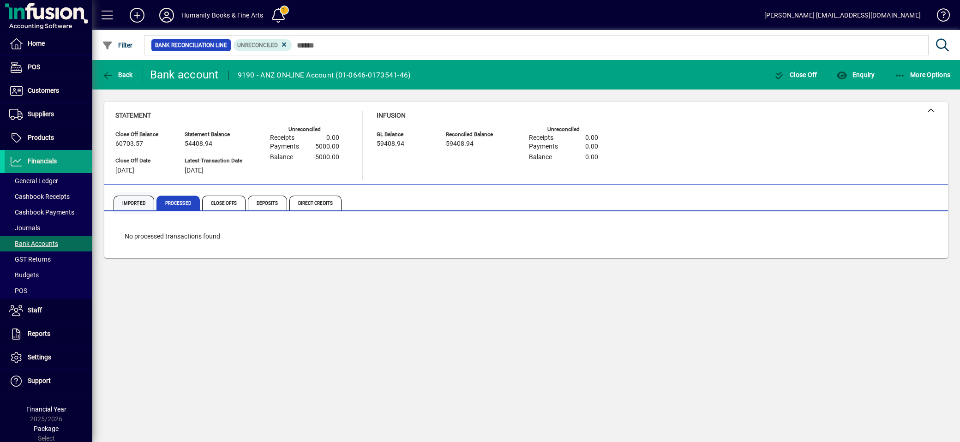
click at [132, 205] on span "Imported" at bounding box center [134, 203] width 41 height 15
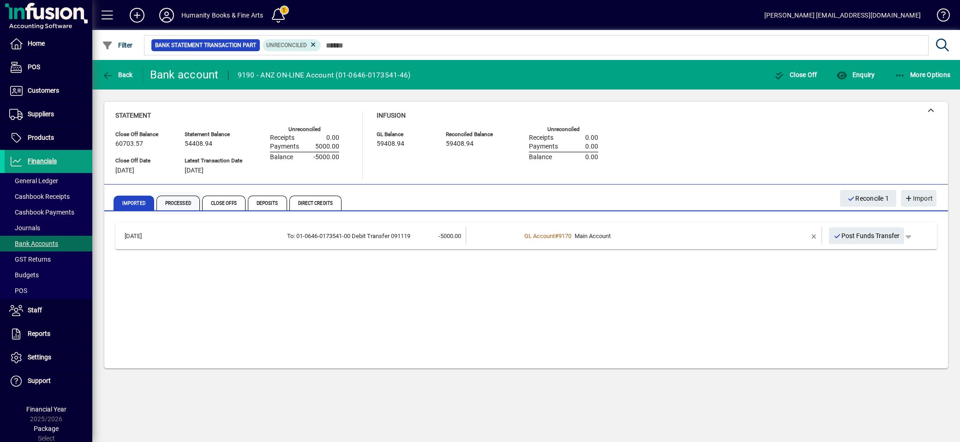
click at [189, 207] on span "Processed" at bounding box center [178, 203] width 43 height 15
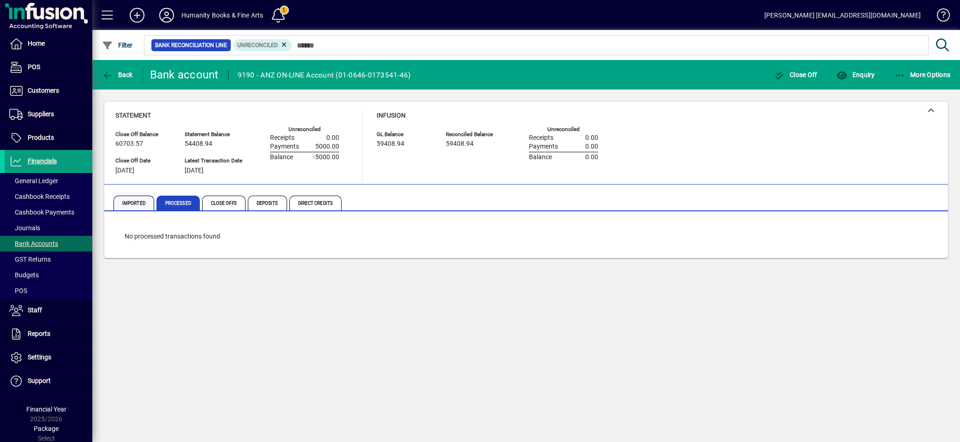
click at [135, 205] on span "Imported" at bounding box center [134, 203] width 41 height 15
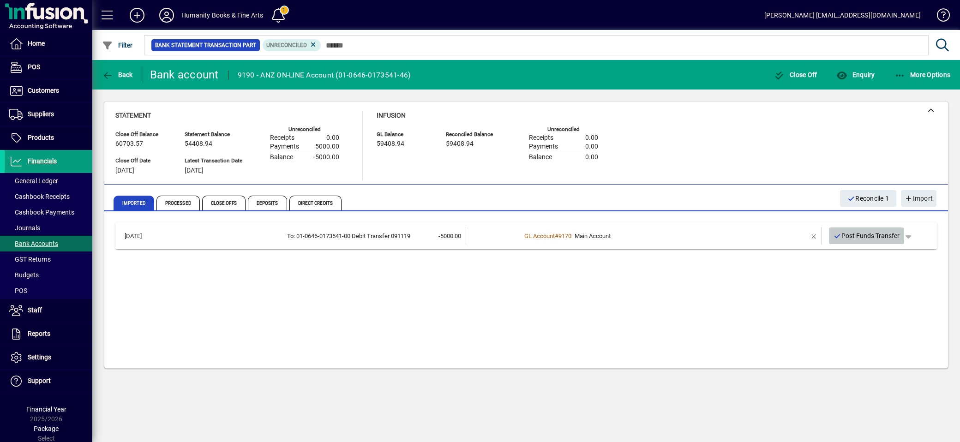
click at [860, 239] on span "Post Funds Transfer" at bounding box center [867, 236] width 66 height 15
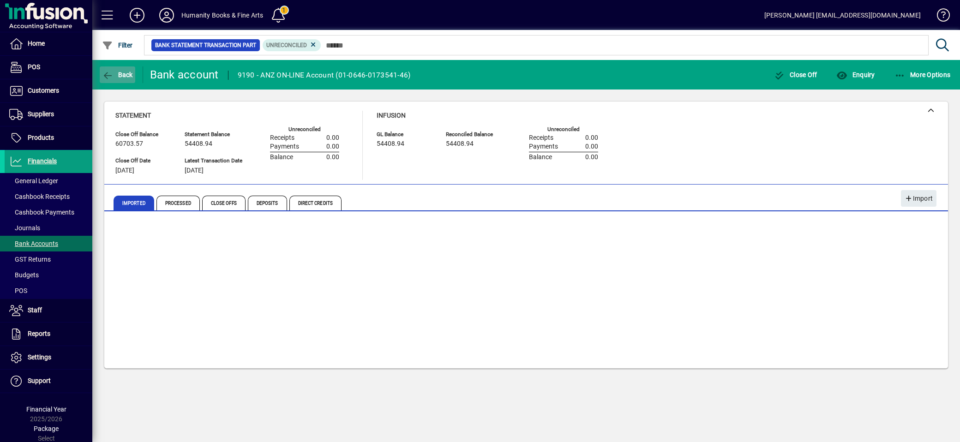
click at [102, 68] on span "button" at bounding box center [118, 75] width 36 height 22
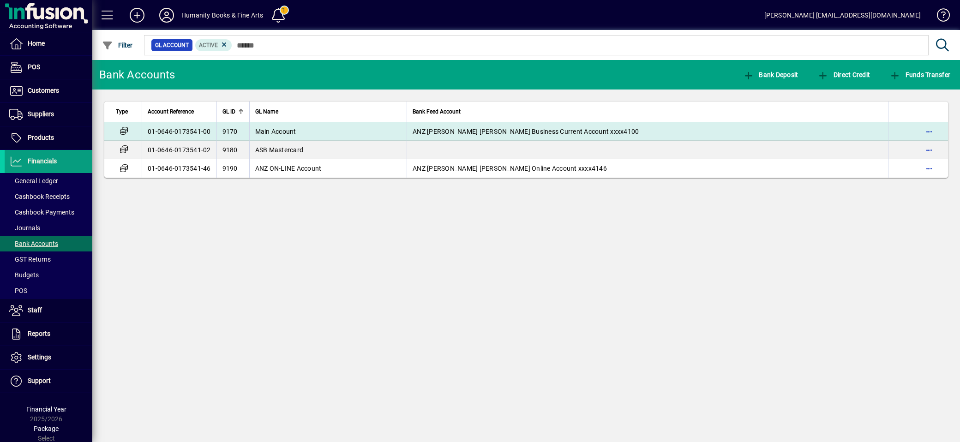
click at [299, 136] on td "Main Account" at bounding box center [328, 131] width 158 height 18
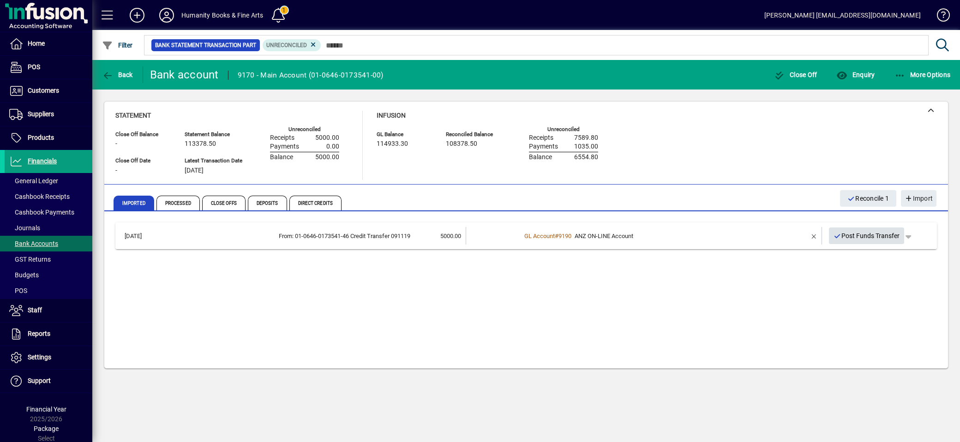
click at [878, 235] on span "Post Funds Transfer" at bounding box center [867, 236] width 66 height 15
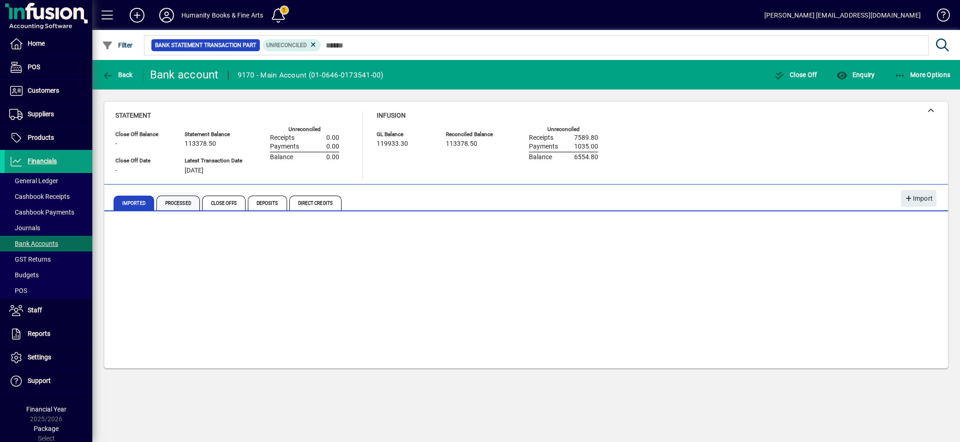
click at [174, 203] on span "Processed" at bounding box center [178, 203] width 43 height 15
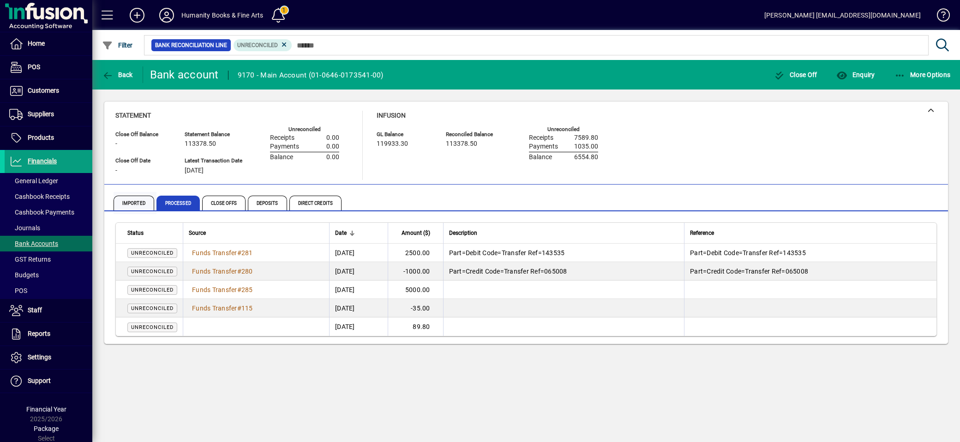
click at [127, 208] on span "Imported" at bounding box center [134, 203] width 41 height 15
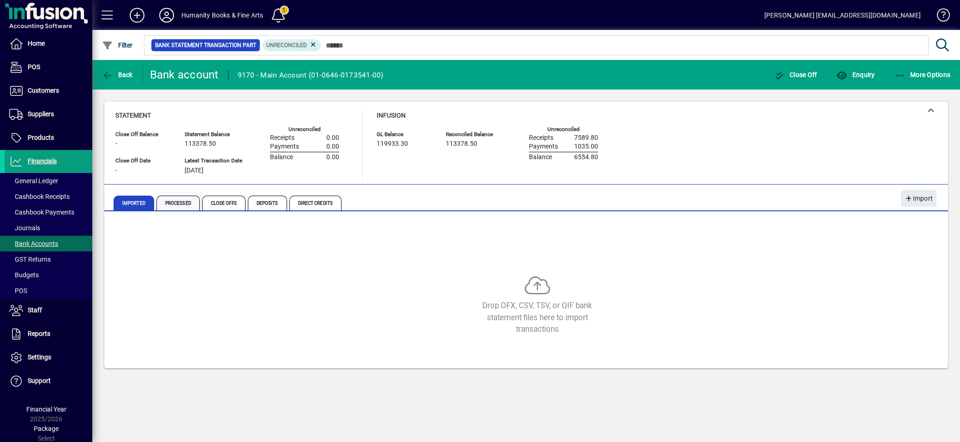
click at [167, 202] on span "Processed" at bounding box center [178, 203] width 43 height 15
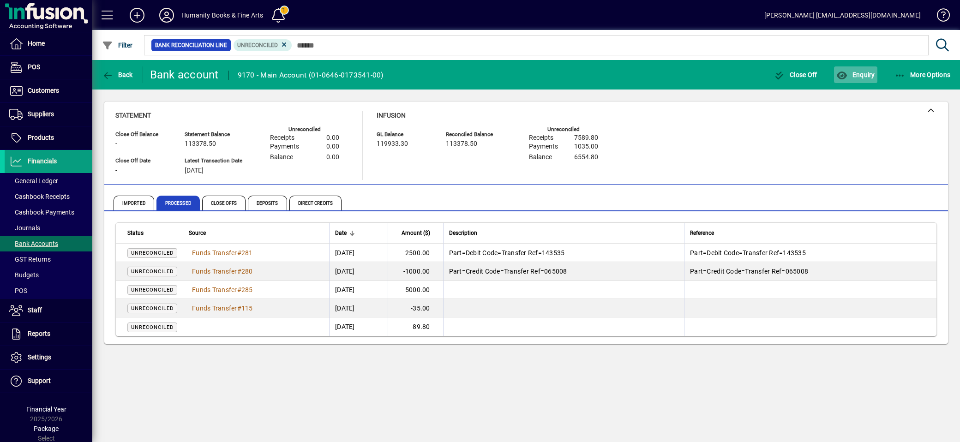
click at [867, 75] on span "Enquiry" at bounding box center [856, 74] width 38 height 7
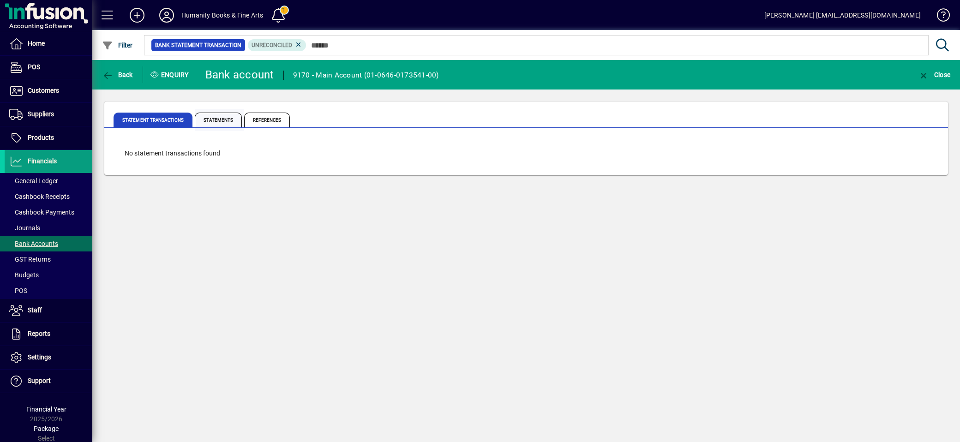
click at [218, 118] on span "Statements" at bounding box center [218, 120] width 47 height 15
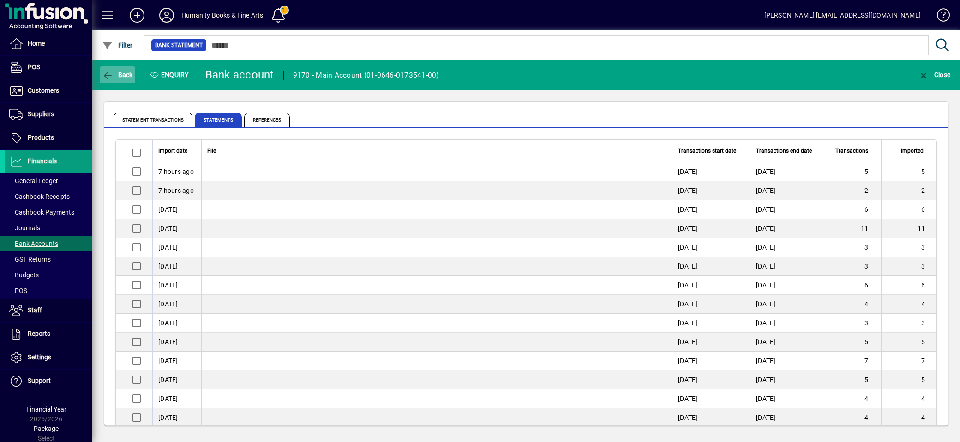
click at [112, 71] on icon "button" at bounding box center [108, 75] width 12 height 9
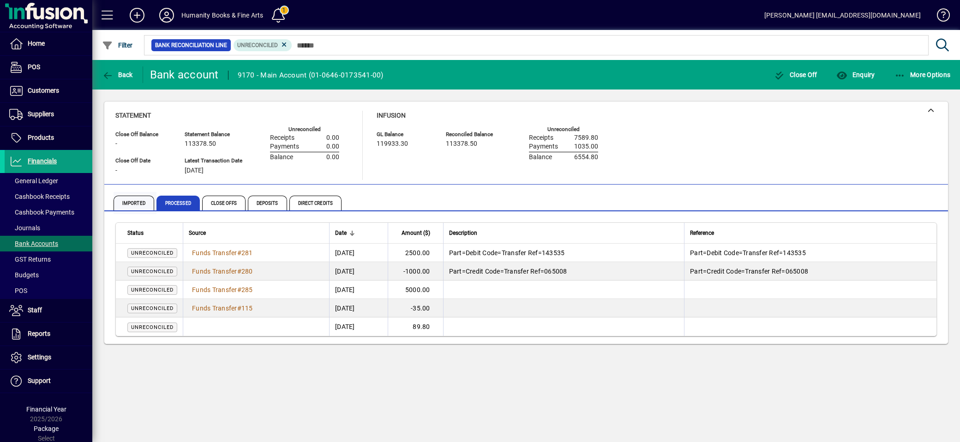
click at [138, 205] on span "Imported" at bounding box center [134, 203] width 41 height 15
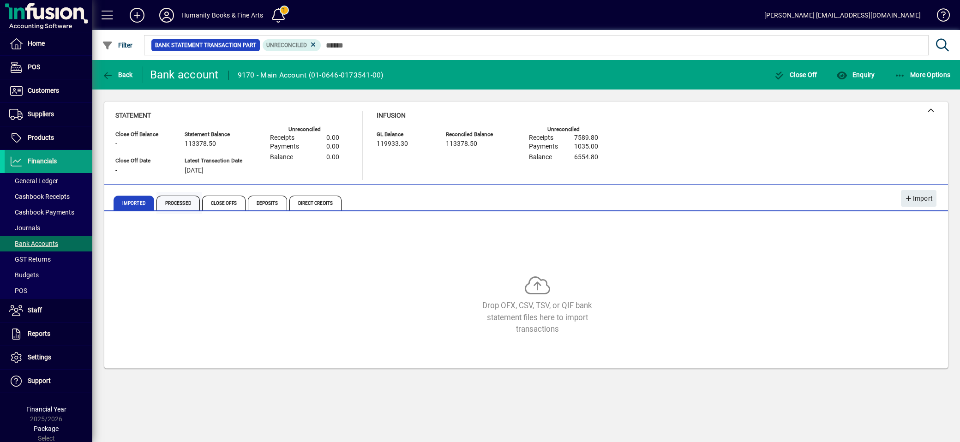
click at [186, 205] on span "Processed" at bounding box center [178, 203] width 43 height 15
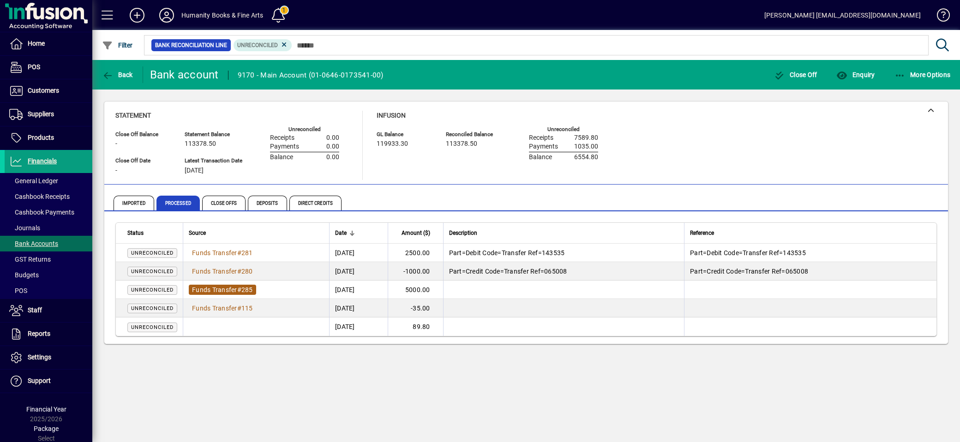
click at [214, 288] on span "Funds Transfer" at bounding box center [214, 289] width 45 height 7
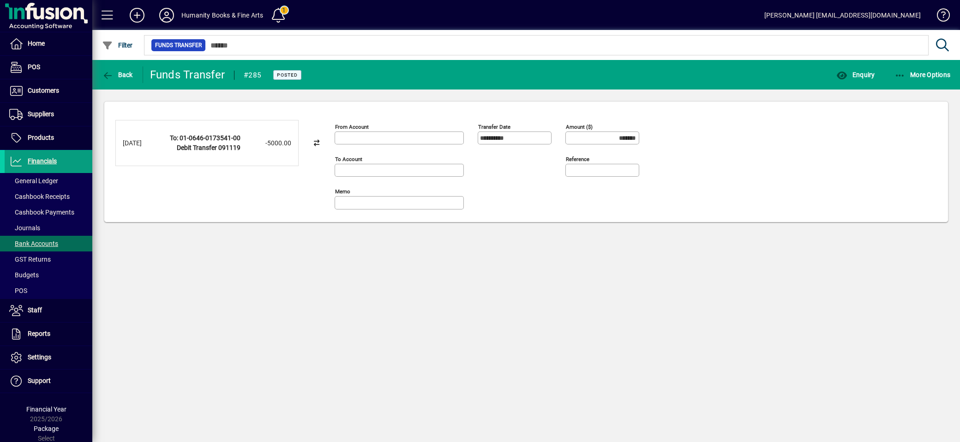
type input "**********"
click at [898, 77] on icon "button" at bounding box center [901, 75] width 12 height 9
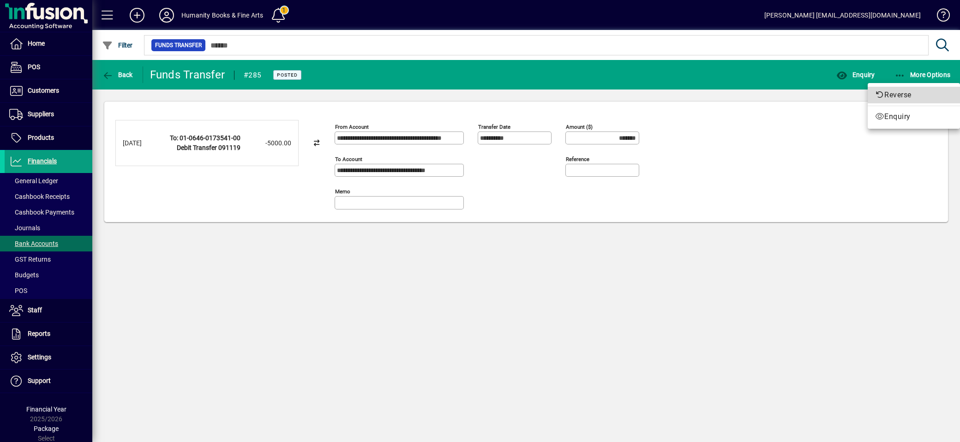
click at [895, 93] on span "Reverse" at bounding box center [914, 95] width 78 height 11
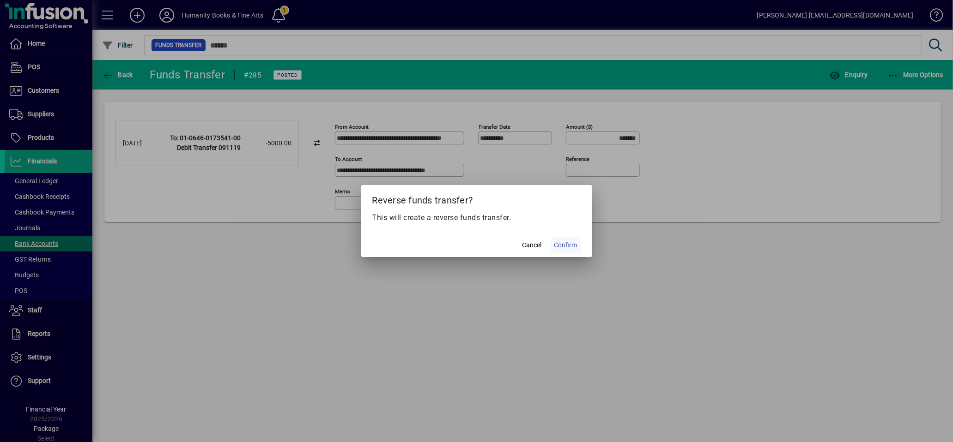
click at [570, 243] on span "Confirm" at bounding box center [565, 246] width 23 height 10
type input "********"
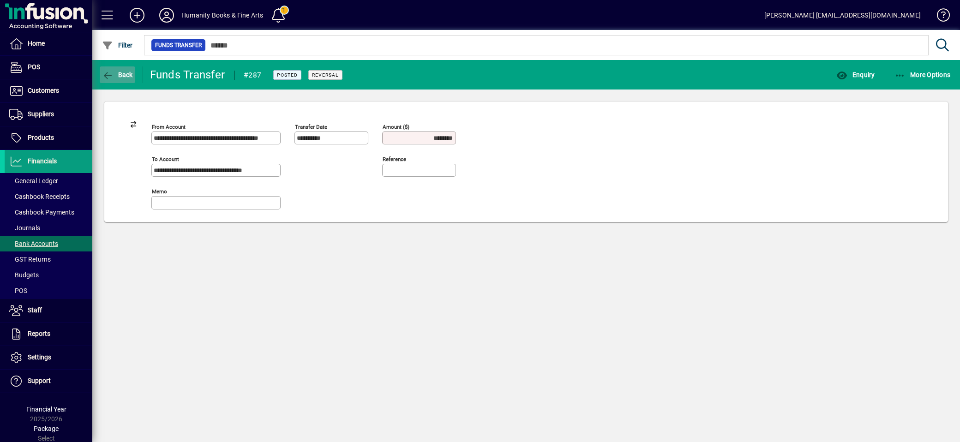
click at [107, 75] on icon "button" at bounding box center [108, 75] width 12 height 9
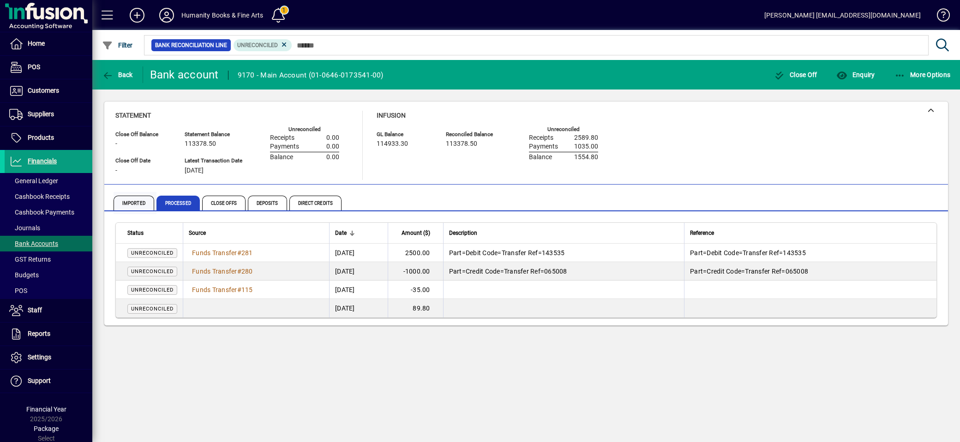
click at [135, 199] on span "Imported" at bounding box center [134, 203] width 41 height 15
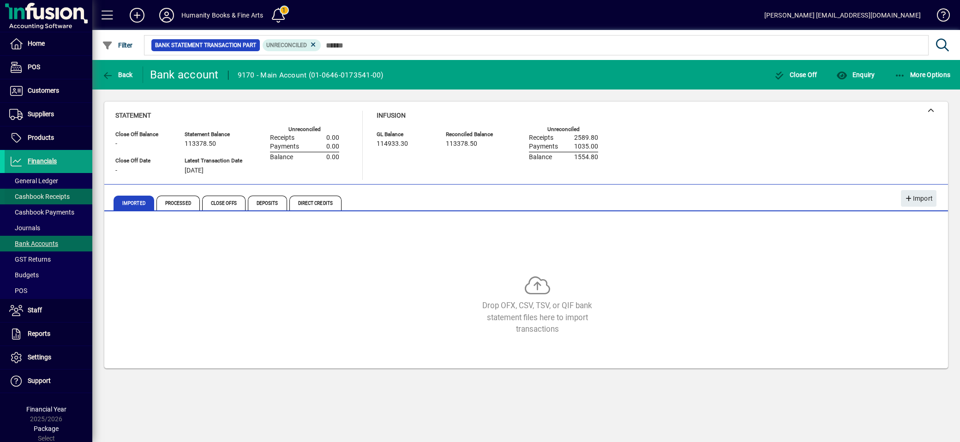
click at [47, 194] on span "Cashbook Receipts" at bounding box center [39, 196] width 60 height 7
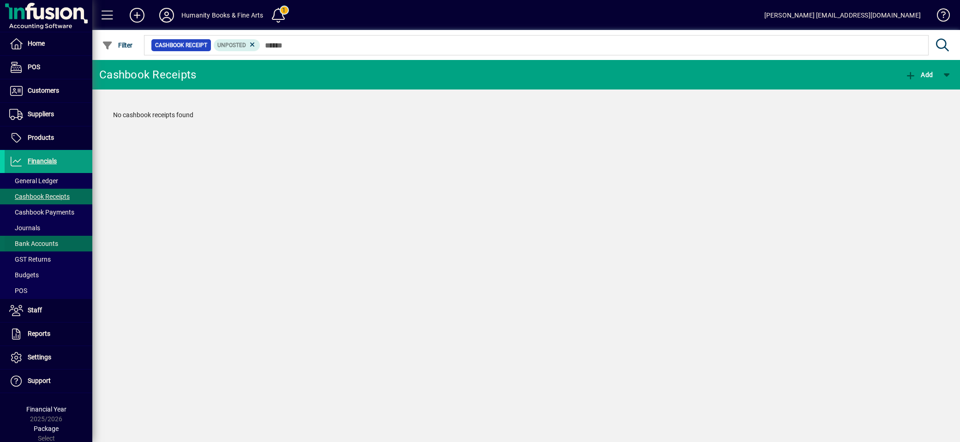
click at [27, 241] on span "Bank Accounts" at bounding box center [33, 243] width 49 height 7
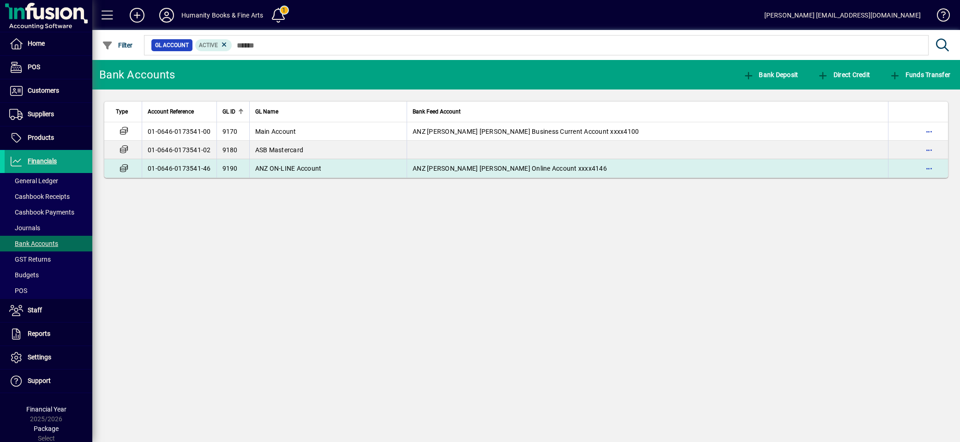
click at [280, 171] on span "ANZ ON-LINE Account" at bounding box center [288, 168] width 66 height 7
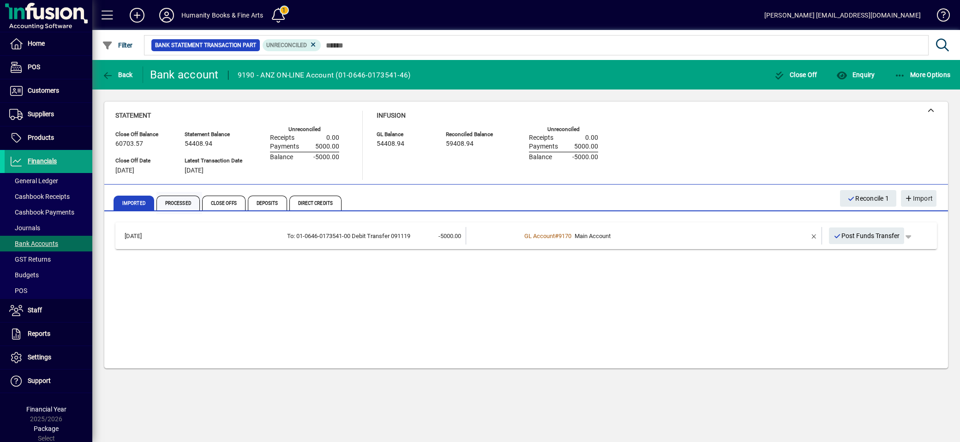
click at [169, 202] on span "Processed" at bounding box center [178, 203] width 43 height 15
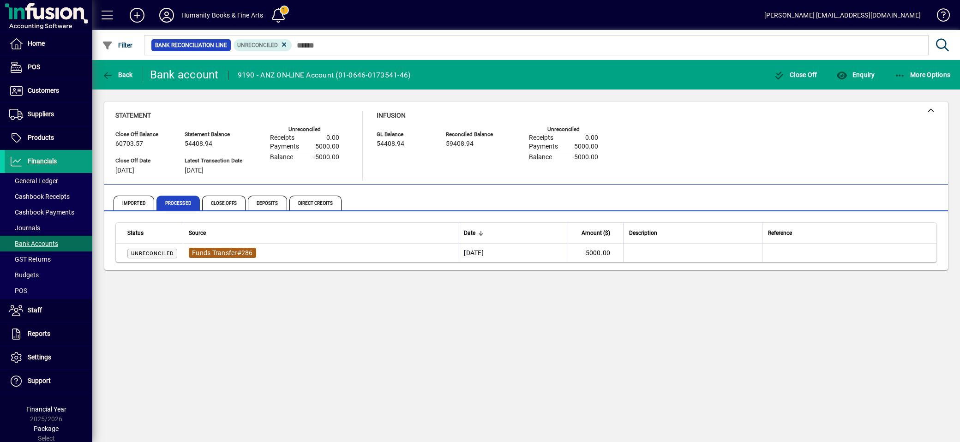
click at [241, 251] on span "#" at bounding box center [239, 252] width 4 height 7
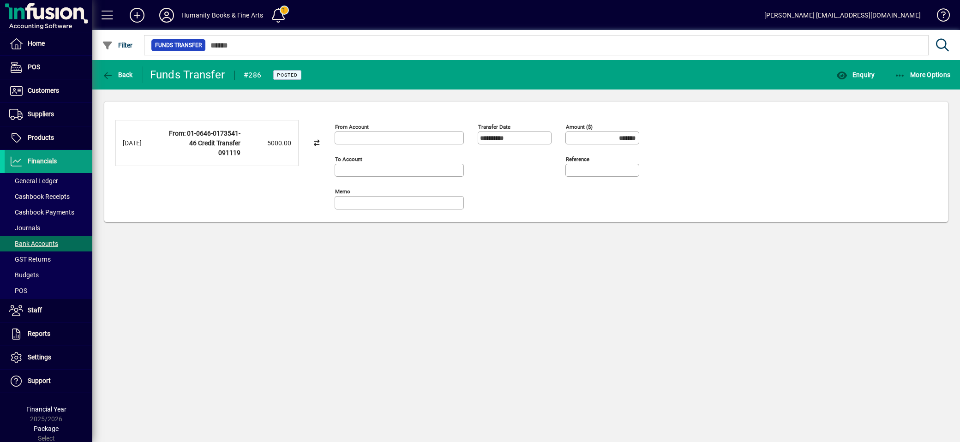
type input "**********"
click at [898, 74] on icon "button" at bounding box center [901, 75] width 12 height 9
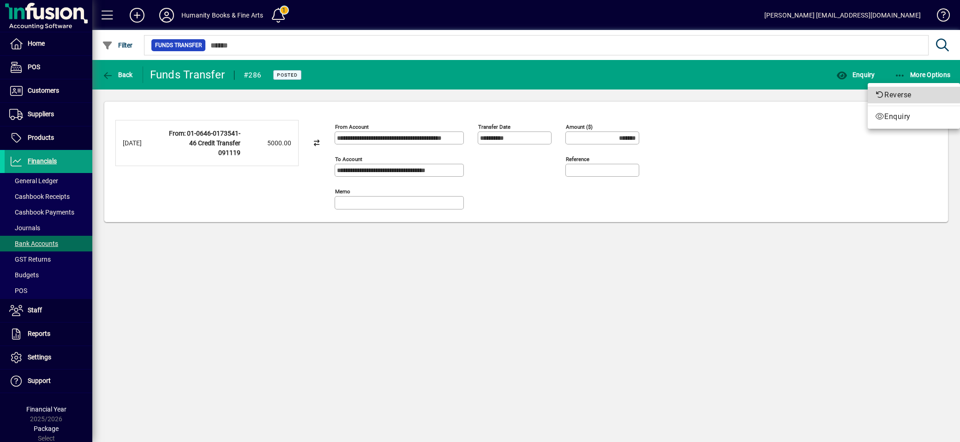
click at [892, 91] on span "Reverse" at bounding box center [914, 95] width 78 height 11
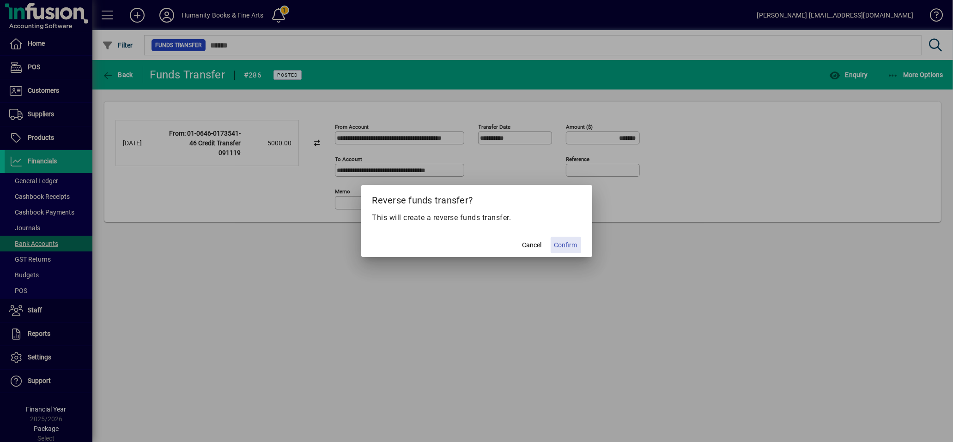
click at [567, 245] on span "Confirm" at bounding box center [565, 246] width 23 height 10
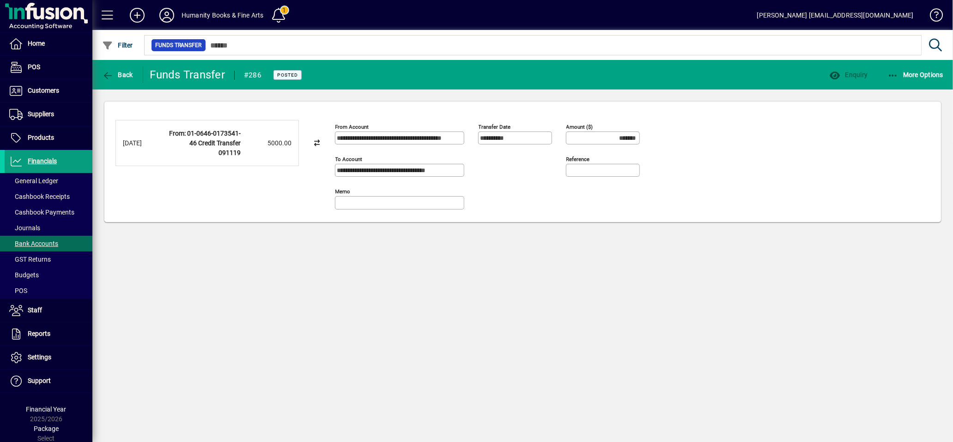
type input "********"
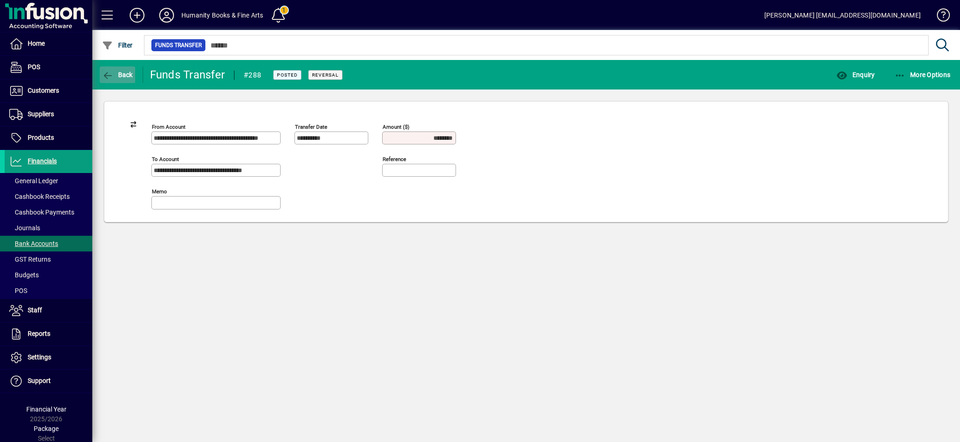
click at [100, 74] on span "button" at bounding box center [118, 75] width 36 height 22
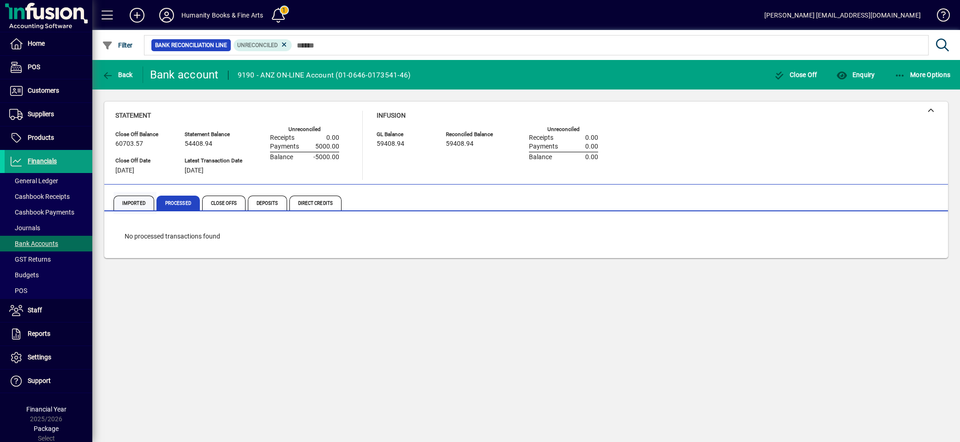
click at [118, 196] on span "Imported" at bounding box center [134, 203] width 41 height 15
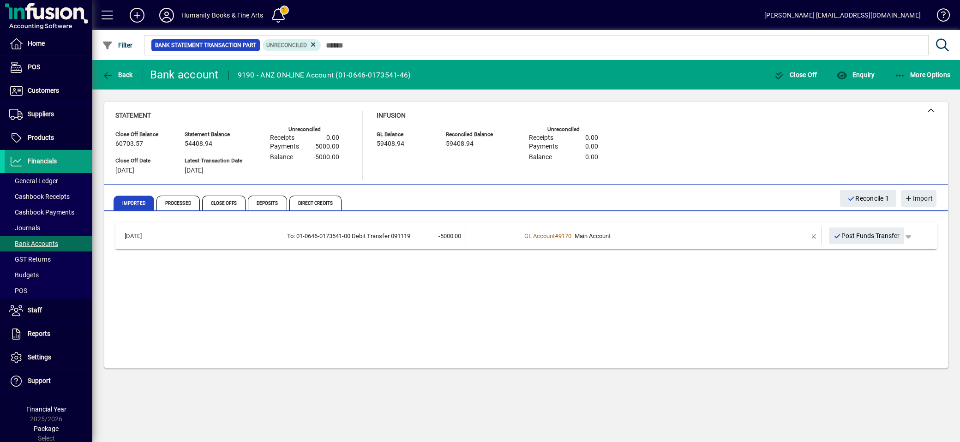
click at [353, 233] on div "To: 01-0646-0173541-00 Debit Transfer 091119" at bounding box center [286, 236] width 247 height 9
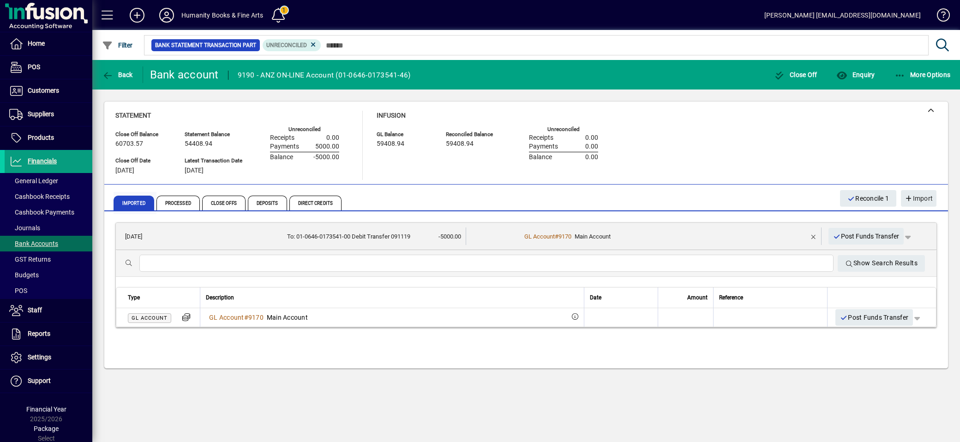
click at [123, 208] on span "Imported" at bounding box center [134, 203] width 41 height 15
click at [103, 72] on icon "button" at bounding box center [108, 75] width 12 height 9
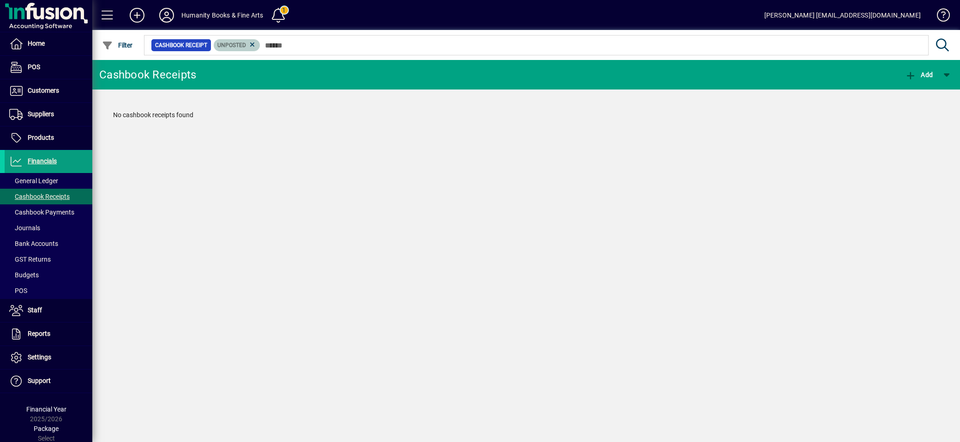
click at [238, 48] on span "Unposted" at bounding box center [236, 45] width 39 height 9
click at [47, 240] on span "Bank Accounts" at bounding box center [33, 243] width 49 height 7
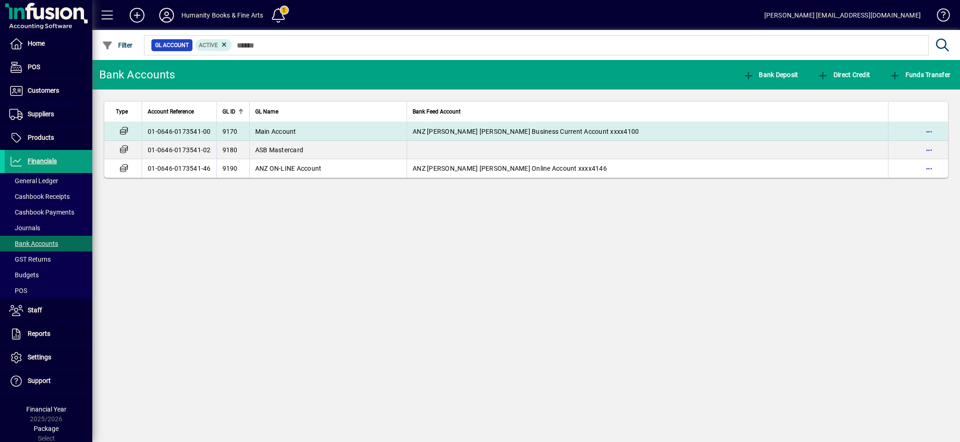
click at [293, 133] on span "Main Account" at bounding box center [275, 131] width 41 height 7
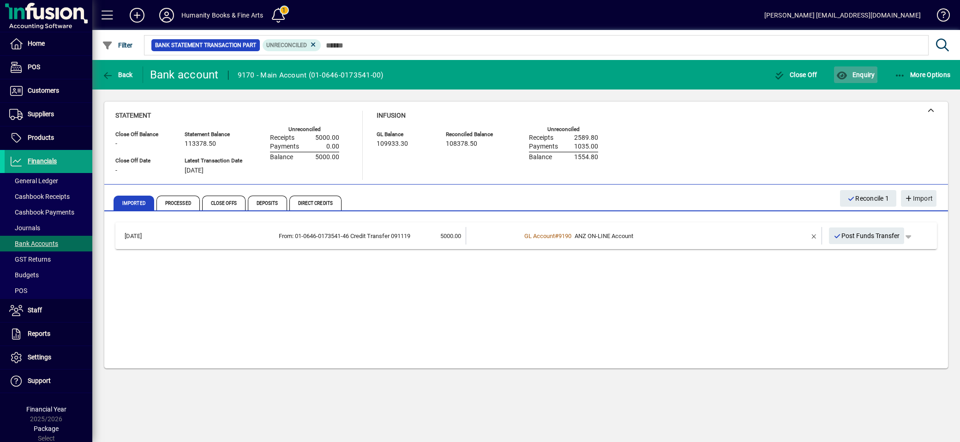
click at [850, 74] on span "Enquiry" at bounding box center [856, 74] width 38 height 7
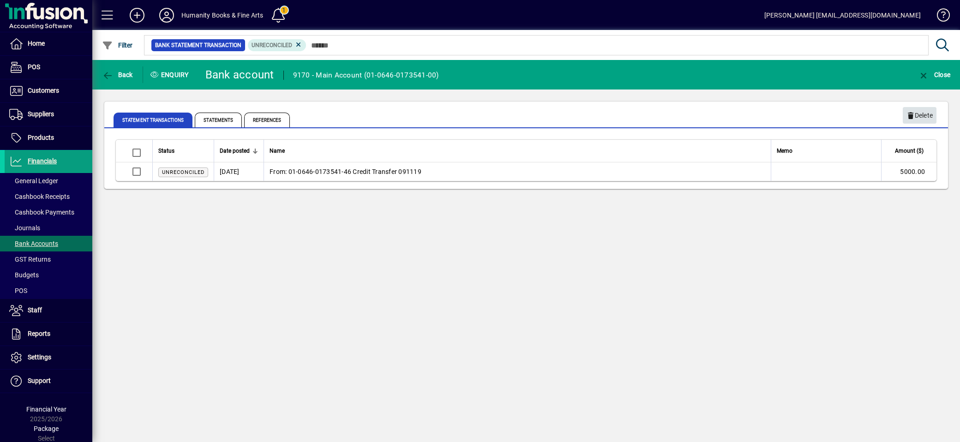
click at [917, 118] on span "Delete" at bounding box center [920, 115] width 26 height 15
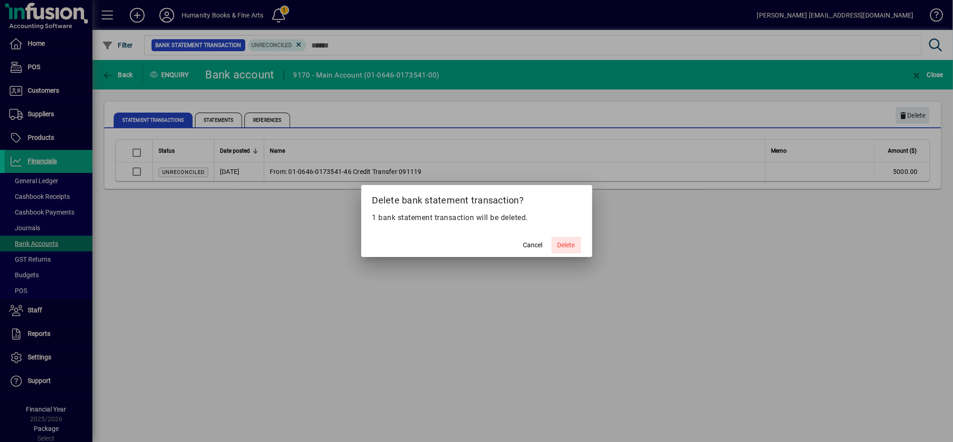
click at [552, 243] on span at bounding box center [566, 245] width 30 height 22
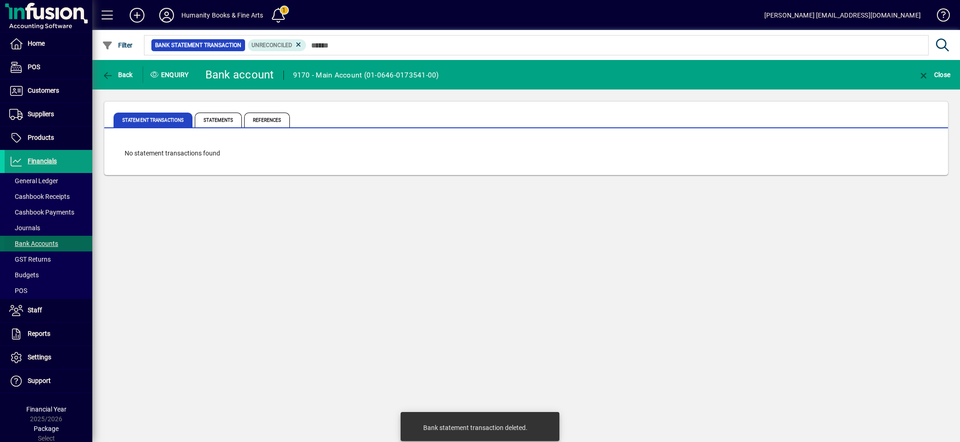
click at [38, 237] on span at bounding box center [49, 244] width 88 height 22
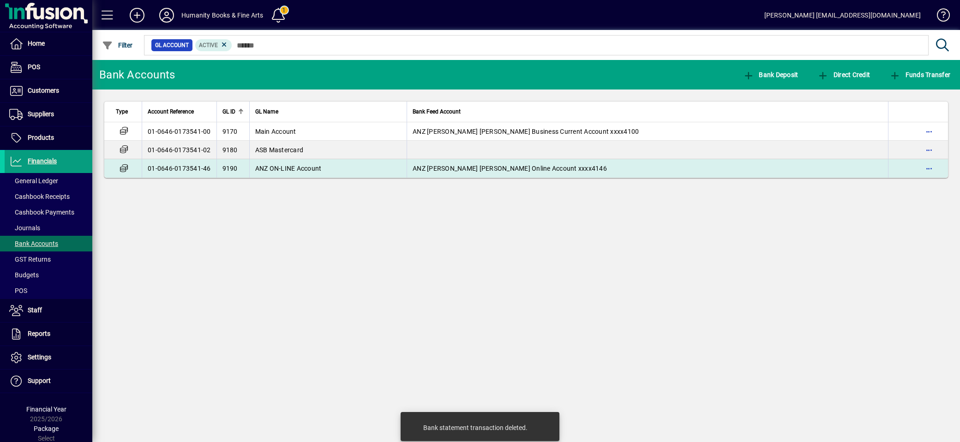
click at [271, 169] on span "ANZ ON-LINE Account" at bounding box center [288, 168] width 66 height 7
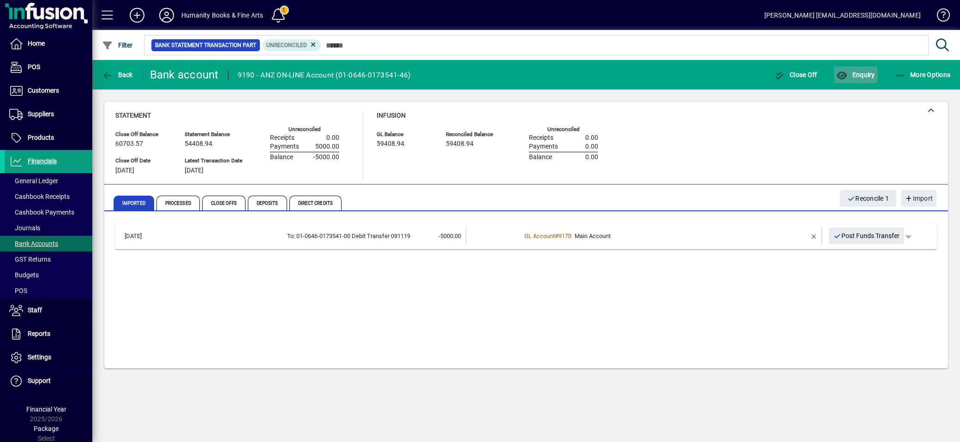
click at [857, 76] on span "Enquiry" at bounding box center [856, 74] width 38 height 7
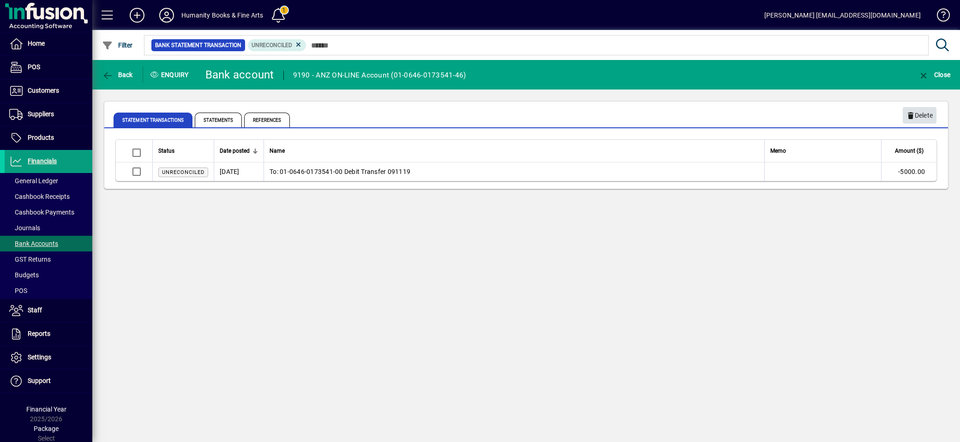
click at [917, 116] on span "Delete" at bounding box center [920, 115] width 26 height 15
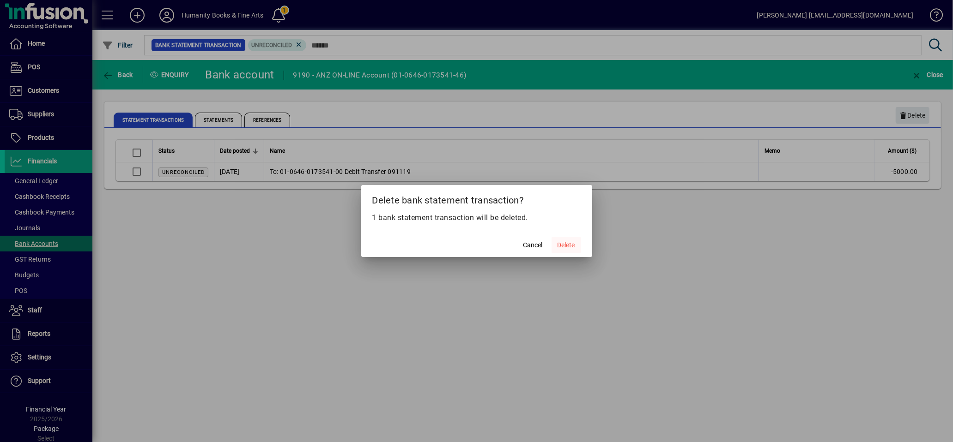
click at [560, 243] on span "Delete" at bounding box center [566, 246] width 18 height 10
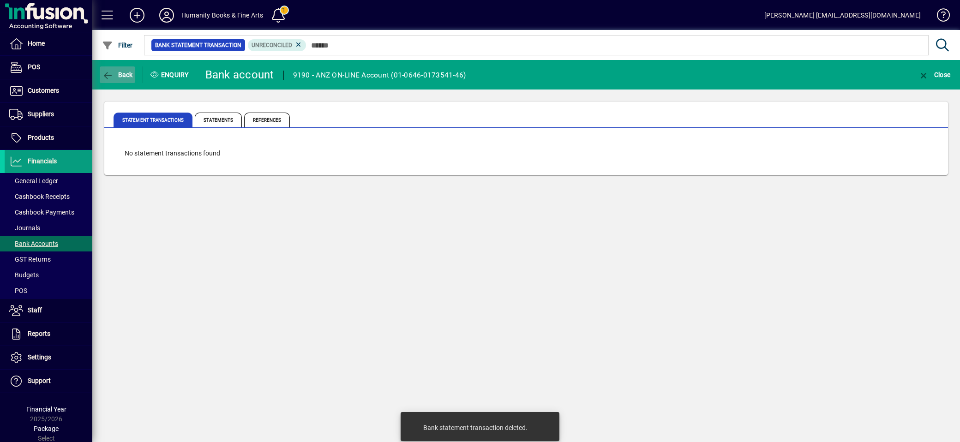
click at [107, 74] on icon "button" at bounding box center [108, 75] width 12 height 9
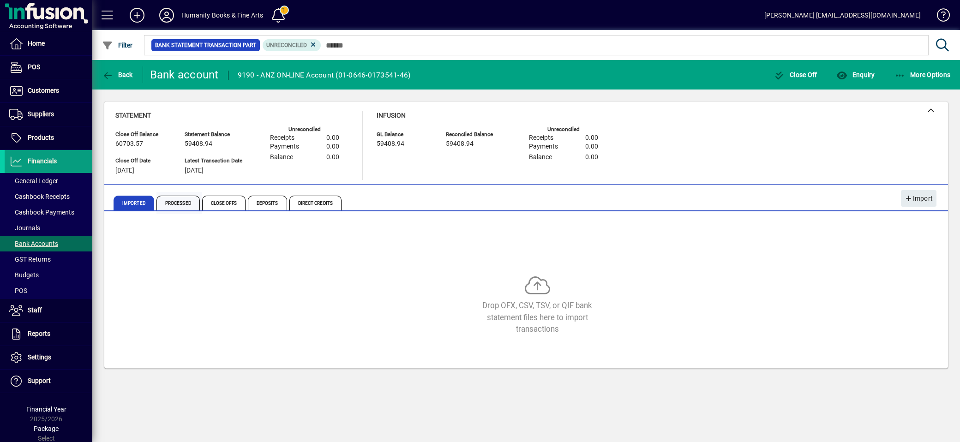
click at [183, 206] on span "Processed" at bounding box center [178, 203] width 43 height 15
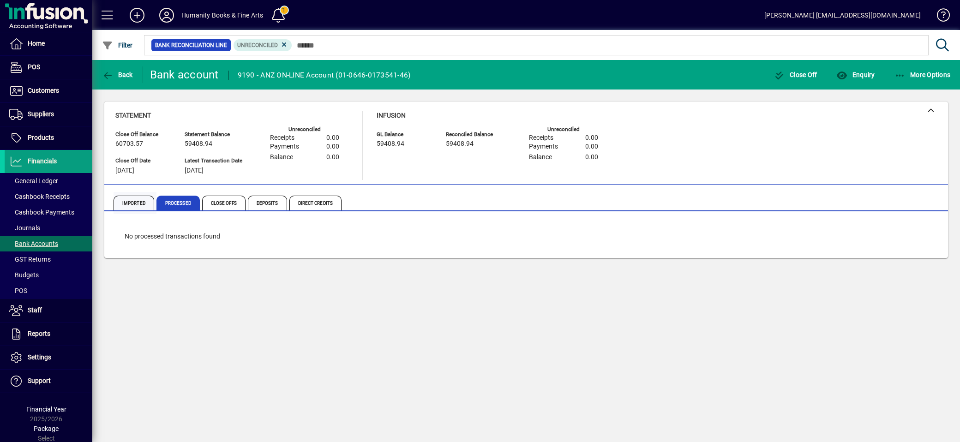
click at [133, 202] on span "Imported" at bounding box center [134, 203] width 41 height 15
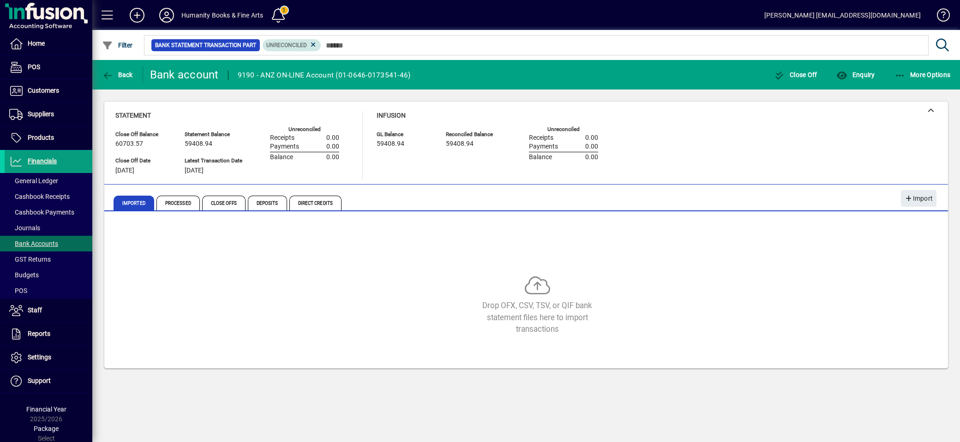
click at [321, 42] on mat-chip "Unreconciled" at bounding box center [292, 45] width 59 height 12
click at [318, 44] on icon at bounding box center [313, 45] width 8 height 8
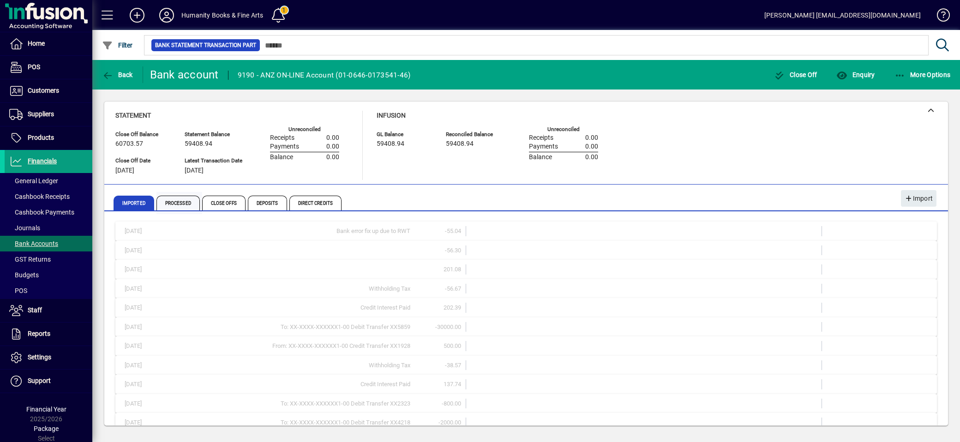
click at [185, 200] on span "Processed" at bounding box center [178, 203] width 43 height 15
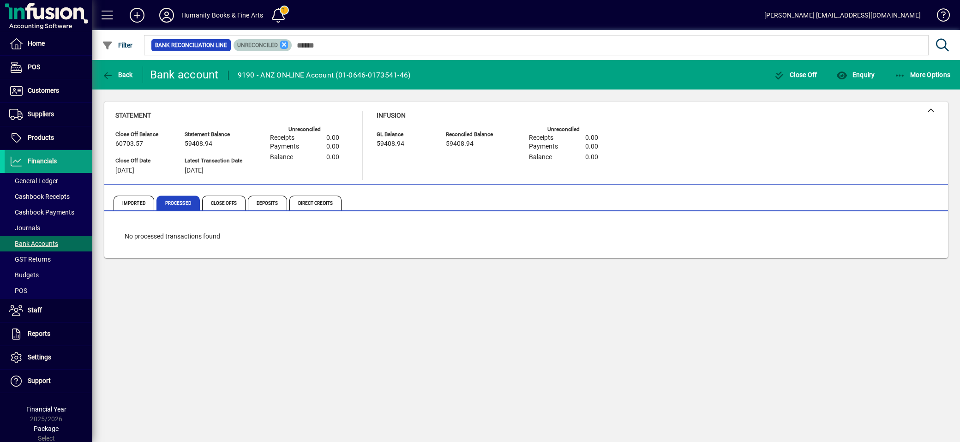
click at [284, 47] on icon at bounding box center [284, 45] width 8 height 8
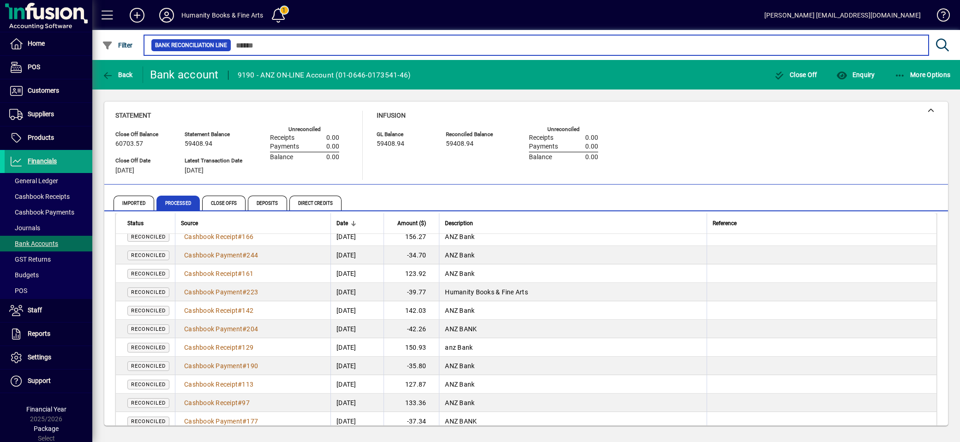
scroll to position [615, 0]
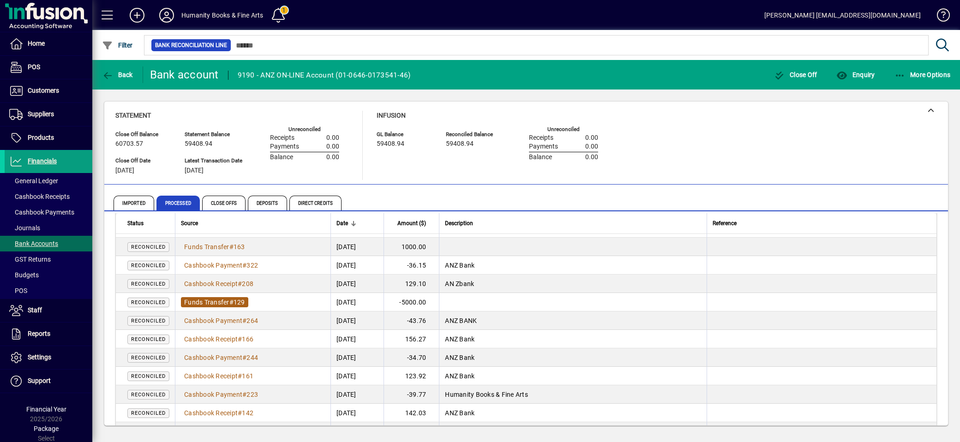
click at [229, 301] on span "Funds Transfer" at bounding box center [206, 302] width 45 height 7
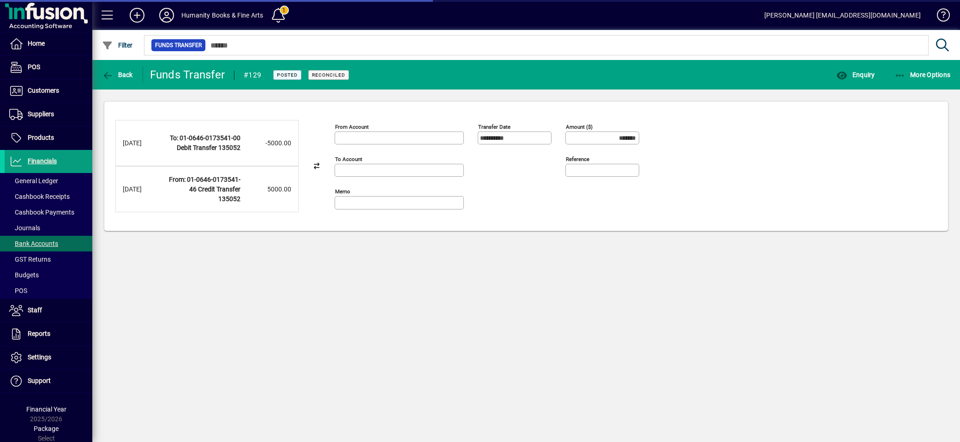
type input "**********"
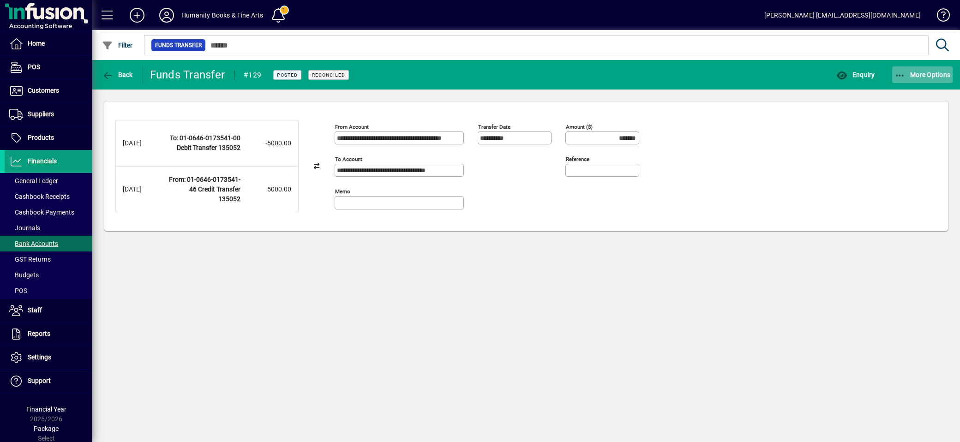
click at [899, 80] on span "button" at bounding box center [923, 75] width 61 height 22
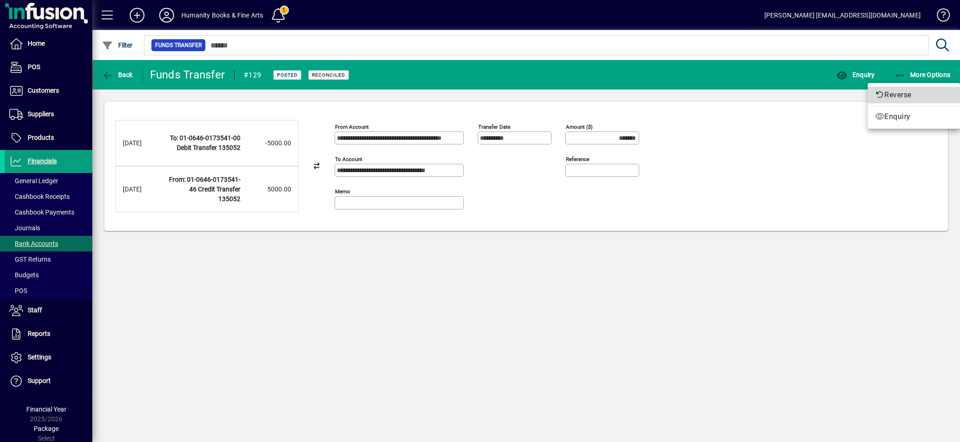
click at [892, 91] on span "Reverse" at bounding box center [914, 95] width 78 height 11
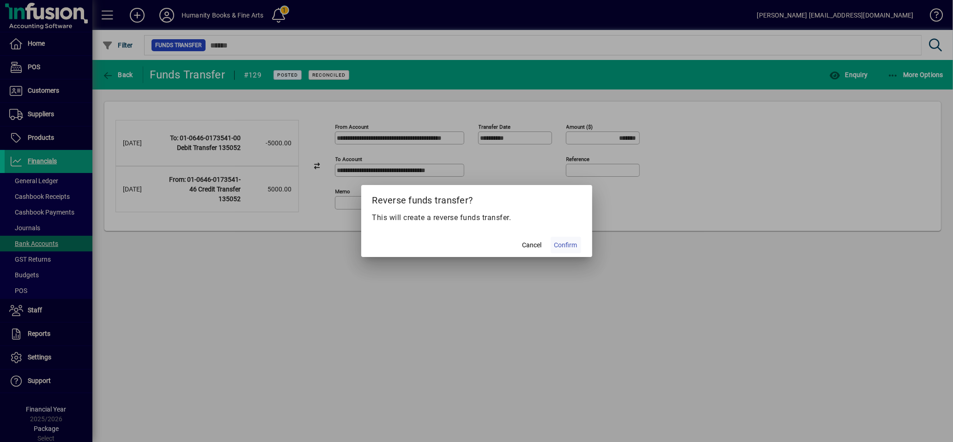
click at [564, 246] on span "Confirm" at bounding box center [565, 246] width 23 height 10
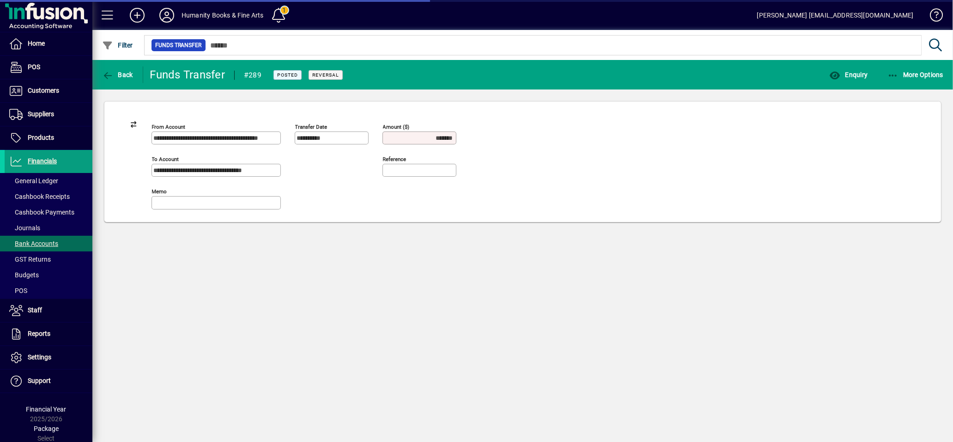
type input "********"
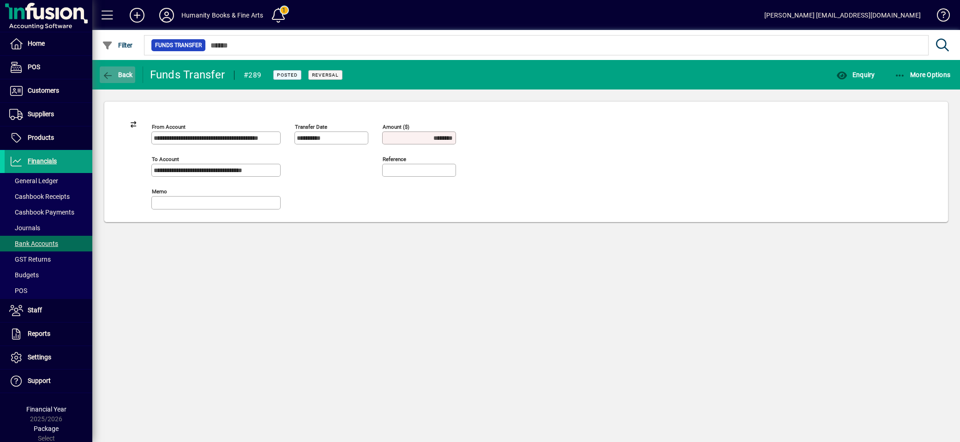
click at [109, 72] on icon "button" at bounding box center [108, 75] width 12 height 9
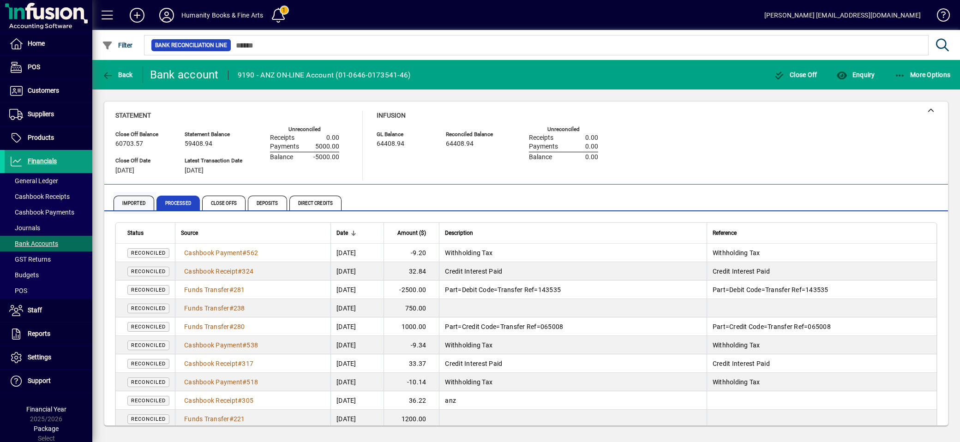
click at [134, 205] on span "Imported" at bounding box center [134, 203] width 41 height 15
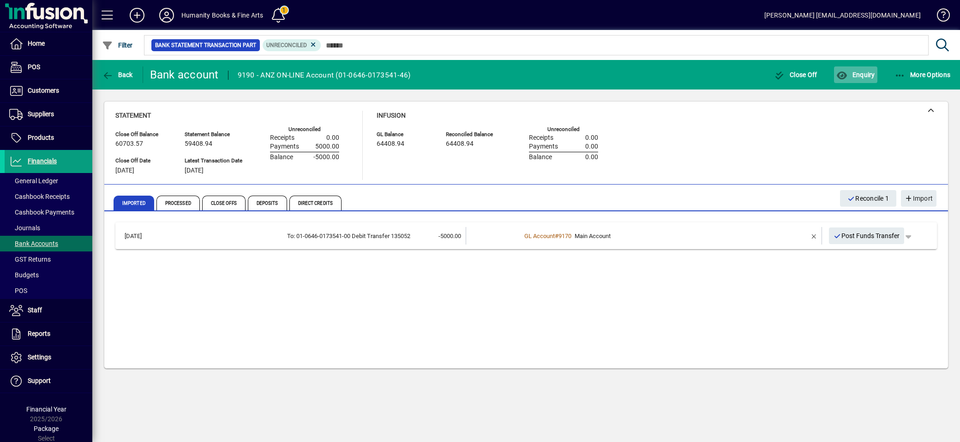
click at [866, 74] on span "Enquiry" at bounding box center [856, 74] width 38 height 7
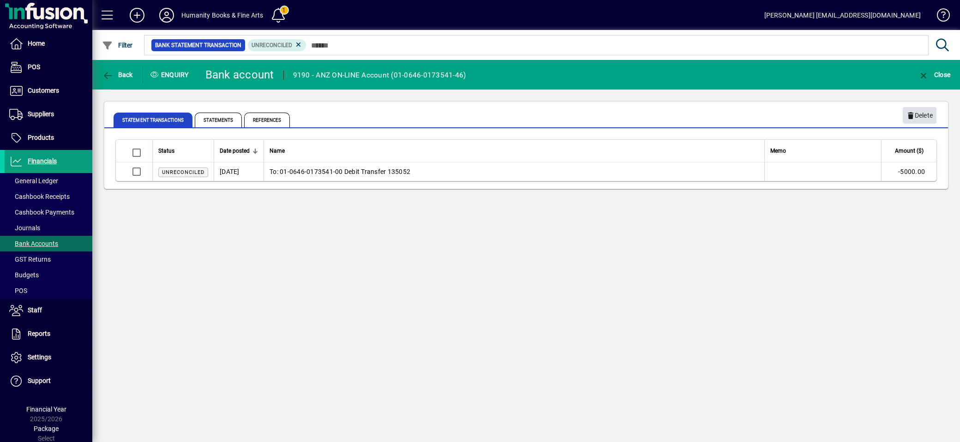
click at [924, 110] on span "Delete" at bounding box center [920, 115] width 26 height 15
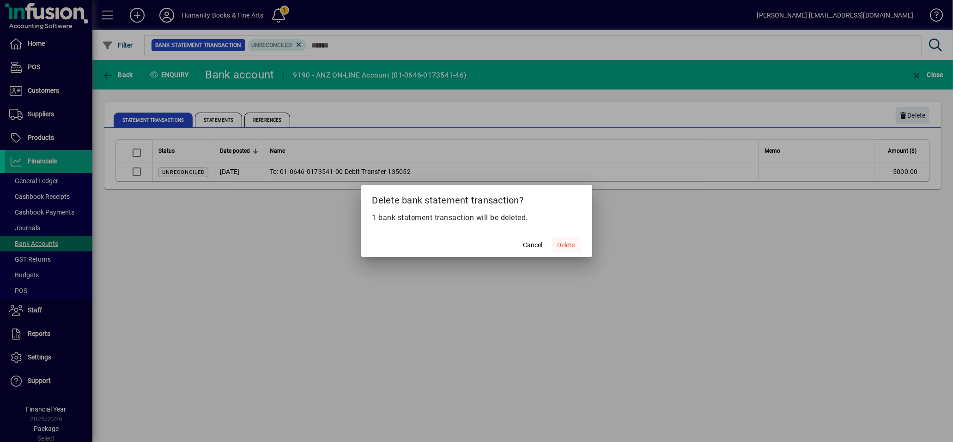
click at [569, 248] on span "Delete" at bounding box center [566, 246] width 18 height 10
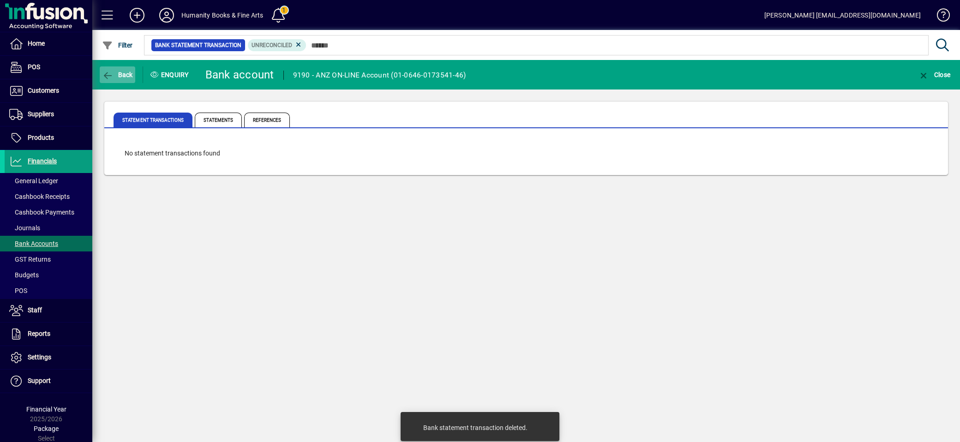
click at [107, 78] on icon "button" at bounding box center [108, 75] width 12 height 9
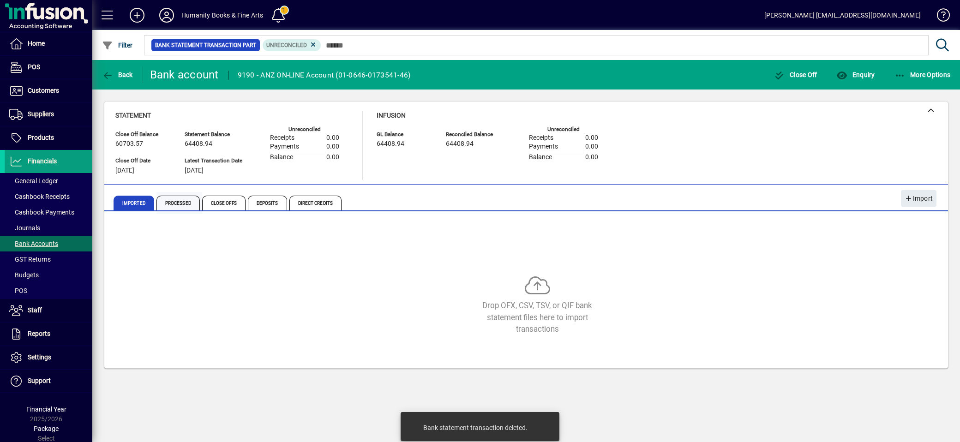
click at [181, 199] on span "Processed" at bounding box center [178, 203] width 43 height 15
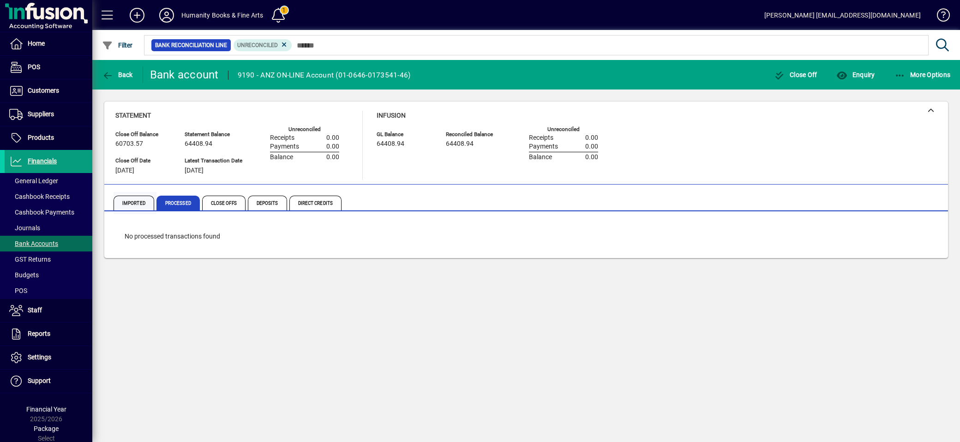
click at [136, 204] on span "Imported" at bounding box center [134, 203] width 41 height 15
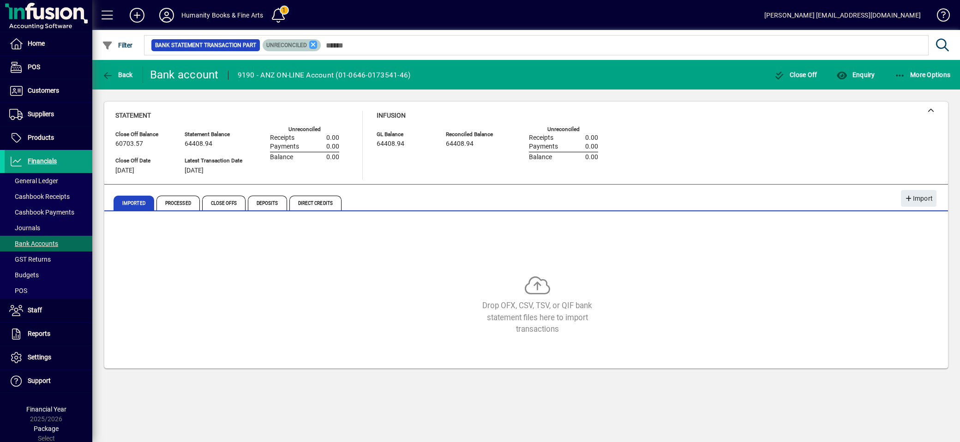
click at [318, 45] on icon at bounding box center [313, 45] width 8 height 8
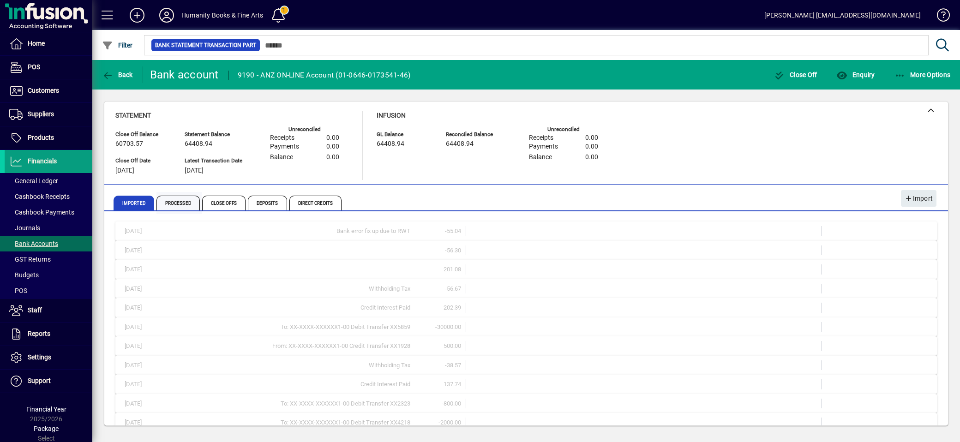
click at [176, 202] on span "Processed" at bounding box center [178, 203] width 43 height 15
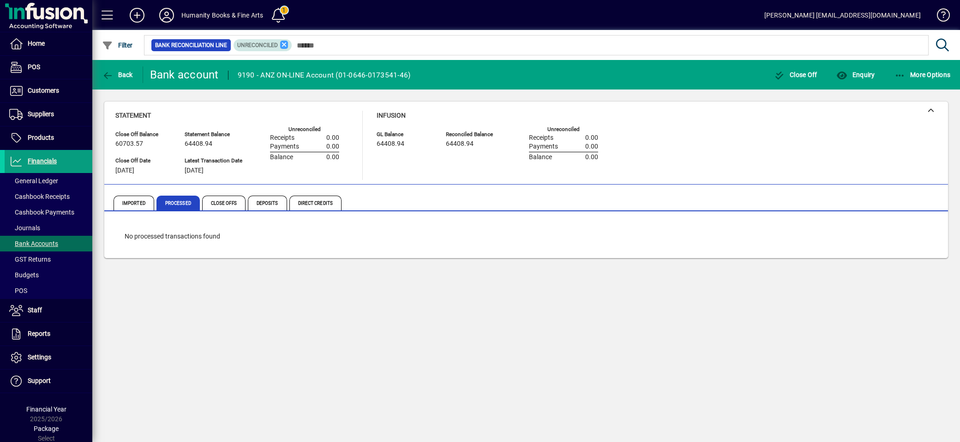
click at [287, 43] on icon at bounding box center [284, 45] width 8 height 8
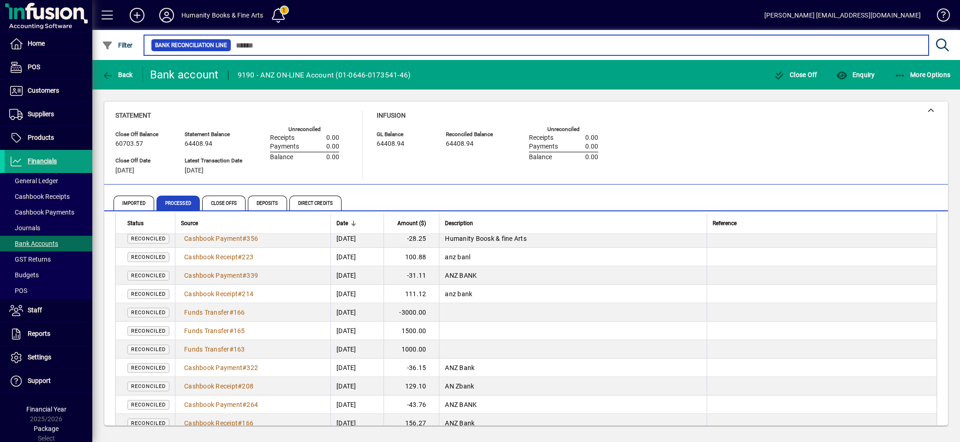
scroll to position [462, 0]
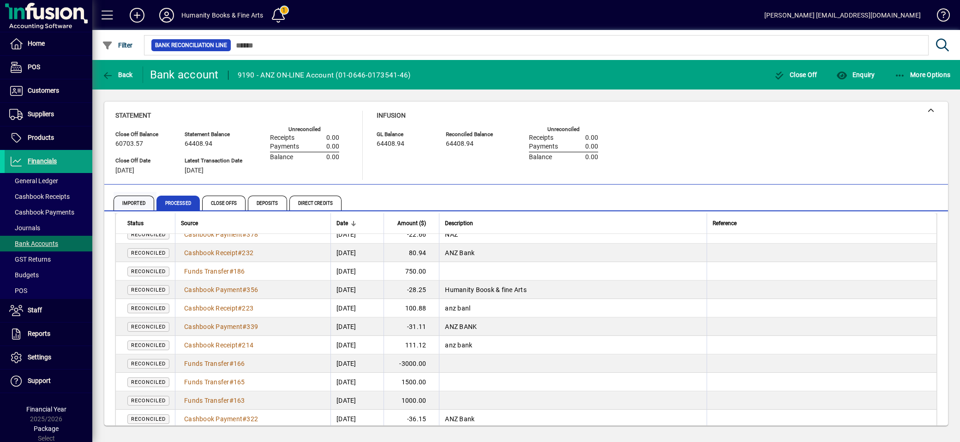
click at [132, 201] on span "Imported" at bounding box center [134, 203] width 41 height 15
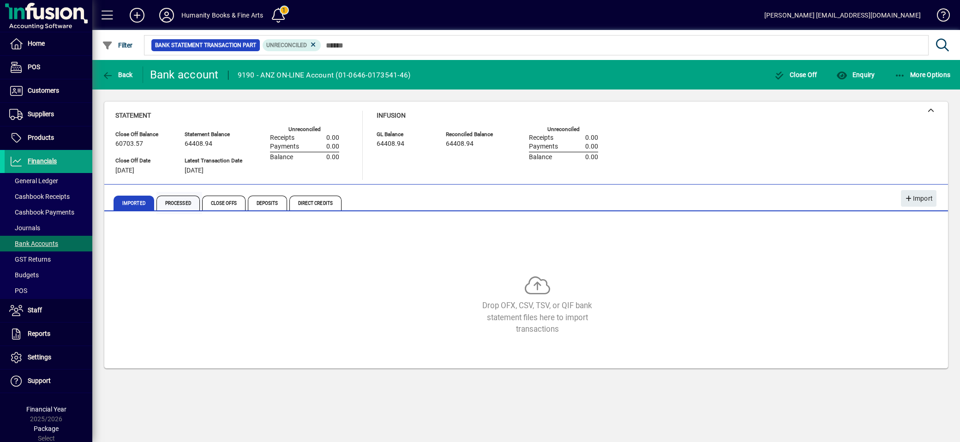
click at [168, 200] on span "Processed" at bounding box center [178, 203] width 43 height 15
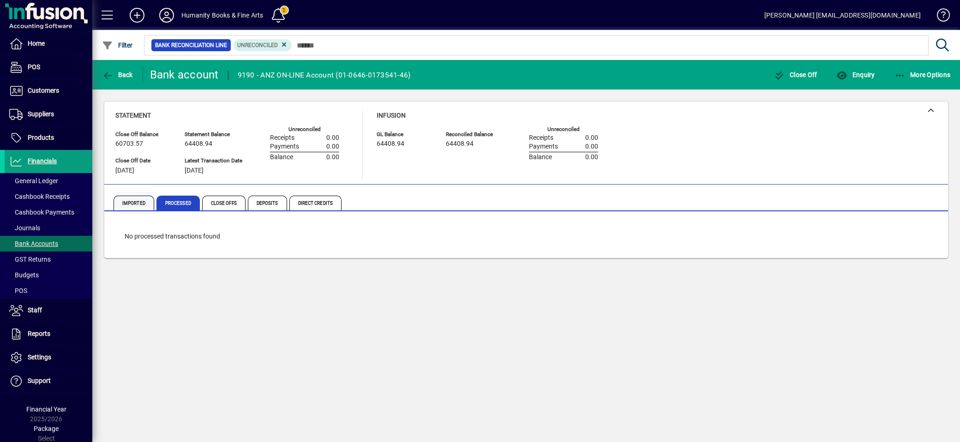
click at [127, 204] on span "Imported" at bounding box center [134, 203] width 41 height 15
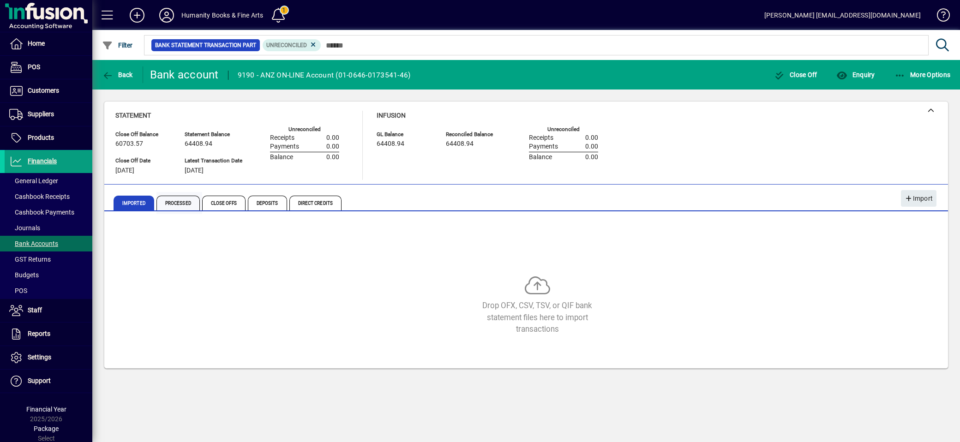
click at [192, 201] on span "Processed" at bounding box center [178, 203] width 43 height 15
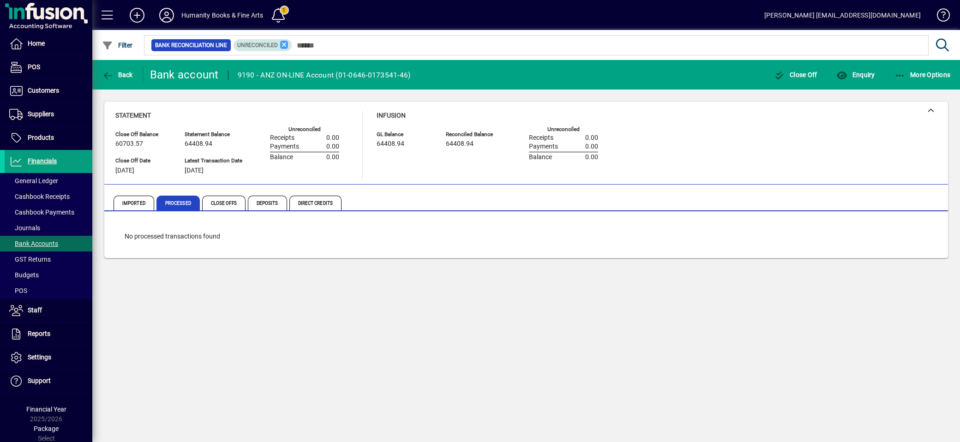
click at [286, 42] on icon at bounding box center [284, 45] width 8 height 8
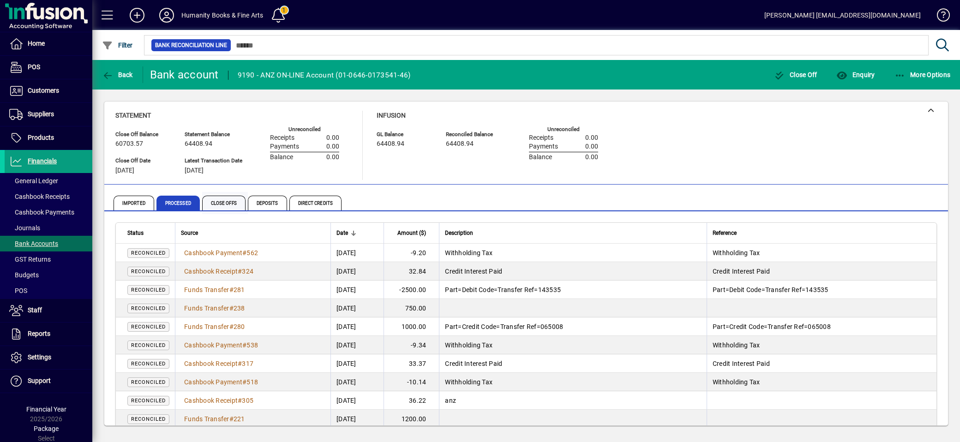
click at [233, 211] on span "Close Offs" at bounding box center [225, 203] width 46 height 22
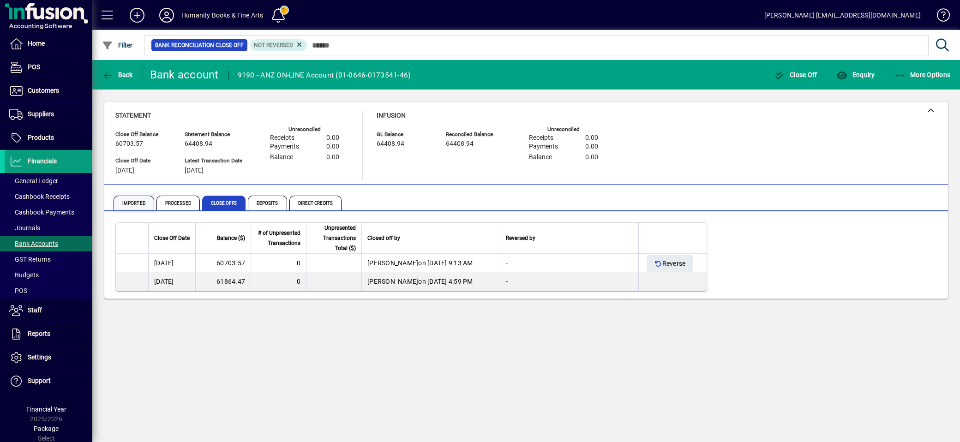
click at [136, 203] on span "Imported" at bounding box center [134, 203] width 41 height 15
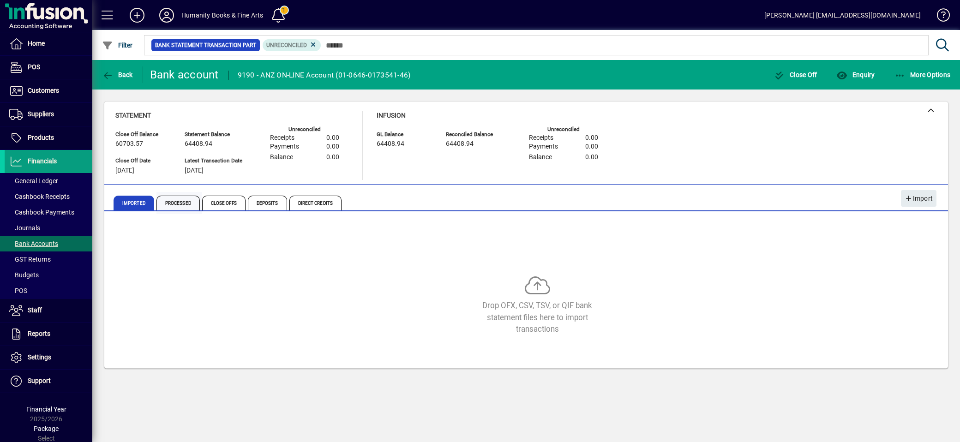
click at [183, 202] on span "Processed" at bounding box center [178, 203] width 43 height 15
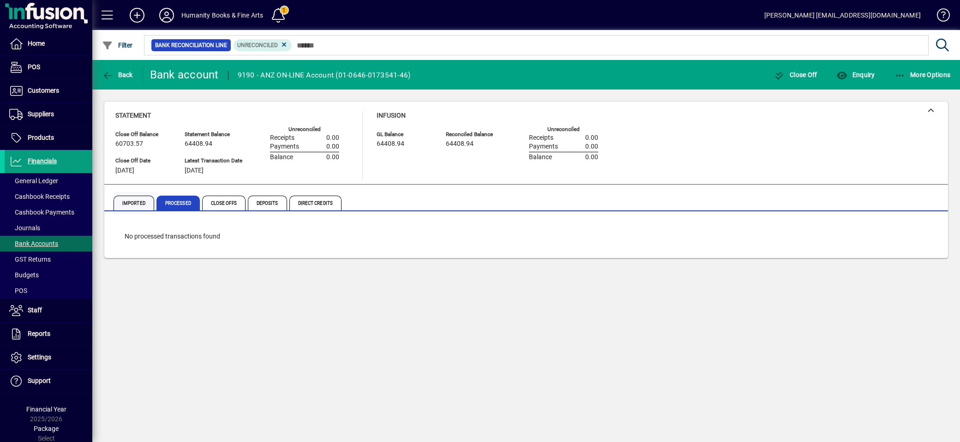
click at [147, 201] on span "Imported" at bounding box center [134, 203] width 41 height 15
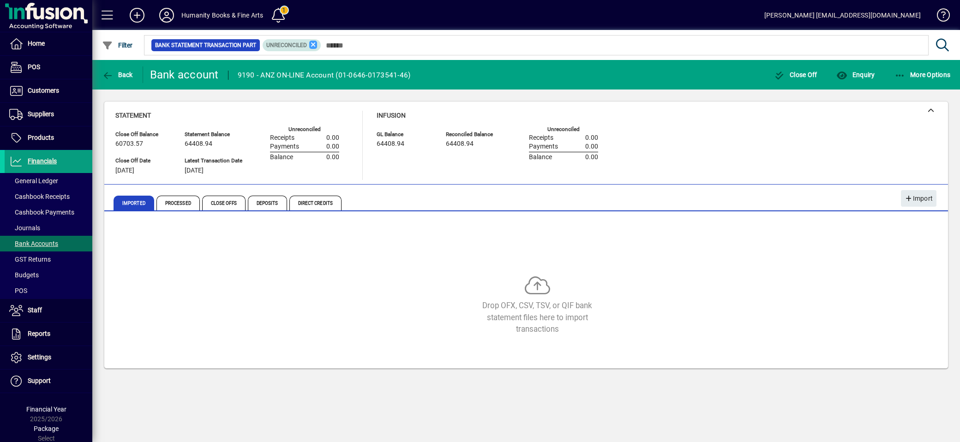
click at [318, 43] on icon at bounding box center [313, 45] width 8 height 8
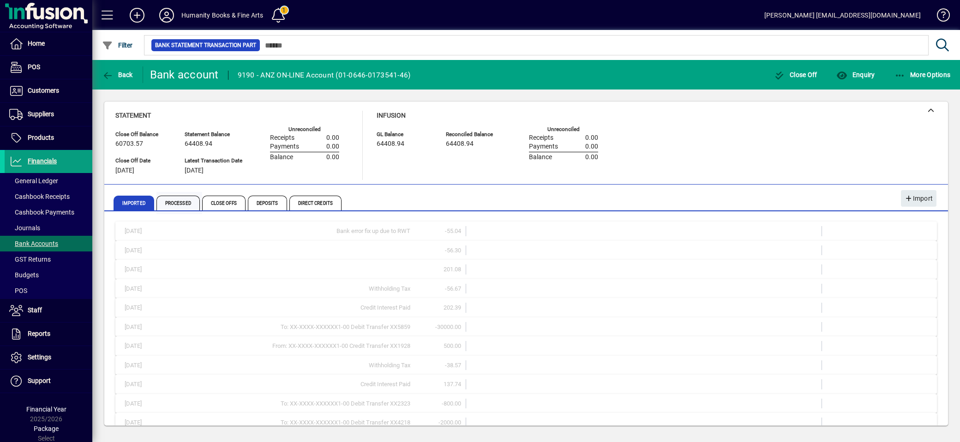
click at [163, 200] on span "Processed" at bounding box center [178, 203] width 43 height 15
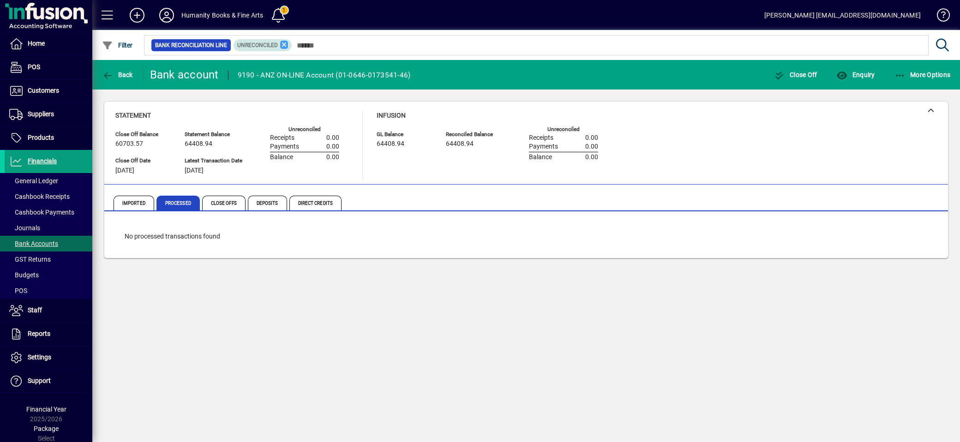
click at [285, 45] on icon at bounding box center [284, 45] width 8 height 8
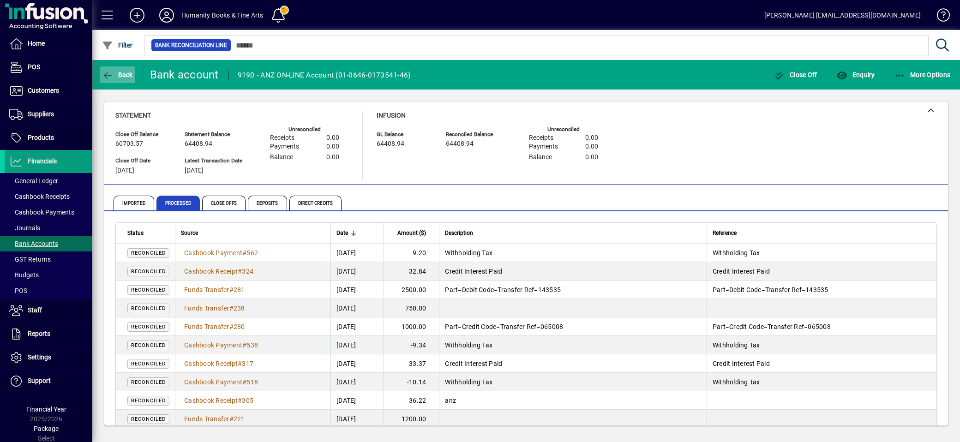
click at [107, 78] on icon "button" at bounding box center [108, 75] width 12 height 9
click at [108, 71] on icon "button" at bounding box center [108, 75] width 12 height 9
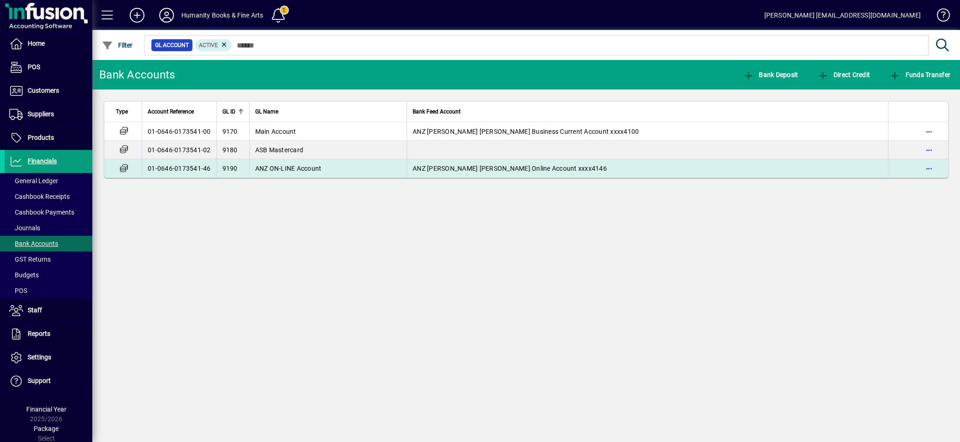
click at [287, 169] on span "ANZ ON-LINE Account" at bounding box center [288, 168] width 66 height 7
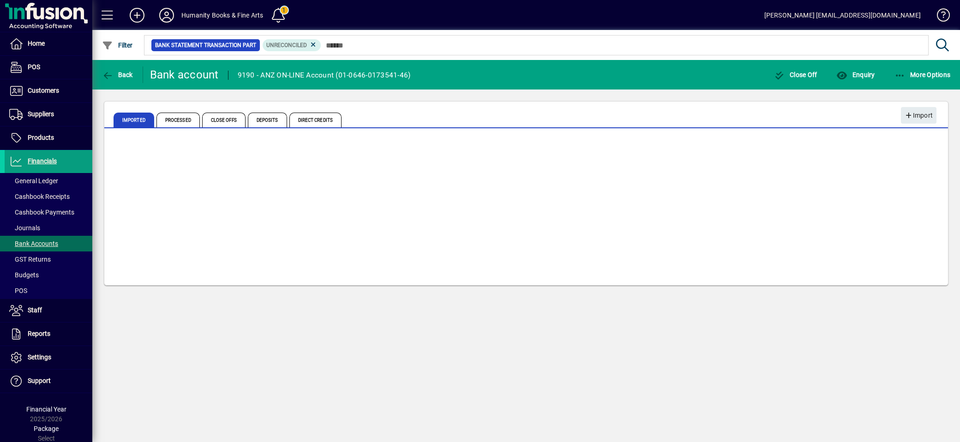
click at [287, 169] on div at bounding box center [526, 208] width 822 height 139
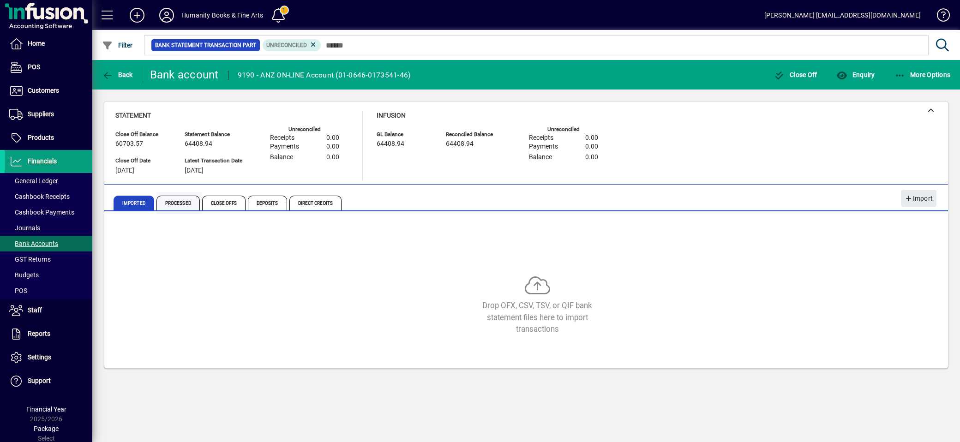
click at [199, 199] on span "Processed" at bounding box center [178, 203] width 43 height 15
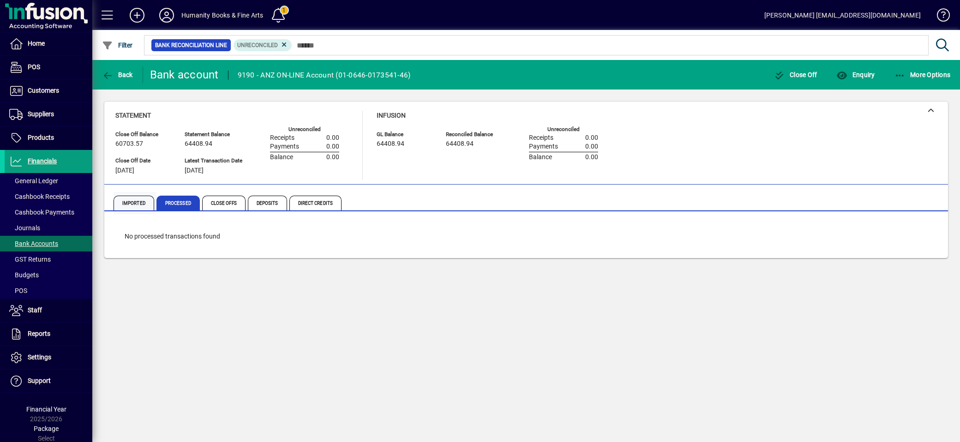
click at [154, 199] on span "Imported" at bounding box center [134, 203] width 41 height 15
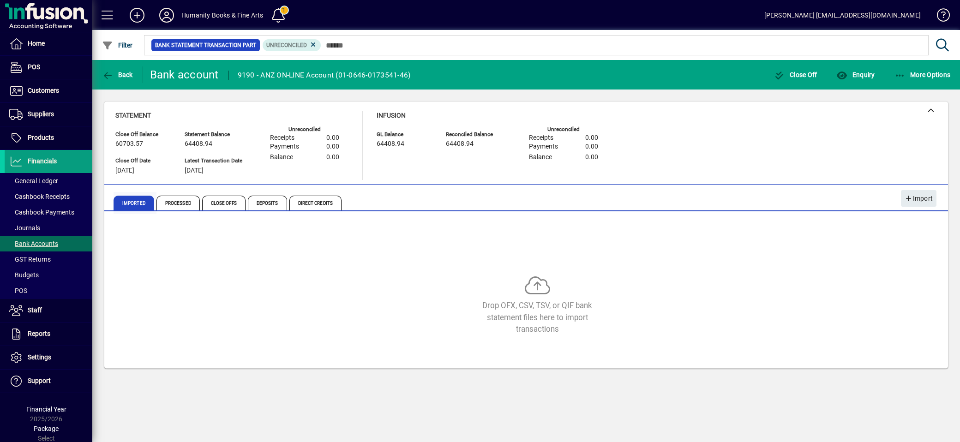
click at [134, 205] on span "Imported" at bounding box center [134, 203] width 41 height 15
click at [181, 202] on span "Processed" at bounding box center [178, 203] width 43 height 15
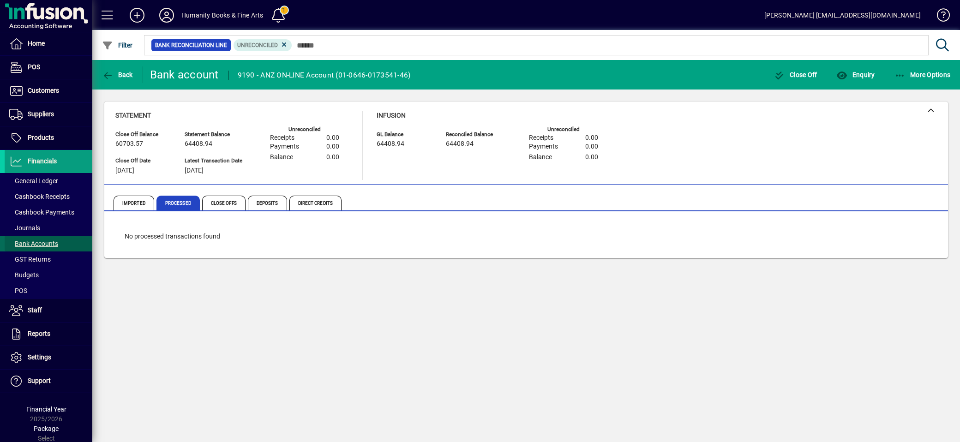
click at [70, 238] on span at bounding box center [49, 244] width 88 height 22
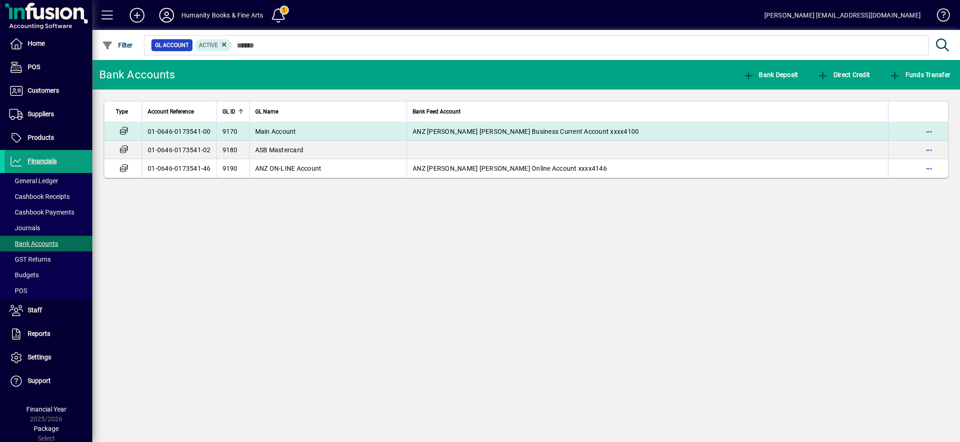
click at [274, 134] on span "Main Account" at bounding box center [275, 131] width 41 height 7
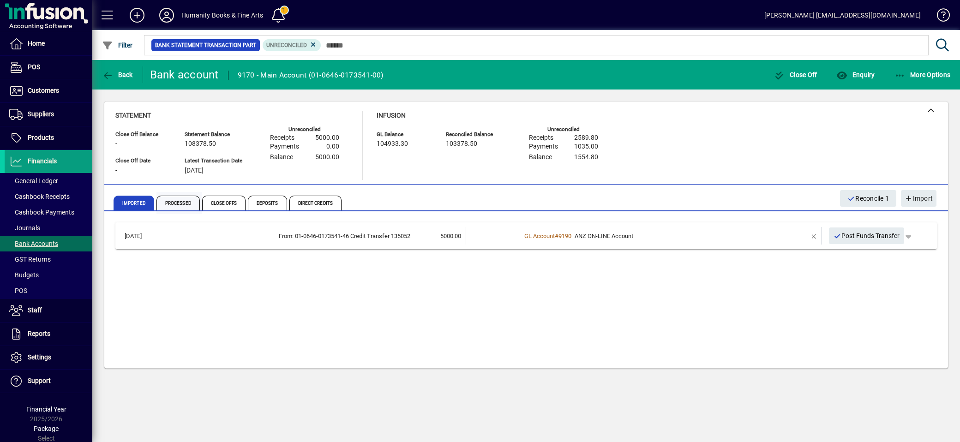
click at [176, 205] on span "Processed" at bounding box center [178, 203] width 43 height 15
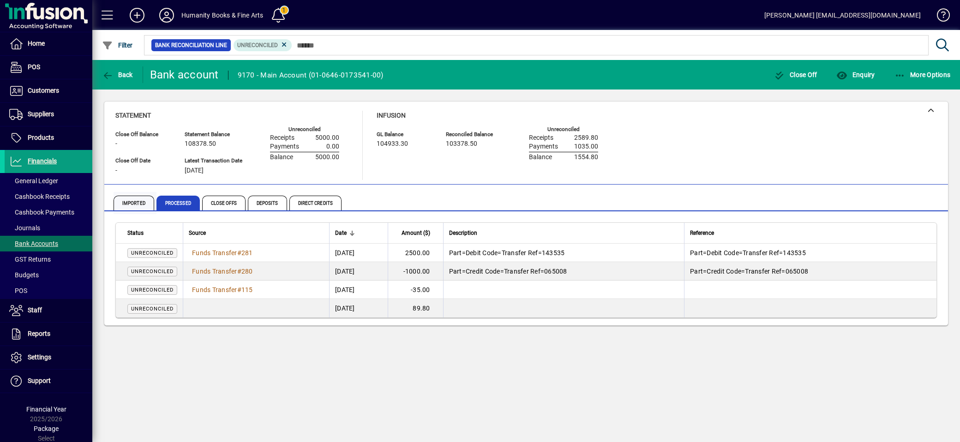
click at [122, 205] on span "Imported" at bounding box center [134, 203] width 41 height 15
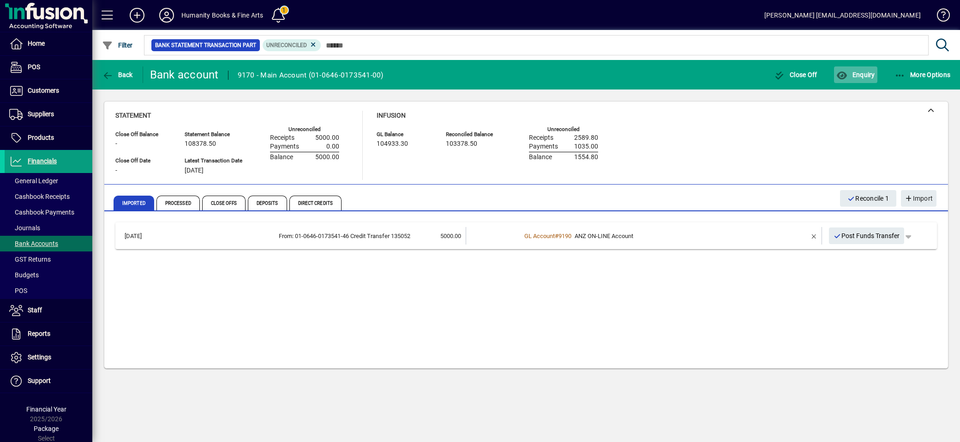
click at [853, 77] on span "Enquiry" at bounding box center [856, 74] width 38 height 7
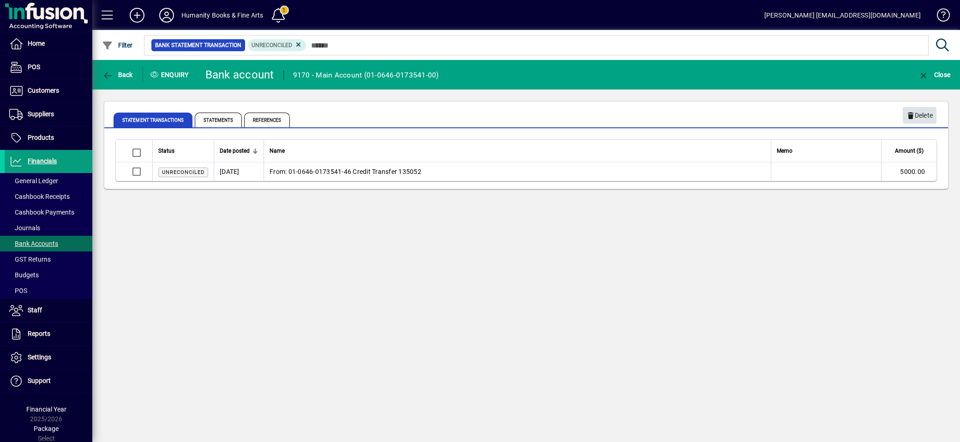
click at [921, 113] on span "Delete" at bounding box center [920, 115] width 26 height 15
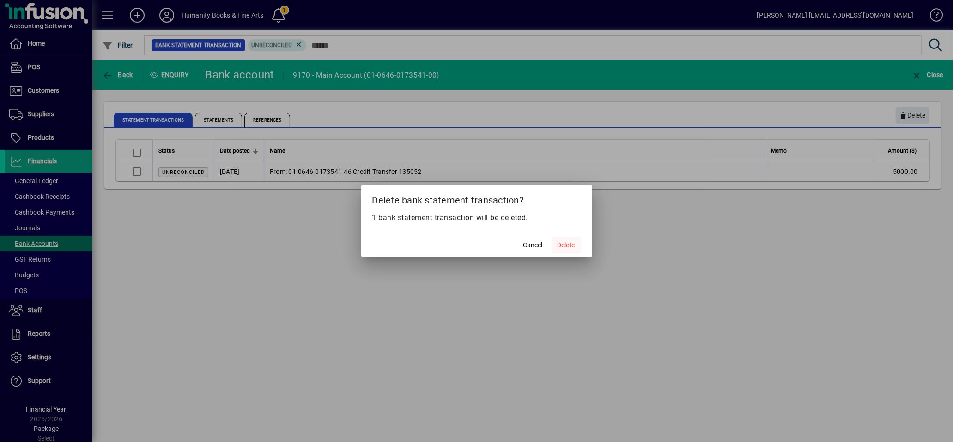
click at [567, 243] on span "Delete" at bounding box center [566, 246] width 18 height 10
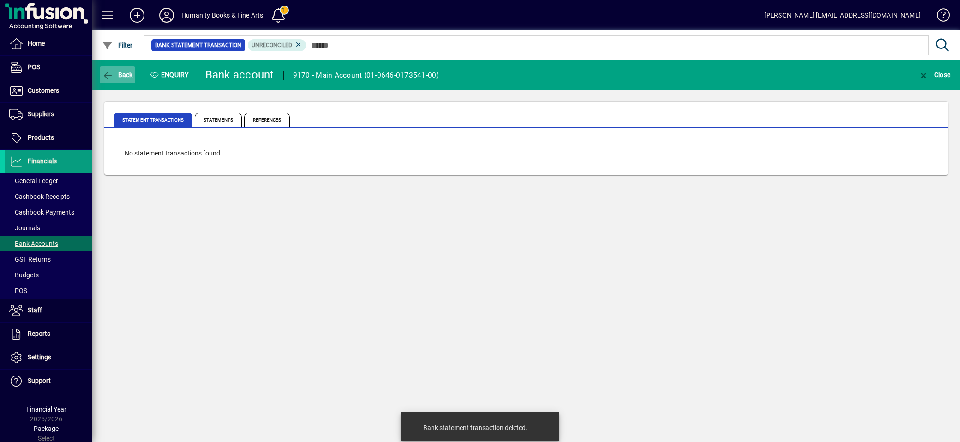
click at [110, 71] on icon "button" at bounding box center [108, 75] width 12 height 9
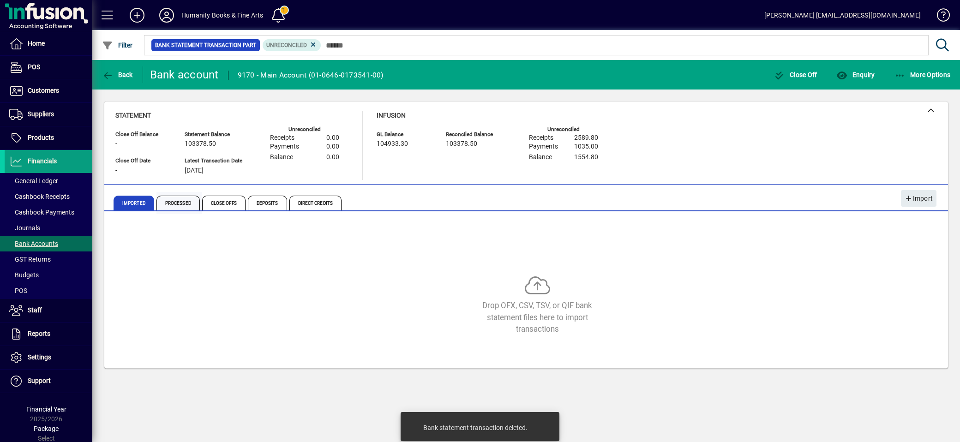
click at [173, 204] on span "Processed" at bounding box center [178, 203] width 43 height 15
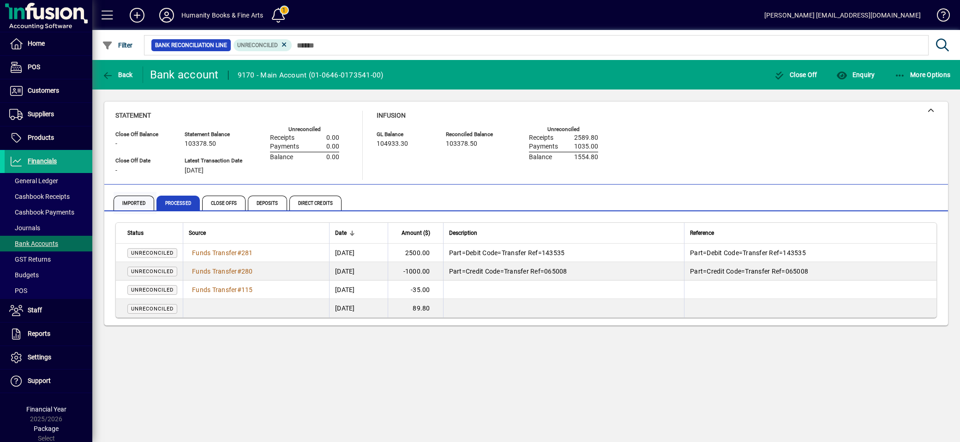
click at [135, 206] on span "Imported" at bounding box center [134, 203] width 41 height 15
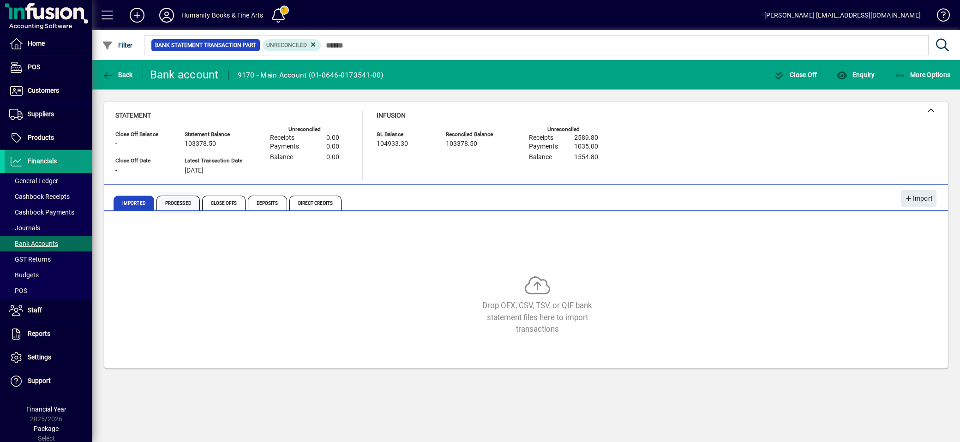
click at [175, 202] on span "Processed" at bounding box center [178, 203] width 43 height 15
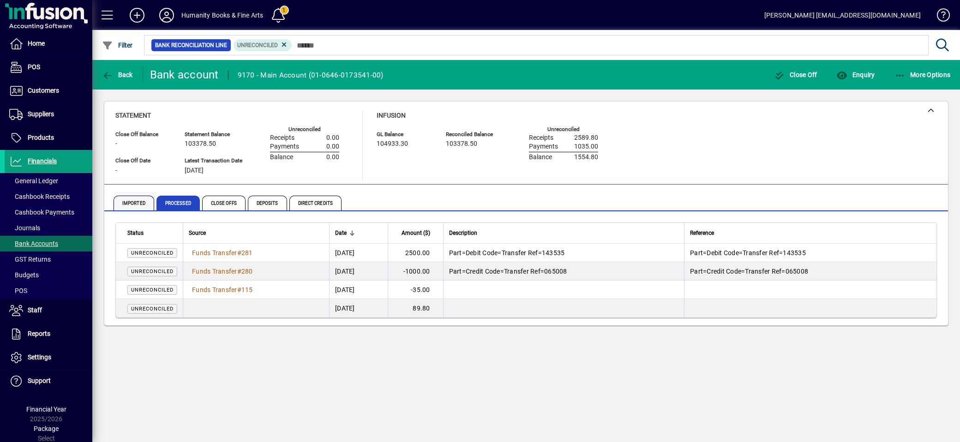
click at [144, 206] on span "Imported" at bounding box center [134, 203] width 41 height 15
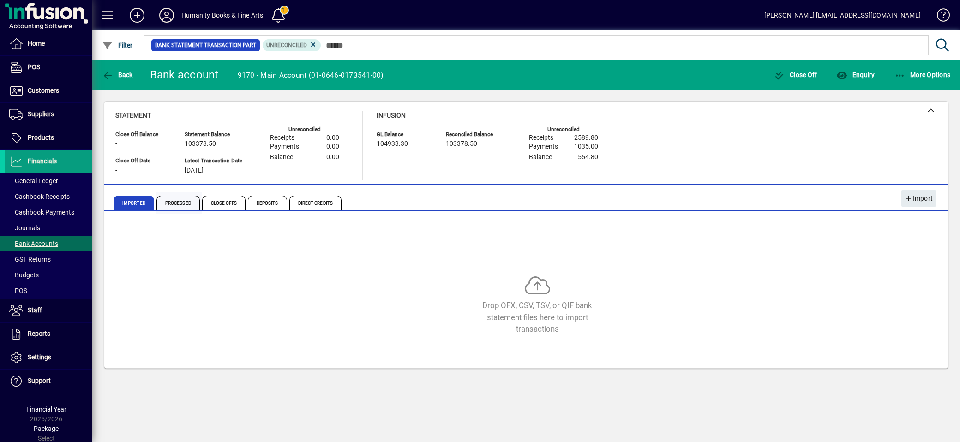
click at [167, 204] on span "Processed" at bounding box center [178, 203] width 43 height 15
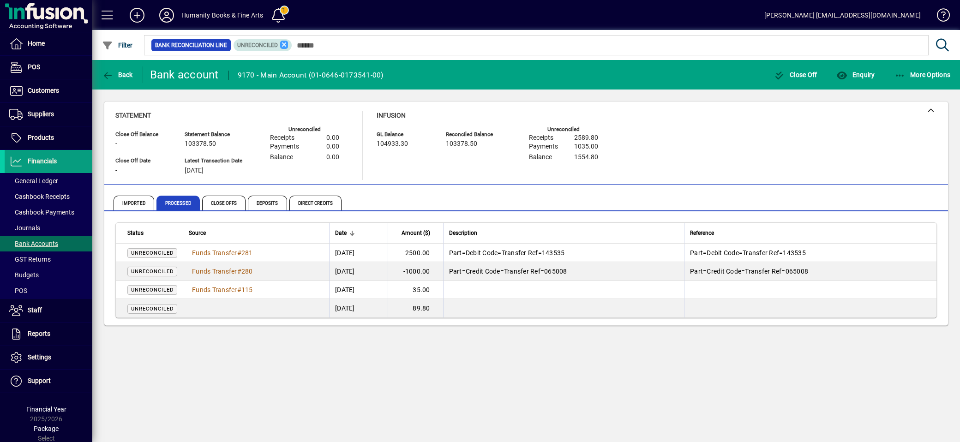
click at [284, 45] on icon at bounding box center [284, 45] width 8 height 8
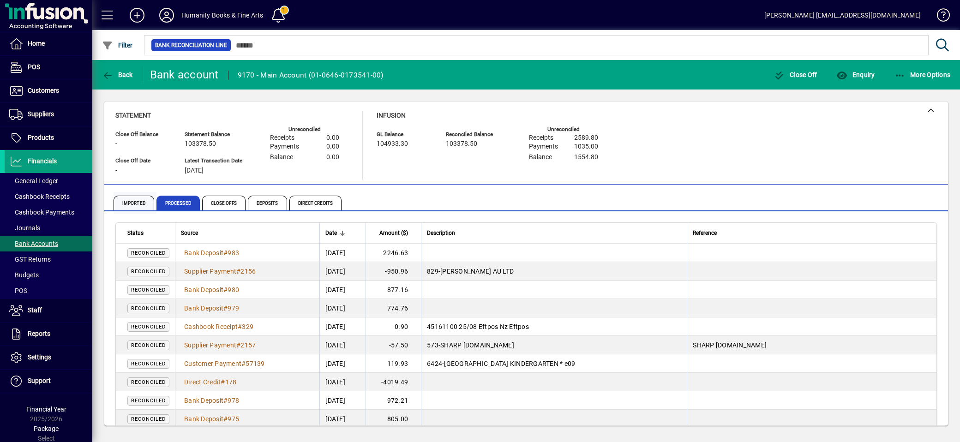
click at [145, 200] on span "Imported" at bounding box center [134, 203] width 41 height 15
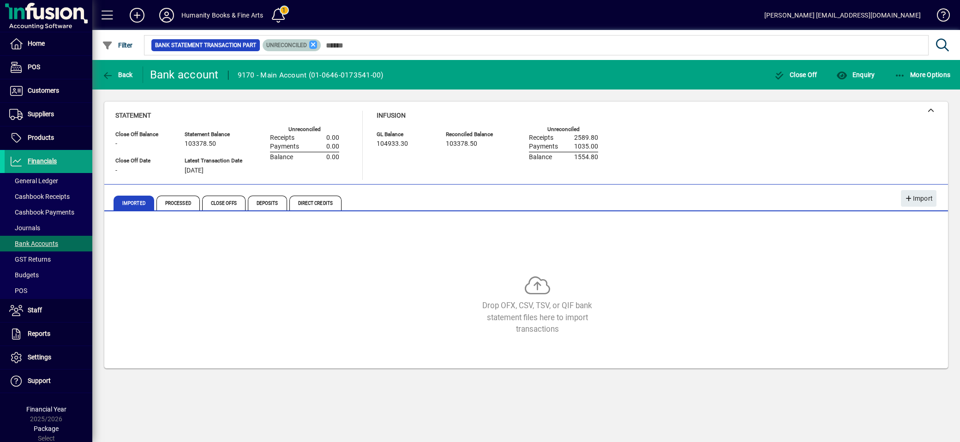
click at [315, 44] on icon at bounding box center [313, 45] width 8 height 8
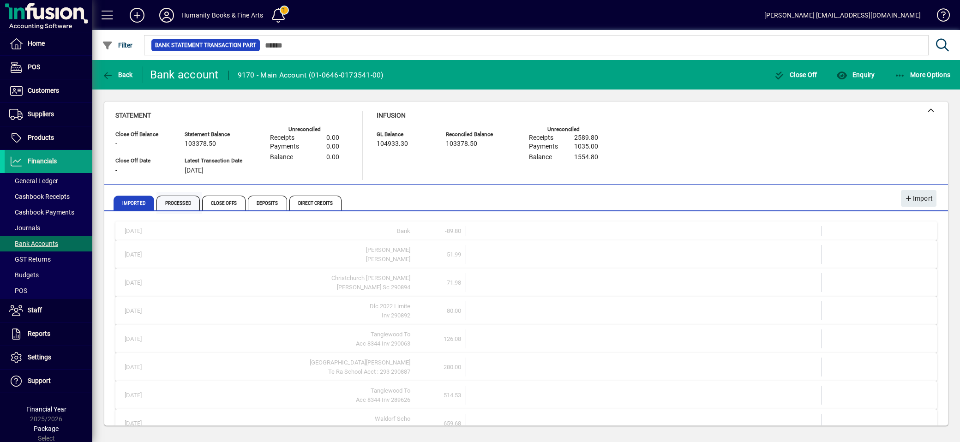
click at [173, 205] on span "Processed" at bounding box center [178, 203] width 43 height 15
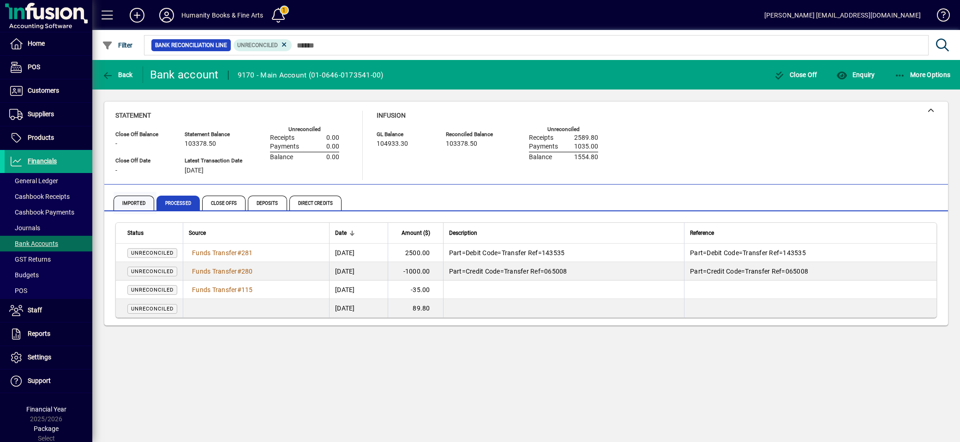
click at [131, 199] on span "Imported" at bounding box center [134, 203] width 41 height 15
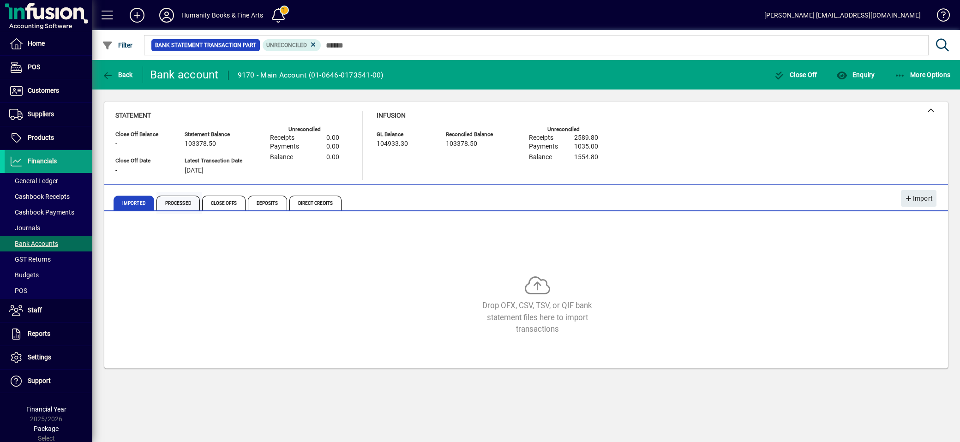
click at [160, 206] on span "Processed" at bounding box center [178, 203] width 43 height 15
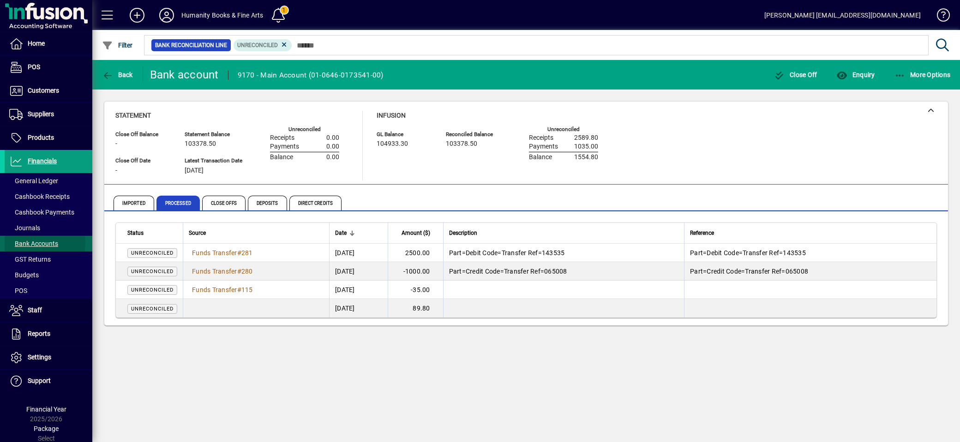
click at [33, 243] on span "Bank Accounts" at bounding box center [33, 243] width 49 height 7
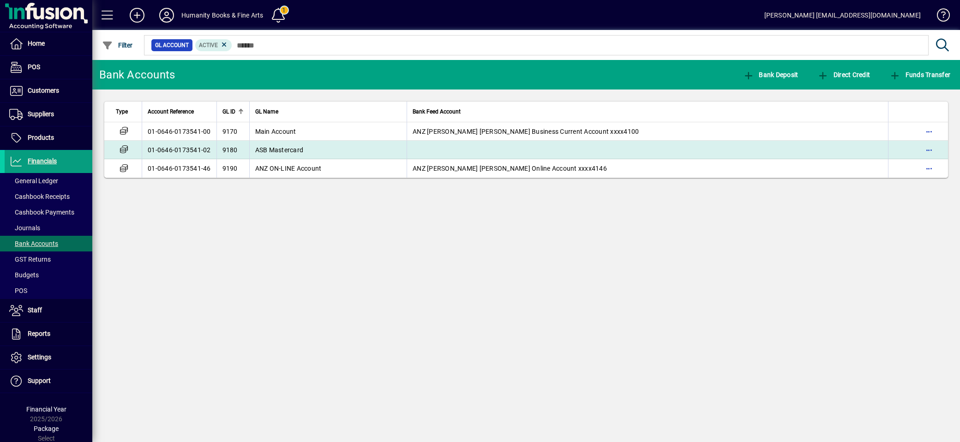
click at [283, 146] on span "ASB Mastercard" at bounding box center [279, 149] width 48 height 7
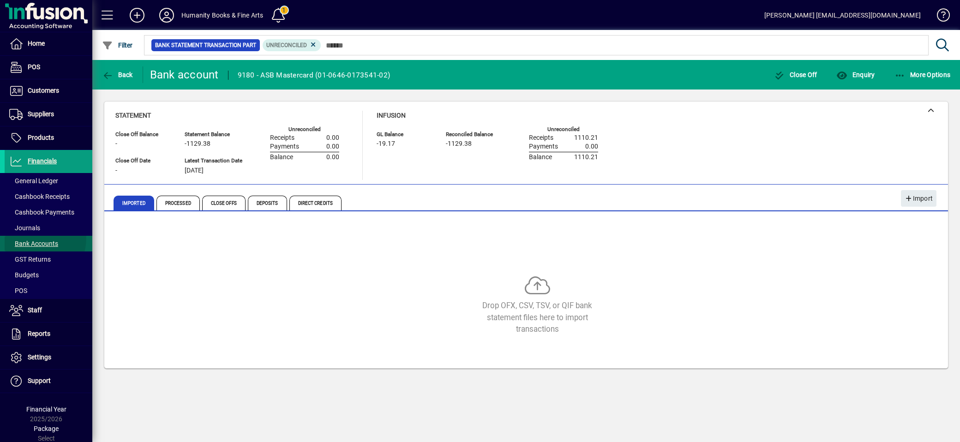
click at [30, 238] on span at bounding box center [49, 244] width 88 height 22
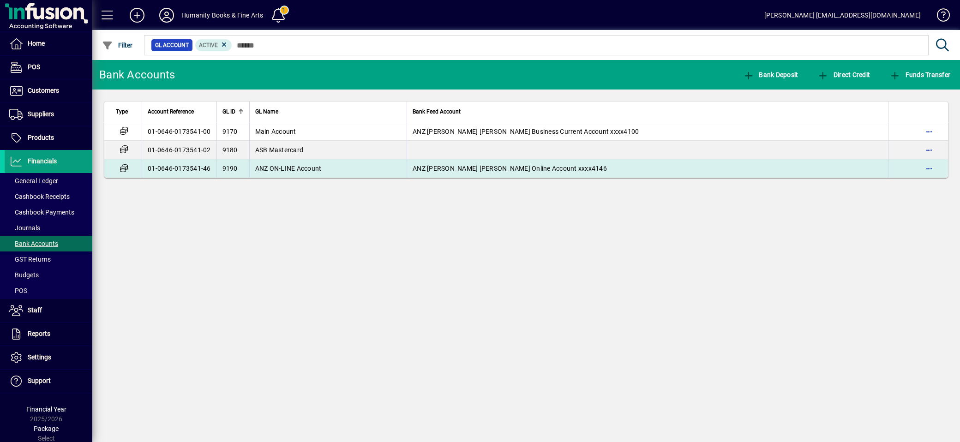
click at [302, 167] on span "ANZ ON-LINE Account" at bounding box center [288, 168] width 66 height 7
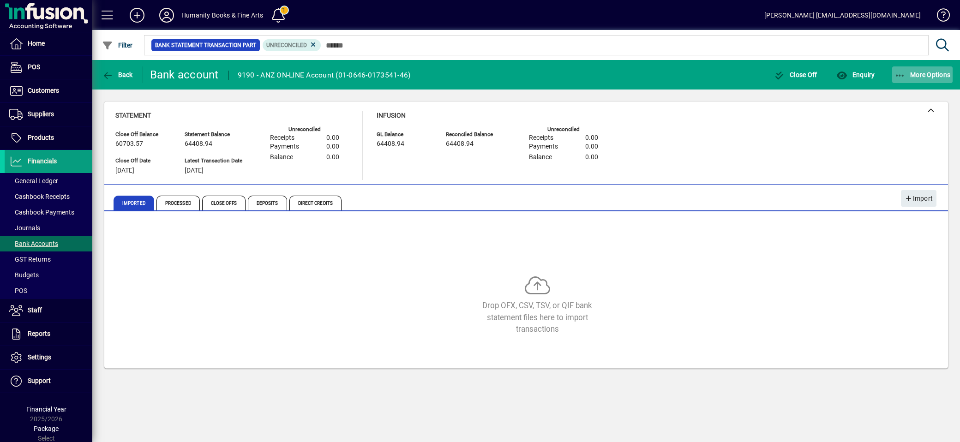
click at [893, 73] on span "button" at bounding box center [923, 75] width 61 height 22
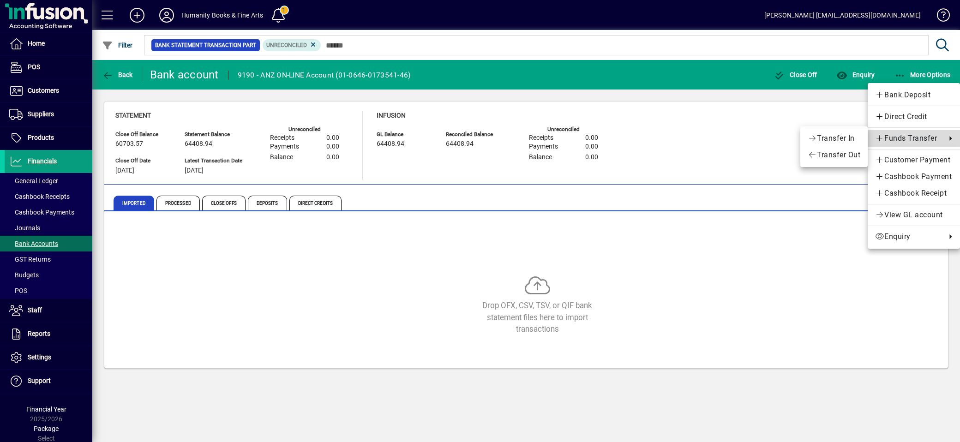
click at [914, 137] on span "Funds Transfer" at bounding box center [908, 138] width 66 height 11
click at [831, 154] on span "Transfer Out" at bounding box center [834, 155] width 53 height 11
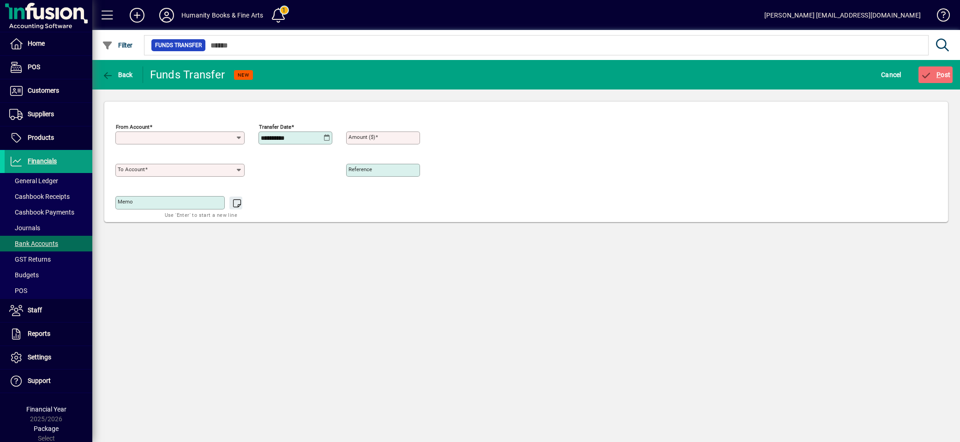
type input "**********"
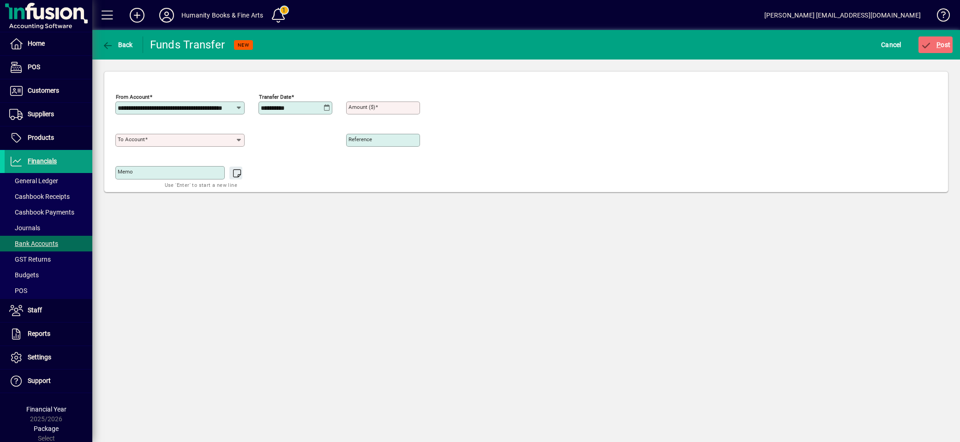
click at [157, 136] on div "To account" at bounding box center [179, 140] width 129 height 13
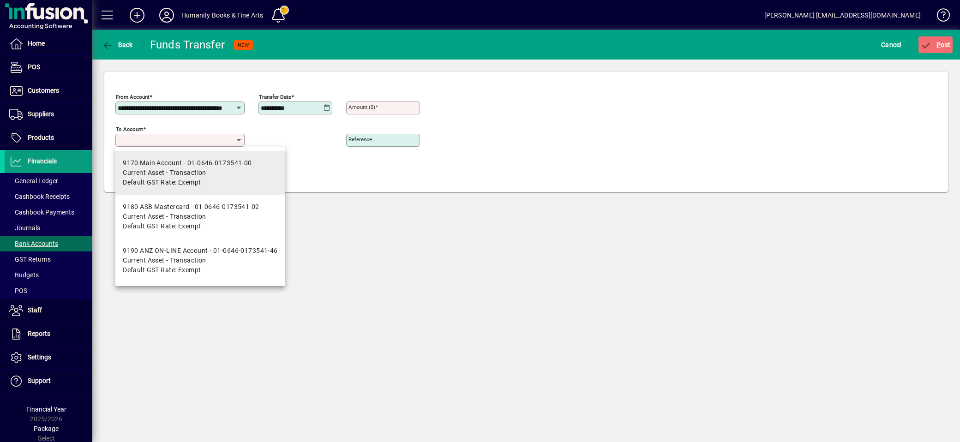
click at [163, 162] on div "9170 Main Account - 01-0646-0173541-00" at bounding box center [187, 163] width 129 height 10
type input "**********"
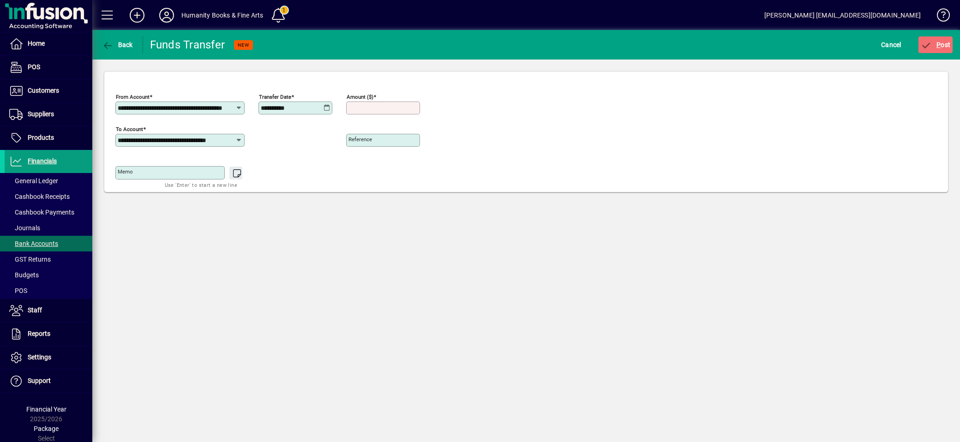
click at [349, 111] on input "Amount ($)" at bounding box center [384, 107] width 71 height 7
click at [405, 117] on div at bounding box center [383, 120] width 74 height 10
click at [407, 110] on input "******" at bounding box center [384, 107] width 71 height 7
drag, startPoint x: 394, startPoint y: 108, endPoint x: 435, endPoint y: 106, distance: 40.7
click at [435, 106] on div "**********" at bounding box center [526, 138] width 822 height 97
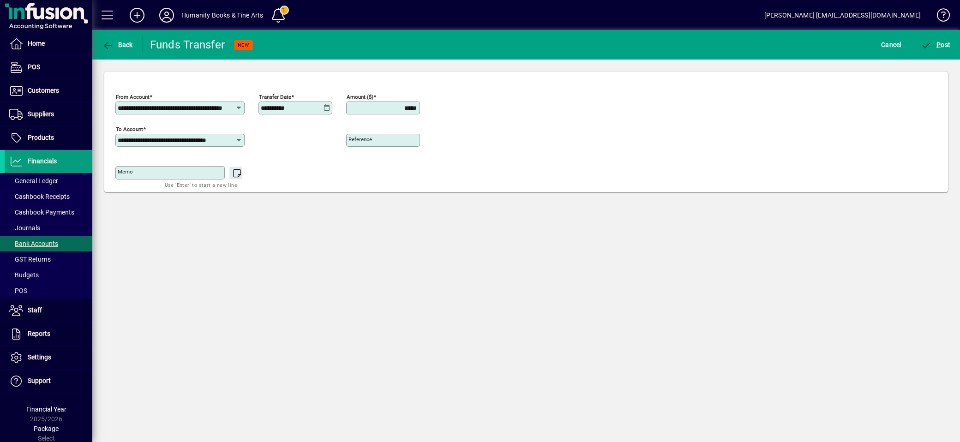
type input "********"
click at [490, 139] on div "**********" at bounding box center [526, 138] width 822 height 97
click at [937, 44] on span "P" at bounding box center [939, 44] width 4 height 7
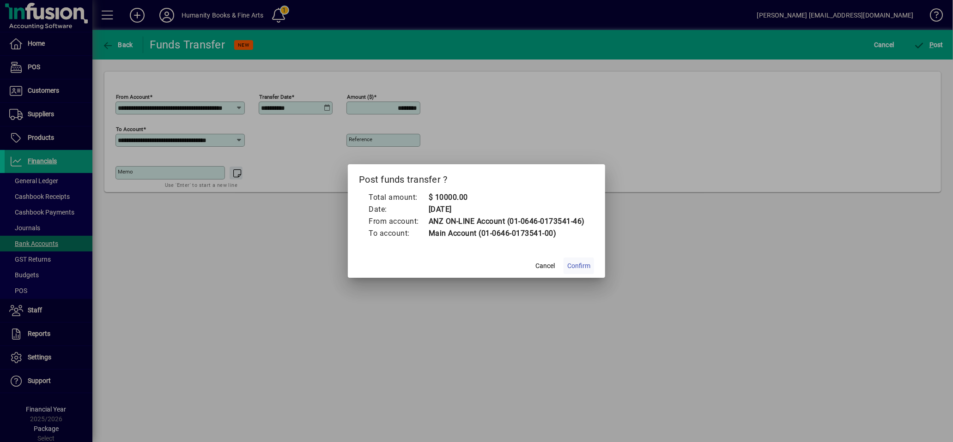
click at [575, 264] on span "Confirm" at bounding box center [578, 266] width 23 height 10
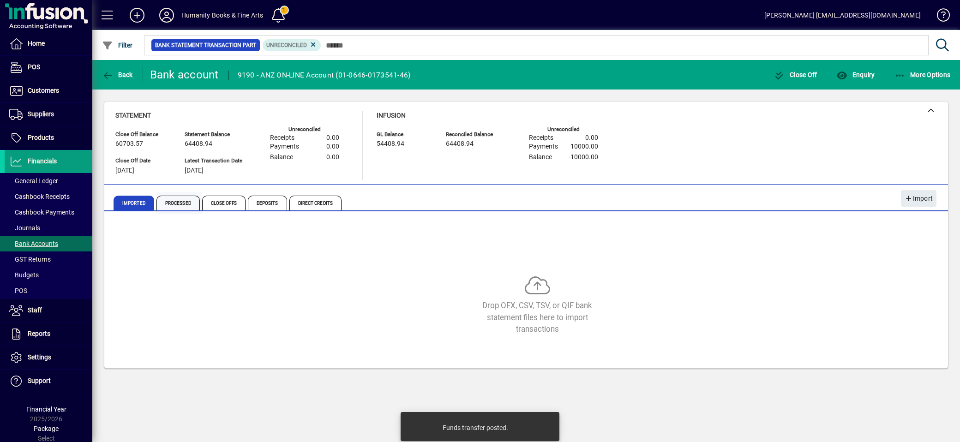
click at [185, 205] on span "Processed" at bounding box center [178, 203] width 43 height 15
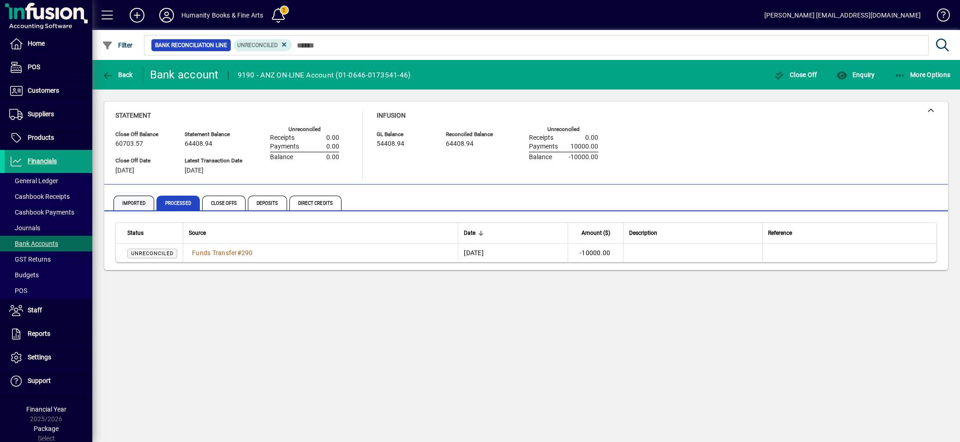
click at [125, 205] on span "Imported" at bounding box center [134, 203] width 41 height 15
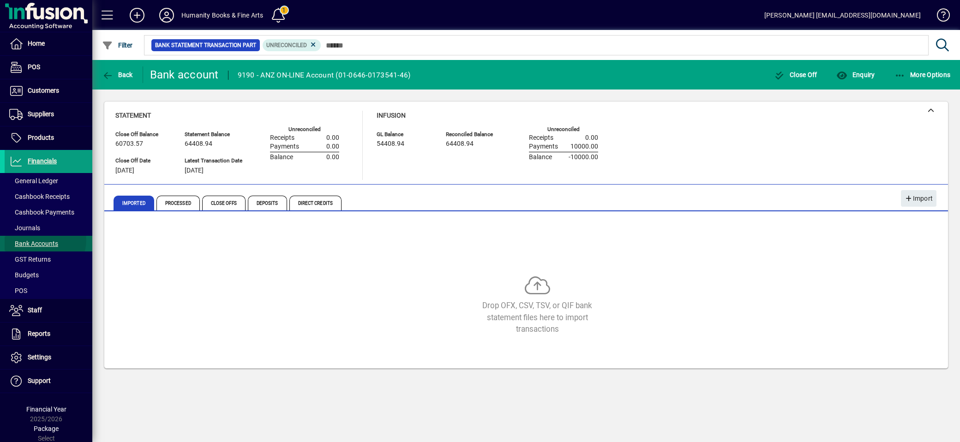
click at [39, 240] on span "Bank Accounts" at bounding box center [33, 243] width 49 height 7
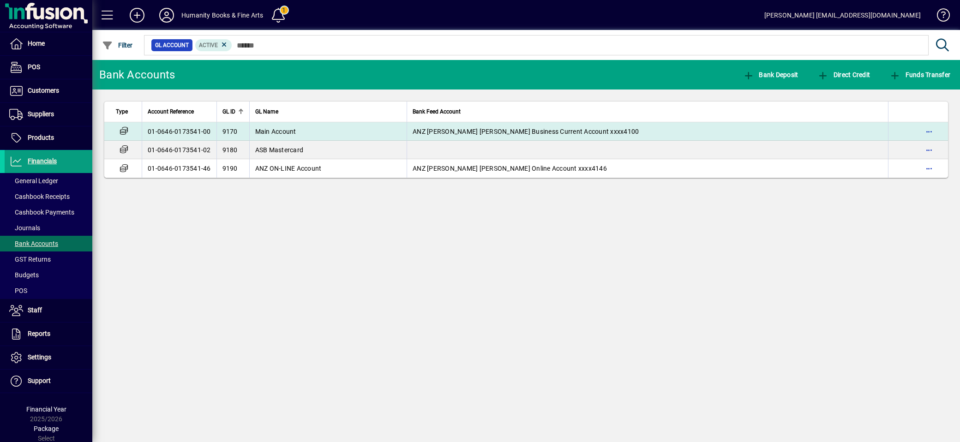
click at [285, 135] on td "Main Account" at bounding box center [328, 131] width 158 height 18
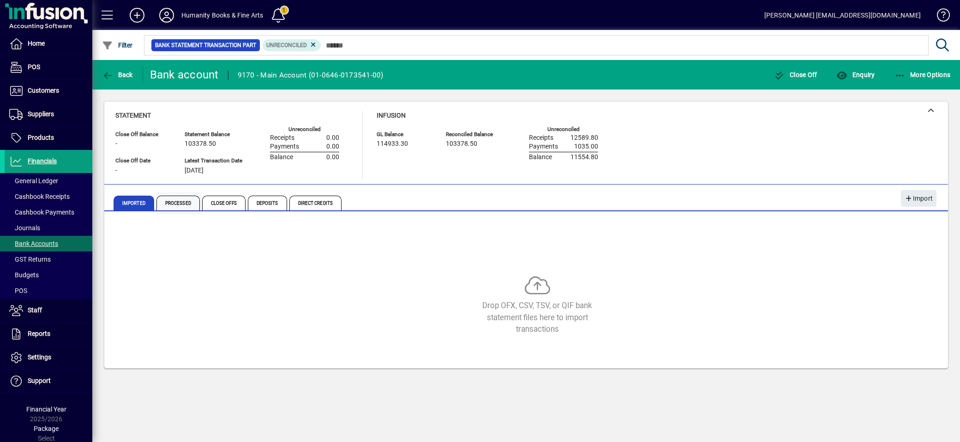
click at [186, 200] on span "Processed" at bounding box center [178, 203] width 43 height 15
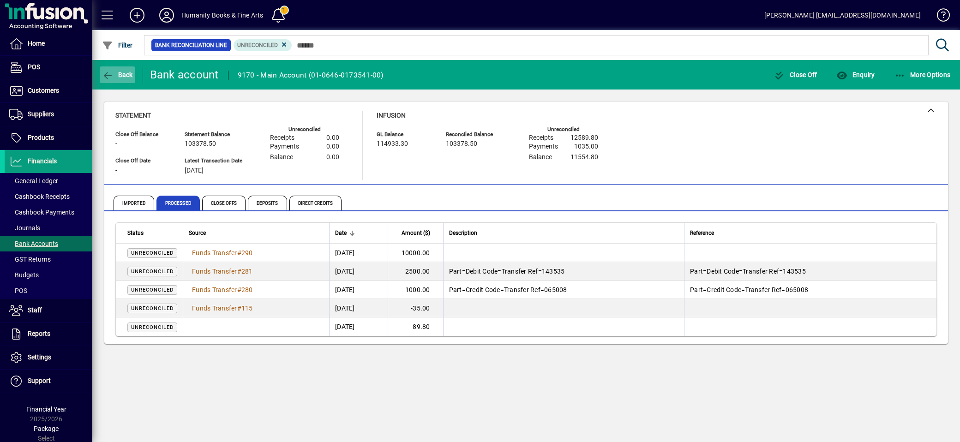
click at [108, 71] on icon "button" at bounding box center [108, 75] width 12 height 9
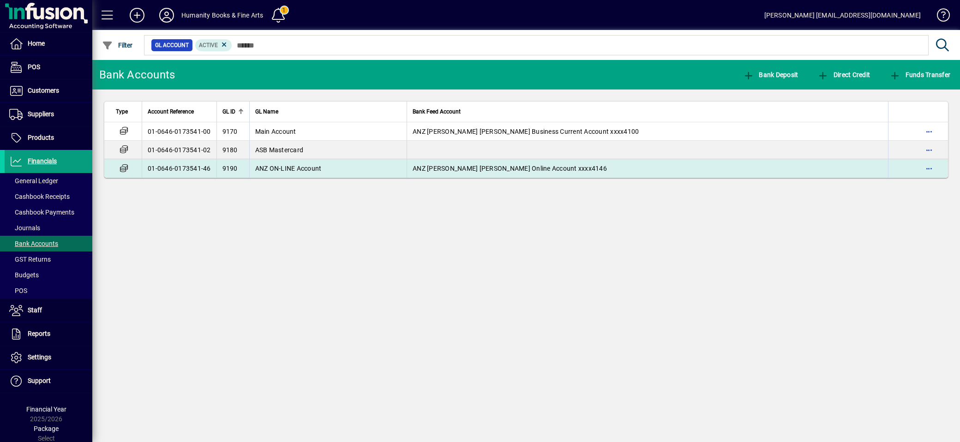
click at [296, 177] on td "ANZ ON-LINE Account" at bounding box center [328, 168] width 158 height 18
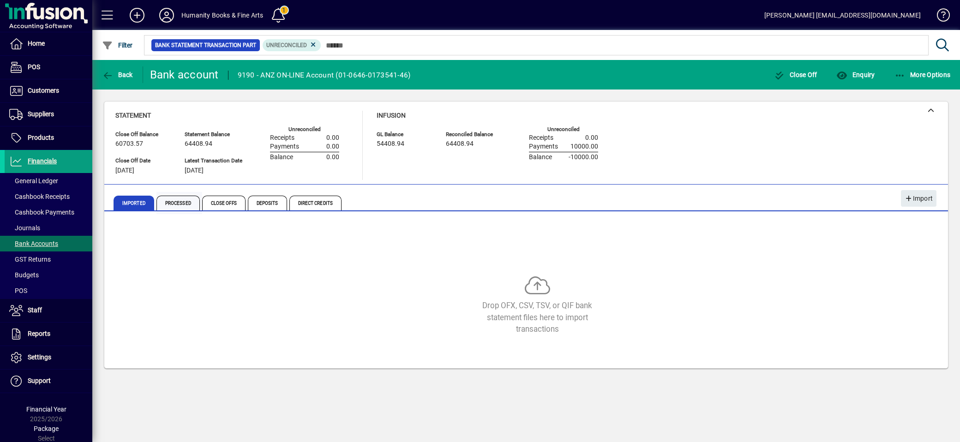
click at [177, 197] on span "Processed" at bounding box center [178, 203] width 43 height 15
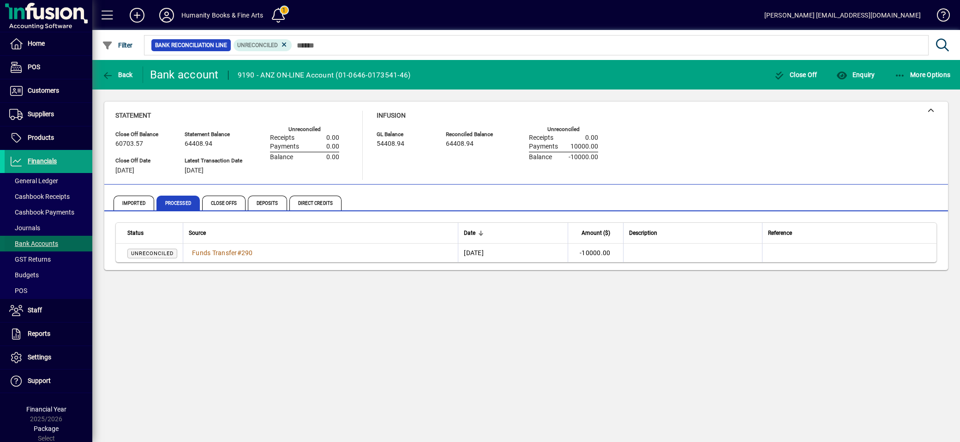
click at [42, 244] on span "Bank Accounts" at bounding box center [33, 243] width 49 height 7
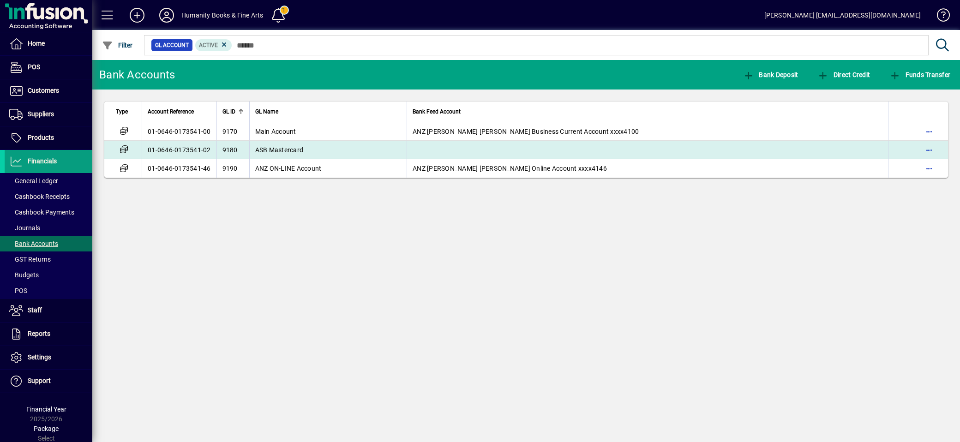
click at [279, 149] on span "ASB Mastercard" at bounding box center [279, 149] width 48 height 7
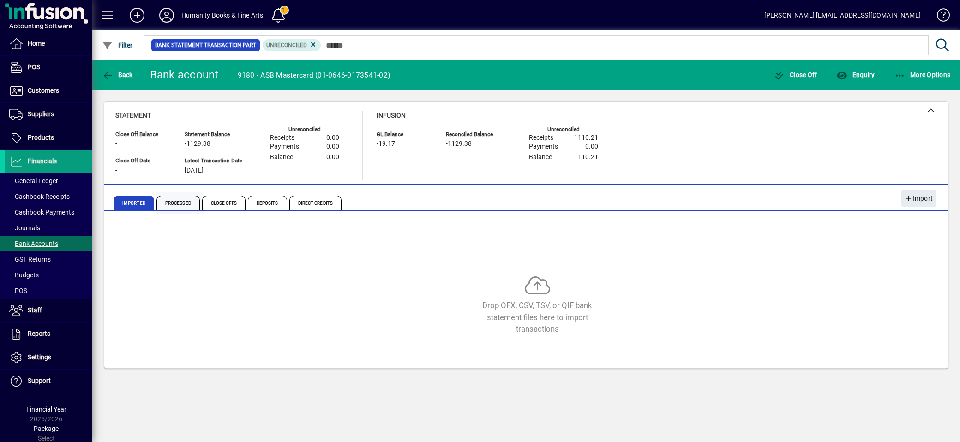
click at [187, 203] on span "Processed" at bounding box center [178, 203] width 43 height 15
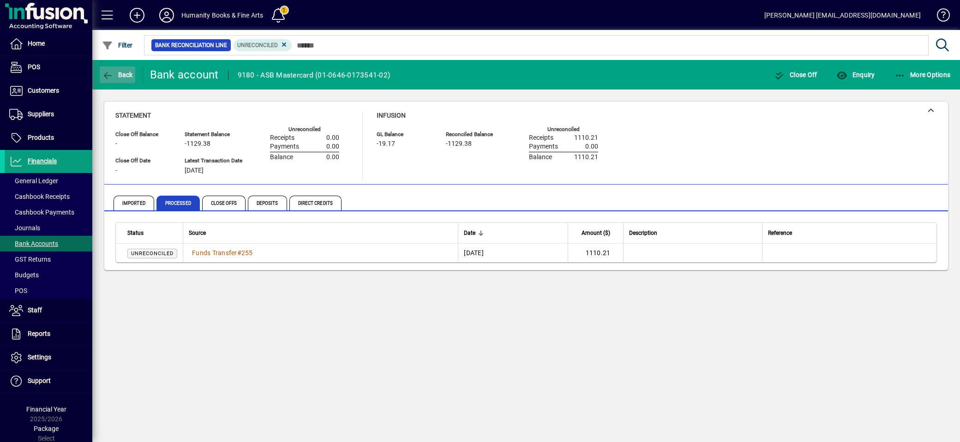
click at [106, 71] on icon "button" at bounding box center [108, 75] width 12 height 9
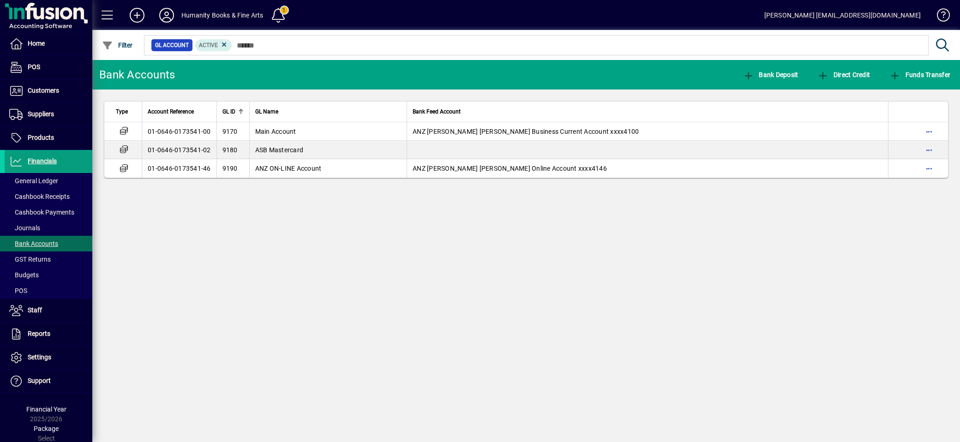
click at [153, 237] on div "Bank Accounts Bank Deposit Direct Credit Funds Transfer Type Account Reference …" at bounding box center [526, 251] width 868 height 382
click at [224, 229] on div "Bank Accounts Bank Deposit Direct Credit Funds Transfer Type Account Reference …" at bounding box center [526, 251] width 868 height 382
click at [469, 307] on div "Bank Accounts Bank Deposit Direct Credit Funds Transfer Type Account Reference …" at bounding box center [526, 251] width 868 height 382
click at [47, 134] on span "Products" at bounding box center [41, 137] width 26 height 7
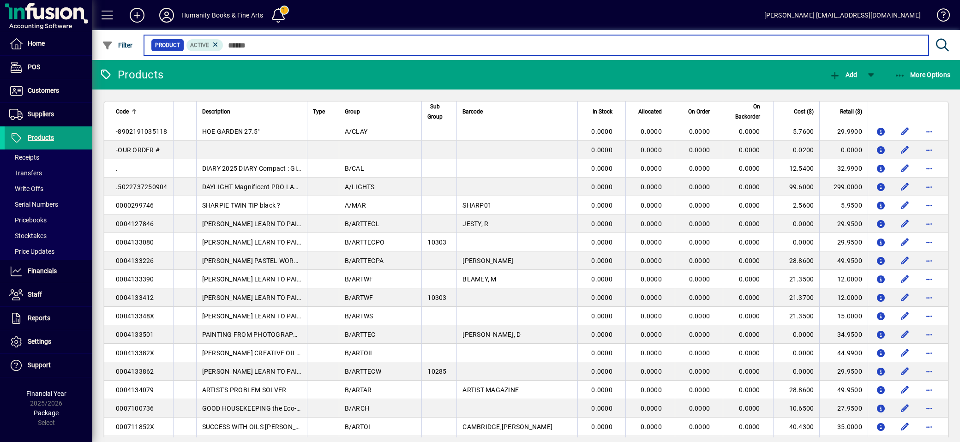
paste input "********"
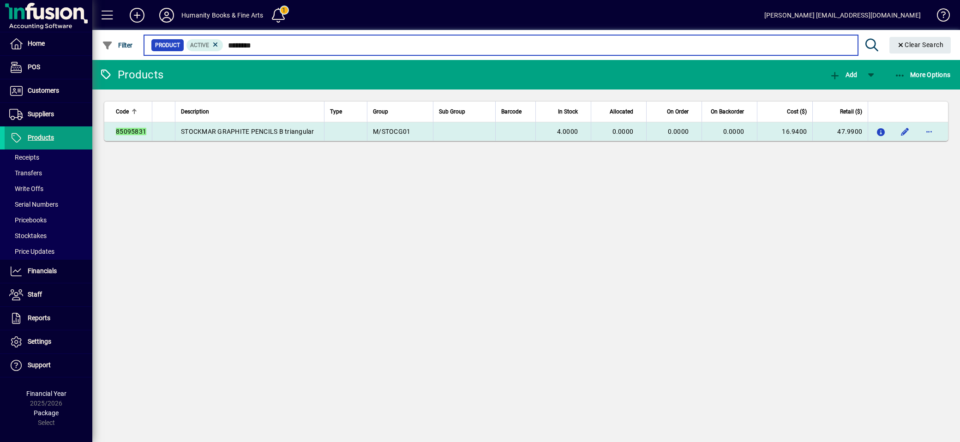
type input "********"
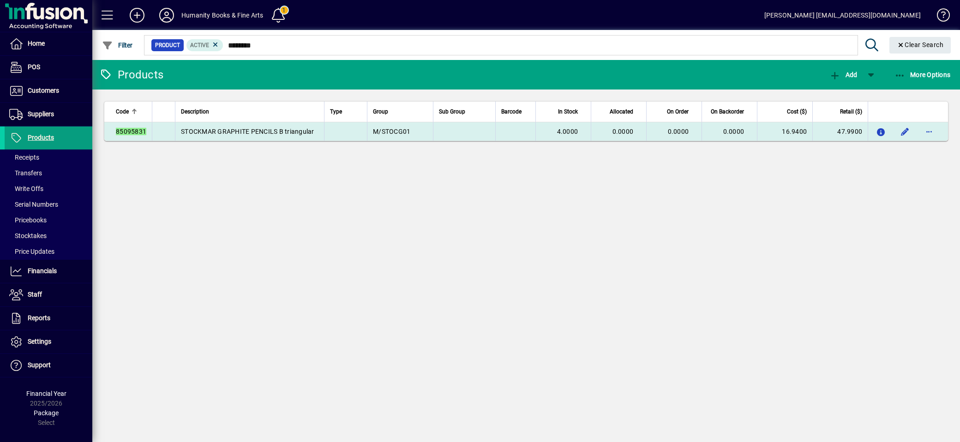
click at [839, 136] on td "47.9900" at bounding box center [840, 131] width 55 height 18
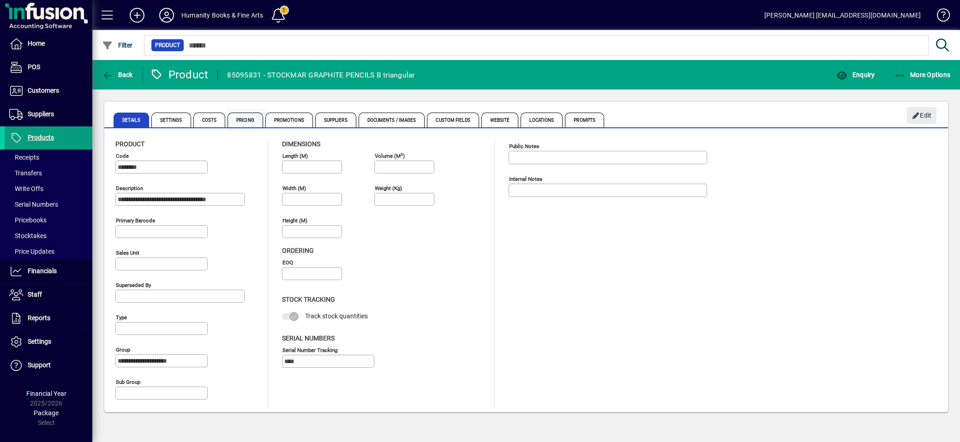
click at [241, 118] on span "Pricing" at bounding box center [246, 120] width 36 height 15
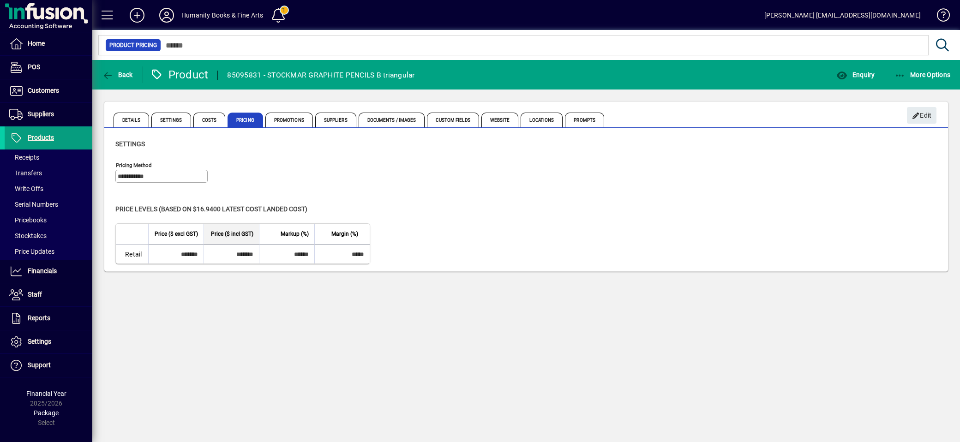
drag, startPoint x: 924, startPoint y: 116, endPoint x: 541, endPoint y: 201, distance: 392.5
click at [919, 120] on span "Edit" at bounding box center [922, 115] width 20 height 15
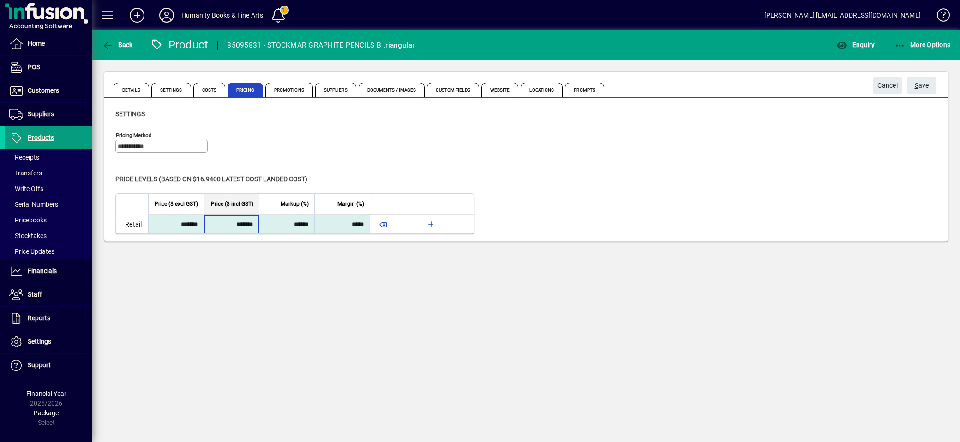
drag, startPoint x: 236, startPoint y: 224, endPoint x: 230, endPoint y: 225, distance: 6.6
click at [230, 225] on input "*******" at bounding box center [231, 224] width 50 height 17
type input "*******"
type input "******"
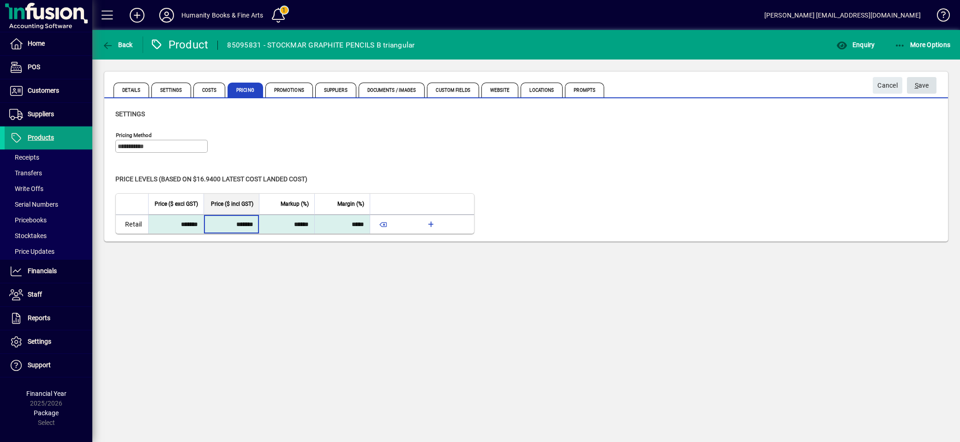
type input "*****"
click at [927, 90] on span "S ave" at bounding box center [922, 85] width 14 height 15
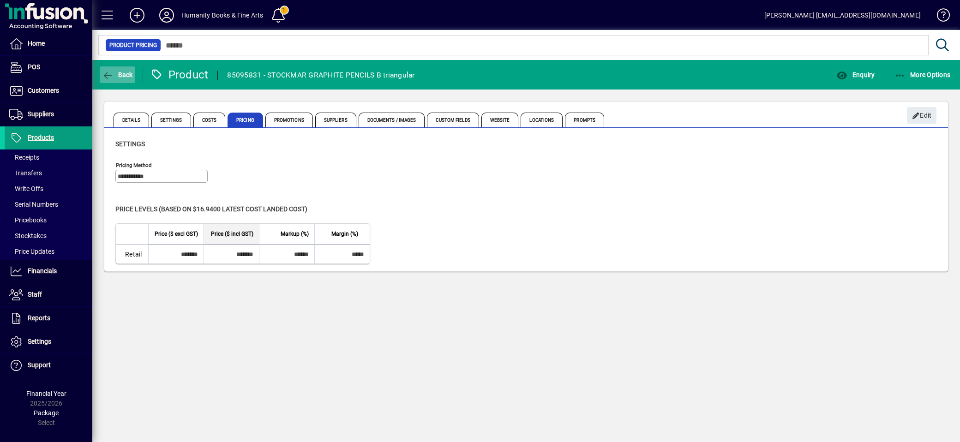
click at [111, 74] on icon "button" at bounding box center [108, 75] width 12 height 9
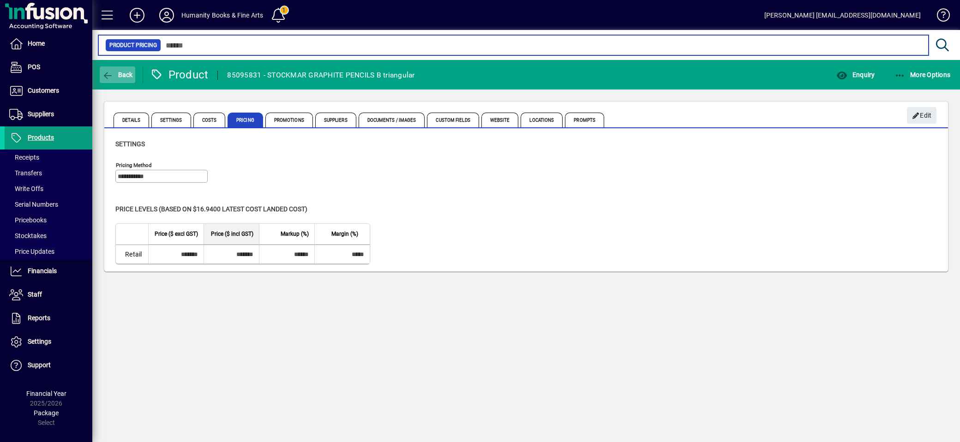
type input "********"
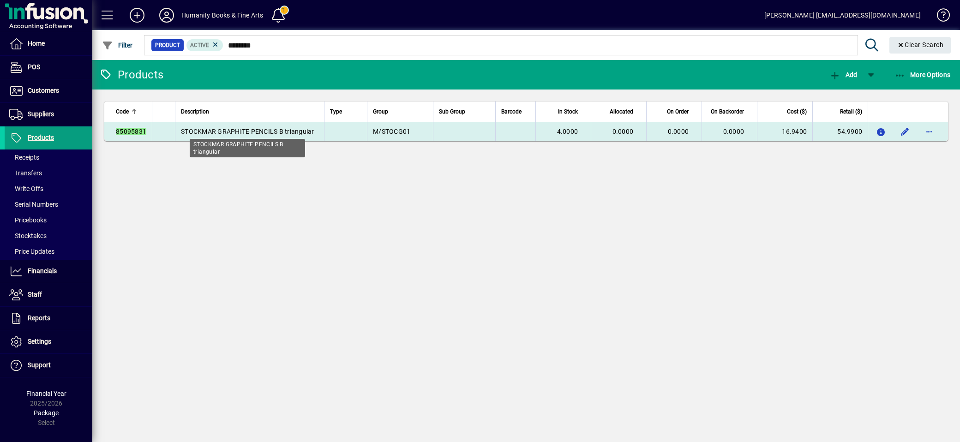
click at [285, 131] on span "STOCKMAR GRAPHITE PENCILS B triangular" at bounding box center [247, 131] width 133 height 7
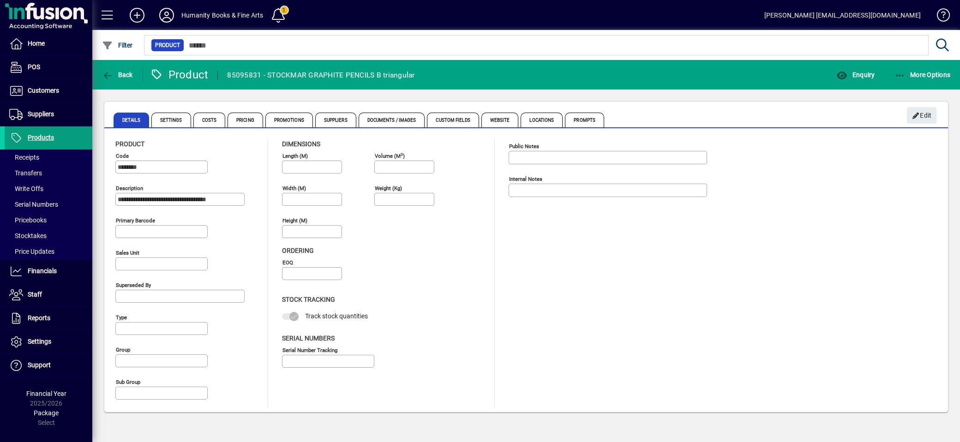
type input "**********"
type input "****"
drag, startPoint x: 119, startPoint y: 197, endPoint x: 274, endPoint y: 209, distance: 155.6
click at [274, 209] on div "**********" at bounding box center [526, 273] width 822 height 268
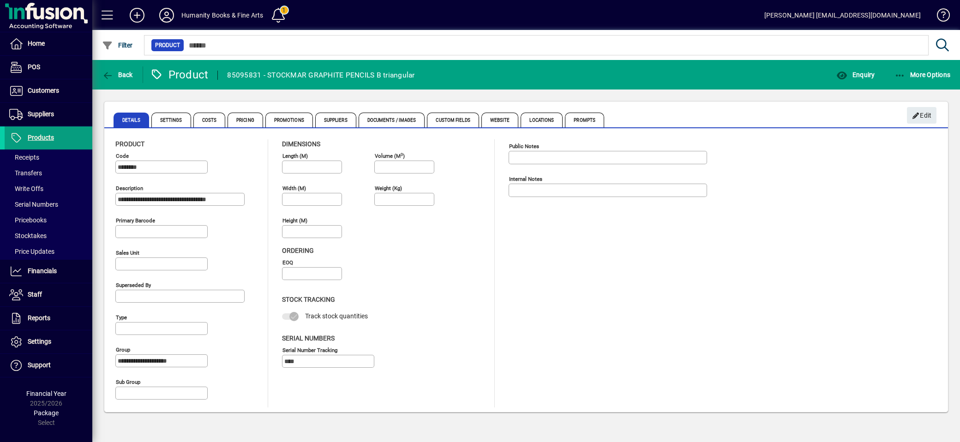
scroll to position [0, 0]
click at [103, 79] on span "button" at bounding box center [118, 75] width 36 height 22
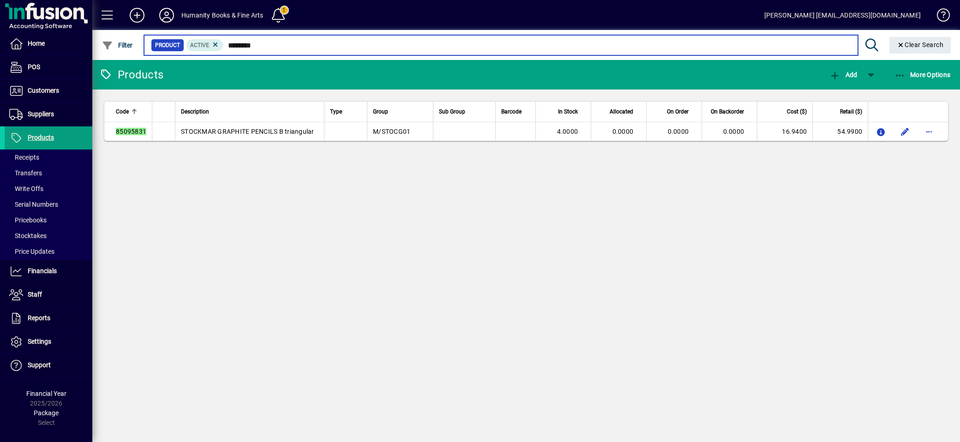
drag, startPoint x: 274, startPoint y: 45, endPoint x: 181, endPoint y: 52, distance: 93.6
click at [181, 52] on mat-chip-set "Product Active ********" at bounding box center [501, 45] width 713 height 19
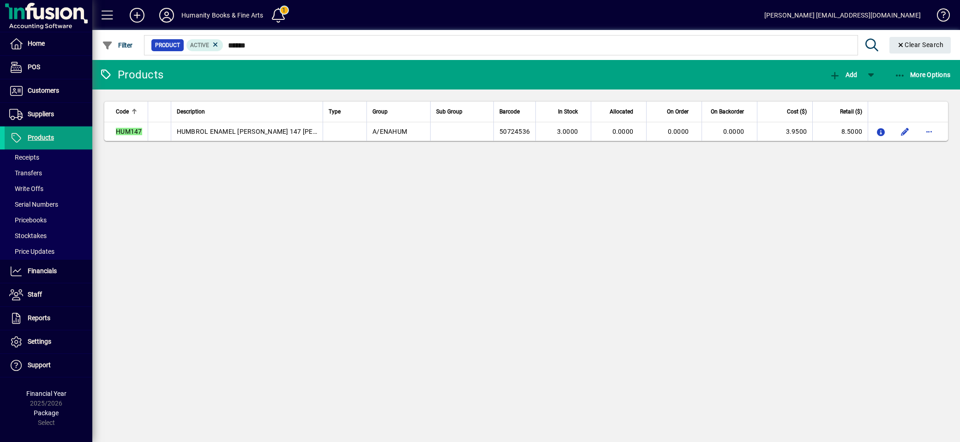
drag, startPoint x: 260, startPoint y: 38, endPoint x: 256, endPoint y: 41, distance: 4.8
click at [256, 41] on mat-form-field "Product Active ****** Clear Search" at bounding box center [549, 45] width 813 height 30
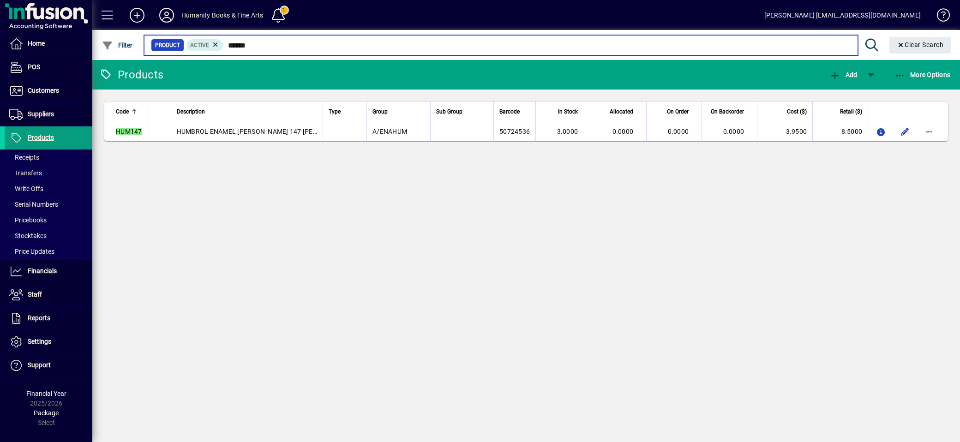
drag, startPoint x: 256, startPoint y: 41, endPoint x: 248, endPoint y: 43, distance: 8.3
click at [248, 43] on input "******" at bounding box center [536, 45] width 627 height 13
type input "******"
drag, startPoint x: 260, startPoint y: 43, endPoint x: 218, endPoint y: 49, distance: 42.4
click at [218, 49] on div "Product Active ******" at bounding box center [501, 45] width 700 height 13
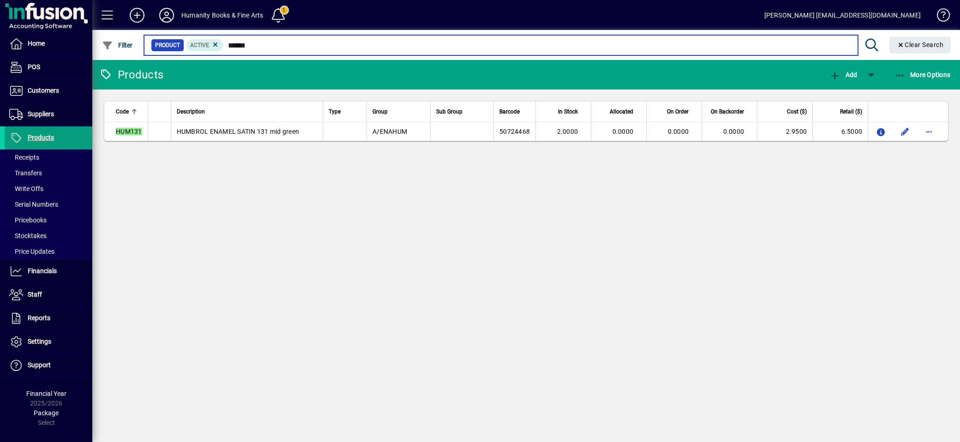
paste input "**"
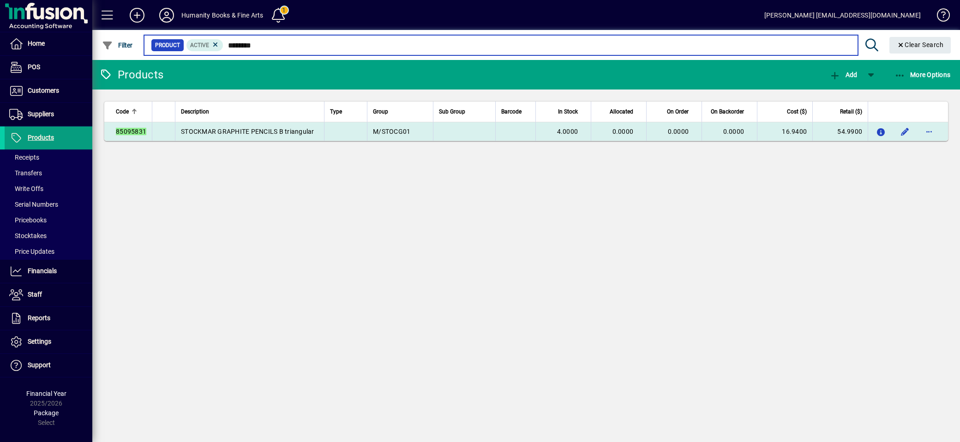
type input "********"
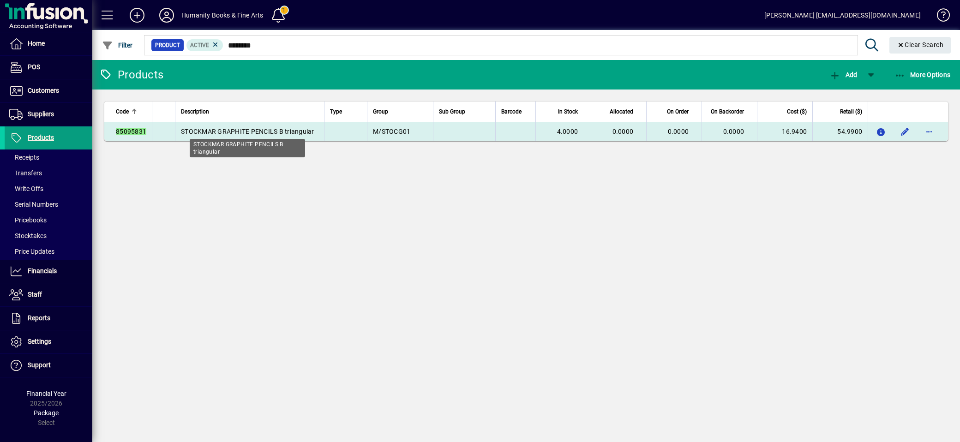
click at [261, 131] on span "STOCKMAR GRAPHITE PENCILS B triangular" at bounding box center [247, 131] width 133 height 7
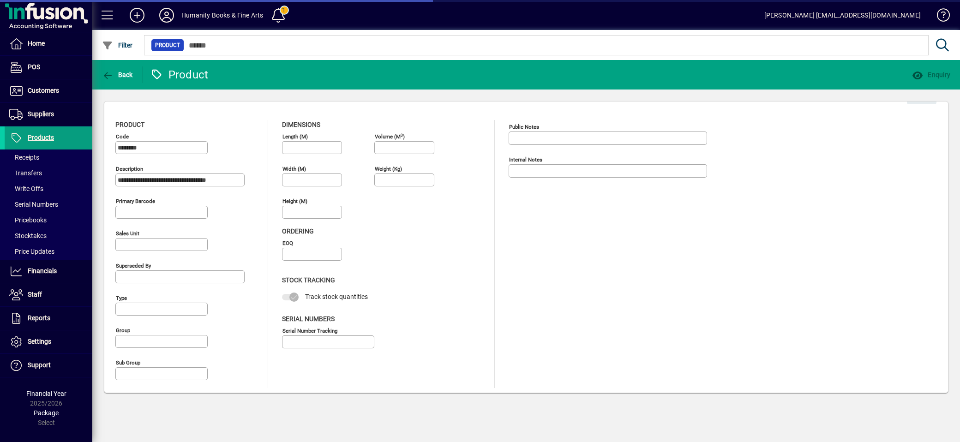
type input "**********"
type input "****"
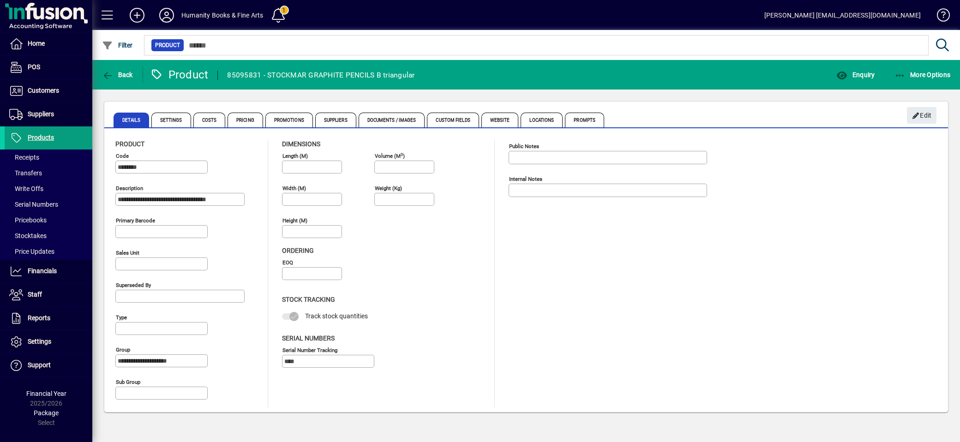
scroll to position [0, 6]
drag, startPoint x: 117, startPoint y: 198, endPoint x: 259, endPoint y: 203, distance: 141.4
click at [258, 203] on div "**********" at bounding box center [186, 197] width 143 height 32
click at [108, 73] on icon "button" at bounding box center [108, 75] width 12 height 9
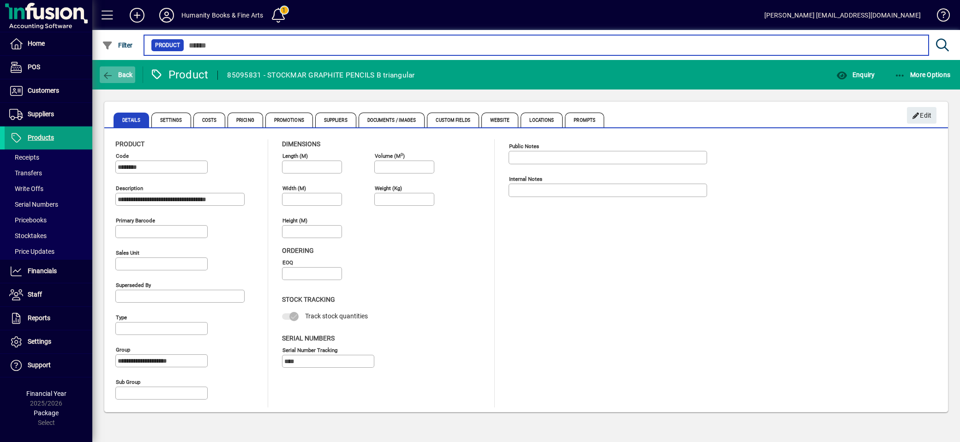
type input "********"
